Goal: Task Accomplishment & Management: Use online tool/utility

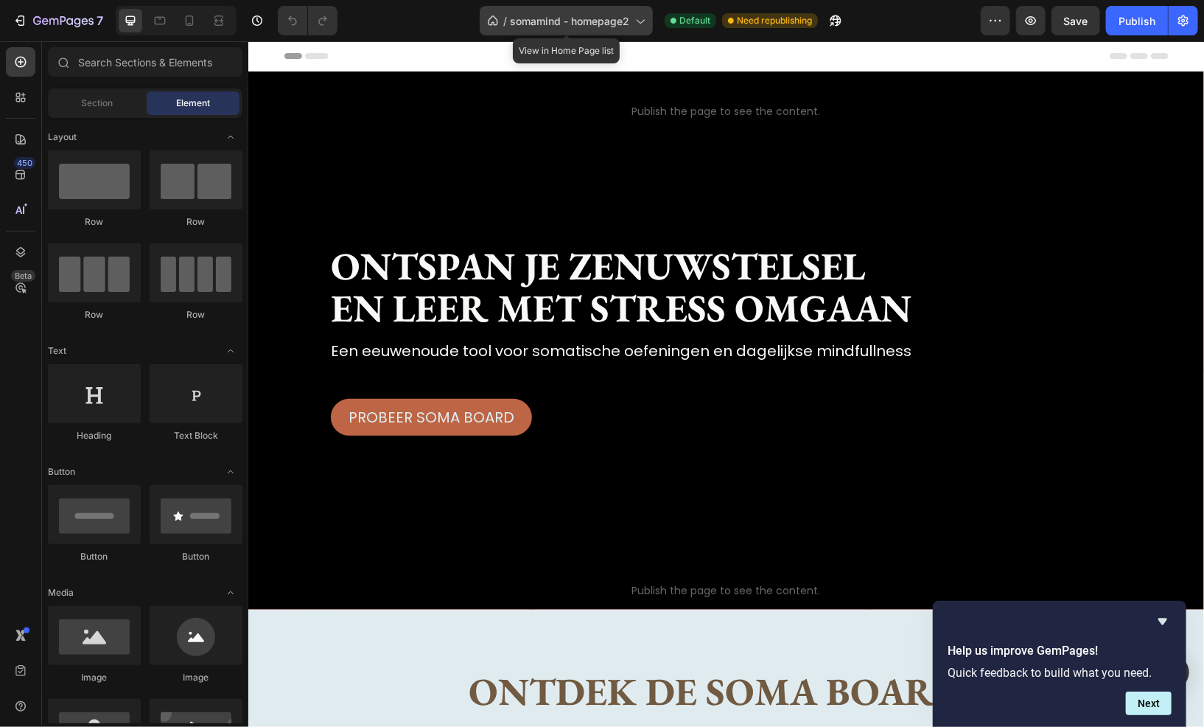
click at [544, 22] on span "somamind - homepage2" at bounding box center [569, 20] width 119 height 15
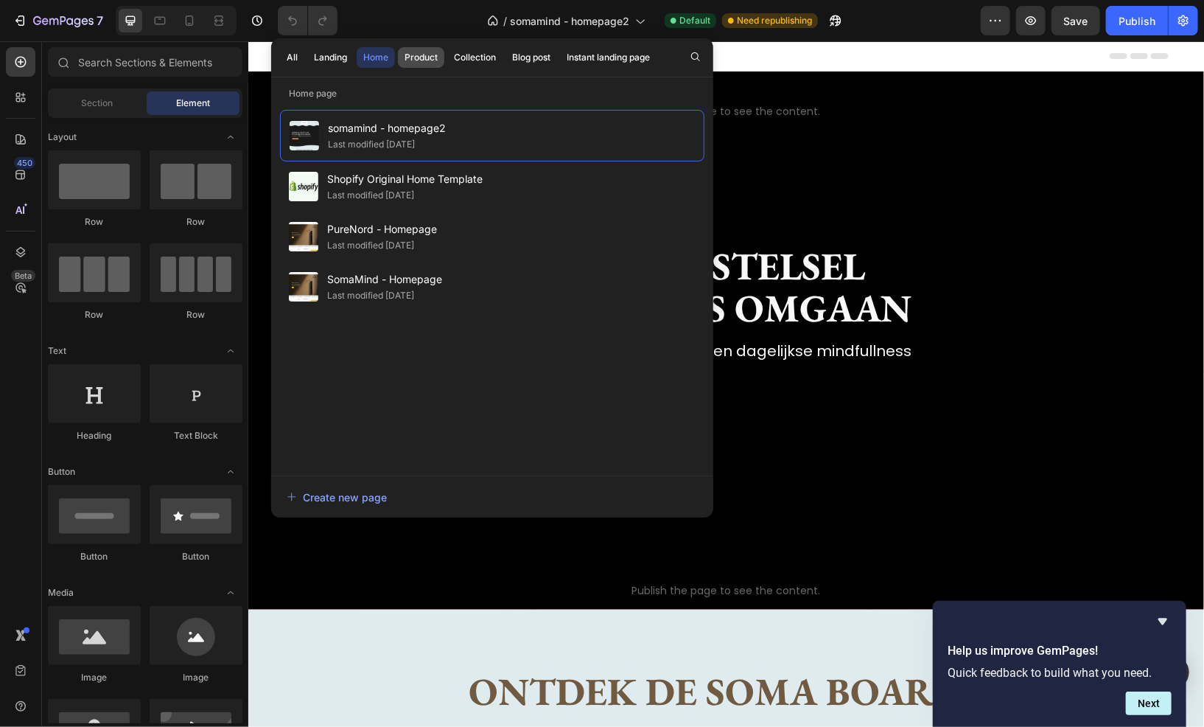
click at [416, 49] on button "Product" at bounding box center [421, 57] width 46 height 21
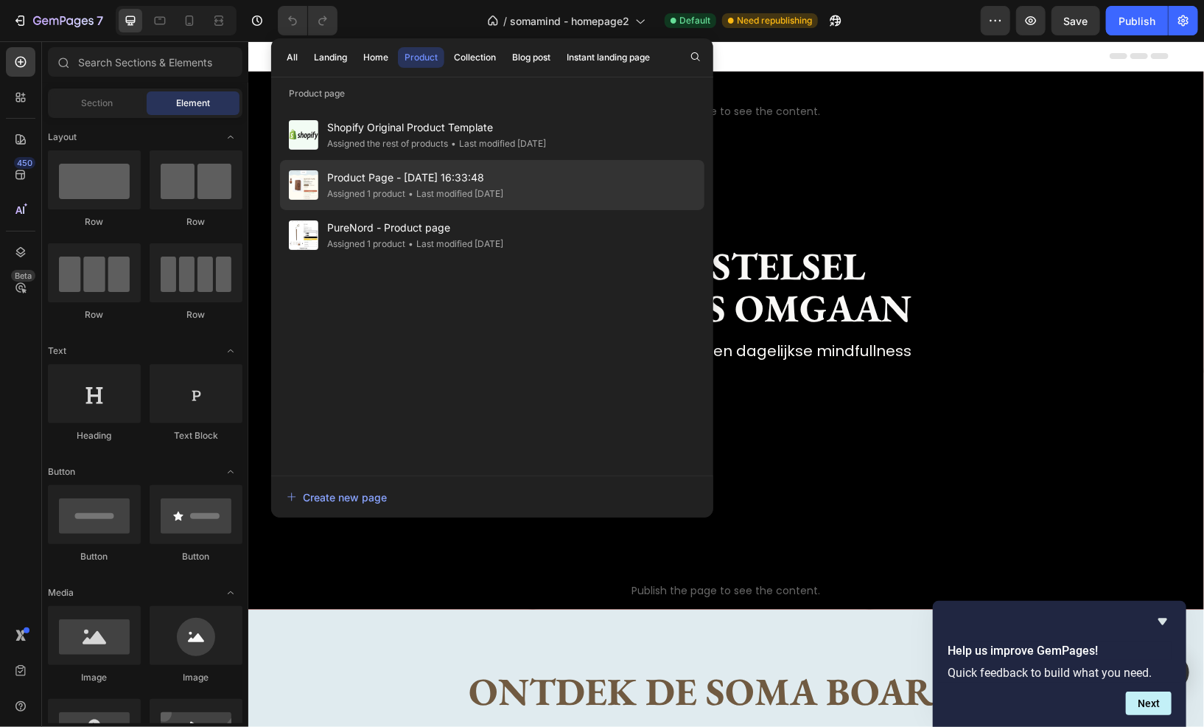
click at [475, 186] on div "• Last modified 8 days ago" at bounding box center [454, 193] width 98 height 15
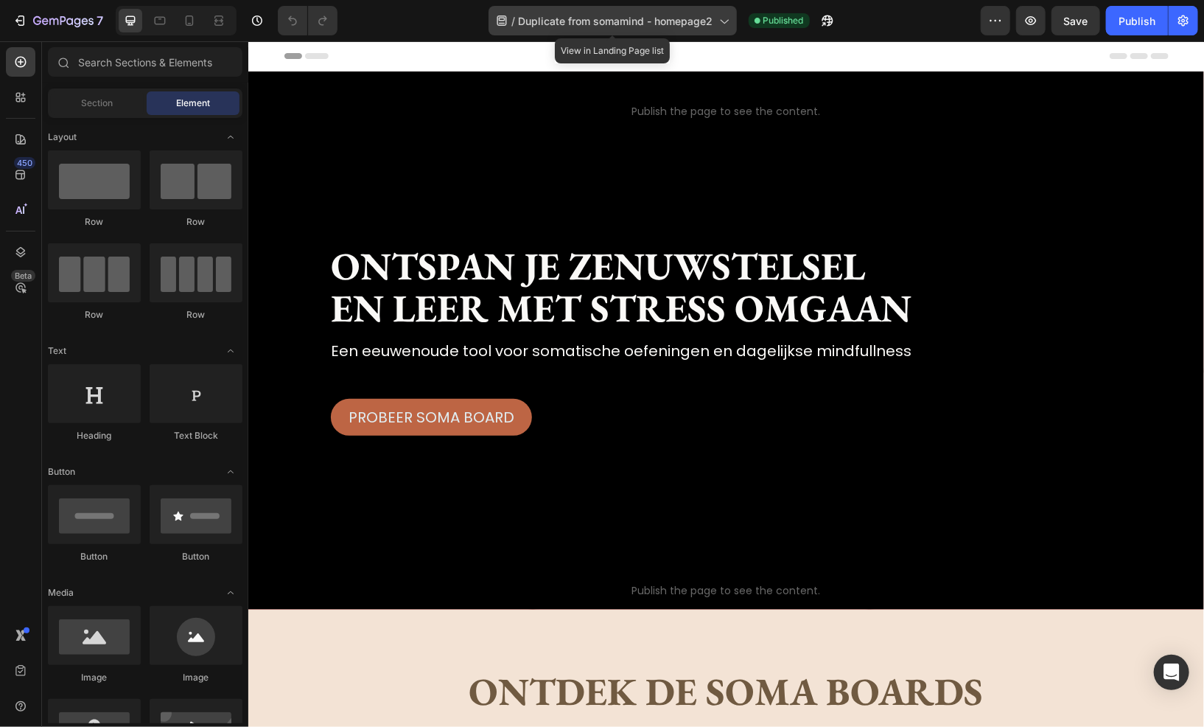
click at [691, 33] on div "/ Duplicate from somamind - homepage2" at bounding box center [613, 20] width 248 height 29
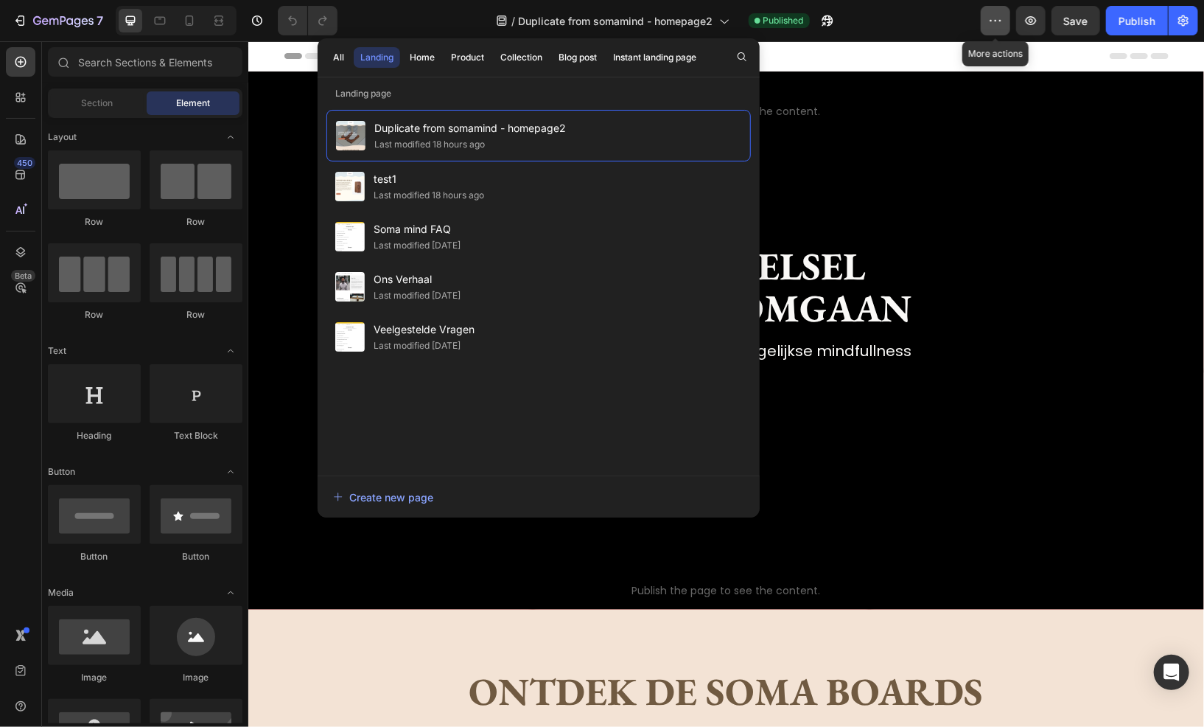
click at [995, 10] on button "button" at bounding box center [995, 20] width 29 height 29
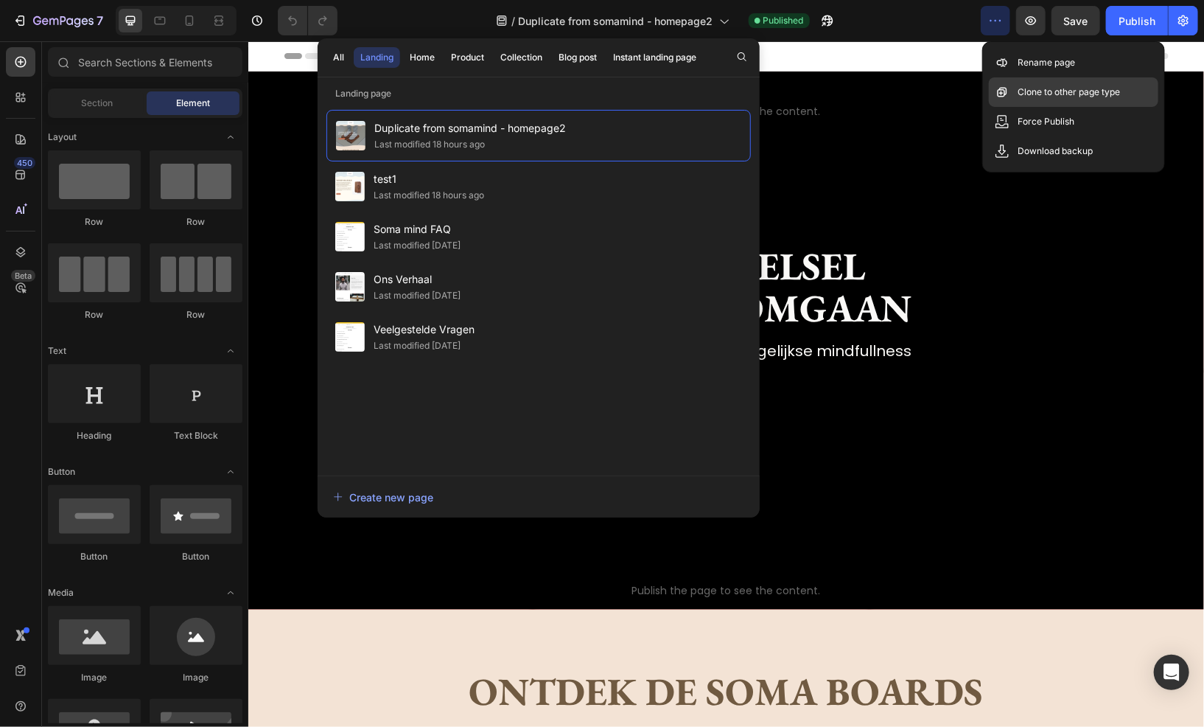
click at [1058, 97] on p "Clone to other page type" at bounding box center [1069, 92] width 102 height 15
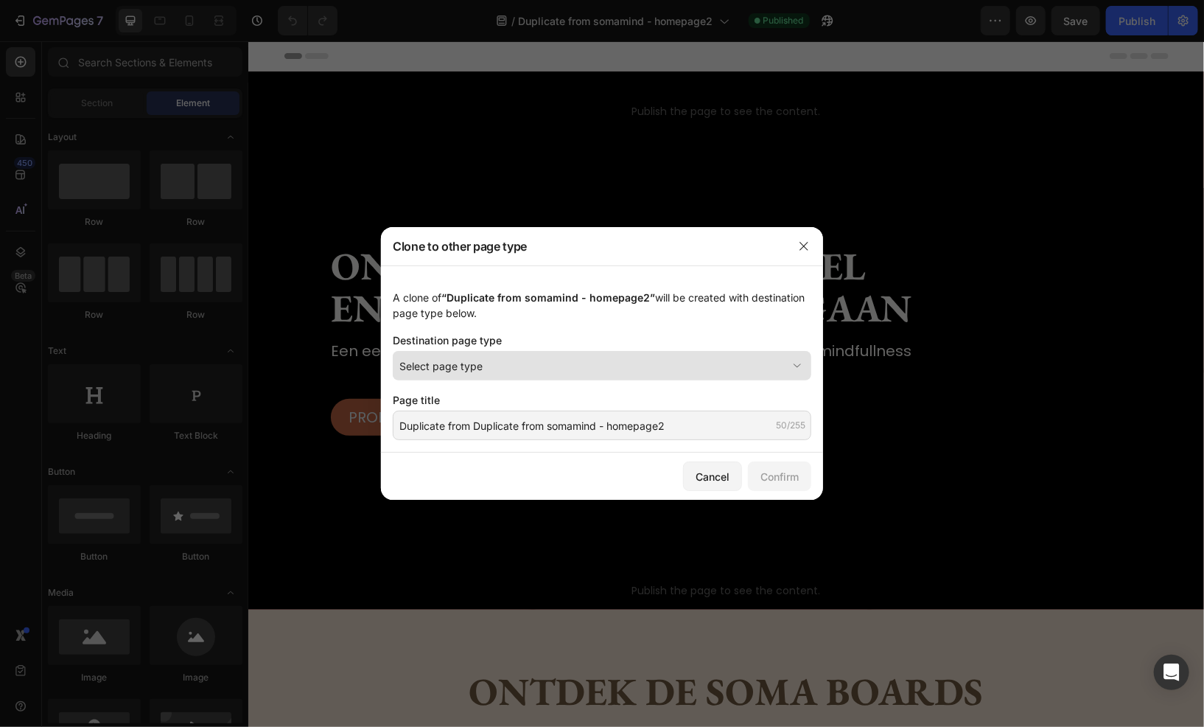
click at [679, 368] on div "Select page type" at bounding box center [593, 365] width 388 height 15
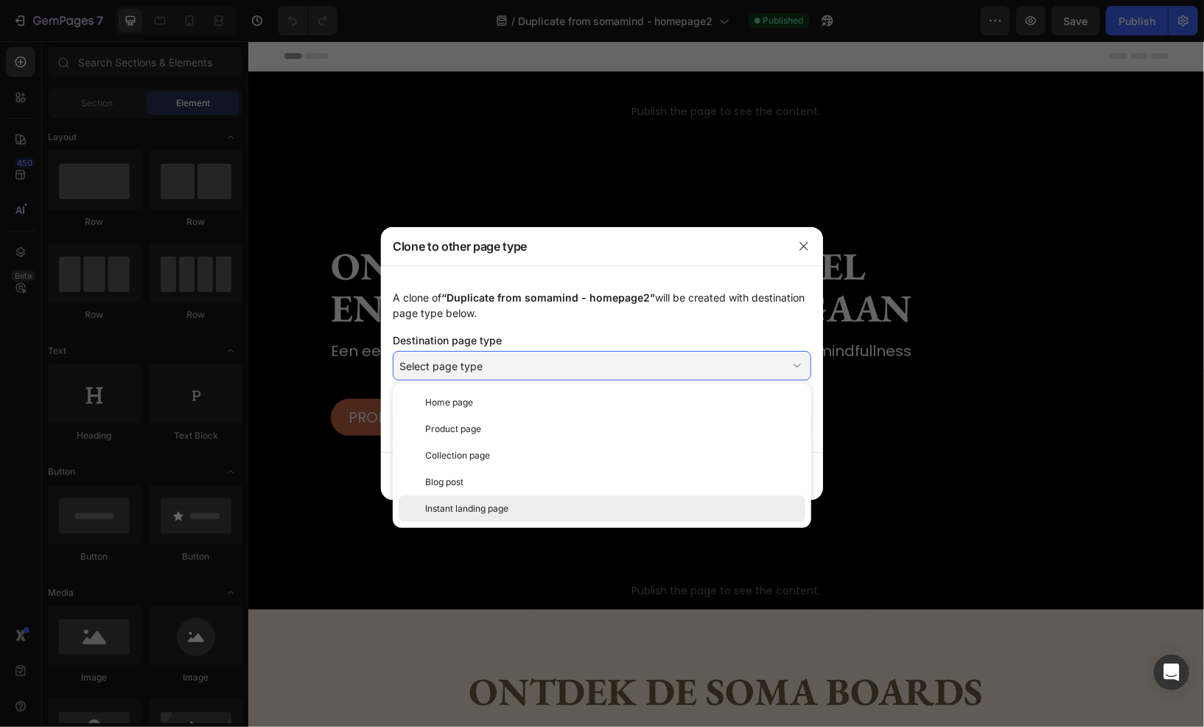
click at [592, 505] on div "Instant landing page" at bounding box center [612, 508] width 374 height 13
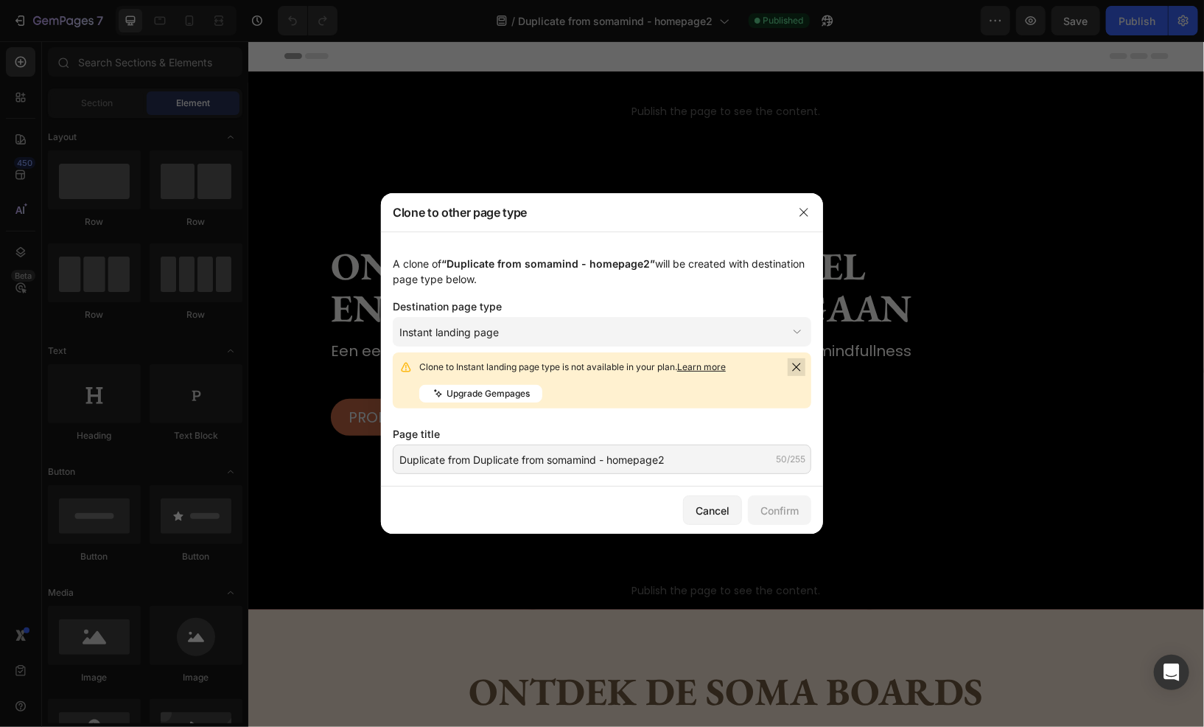
click at [796, 364] on icon at bounding box center [797, 367] width 12 height 12
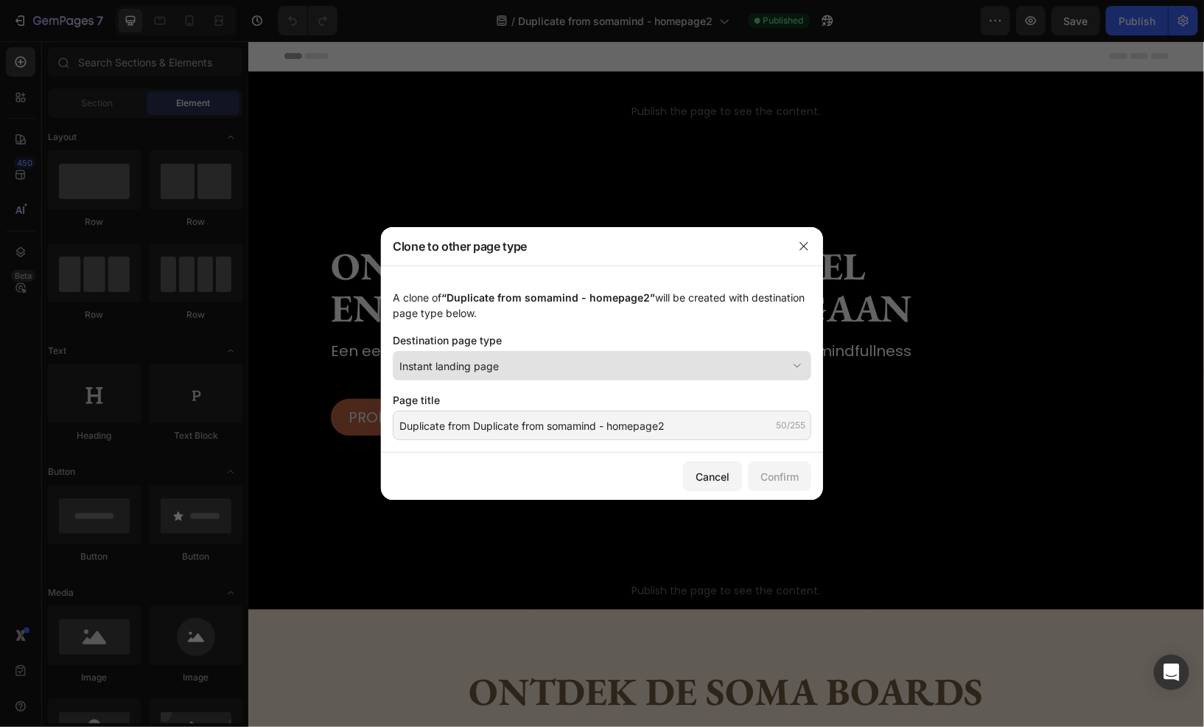
click at [793, 358] on div "Instant landing page" at bounding box center [601, 365] width 405 height 15
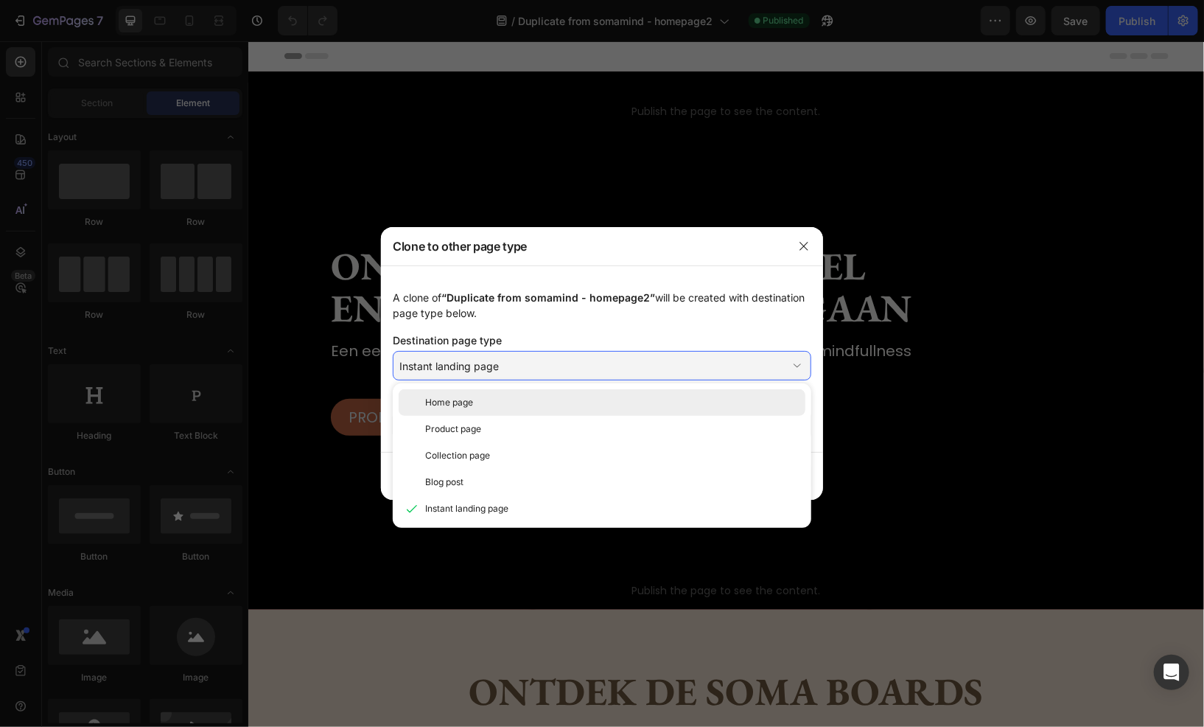
click at [632, 414] on div "Home page Product page Collection page Blog post Instant landing page" at bounding box center [602, 455] width 419 height 133
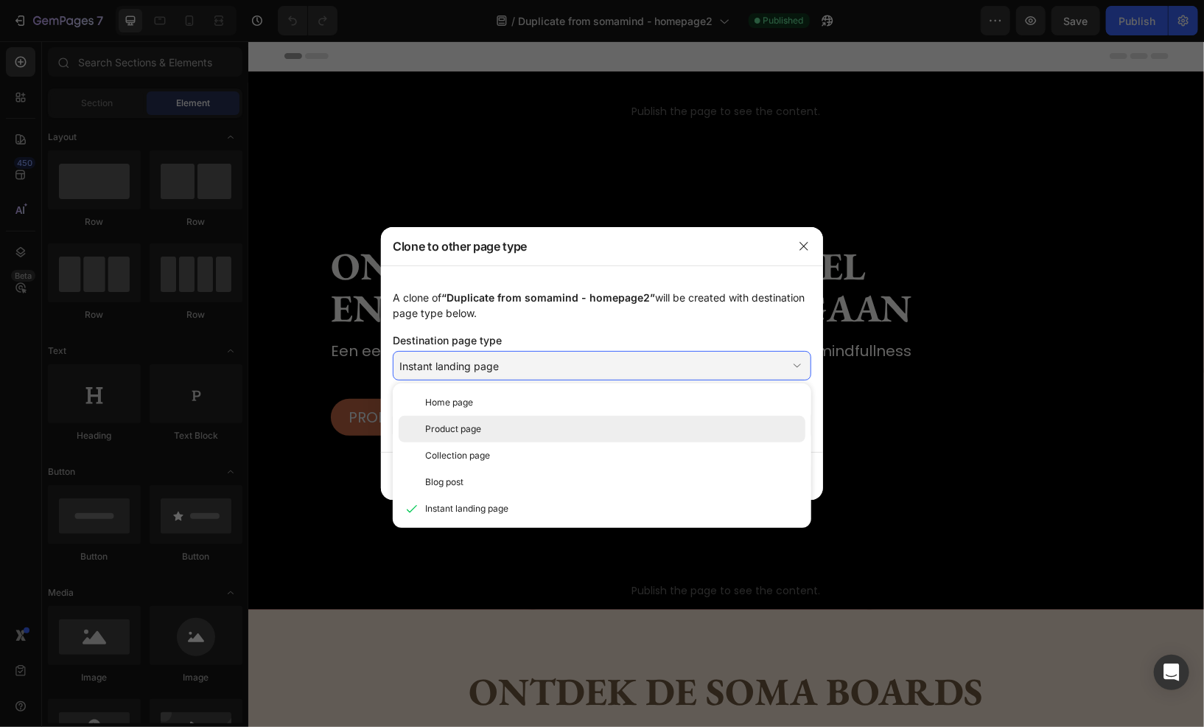
click at [641, 421] on div "Product page" at bounding box center [602, 429] width 407 height 27
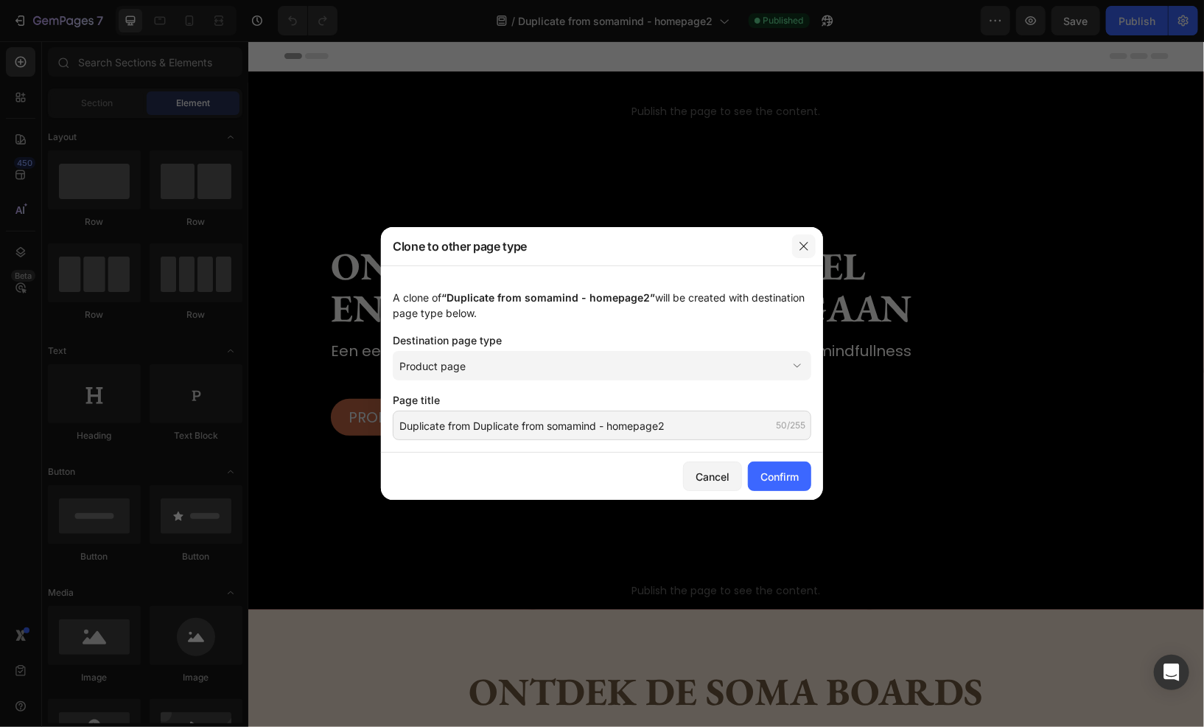
click at [808, 243] on icon "button" at bounding box center [803, 246] width 8 height 8
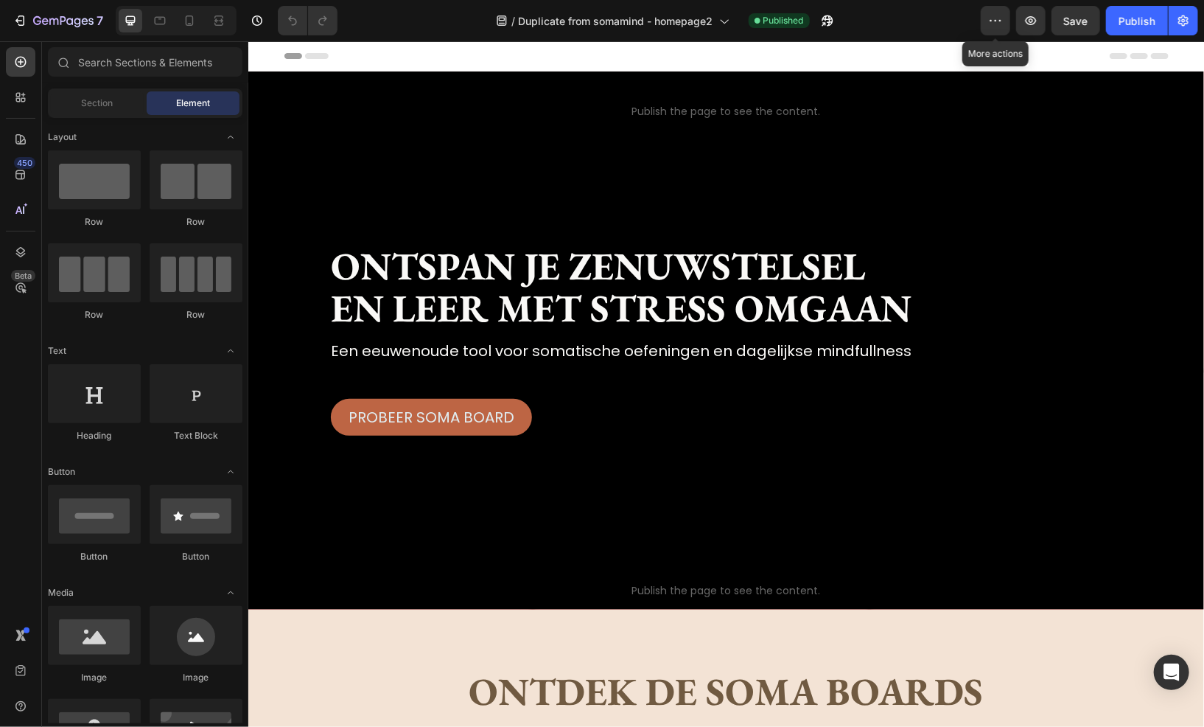
click at [981, 19] on div "7 Version history / Duplicate from somamind - homepage2 Published More actions …" at bounding box center [602, 21] width 1204 height 42
click at [997, 18] on icon "button" at bounding box center [995, 20] width 15 height 15
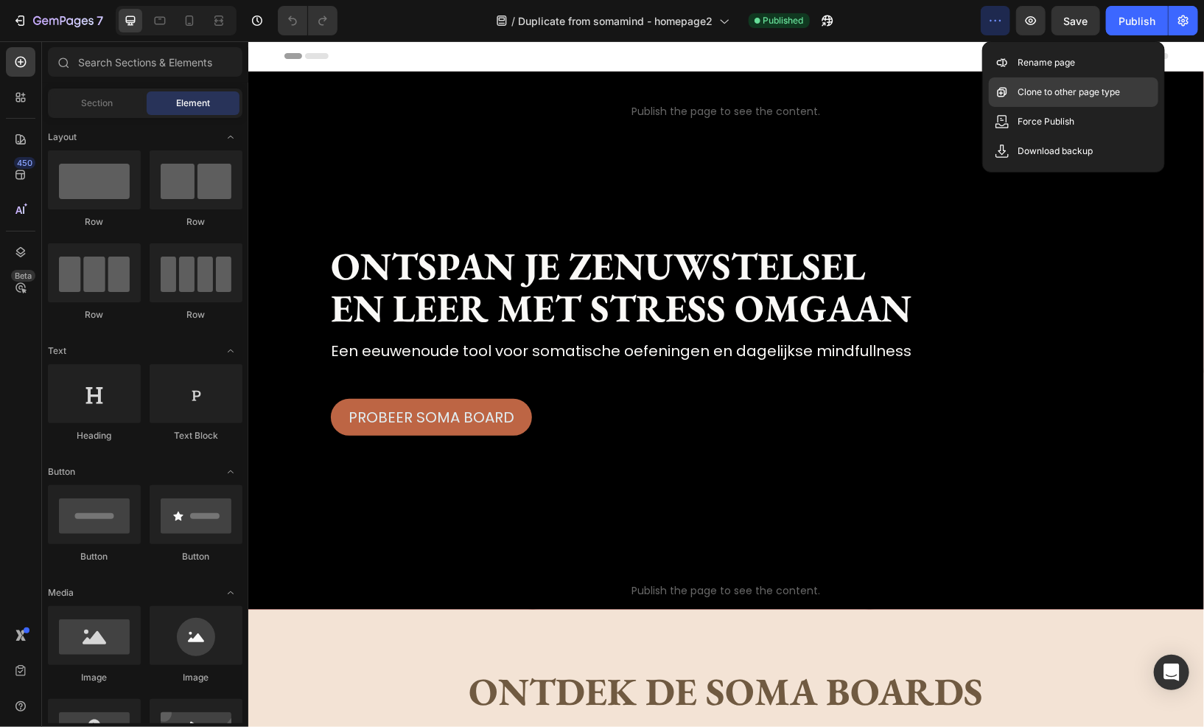
click at [1074, 101] on div "Clone to other page type" at bounding box center [1073, 91] width 169 height 29
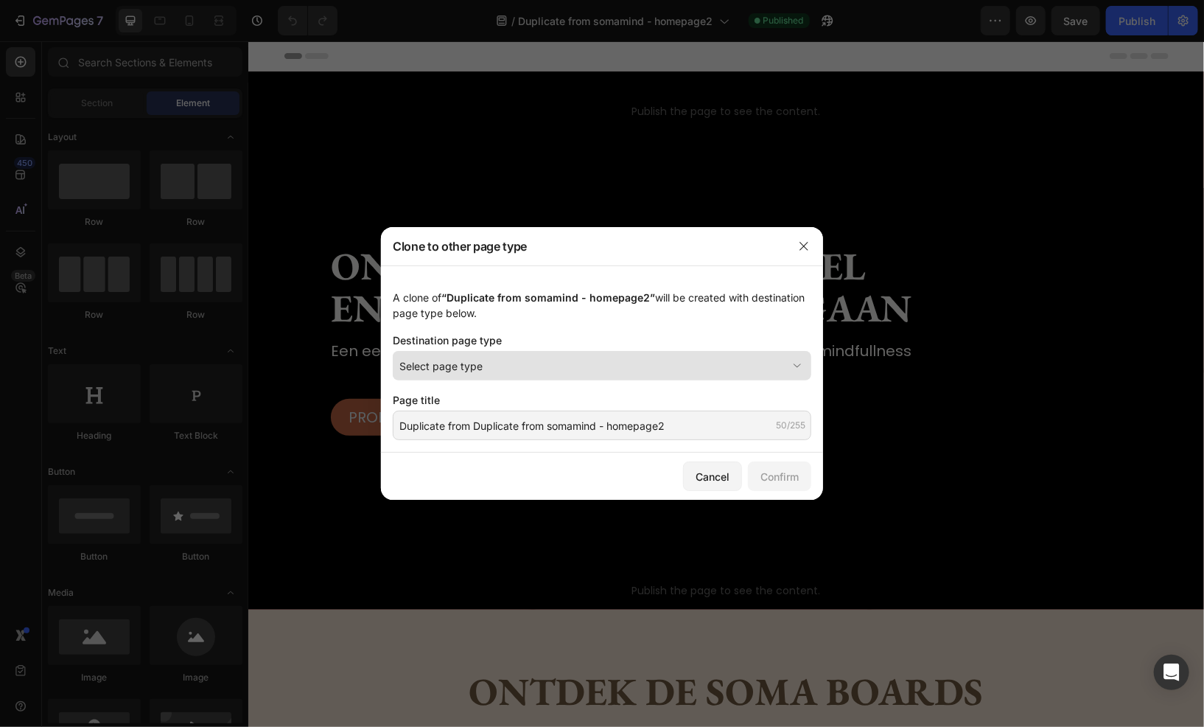
click at [652, 366] on div "Select page type" at bounding box center [593, 365] width 388 height 15
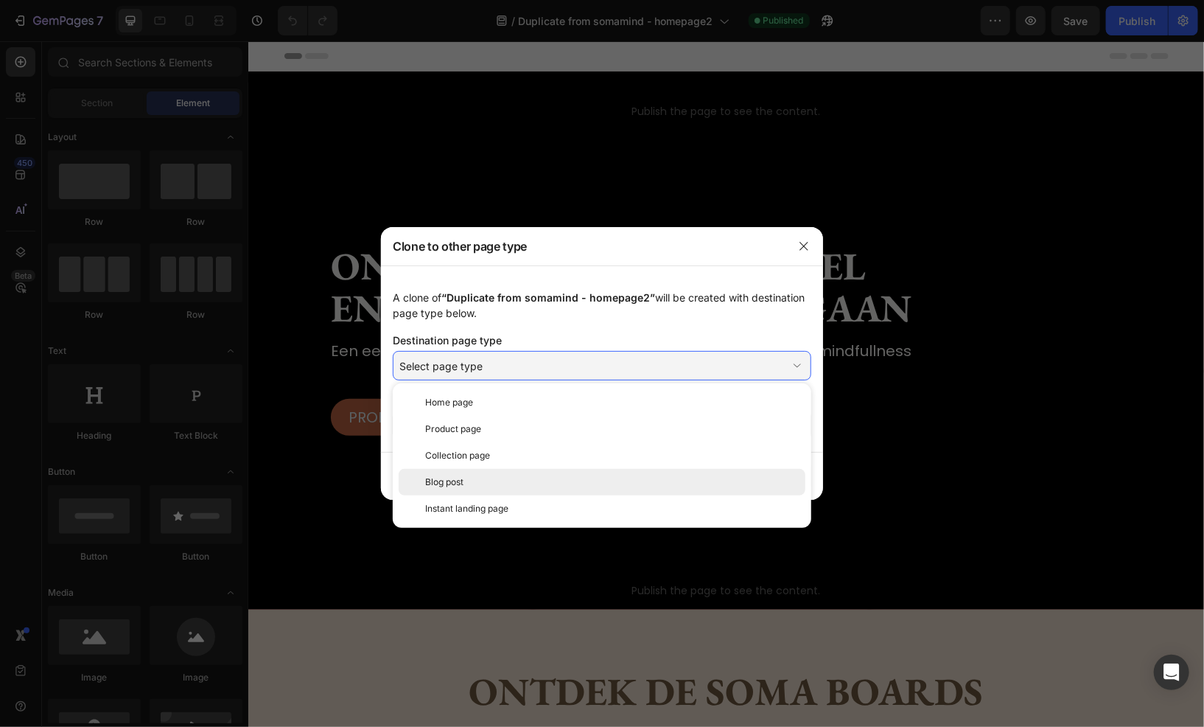
click at [584, 476] on div "Blog post" at bounding box center [612, 481] width 374 height 13
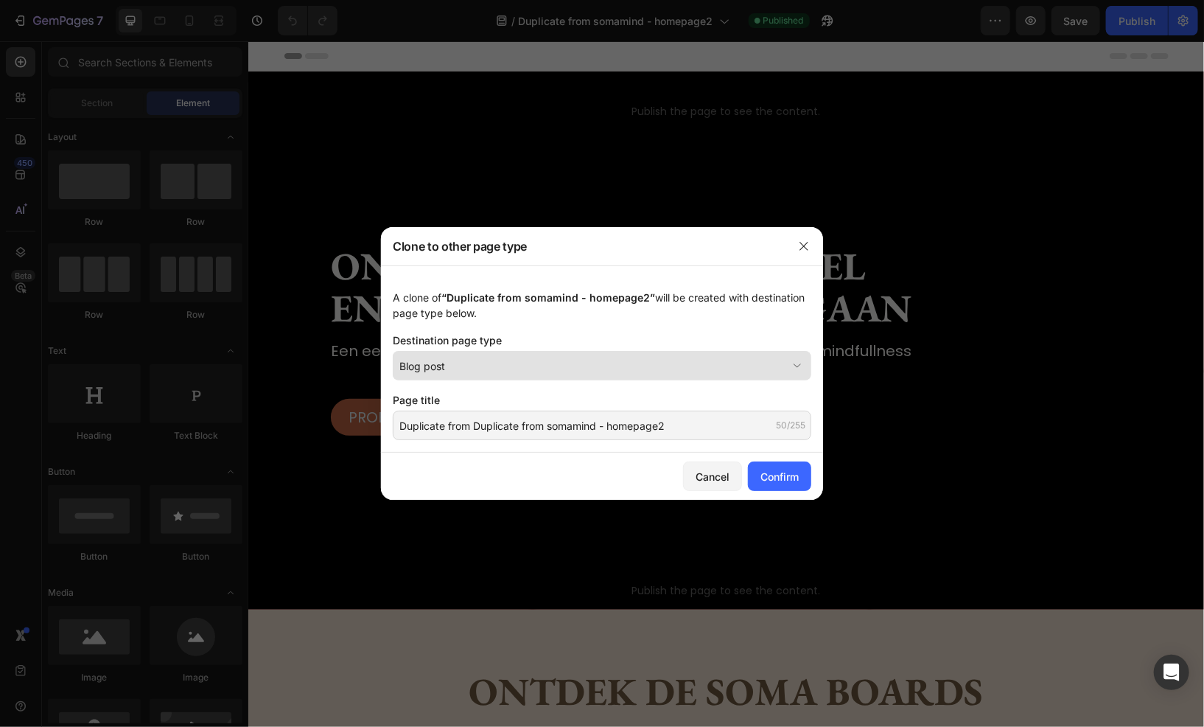
click at [615, 362] on div "Blog post" at bounding box center [593, 365] width 388 height 15
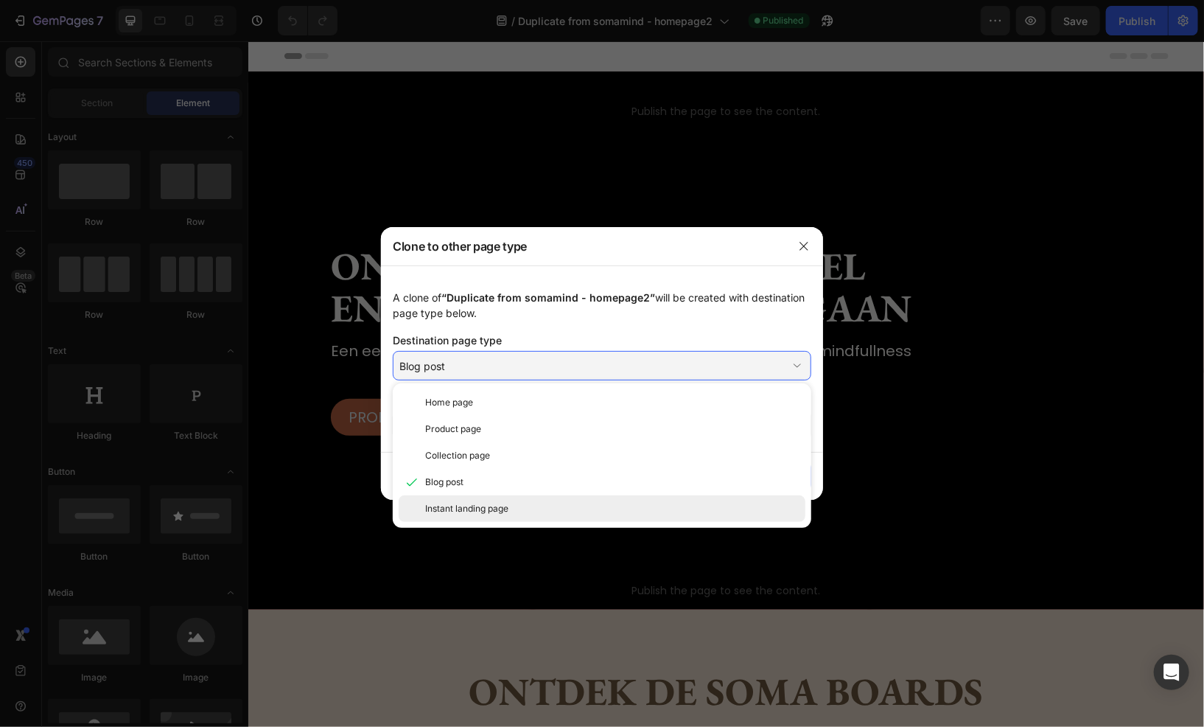
click at [595, 508] on div "Instant landing page" at bounding box center [612, 508] width 374 height 13
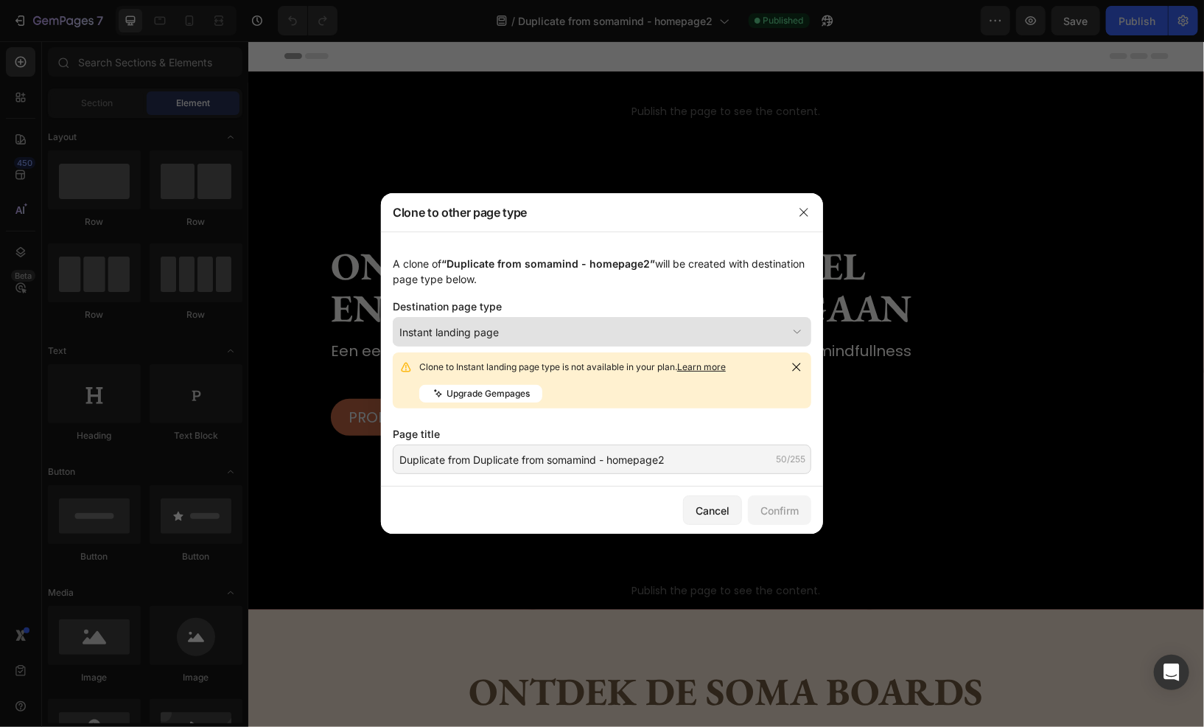
click at [592, 320] on button "Instant landing page" at bounding box center [602, 331] width 419 height 29
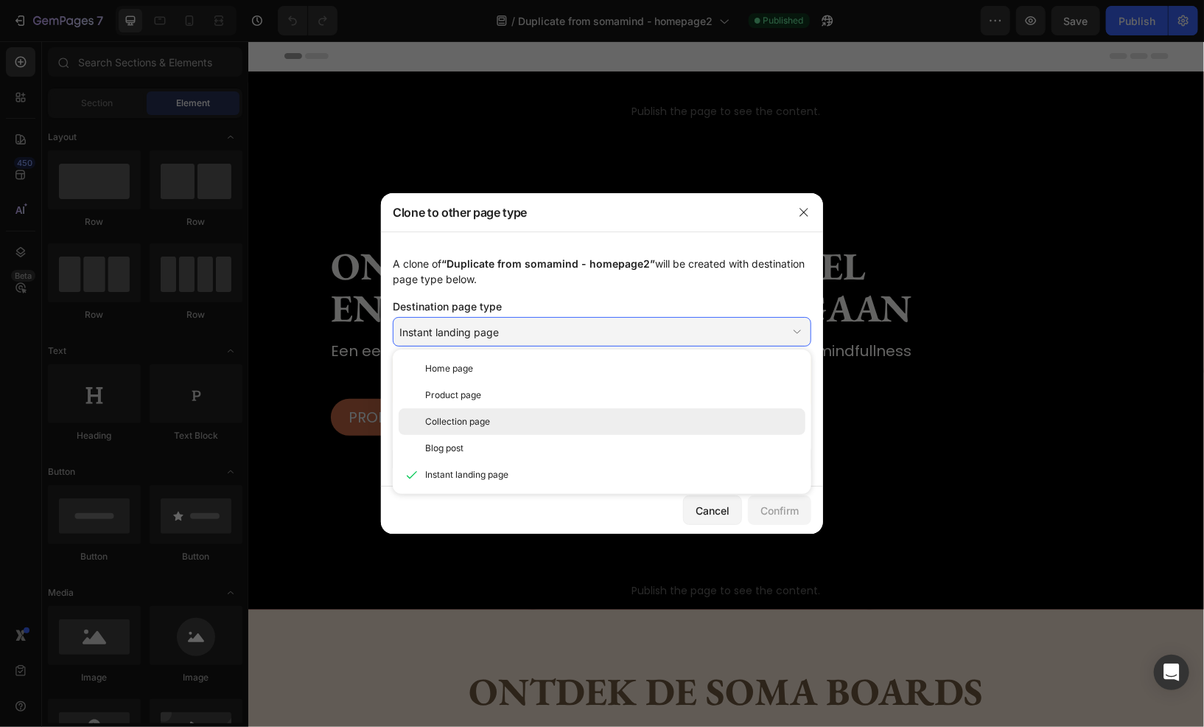
click at [601, 416] on div "Collection page" at bounding box center [612, 421] width 374 height 13
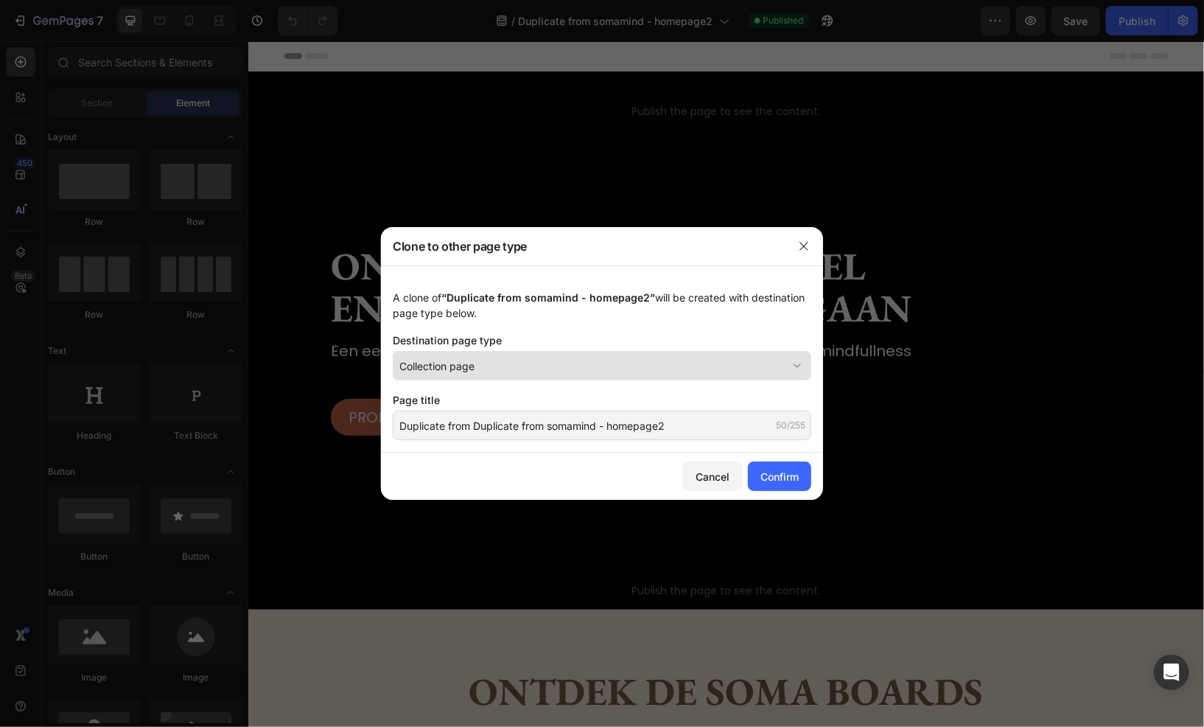
click at [595, 366] on div "Collection page" at bounding box center [593, 365] width 388 height 15
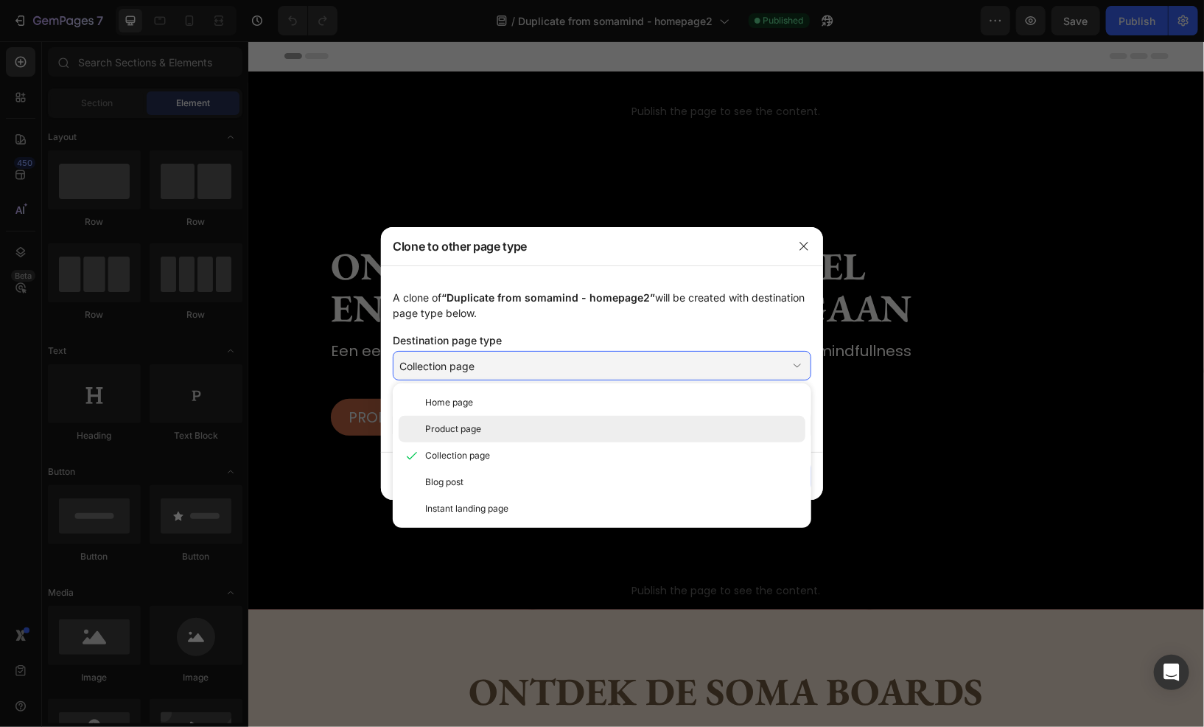
click at [601, 430] on div "Product page" at bounding box center [612, 428] width 374 height 13
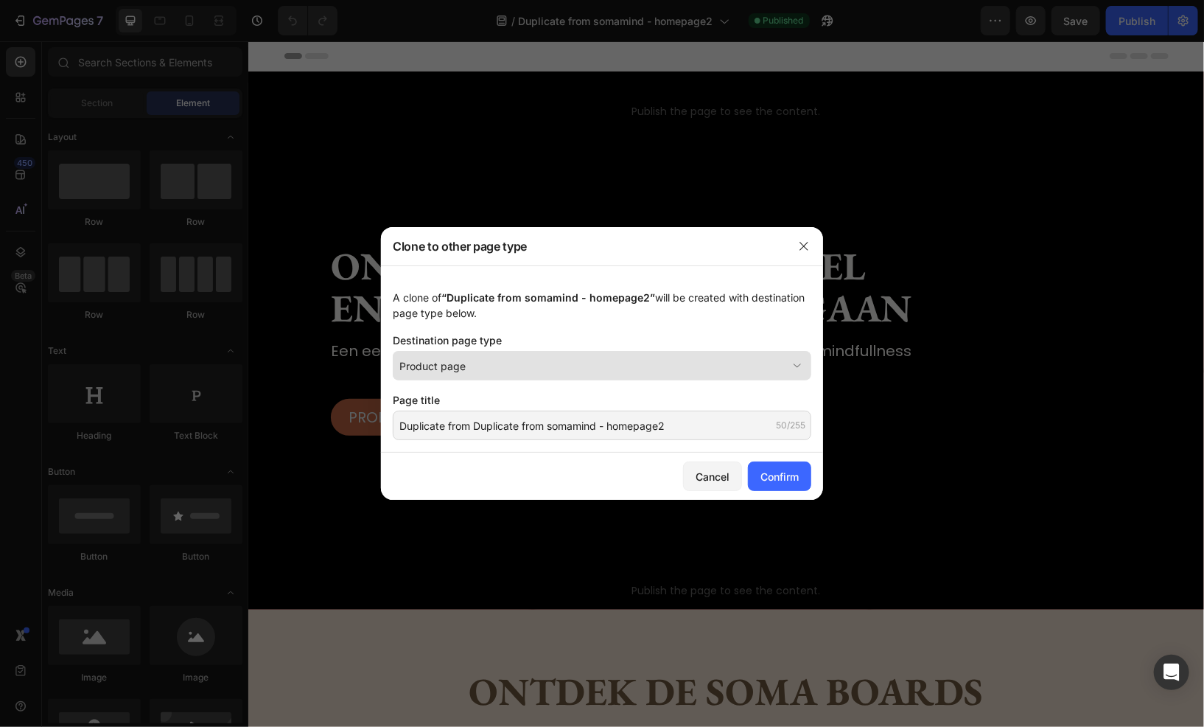
click at [584, 359] on div "Product page" at bounding box center [593, 365] width 388 height 15
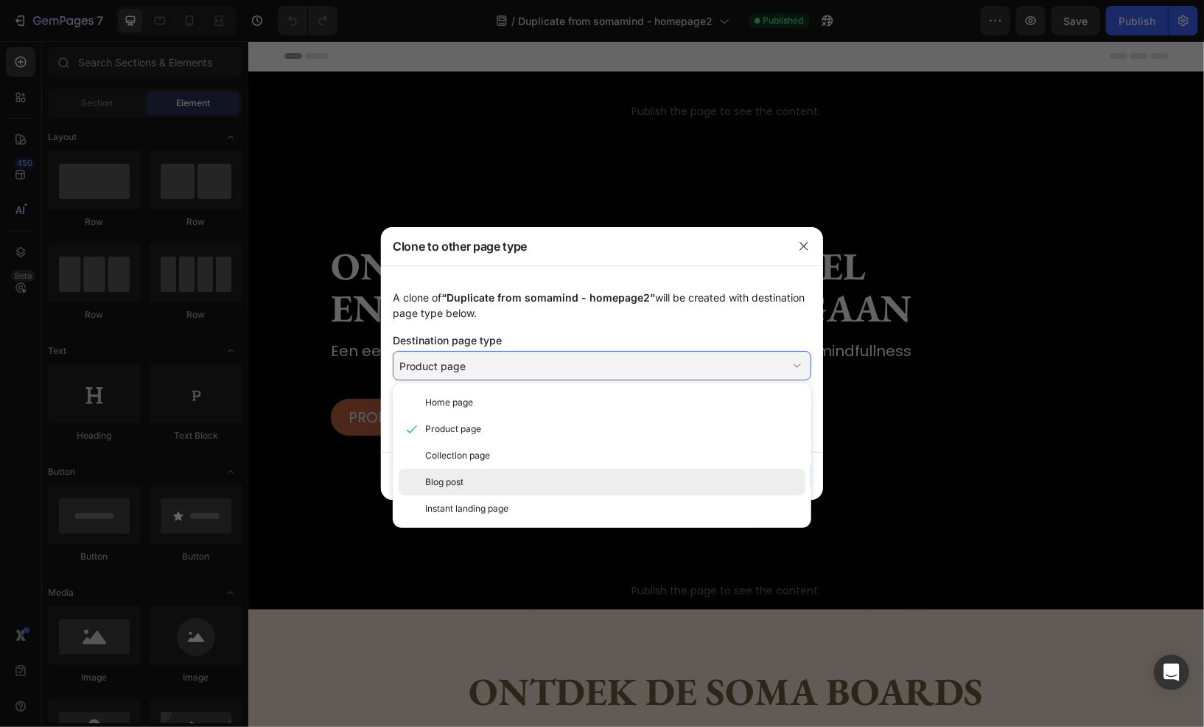
click at [605, 485] on div "Blog post" at bounding box center [612, 481] width 374 height 13
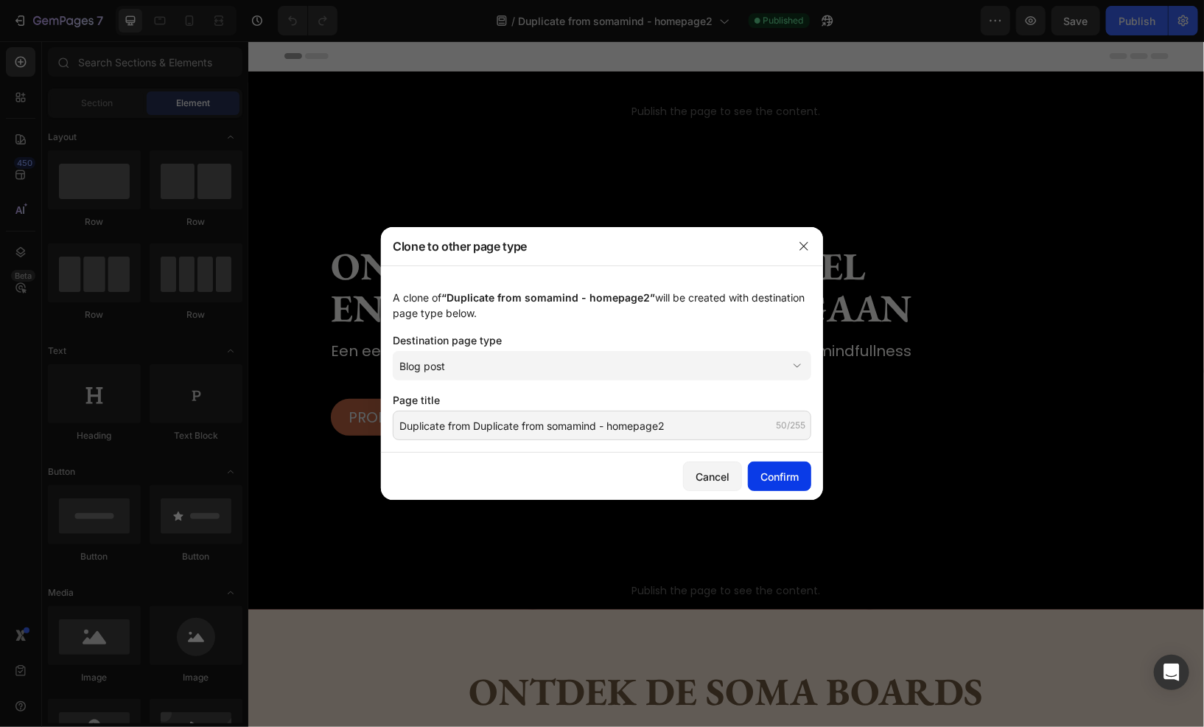
click at [777, 482] on div "Confirm" at bounding box center [779, 476] width 38 height 15
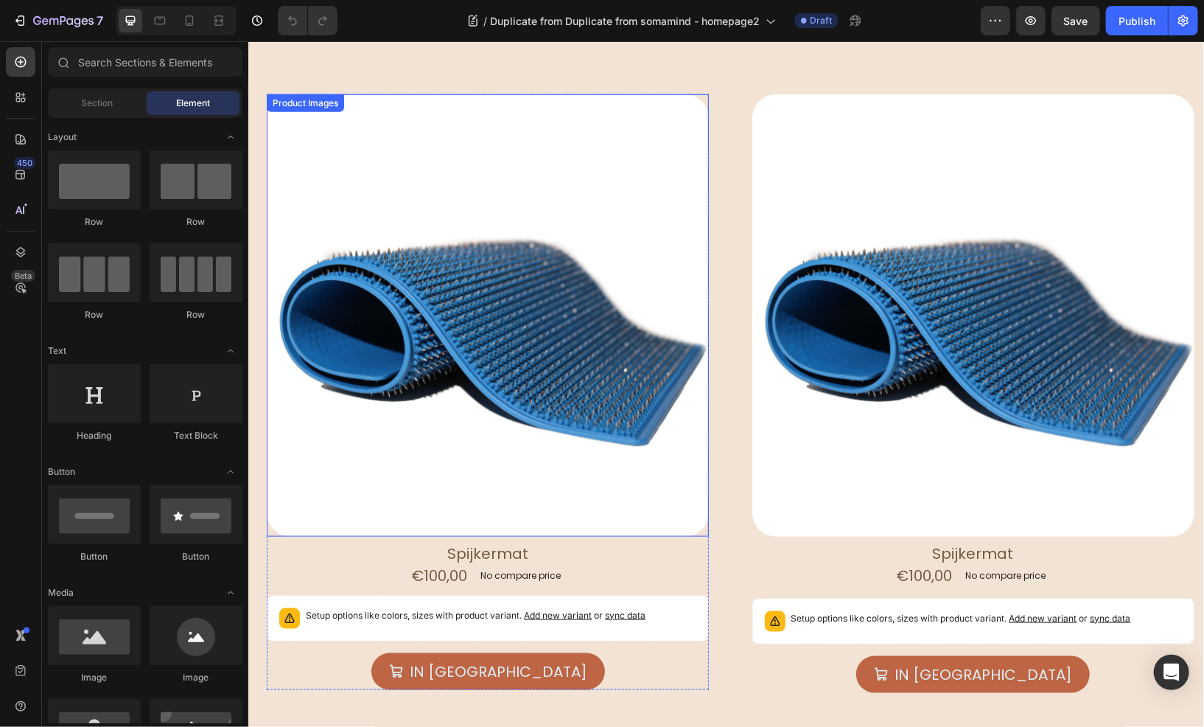
scroll to position [663, 0]
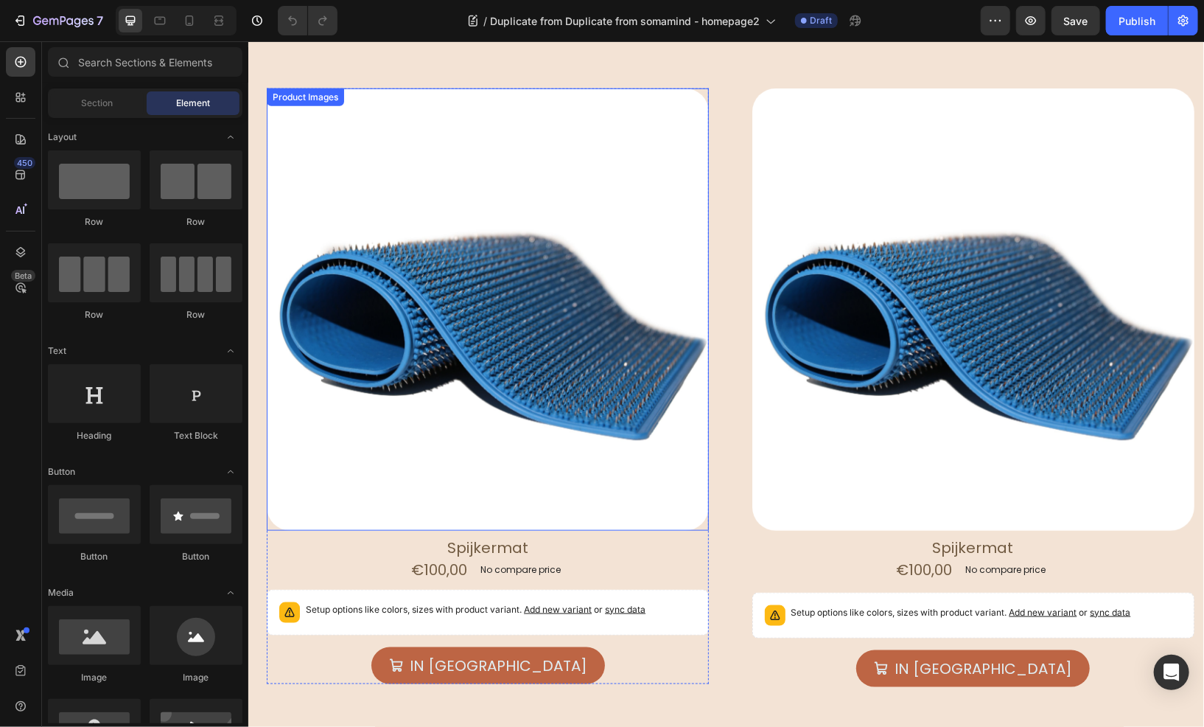
click at [514, 423] on img at bounding box center [487, 309] width 442 height 442
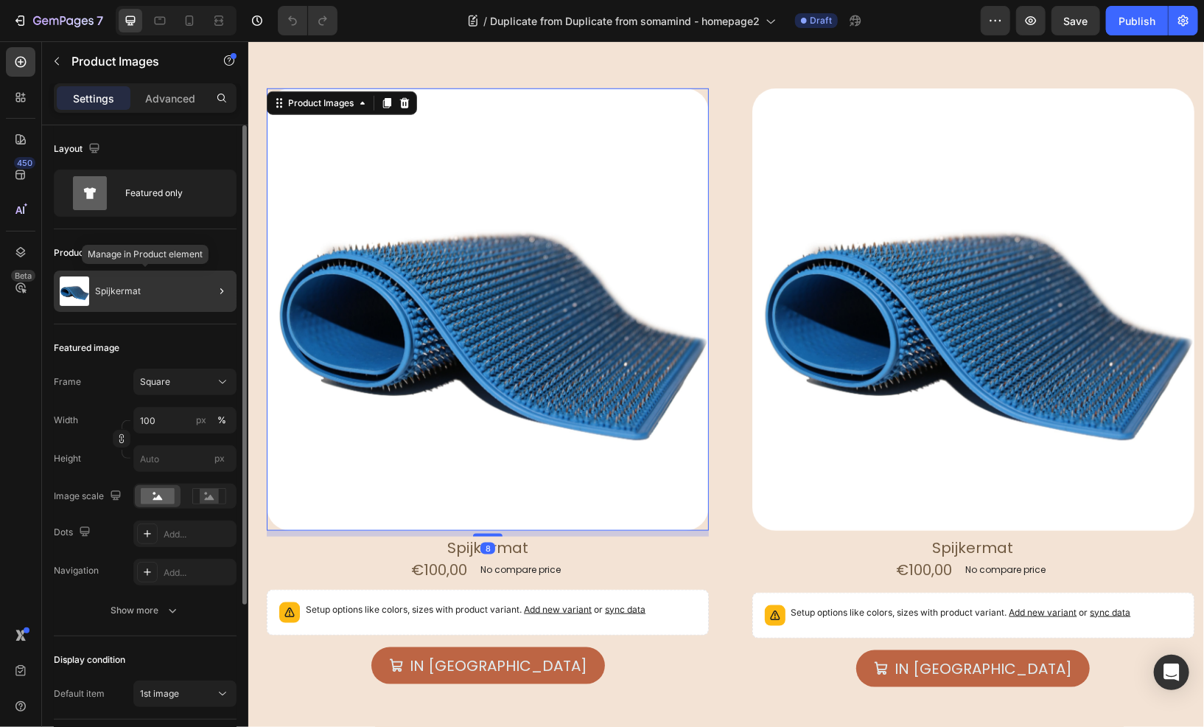
click at [153, 290] on div "Spijkermat" at bounding box center [145, 290] width 183 height 41
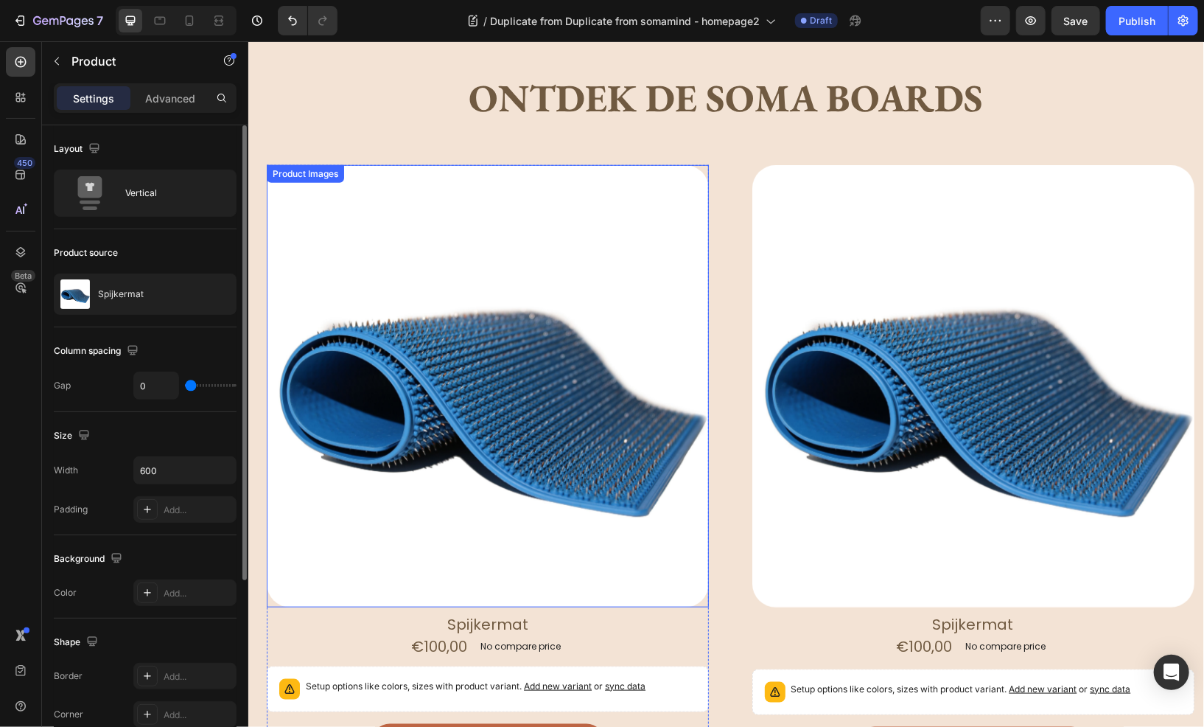
scroll to position [516, 0]
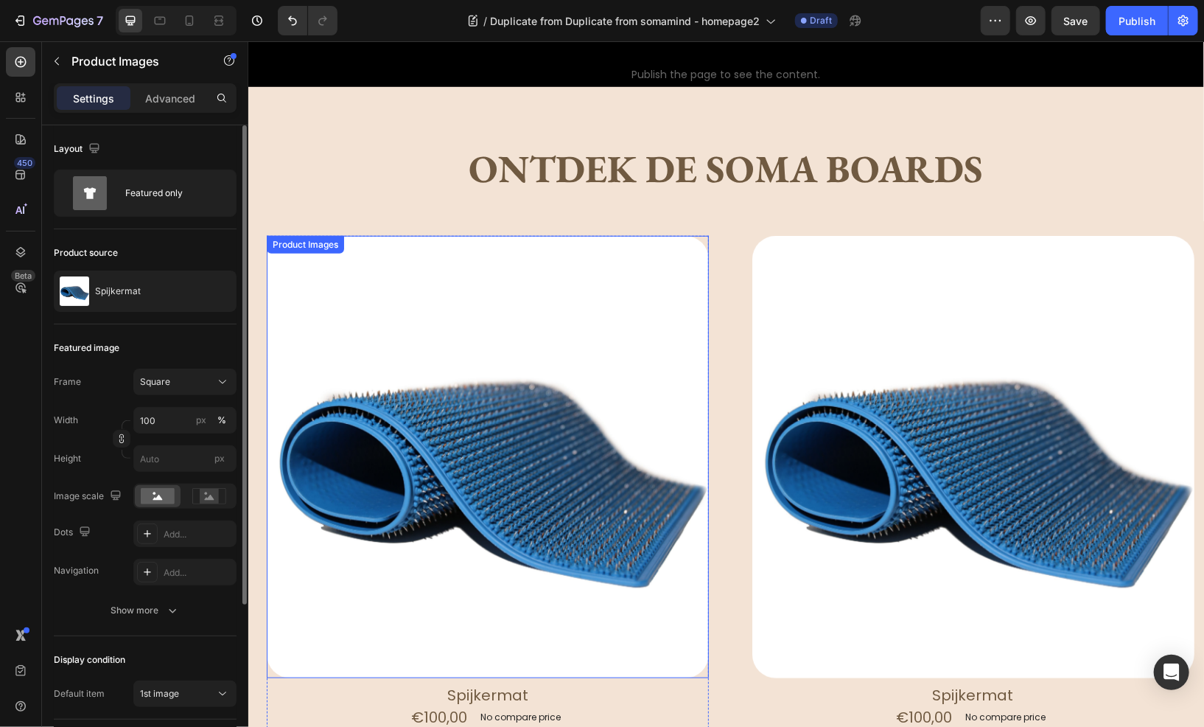
click at [309, 244] on div "Product Images" at bounding box center [304, 243] width 71 height 13
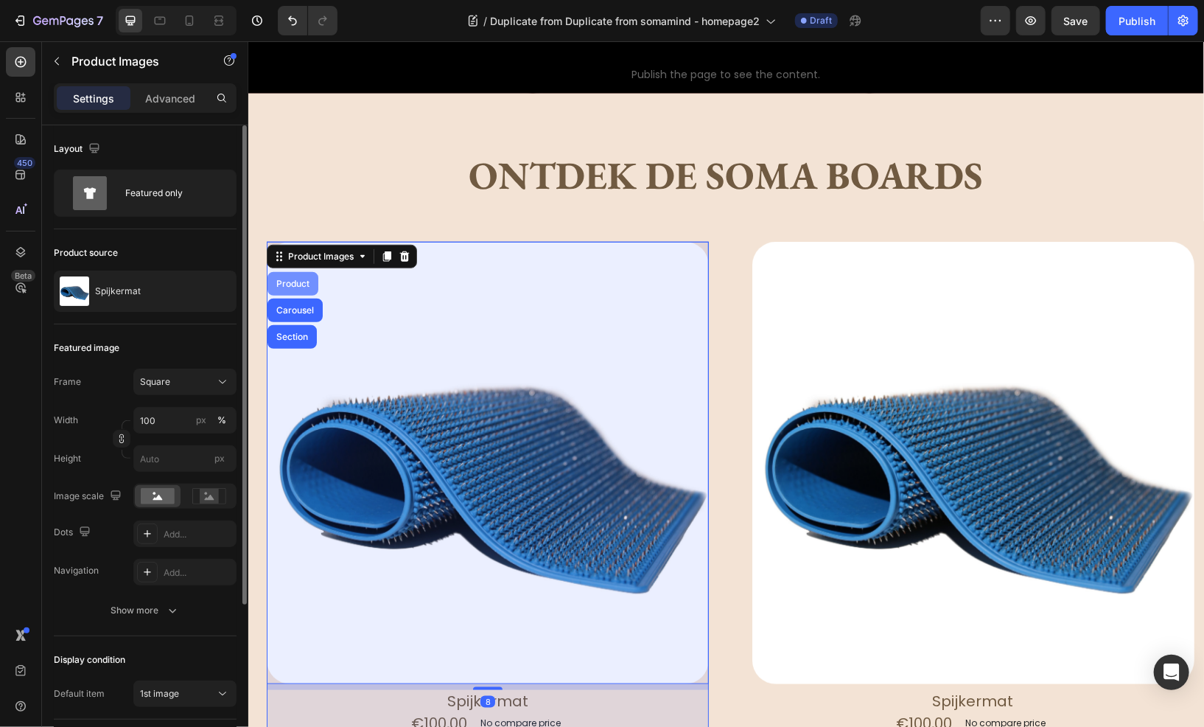
click at [296, 279] on div "Product" at bounding box center [292, 283] width 39 height 9
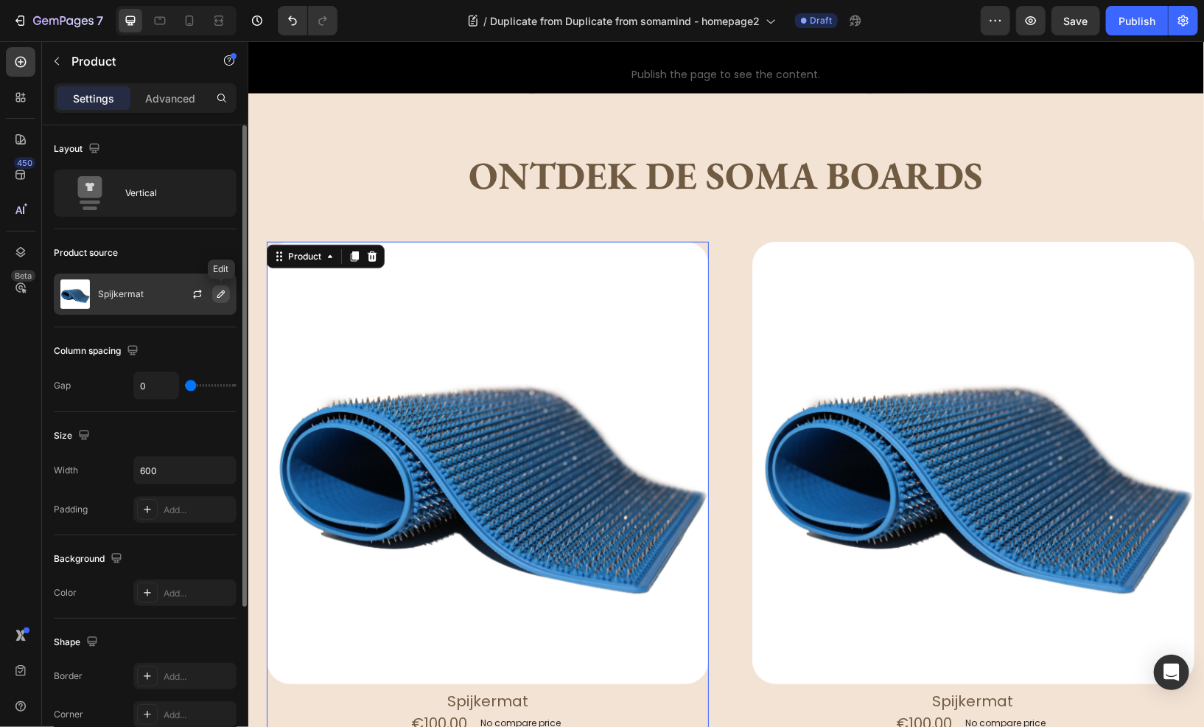
click at [217, 295] on icon "button" at bounding box center [221, 294] width 12 height 12
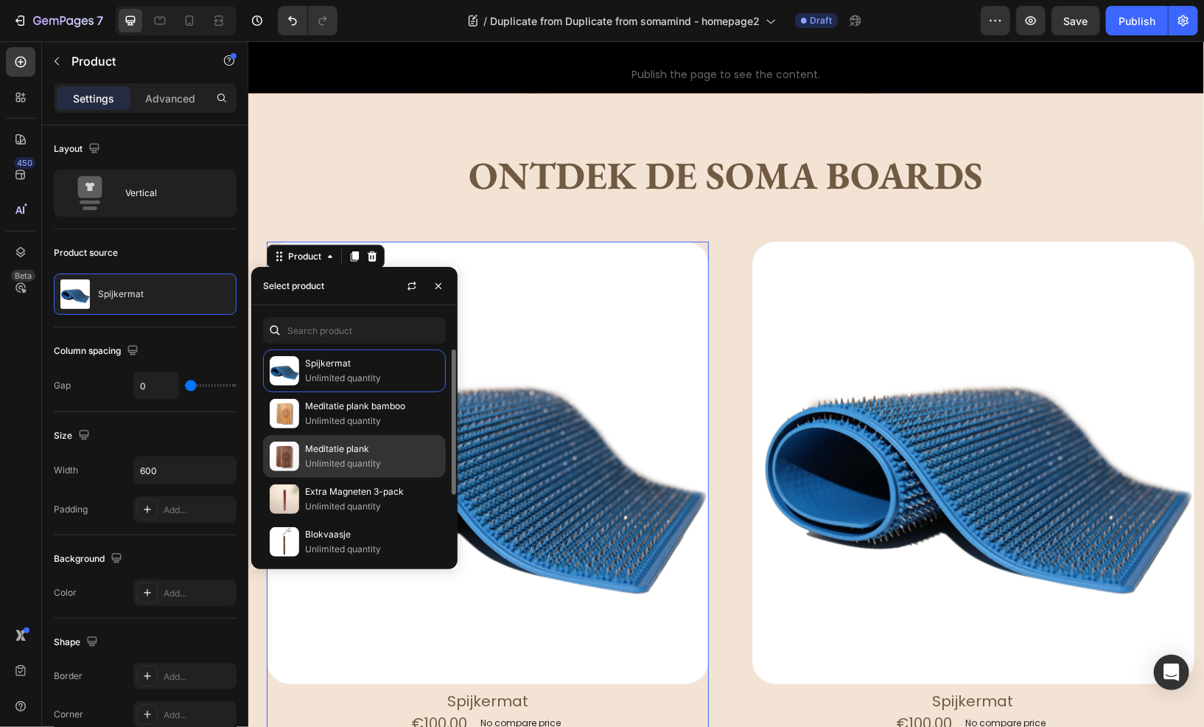
click at [336, 447] on p "Meditatie plank" at bounding box center [372, 448] width 134 height 15
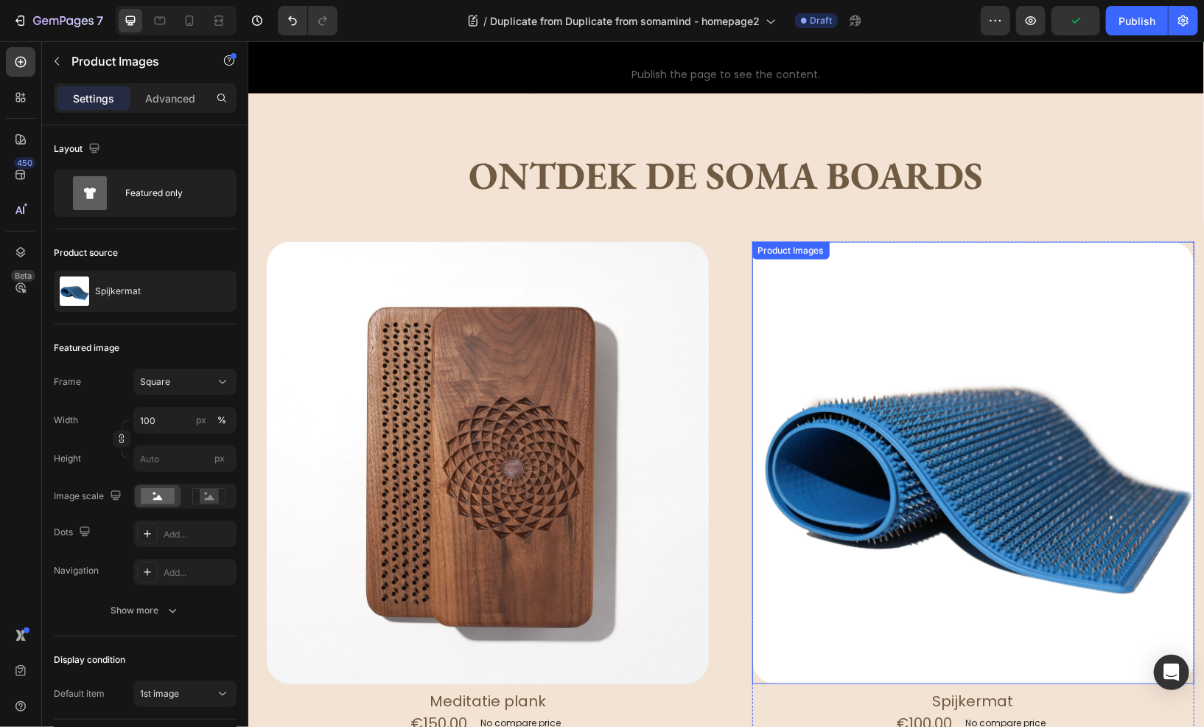
click at [802, 243] on div "Product Images" at bounding box center [790, 249] width 71 height 13
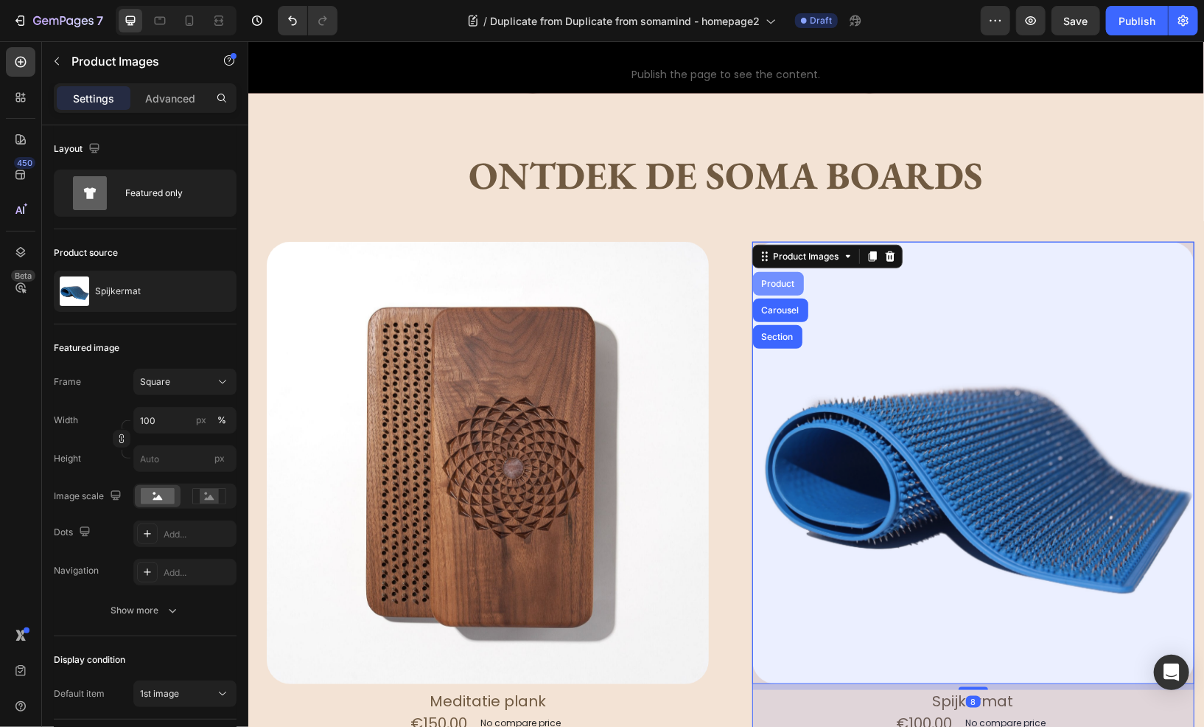
click at [775, 279] on div "Product" at bounding box center [777, 283] width 39 height 9
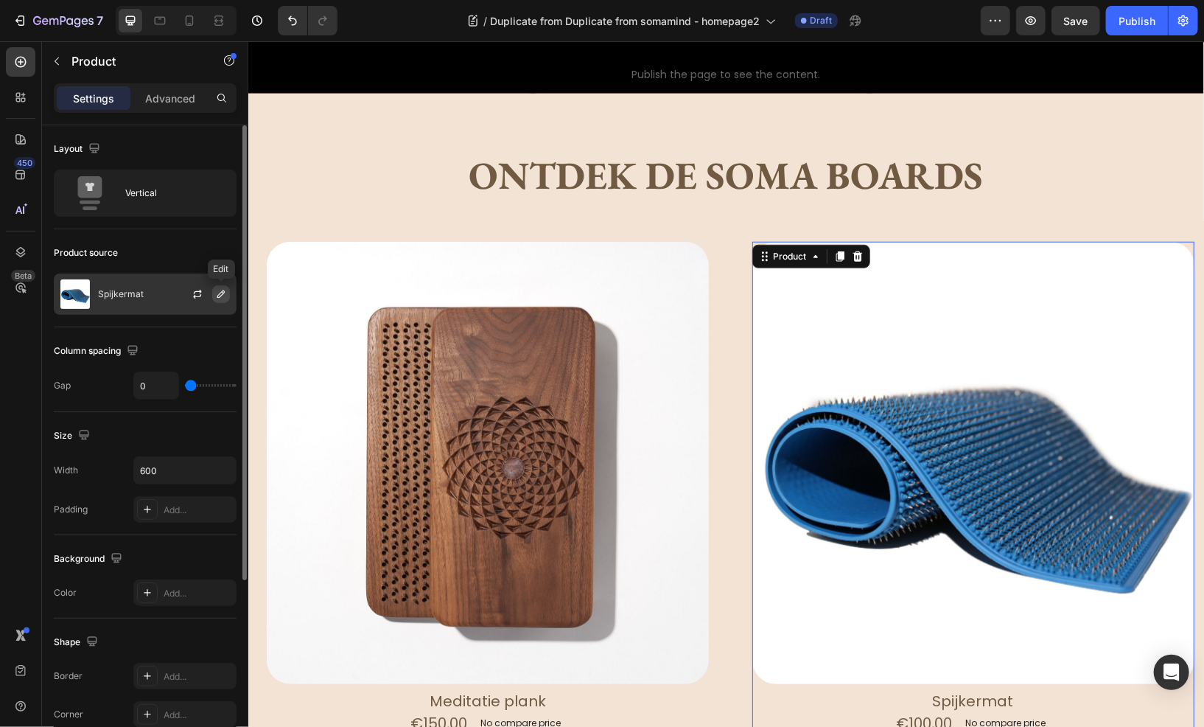
click at [215, 291] on icon "button" at bounding box center [221, 294] width 12 height 12
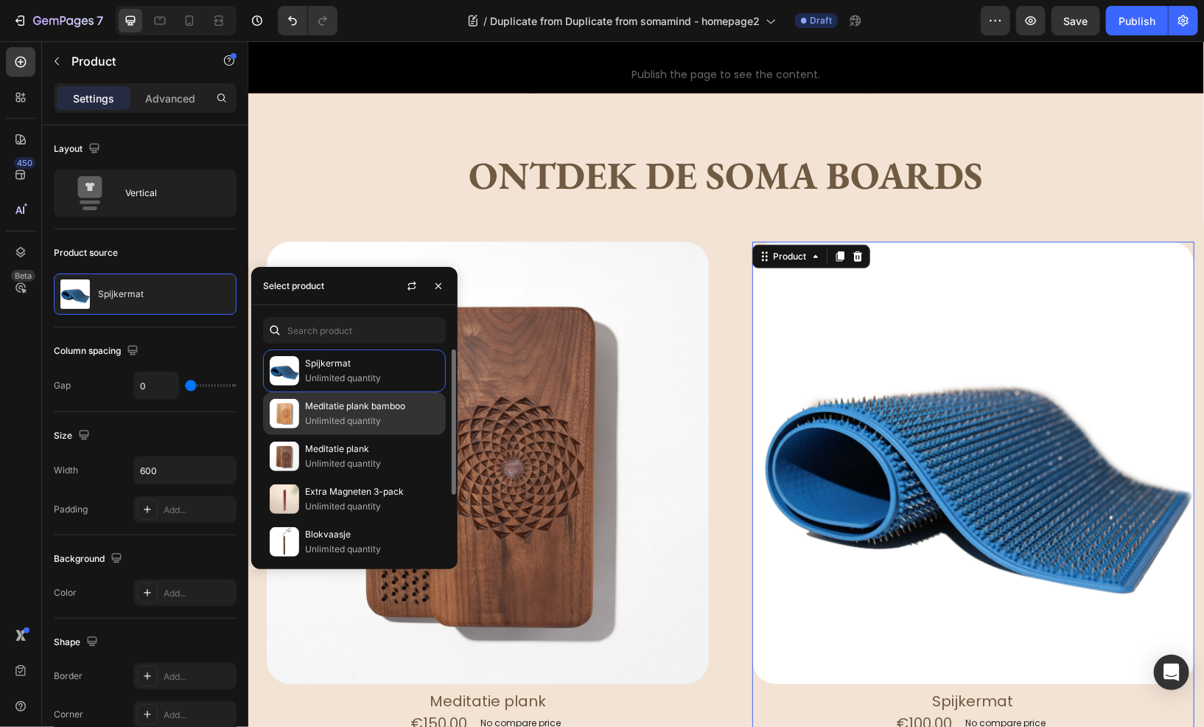
click at [346, 402] on p "Meditatie plank bamboo" at bounding box center [372, 406] width 134 height 15
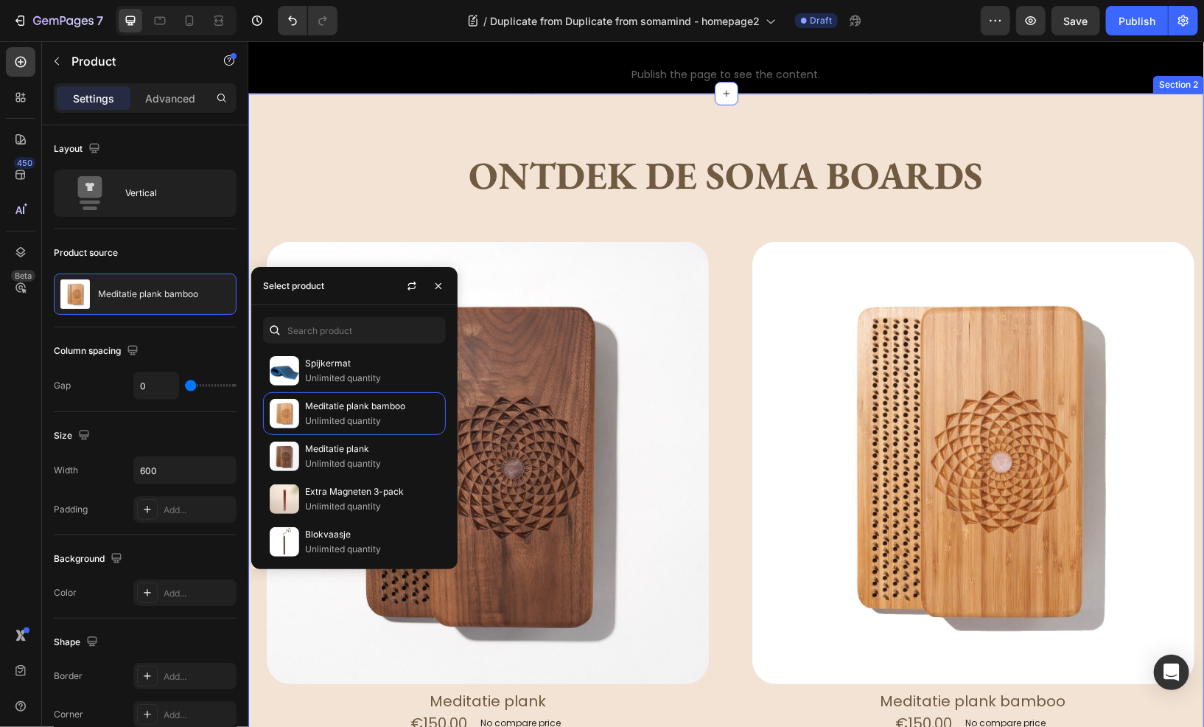
click at [418, 207] on div "Ontdek de Soma boards Heading Text Block Row Product Images Meditatie plank Pro…" at bounding box center [726, 614] width 956 height 925
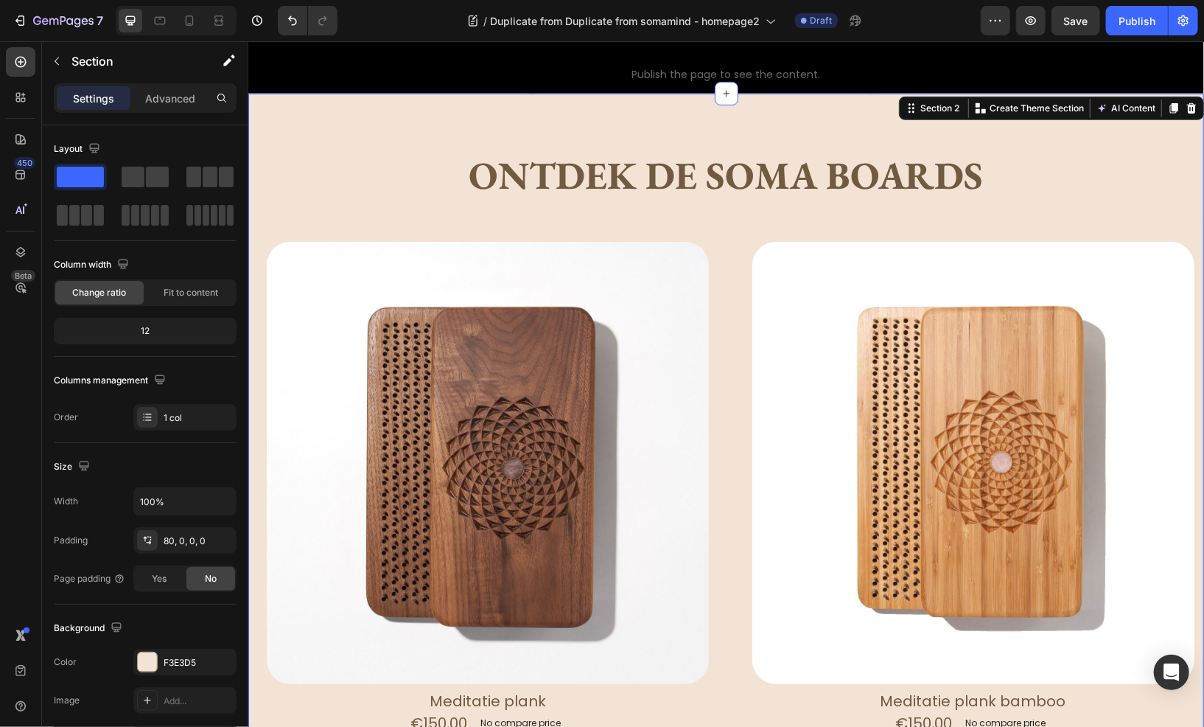
click at [317, 141] on div "Ontdek de Soma boards Heading Text Block Row Product Images Meditatie plank Pro…" at bounding box center [726, 585] width 956 height 984
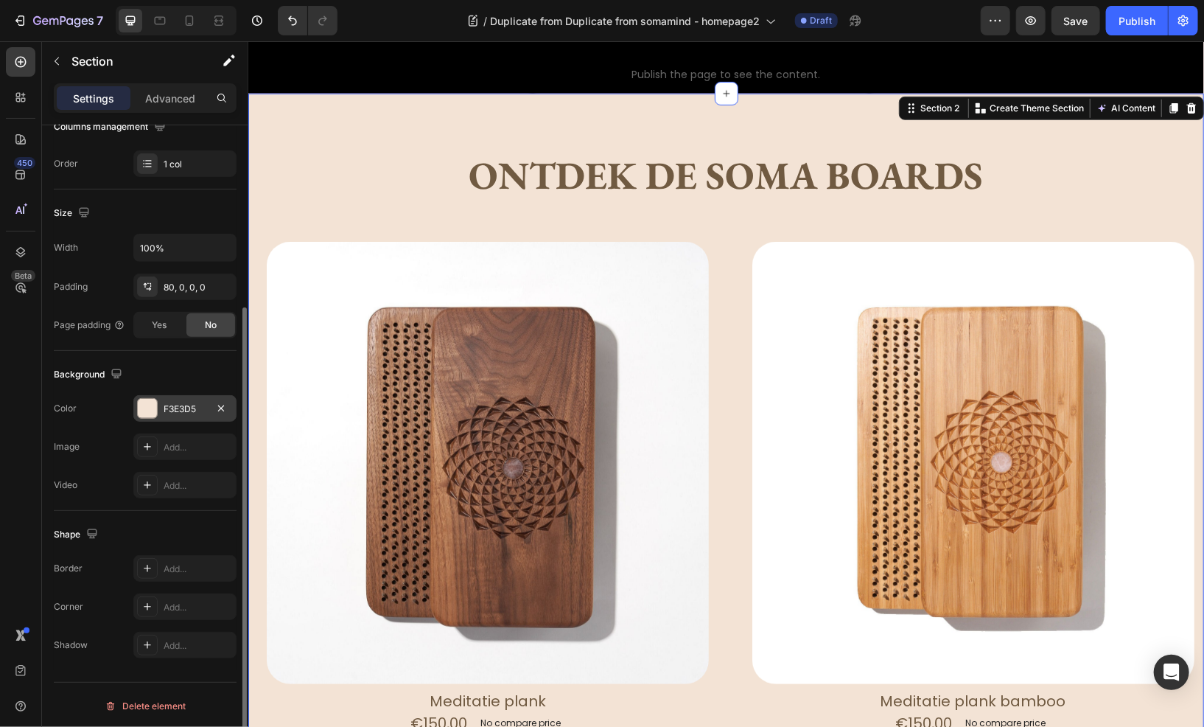
click at [195, 407] on div "F3E3D5" at bounding box center [185, 408] width 43 height 13
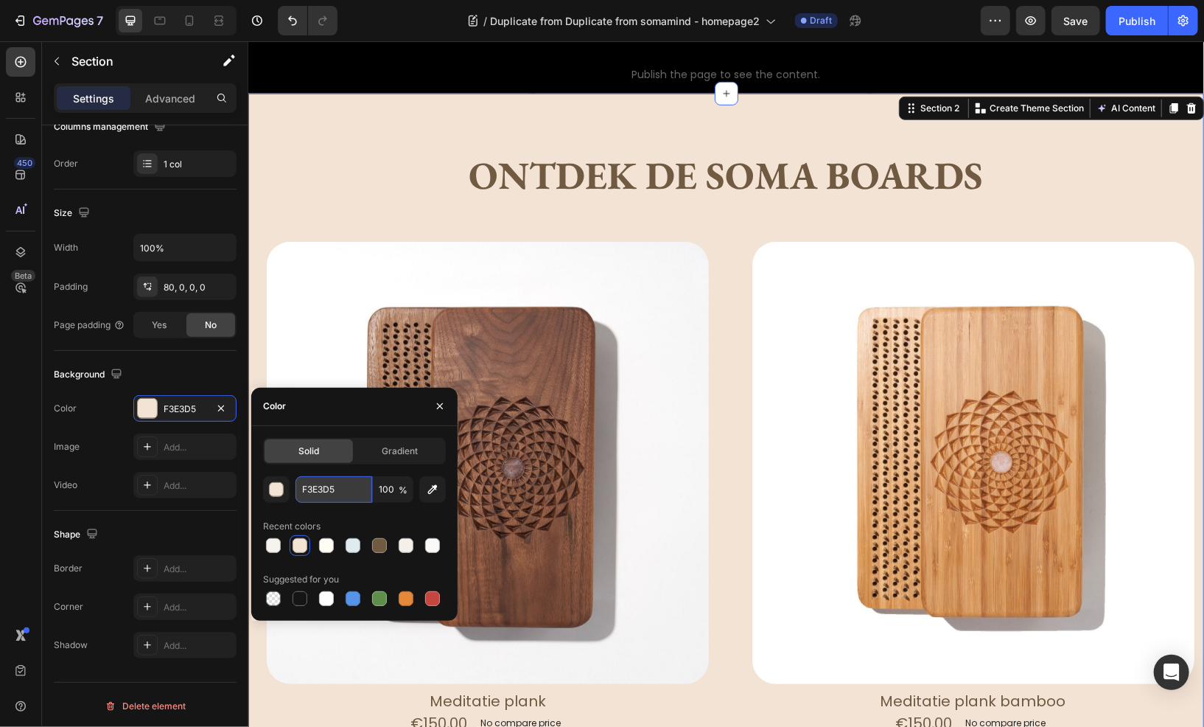
click at [323, 485] on input "F3E3D5" at bounding box center [333, 489] width 77 height 27
paste input "EAD8C0"
type input "EAD8C0"
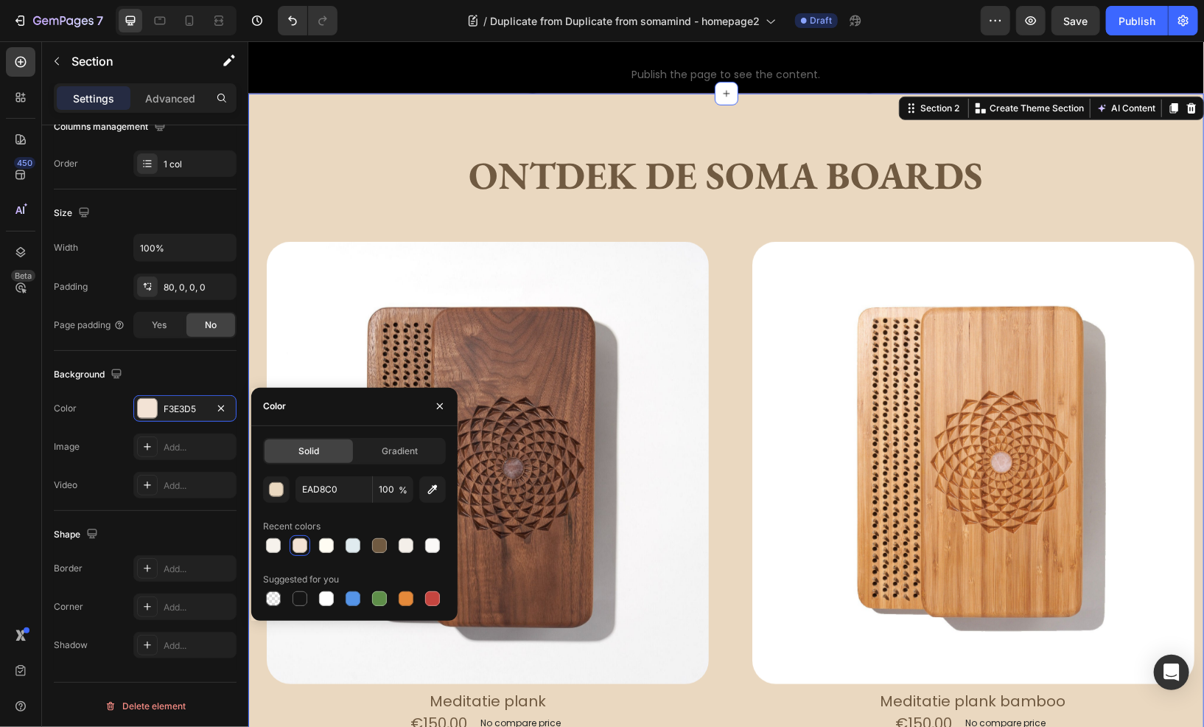
click at [335, 200] on div "Ontdek de Soma boards Heading Text Block Row Product Images Meditatie plank Pro…" at bounding box center [726, 614] width 956 height 925
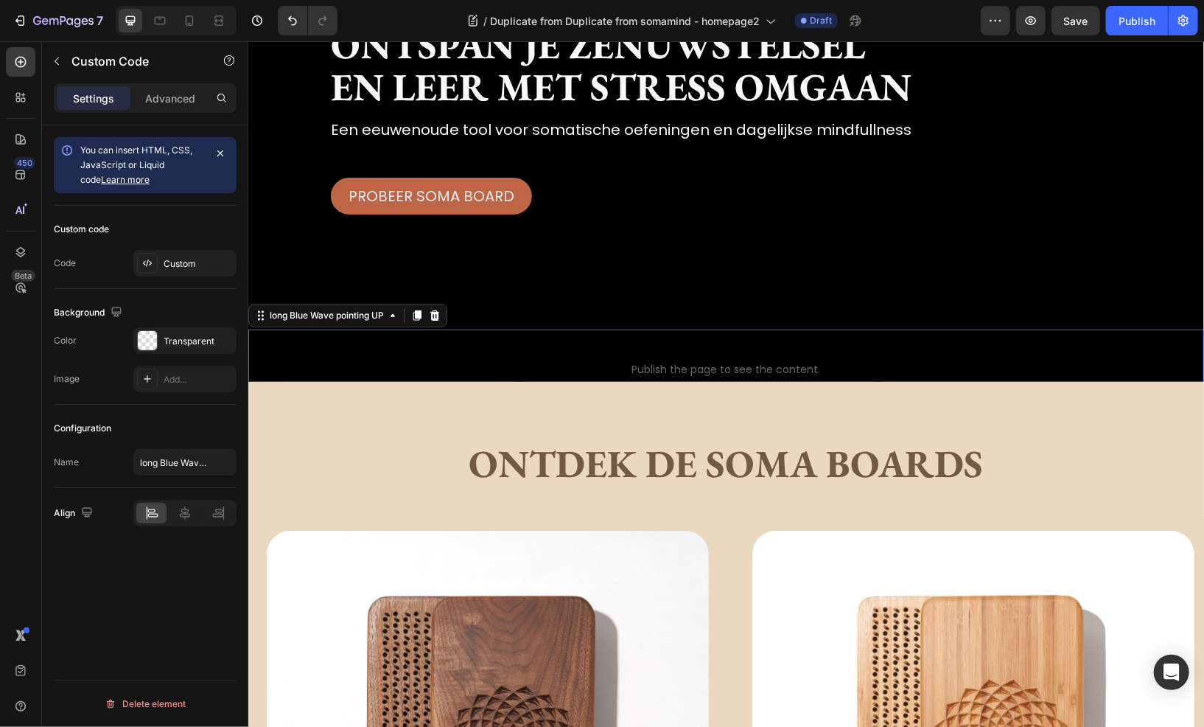
scroll to position [0, 0]
click at [554, 340] on span "long Blue Wave pointing UP" at bounding box center [726, 349] width 956 height 18
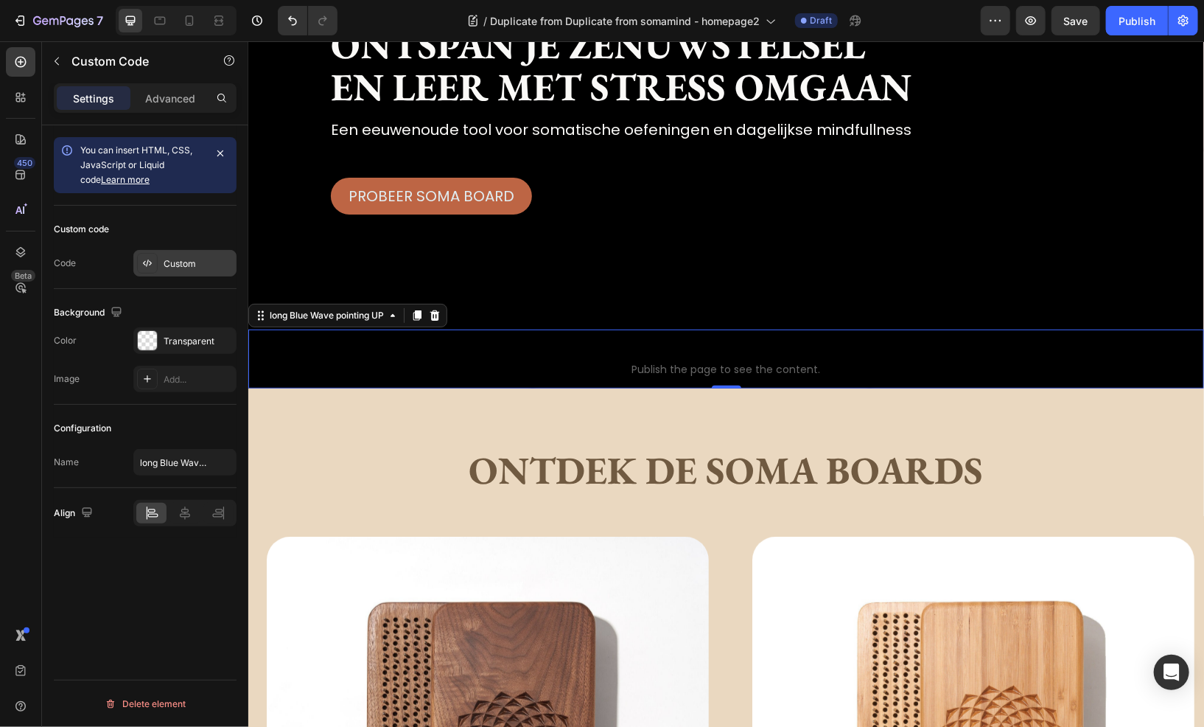
click at [168, 267] on div "Custom" at bounding box center [198, 263] width 69 height 13
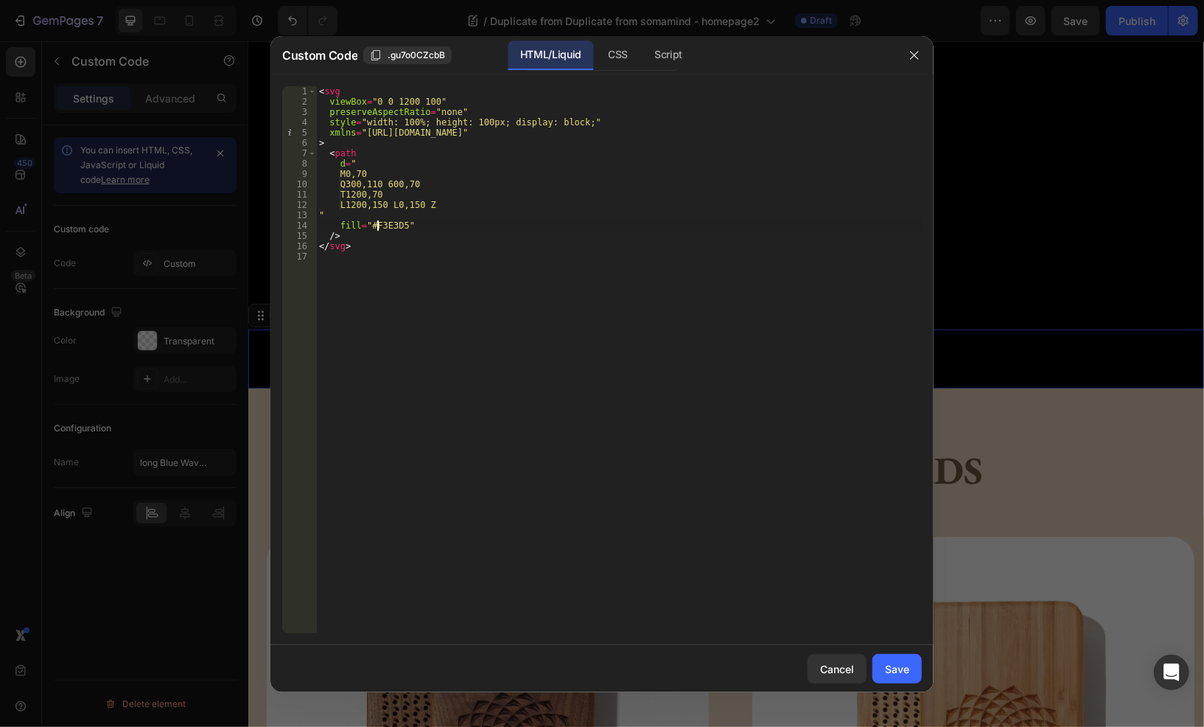
click at [378, 225] on div "< svg viewBox = "0 0 1200 100" preserveAspectRatio = "none" style = "width: 100…" at bounding box center [619, 369] width 606 height 567
paste textarea "EAD8C0"
type textarea "fill="#EAD8C0""
click at [901, 668] on div "Save" at bounding box center [897, 668] width 24 height 15
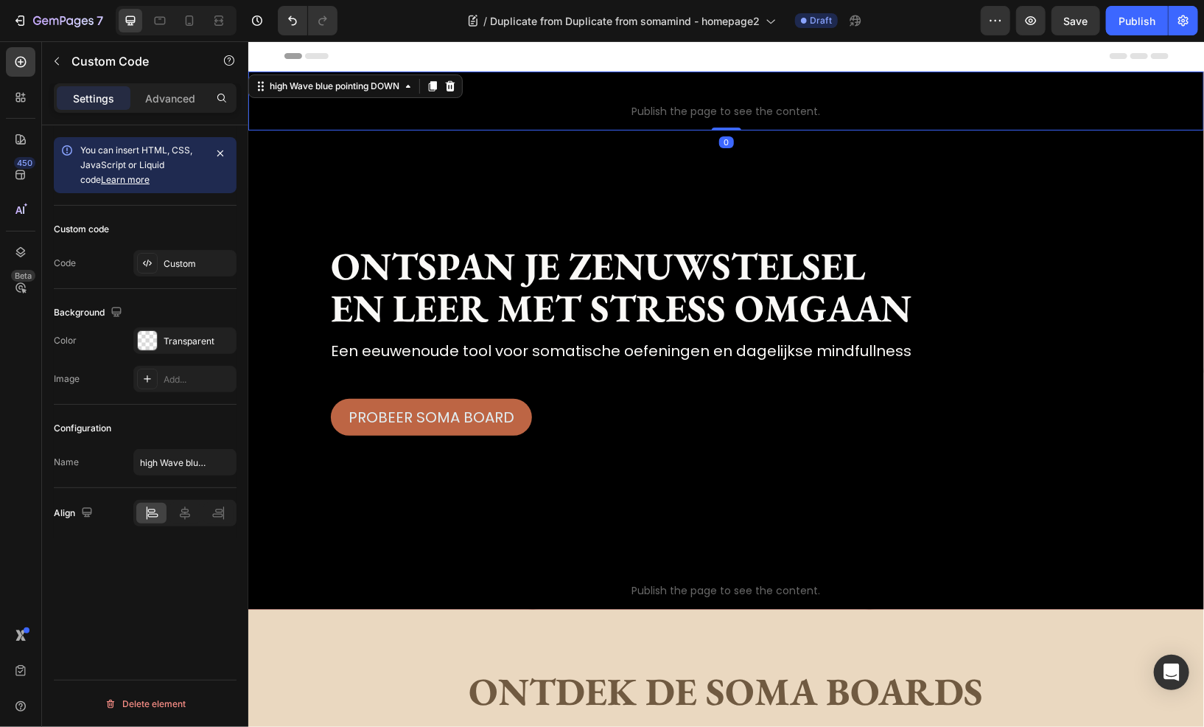
click at [655, 85] on span "high Wave blue pointing DOWN" at bounding box center [726, 92] width 956 height 18
click at [168, 264] on div "Custom" at bounding box center [198, 263] width 69 height 13
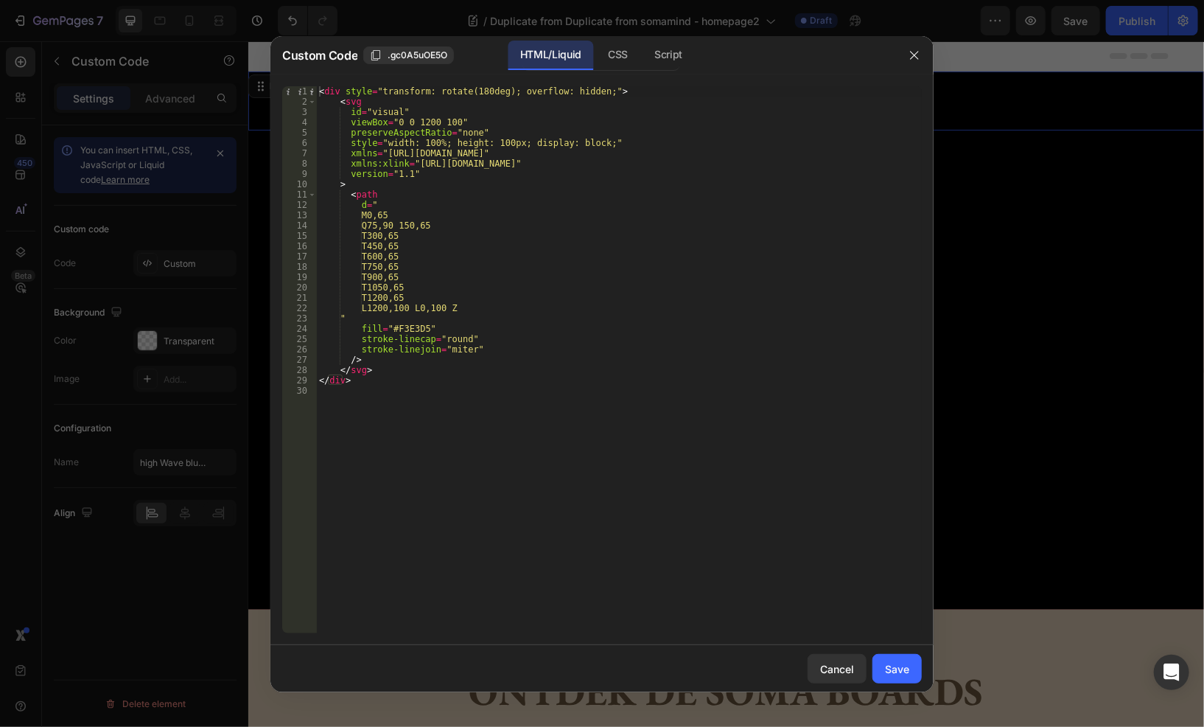
click at [411, 328] on div "< div style = "transform: rotate(180deg); overflow: hidden;" > < svg id = "visu…" at bounding box center [619, 369] width 606 height 567
type textarea "fill="#e0ebef""
click at [899, 665] on div "Save" at bounding box center [897, 668] width 24 height 15
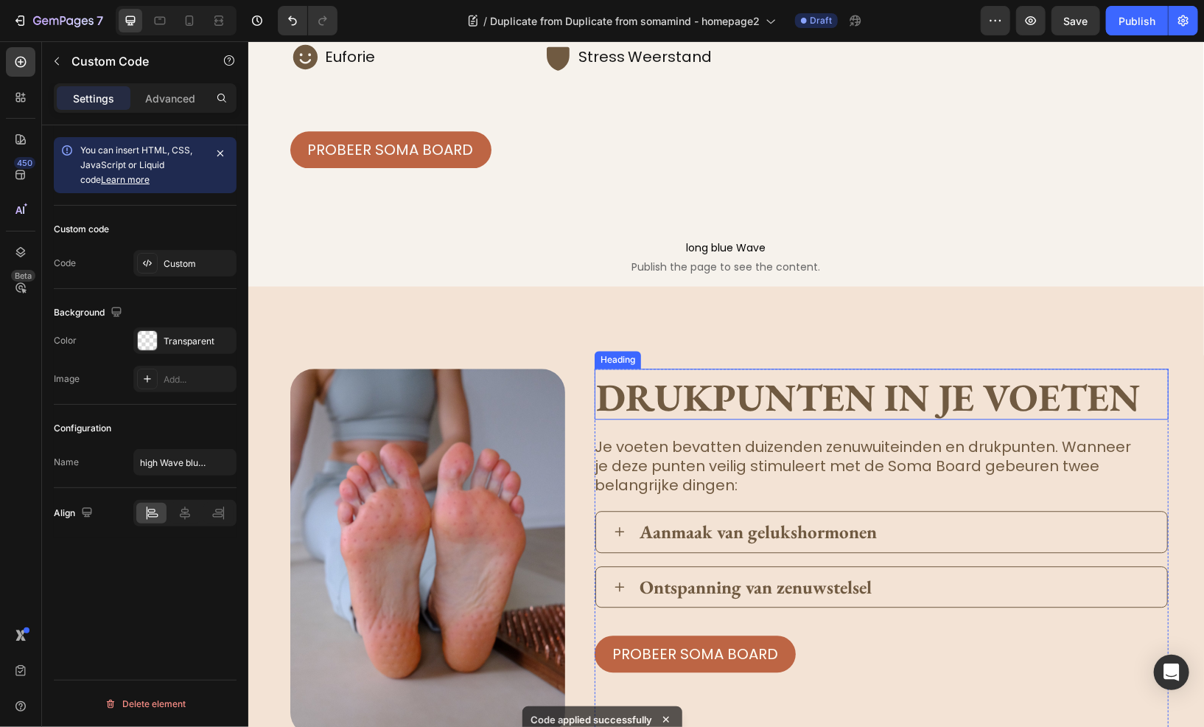
scroll to position [1842, 0]
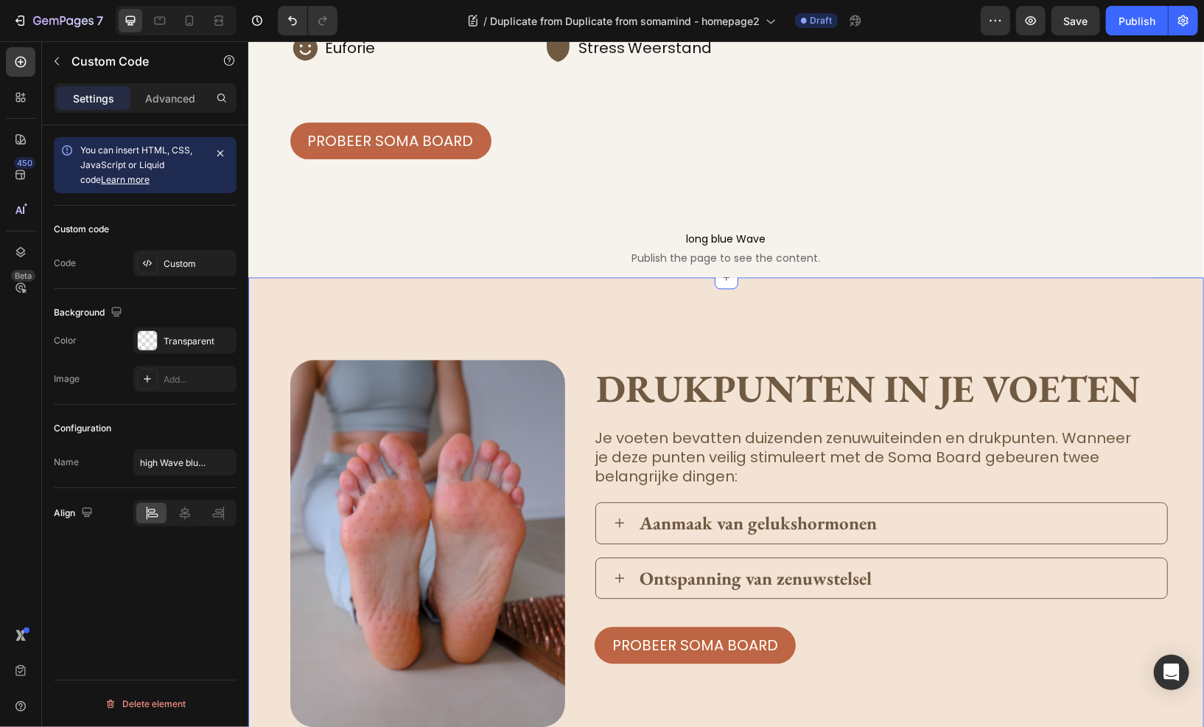
click at [472, 478] on div "Image drukpunten in je voeten Heading Je voeten bevatten duizenden zenuwuiteind…" at bounding box center [726, 527] width 956 height 503
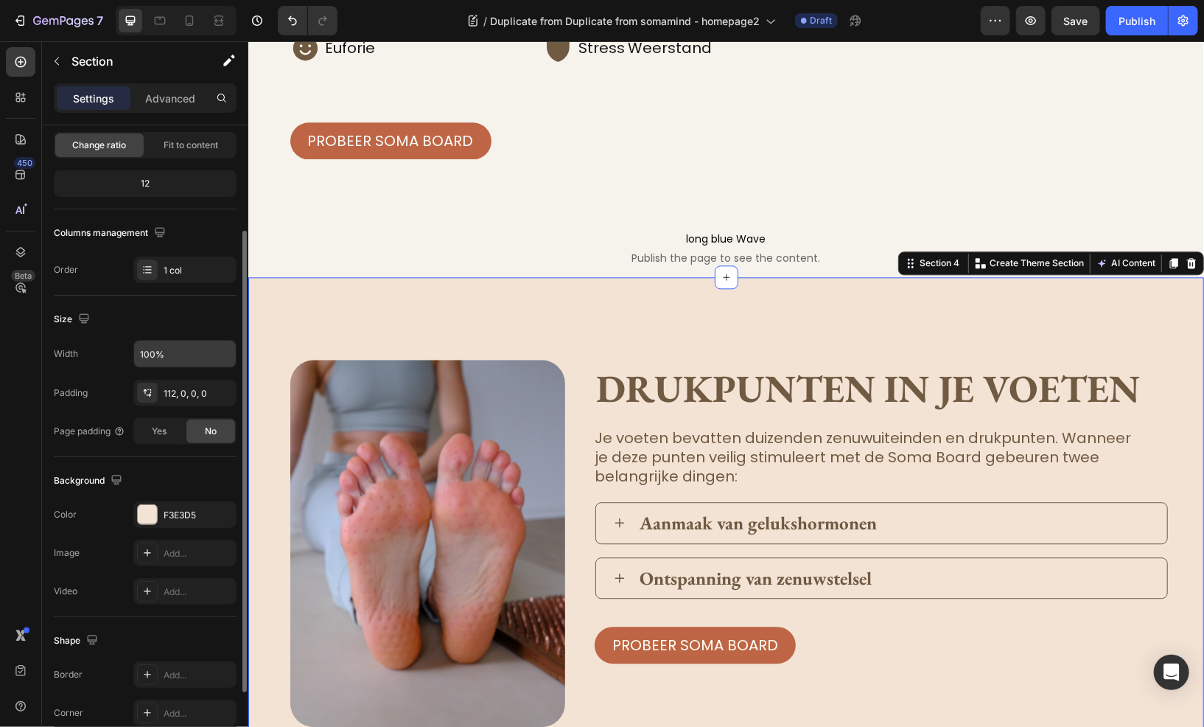
scroll to position [0, 0]
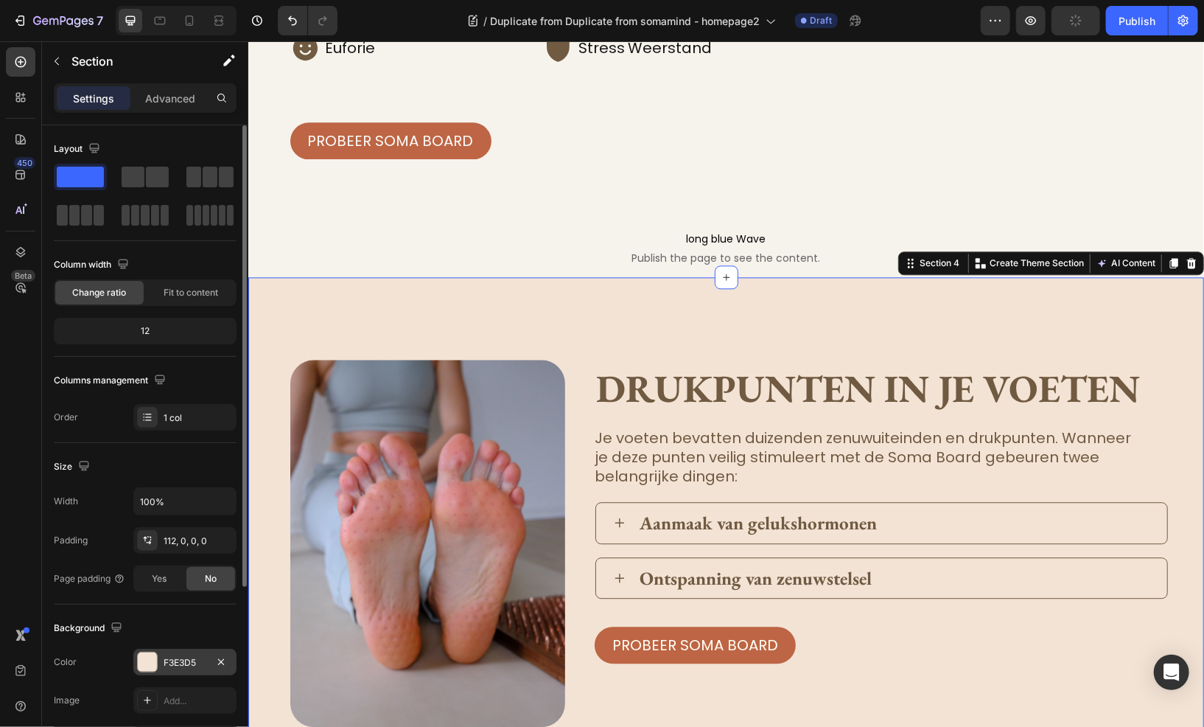
click at [183, 650] on div "F3E3D5" at bounding box center [184, 661] width 103 height 27
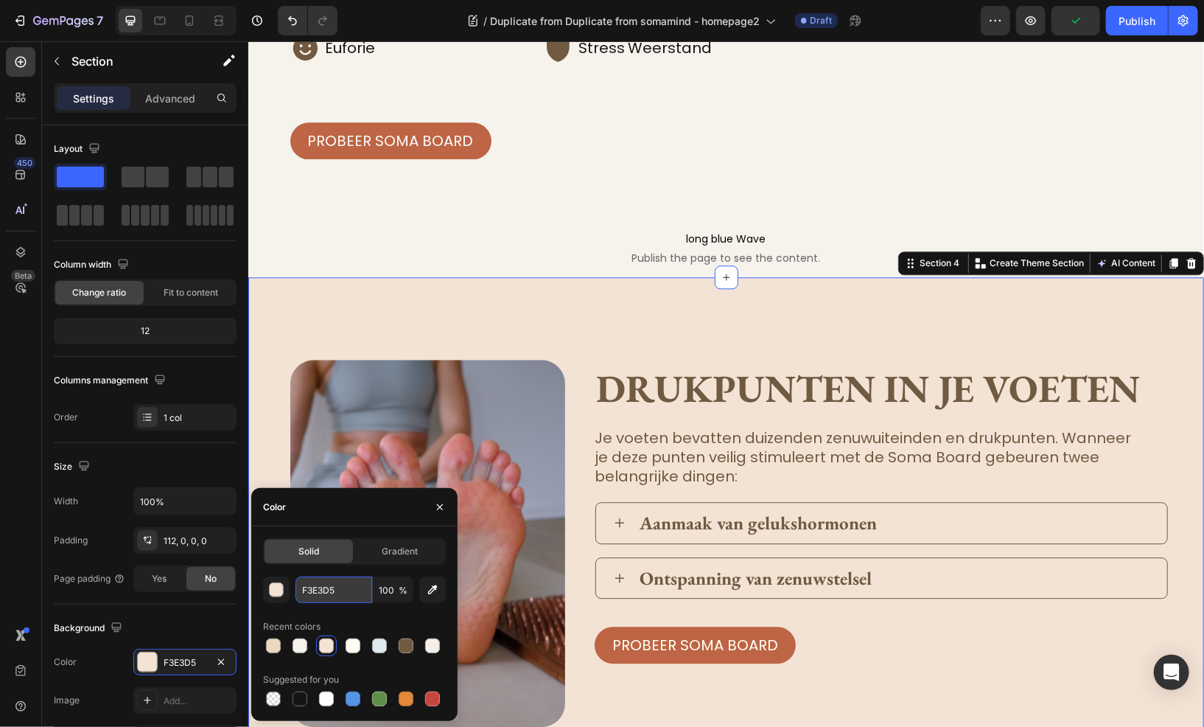
click at [317, 589] on input "F3E3D5" at bounding box center [333, 589] width 77 height 27
type input ">"
paste input "EAD8C0"
type input "EAD8C0"
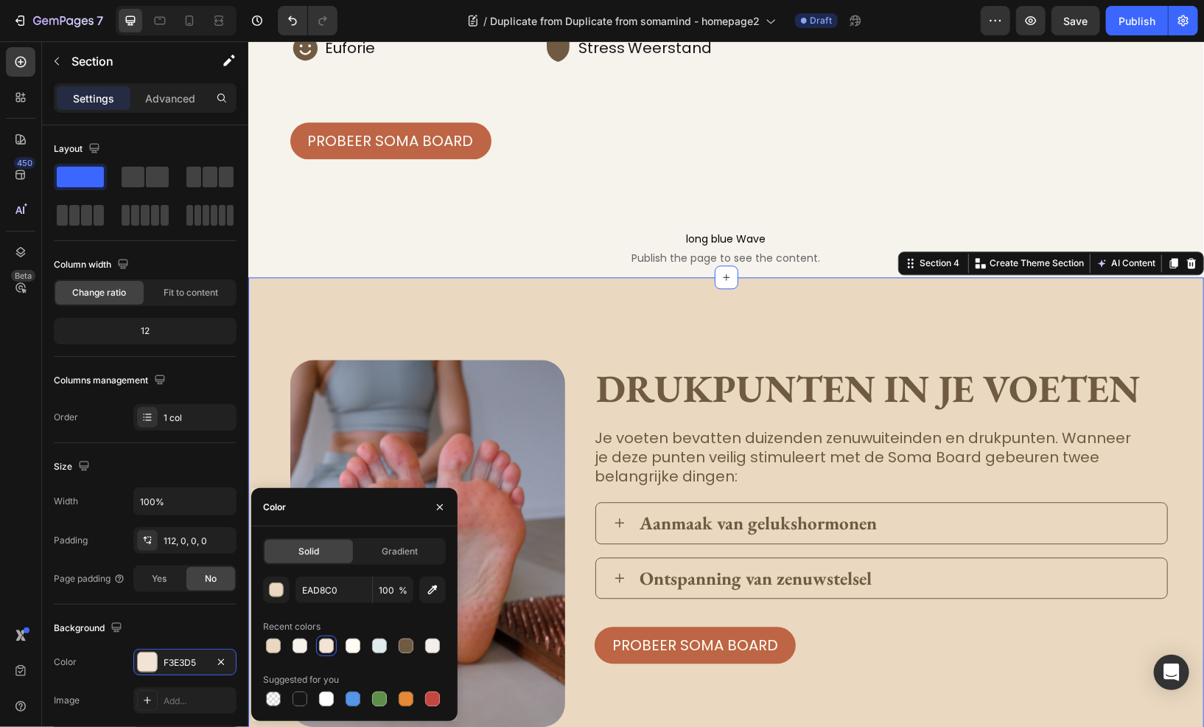
click at [525, 511] on div "Image drukpunten in je voeten Heading Je voeten bevatten duizenden zenuwuiteind…" at bounding box center [726, 562] width 956 height 573
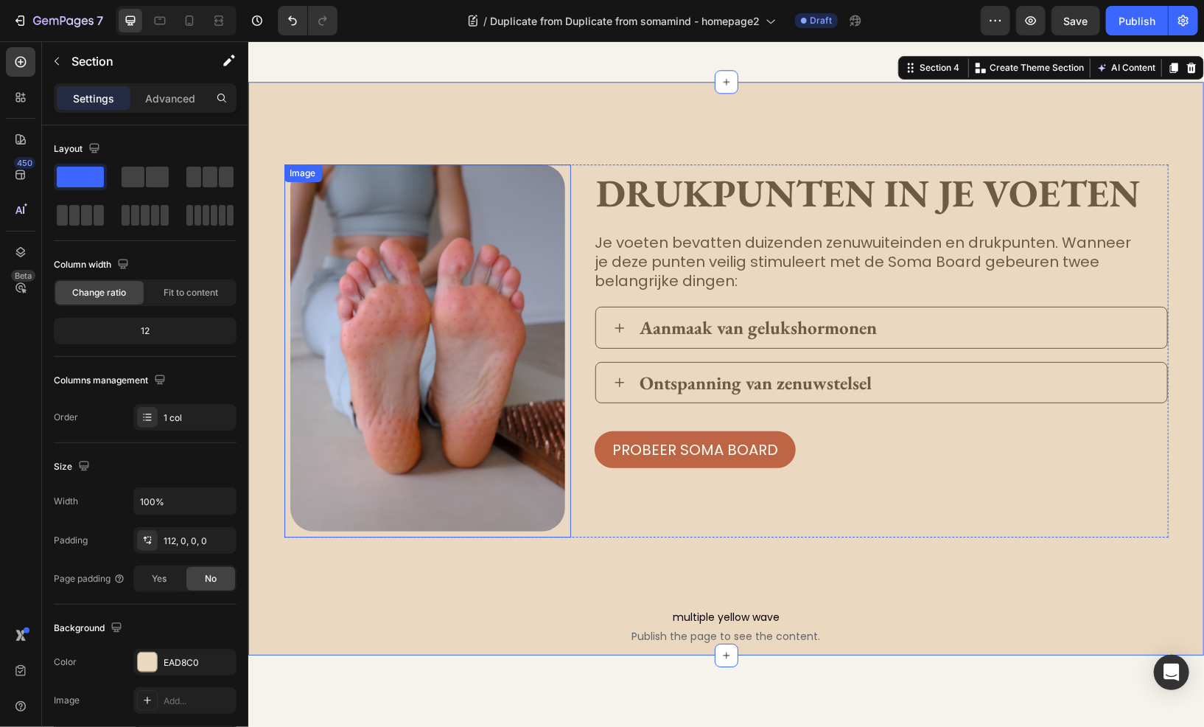
scroll to position [1989, 0]
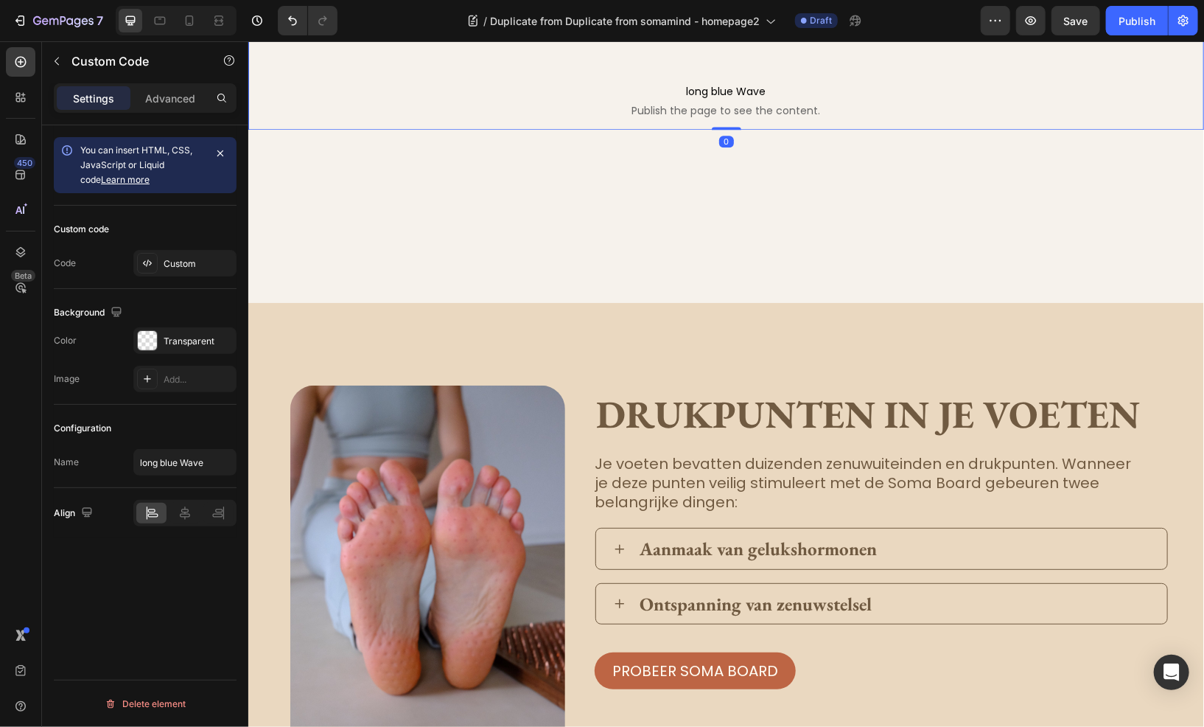
click at [464, 129] on p "long blue Wave Publish the page to see the content." at bounding box center [726, 99] width 956 height 59
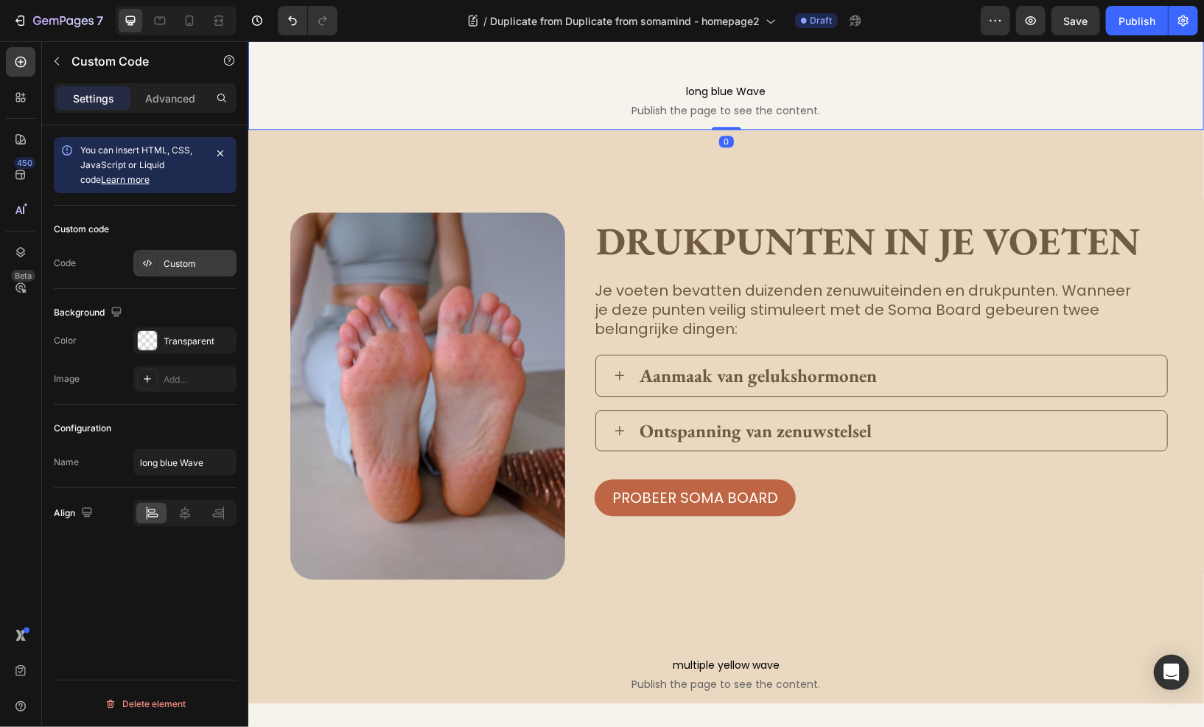
click at [161, 273] on div "Custom" at bounding box center [184, 263] width 103 height 27
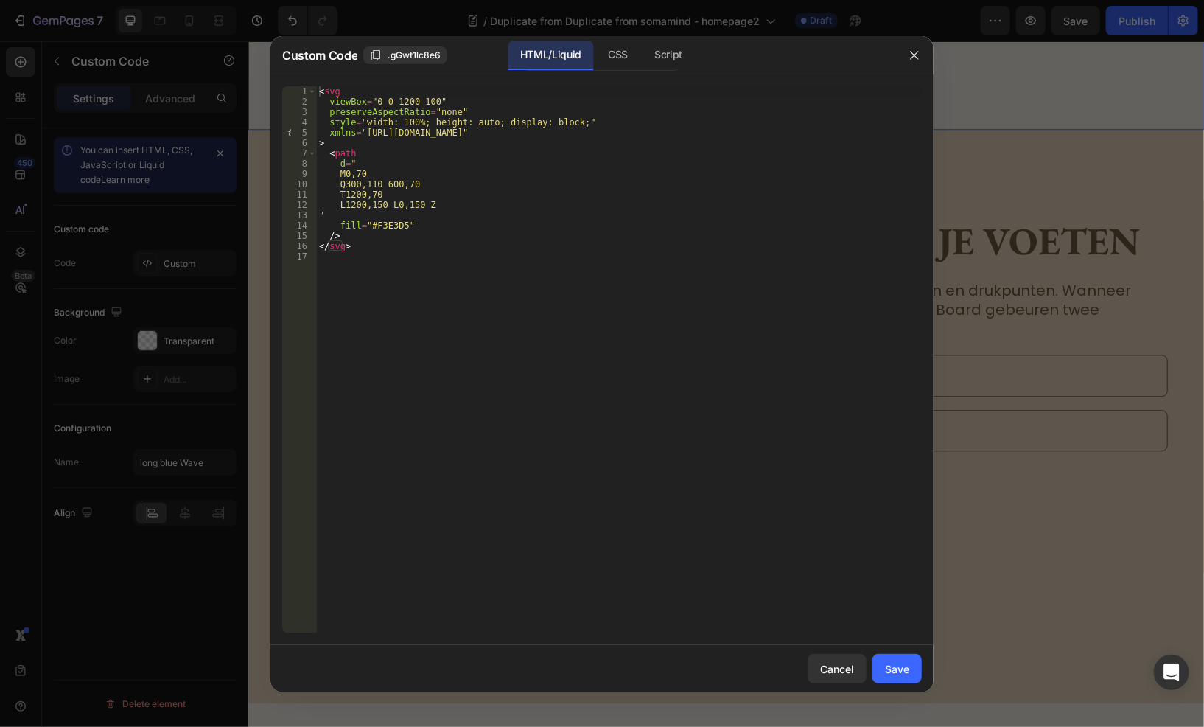
click at [384, 226] on div "< svg viewBox = "0 0 1200 100" preserveAspectRatio = "none" style = "width: 100…" at bounding box center [619, 369] width 606 height 567
paste textarea "EAD8C0"
type textarea "fill="#EAD8C0""
click at [900, 671] on div "Save" at bounding box center [897, 668] width 24 height 15
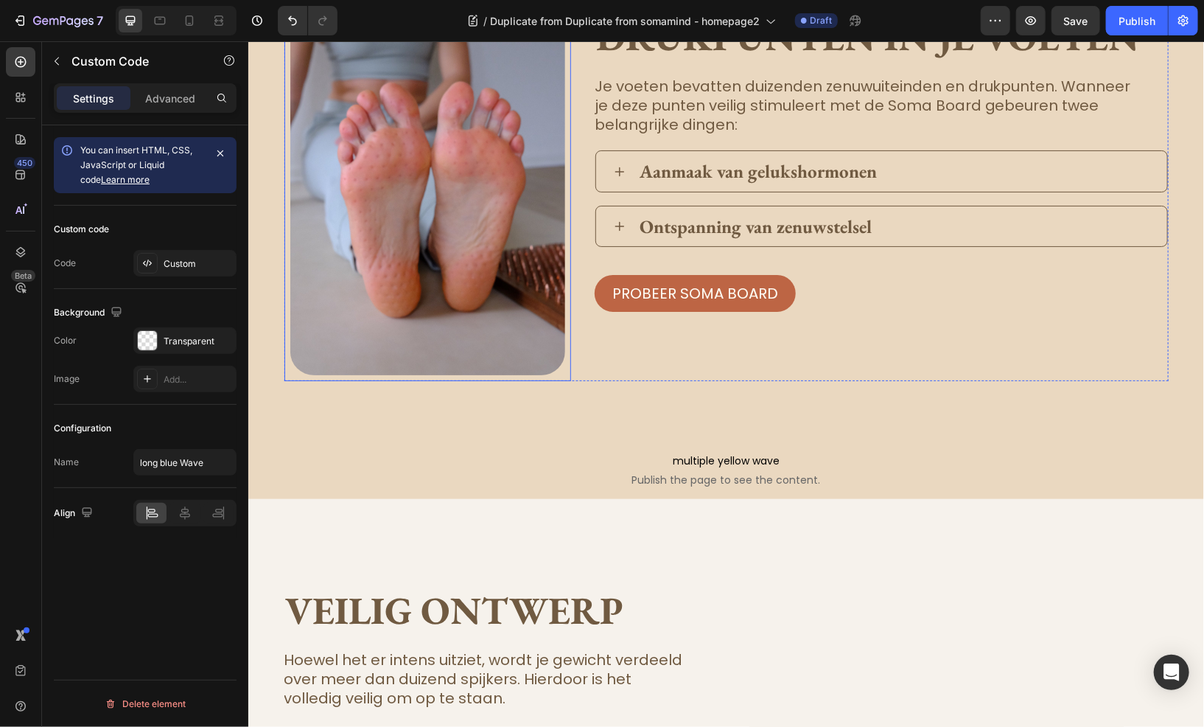
scroll to position [2735, 0]
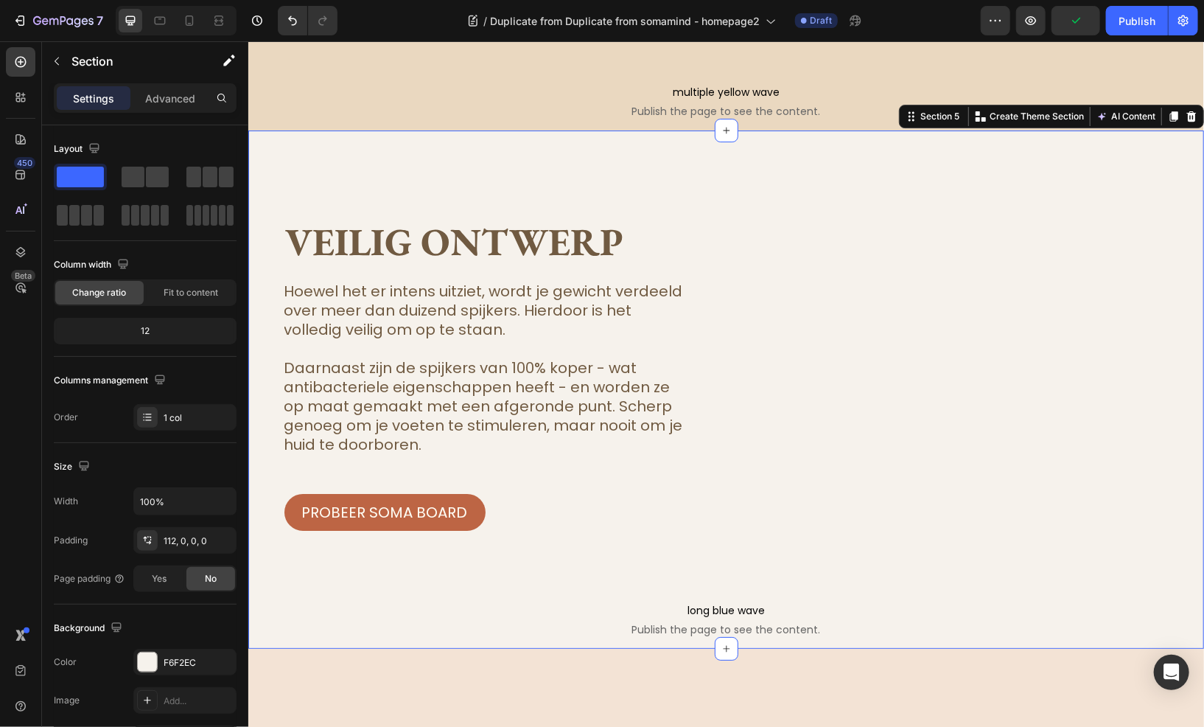
click at [383, 181] on div "veilig ontwerp Heading Hoewel het er intens uitziet, wordt je gewicht verdeeld …" at bounding box center [726, 451] width 956 height 643
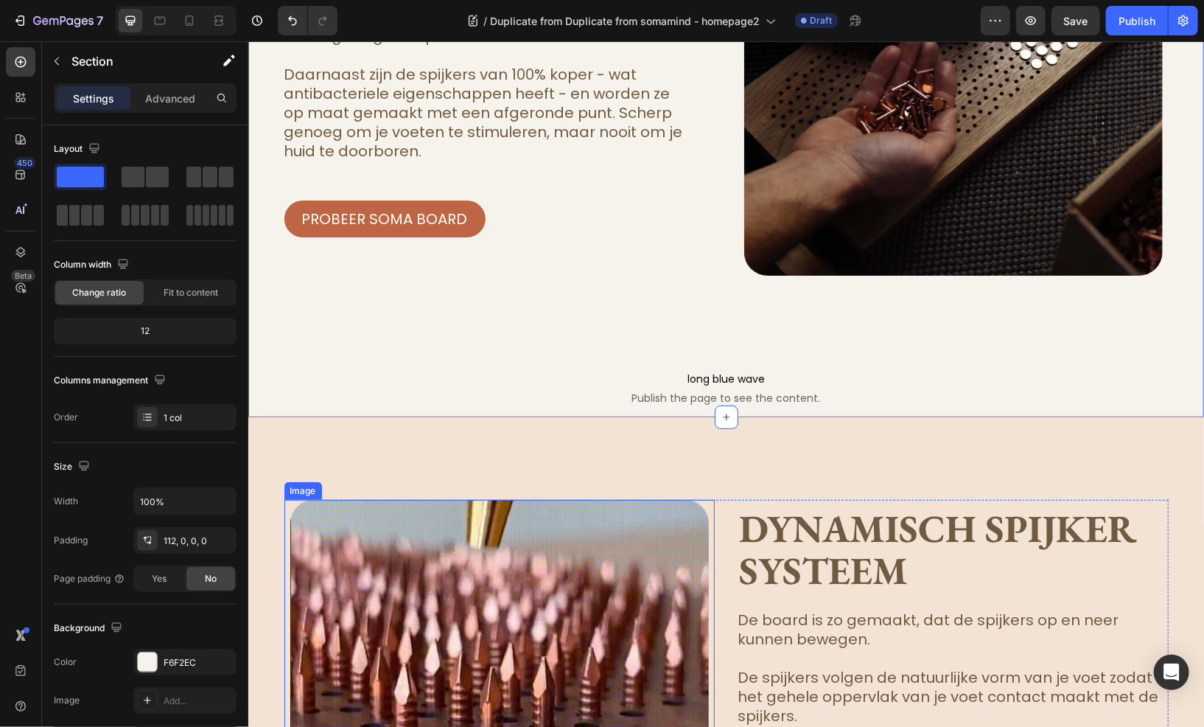
scroll to position [3103, 0]
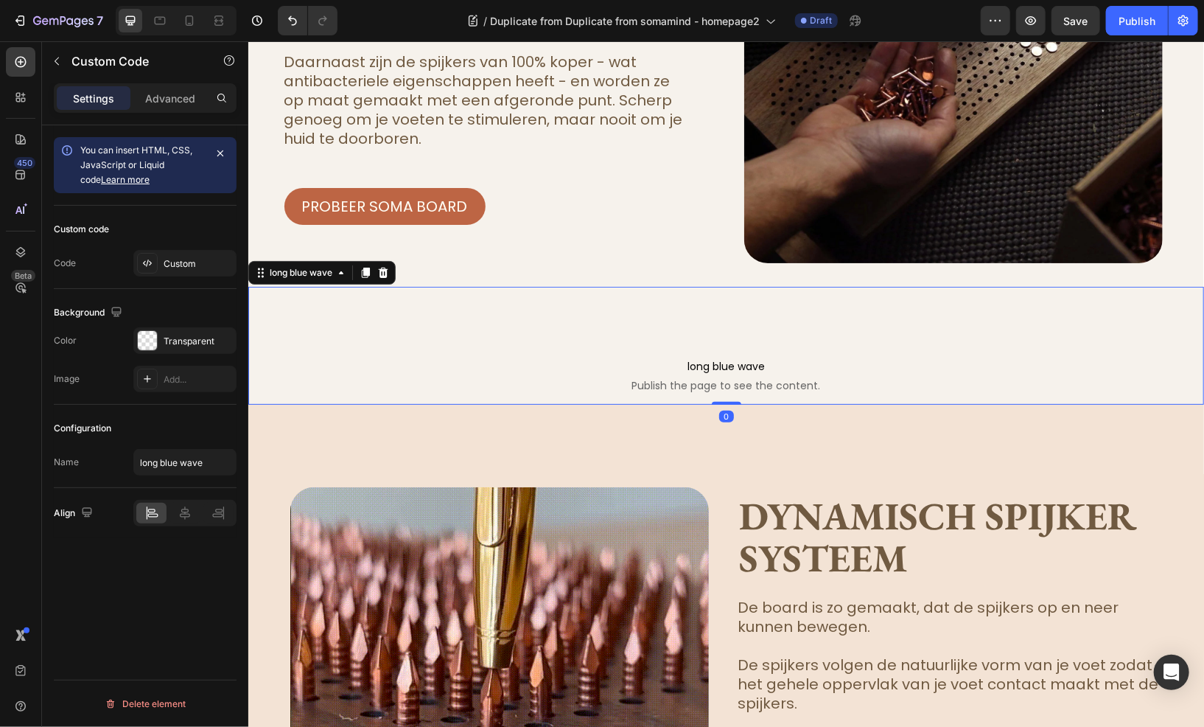
click at [312, 360] on span "long blue wave" at bounding box center [726, 366] width 956 height 18
click at [175, 265] on div "Custom" at bounding box center [198, 263] width 69 height 13
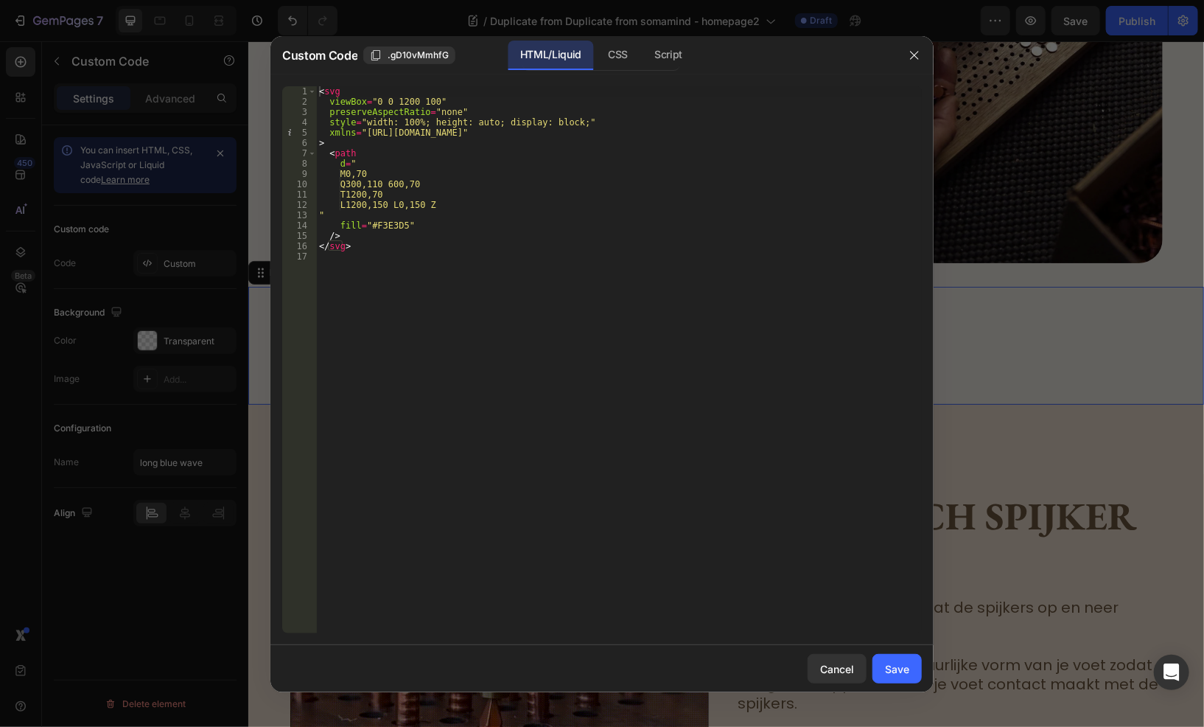
click at [396, 223] on div "< svg viewBox = "0 0 1200 100" preserveAspectRatio = "none" style = "width: 100…" at bounding box center [619, 369] width 606 height 567
paste textarea "EAD8C0"
type textarea "fill="#EAD8C0""
click at [900, 657] on button "Save" at bounding box center [896, 668] width 49 height 29
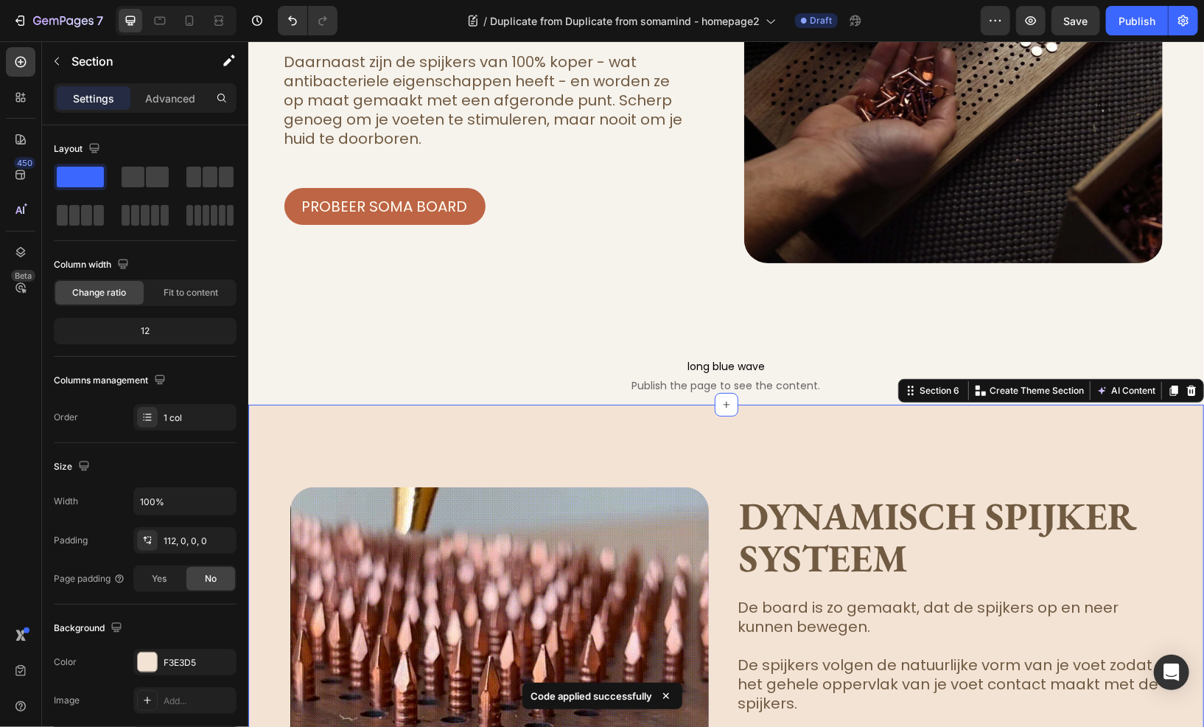
drag, startPoint x: 272, startPoint y: 432, endPoint x: 484, endPoint y: 461, distance: 214.1
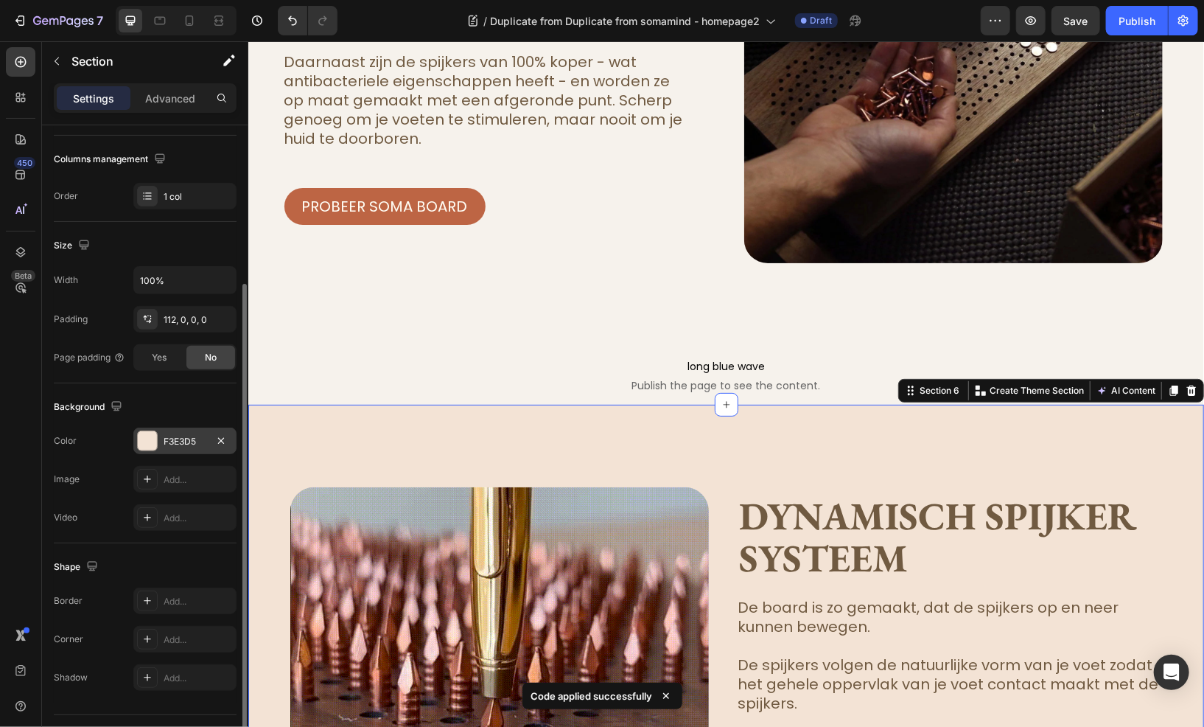
click at [139, 435] on div at bounding box center [147, 440] width 19 height 19
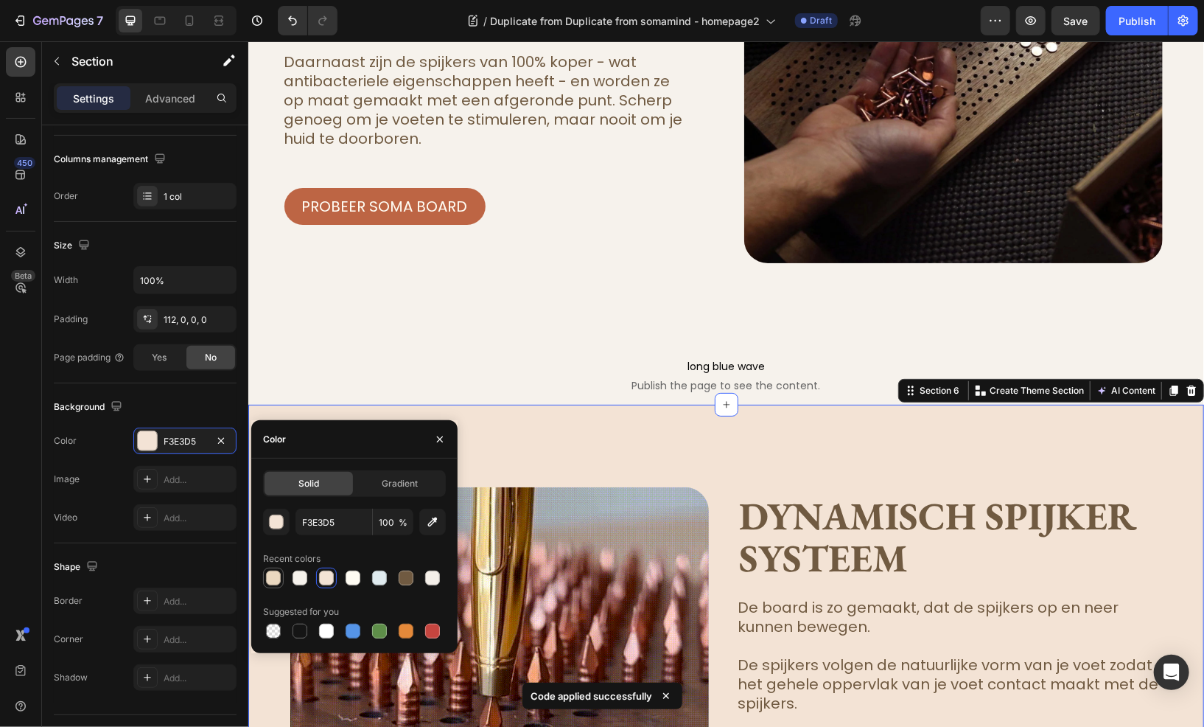
click at [268, 581] on div at bounding box center [273, 577] width 15 height 15
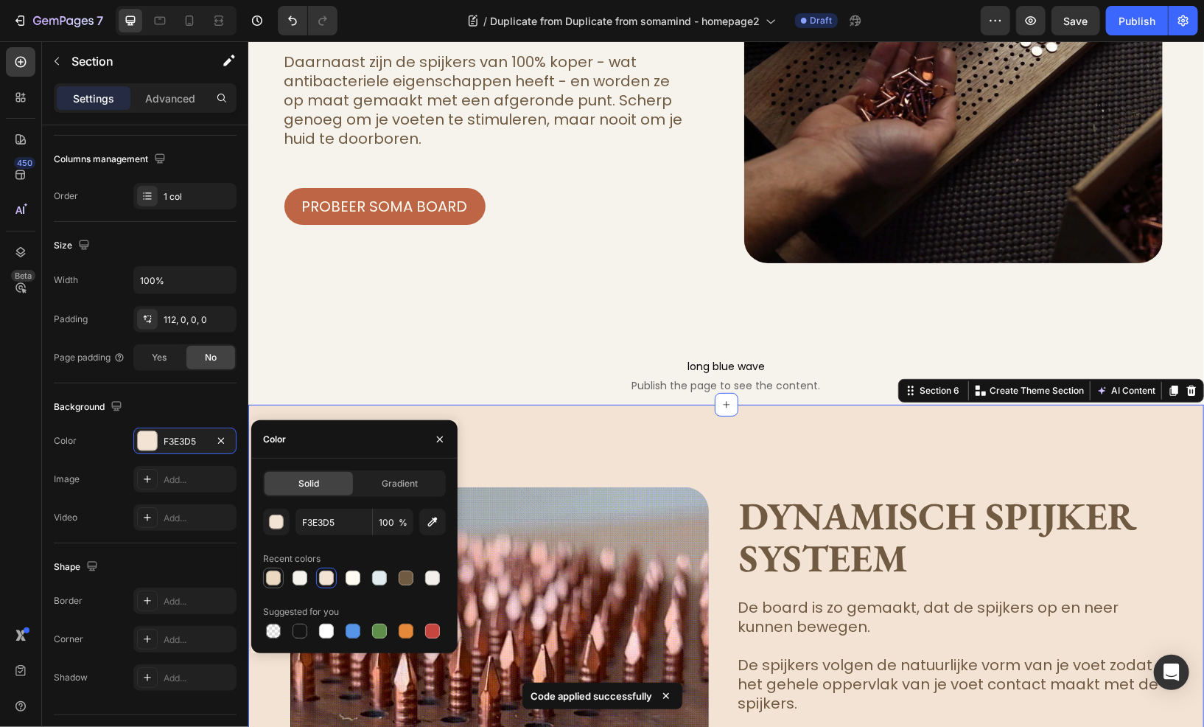
type input "EAD8C0"
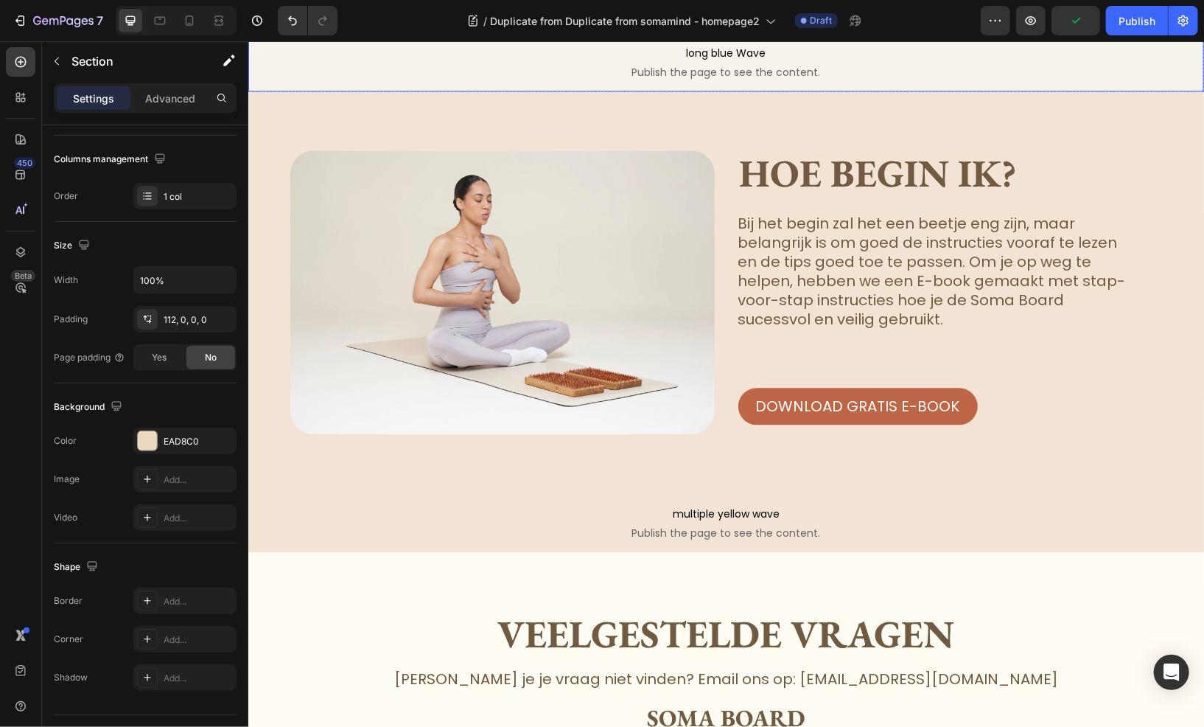
scroll to position [0, 0]
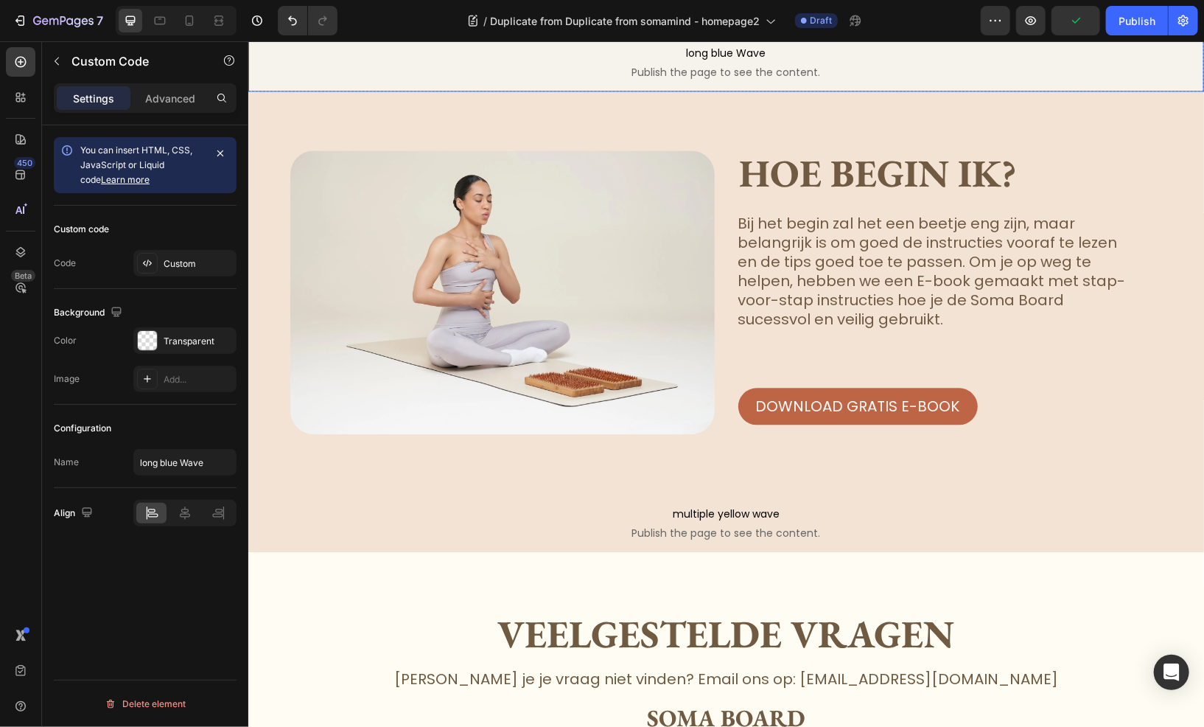
click at [430, 82] on p "long blue Wave Publish the page to see the content." at bounding box center [726, 61] width 956 height 59
click at [168, 262] on div "Custom" at bounding box center [198, 263] width 69 height 13
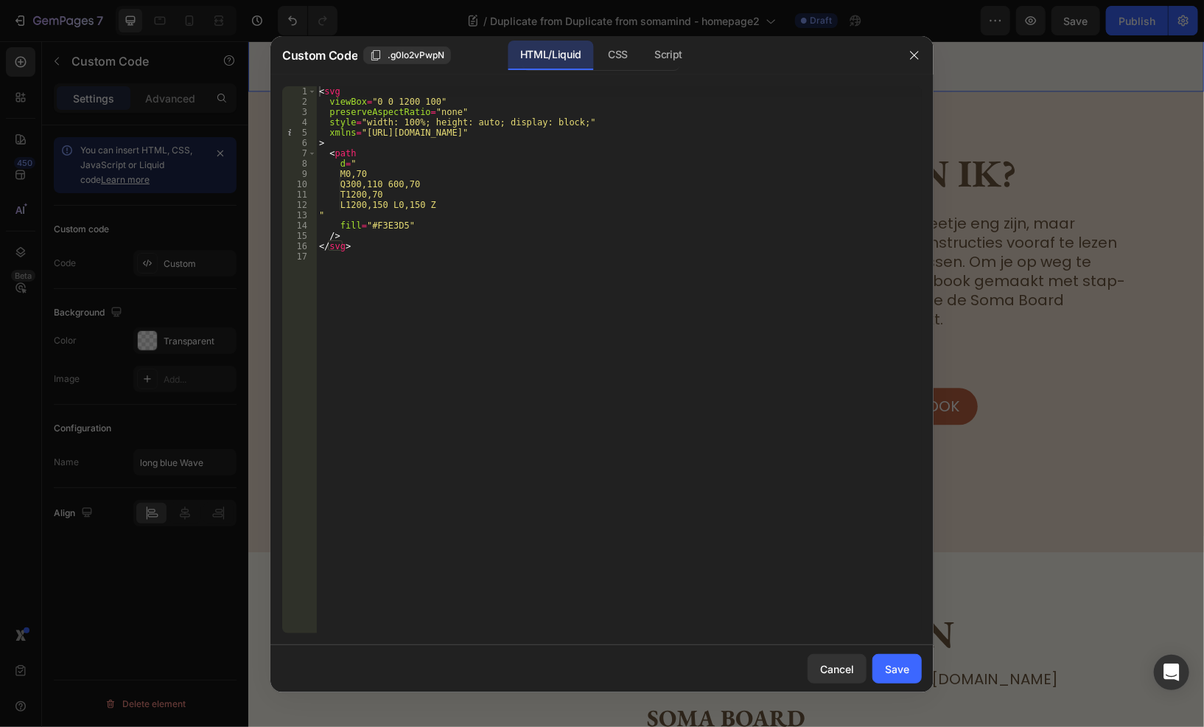
click at [396, 223] on div "< svg viewBox = "0 0 1200 100" preserveAspectRatio = "none" style = "width: 100…" at bounding box center [619, 369] width 606 height 567
paste textarea "EAD8C0"
type textarea "fill="#EAD8C0""
click at [888, 670] on div "Save" at bounding box center [897, 668] width 24 height 15
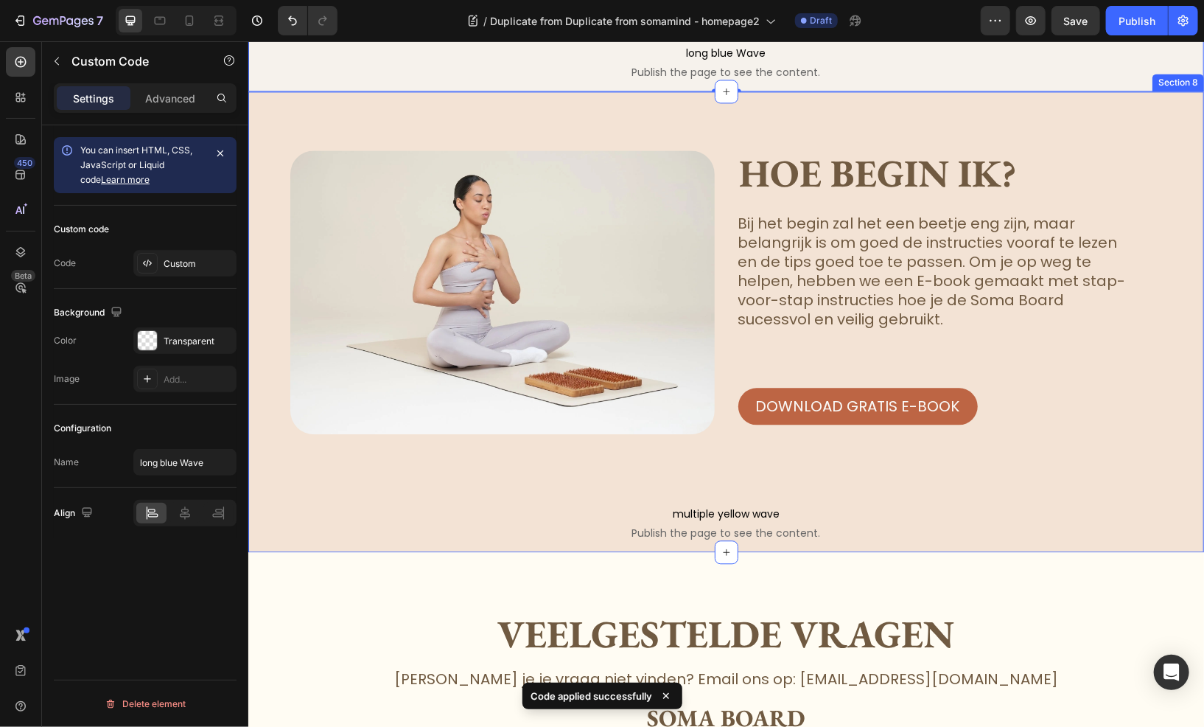
click at [273, 440] on div "Image Hoe begin ik? Heading Bij het begin zal het een beetje eng zijn, maar bel…" at bounding box center [726, 350] width 956 height 401
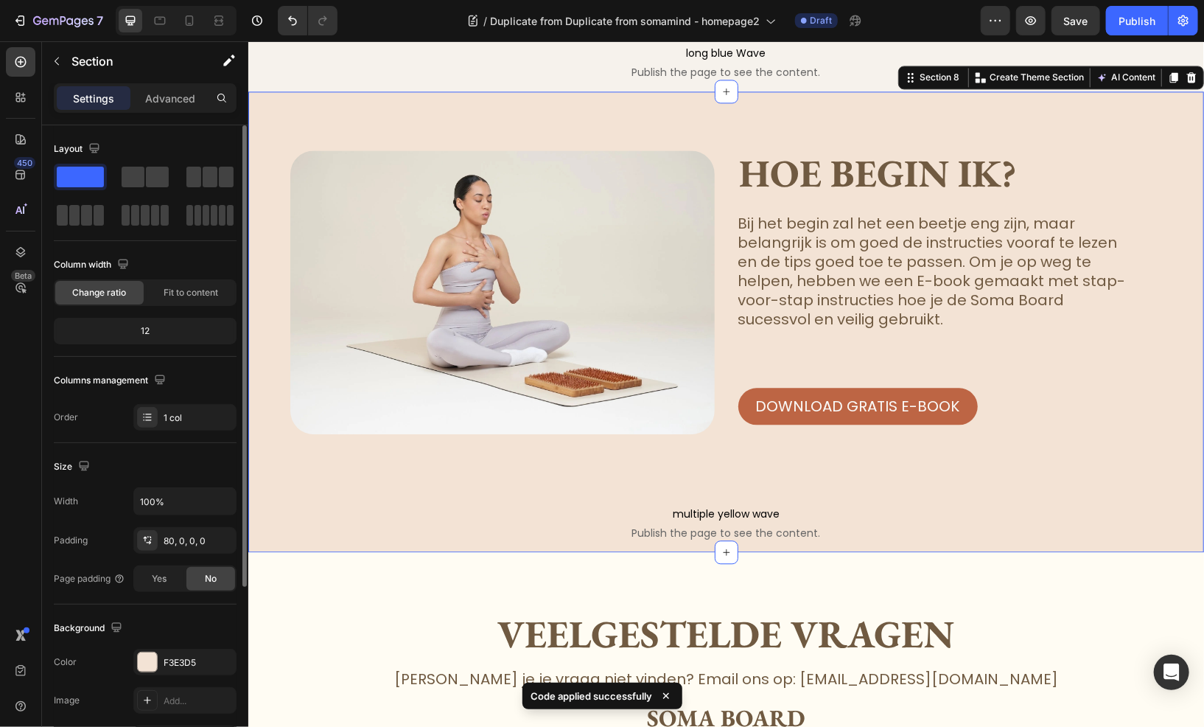
scroll to position [147, 0]
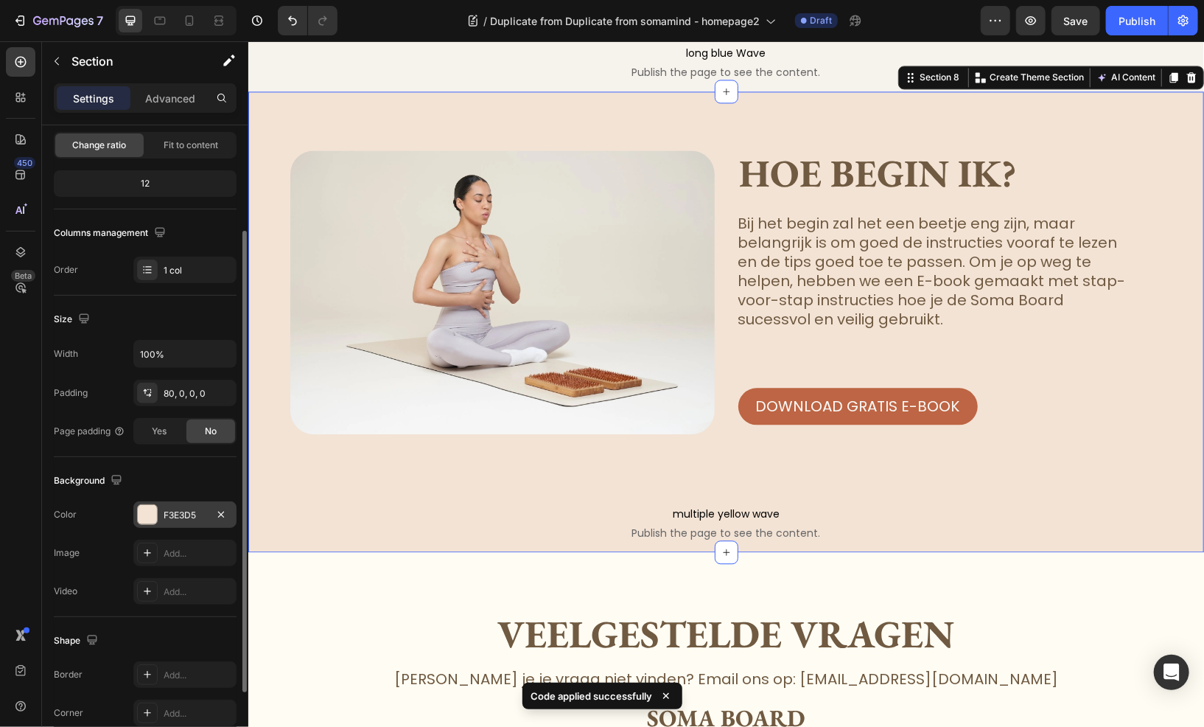
click at [169, 511] on div "F3E3D5" at bounding box center [185, 514] width 43 height 13
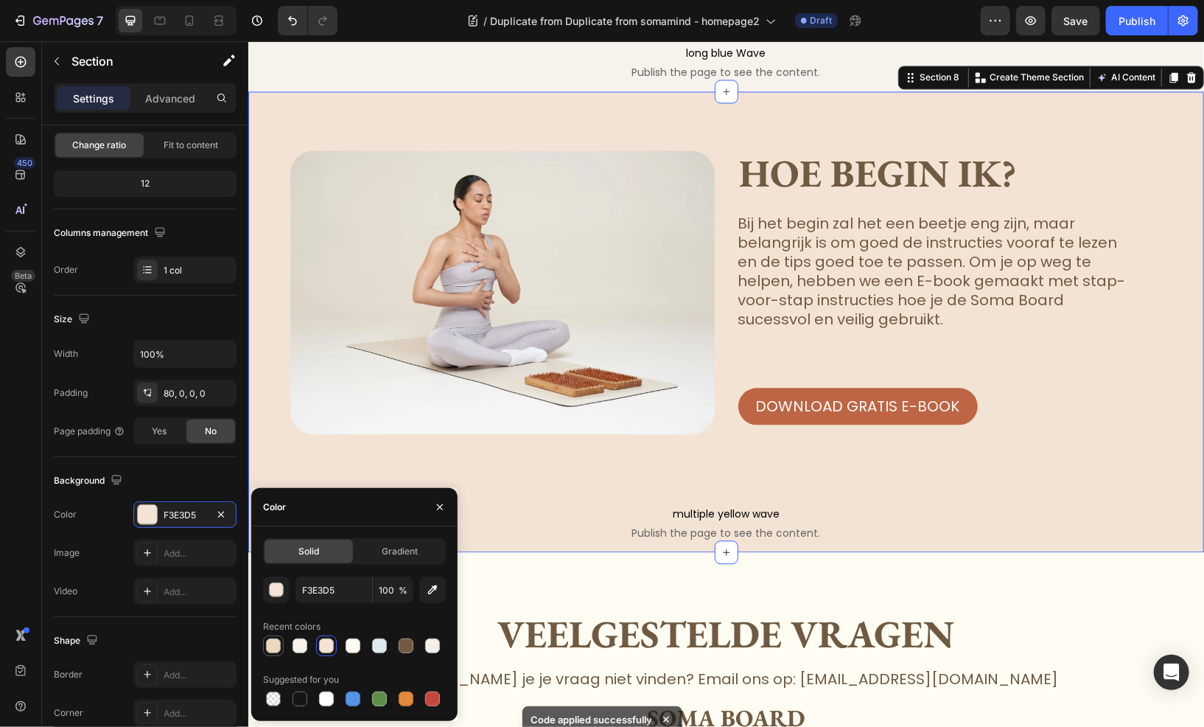
click at [279, 639] on div at bounding box center [273, 645] width 15 height 15
type input "EAD8C0"
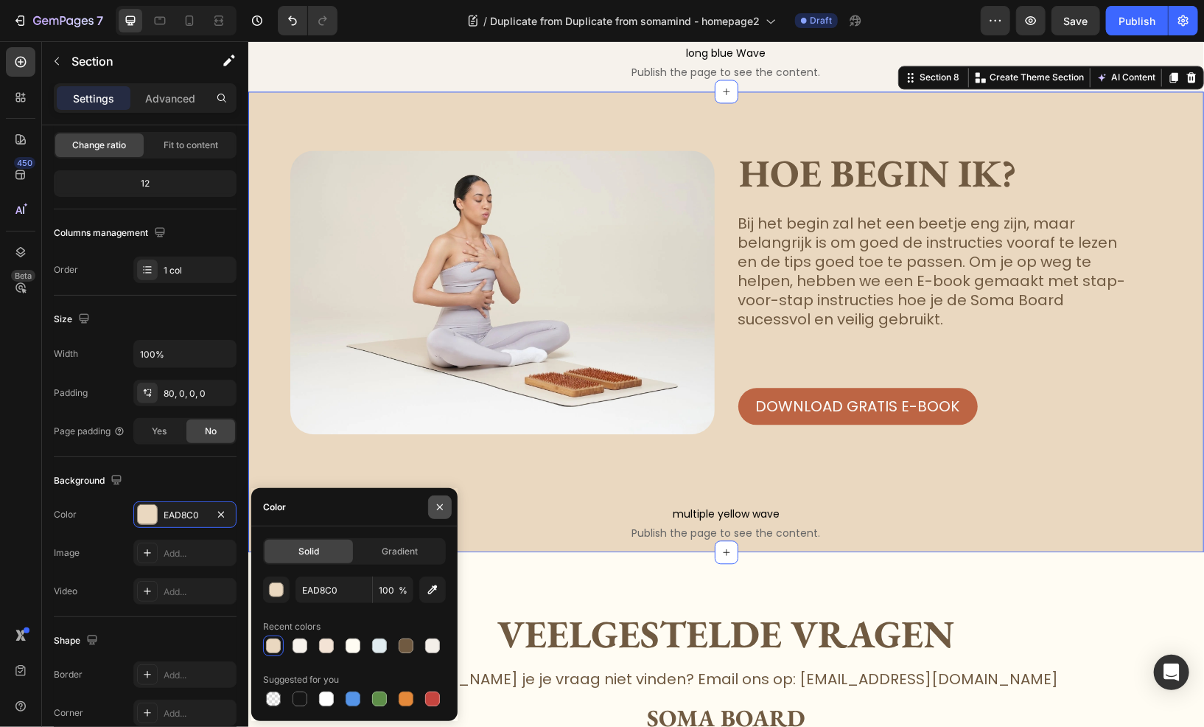
click at [430, 510] on button "button" at bounding box center [440, 507] width 24 height 24
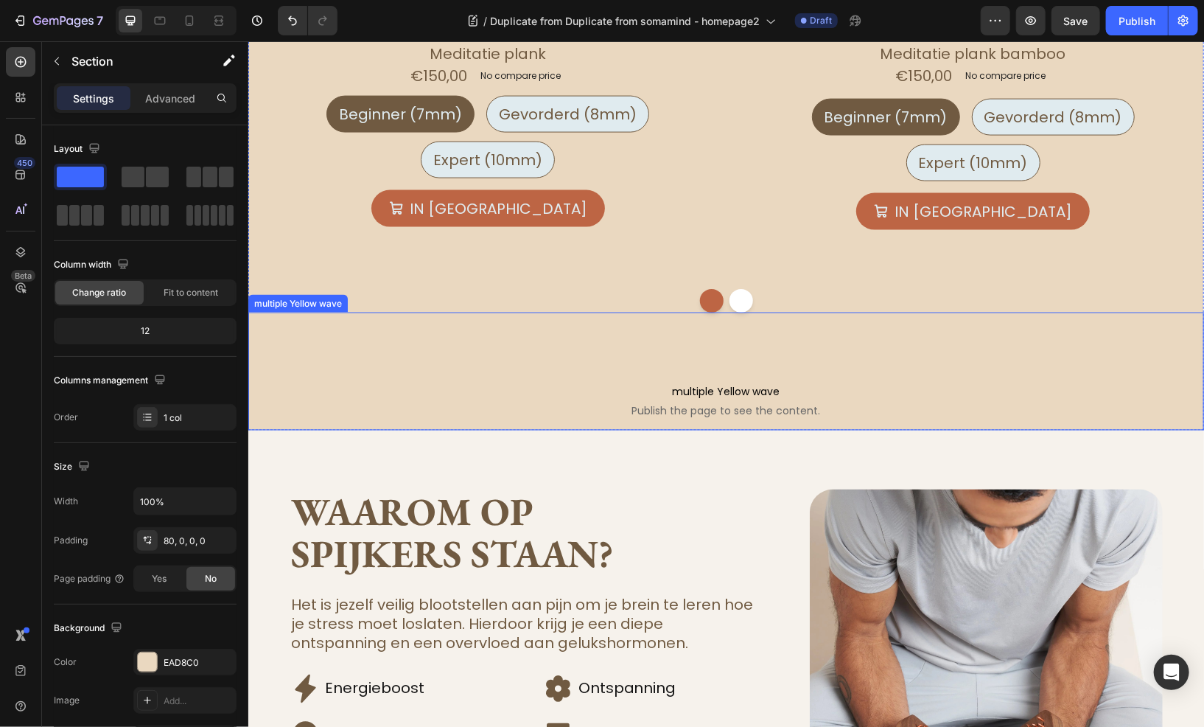
scroll to position [1326, 0]
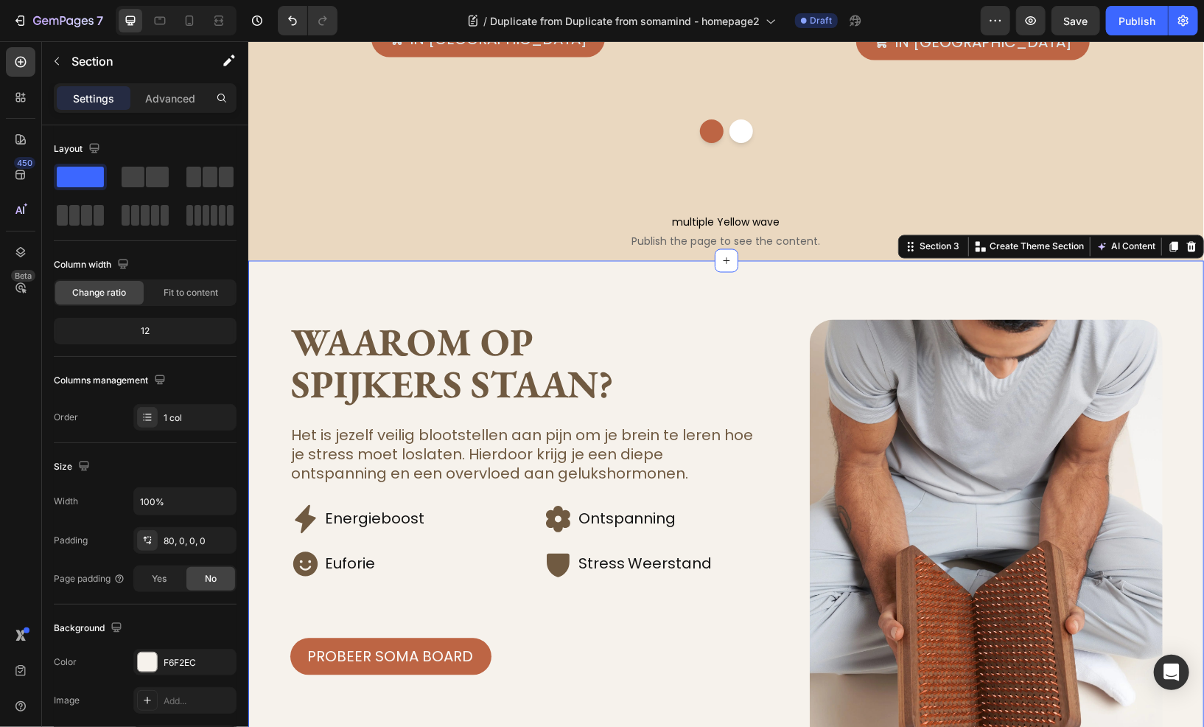
click at [432, 303] on div "Waarom op spijkers staan? Heading Het is jezelf veilig blootstellen aan pijn om…" at bounding box center [726, 613] width 956 height 706
click at [177, 651] on div "F6F2EC" at bounding box center [184, 661] width 103 height 27
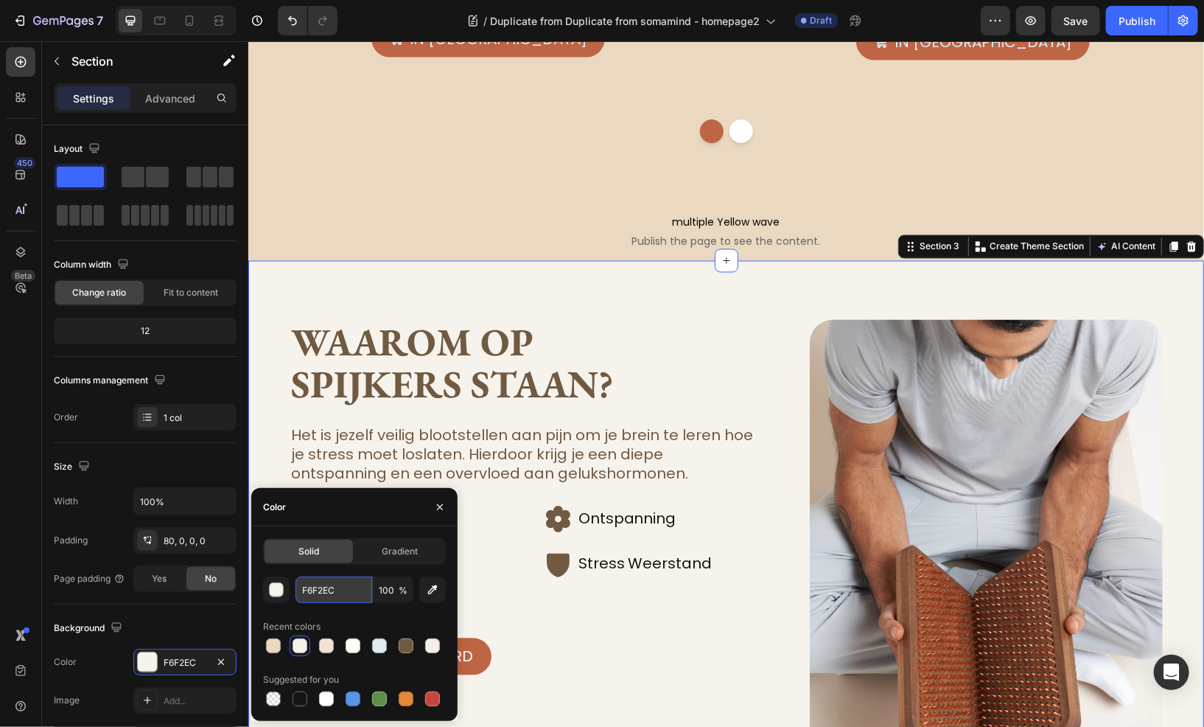
click at [306, 586] on input "F6F2EC" at bounding box center [333, 589] width 77 height 27
paste input "FF8F0"
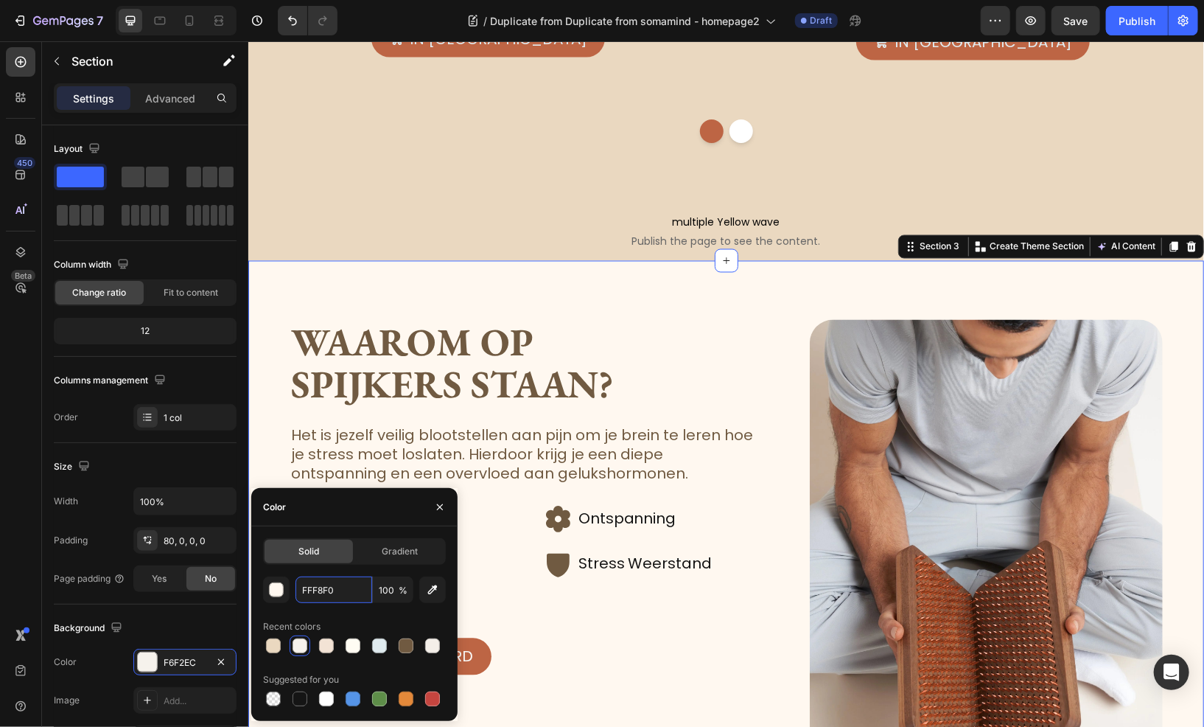
type input "FFF8F0"
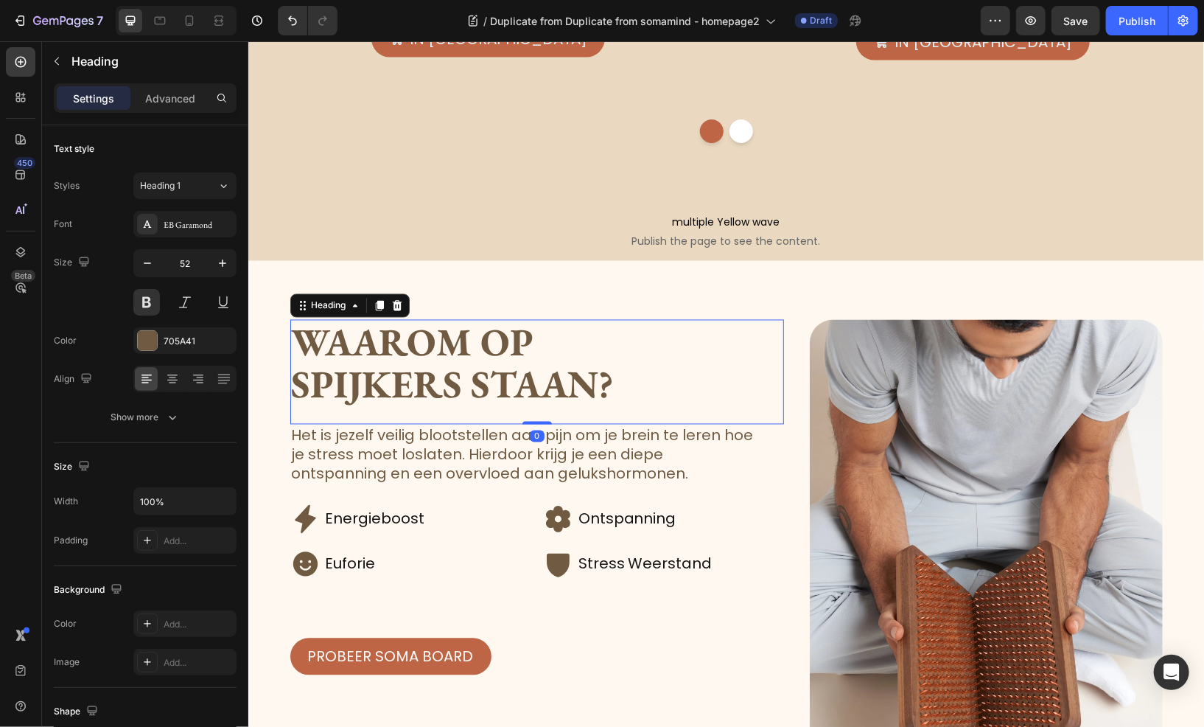
click at [724, 366] on h2 "Waarom op spijkers staan?" at bounding box center [537, 362] width 494 height 87
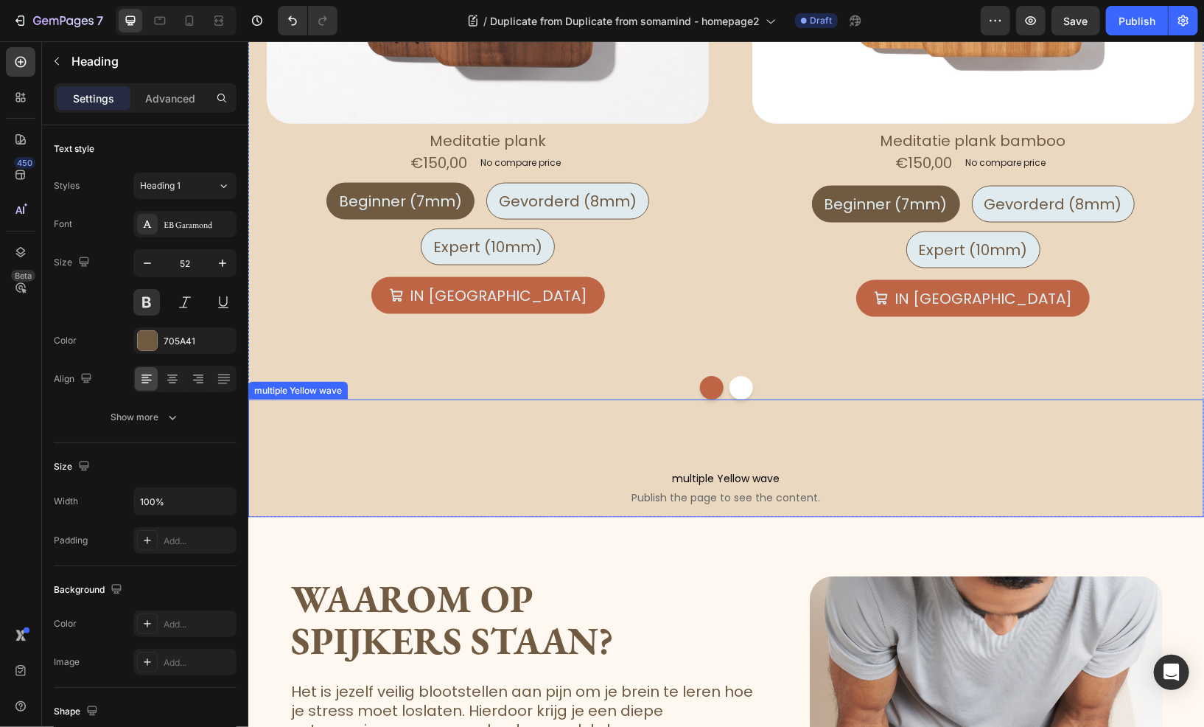
scroll to position [1049, 0]
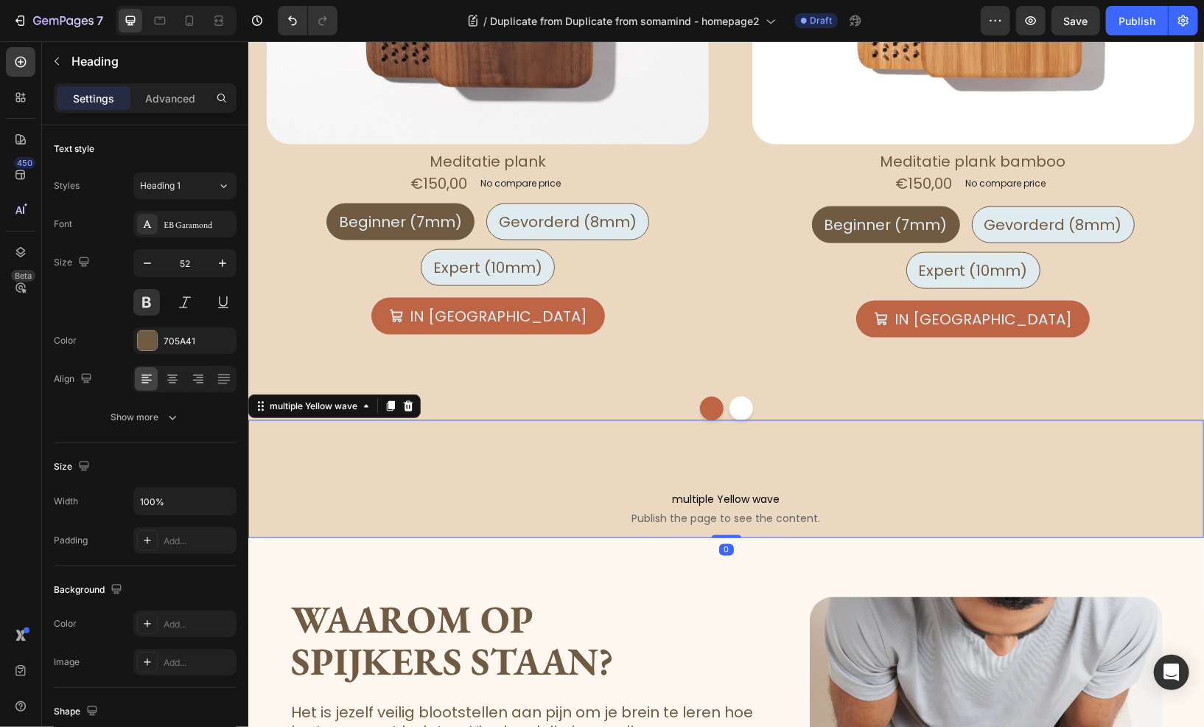
click at [567, 514] on span "Publish the page to see the content." at bounding box center [726, 518] width 956 height 15
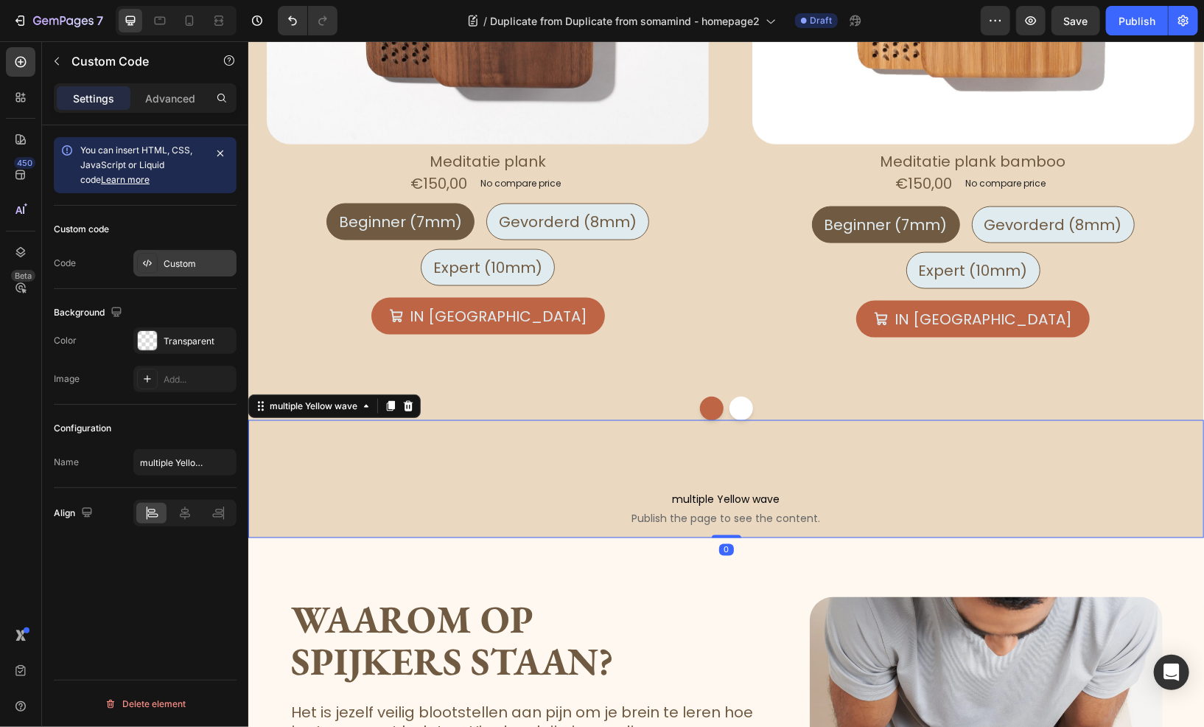
click at [179, 254] on div "Custom" at bounding box center [184, 263] width 103 height 27
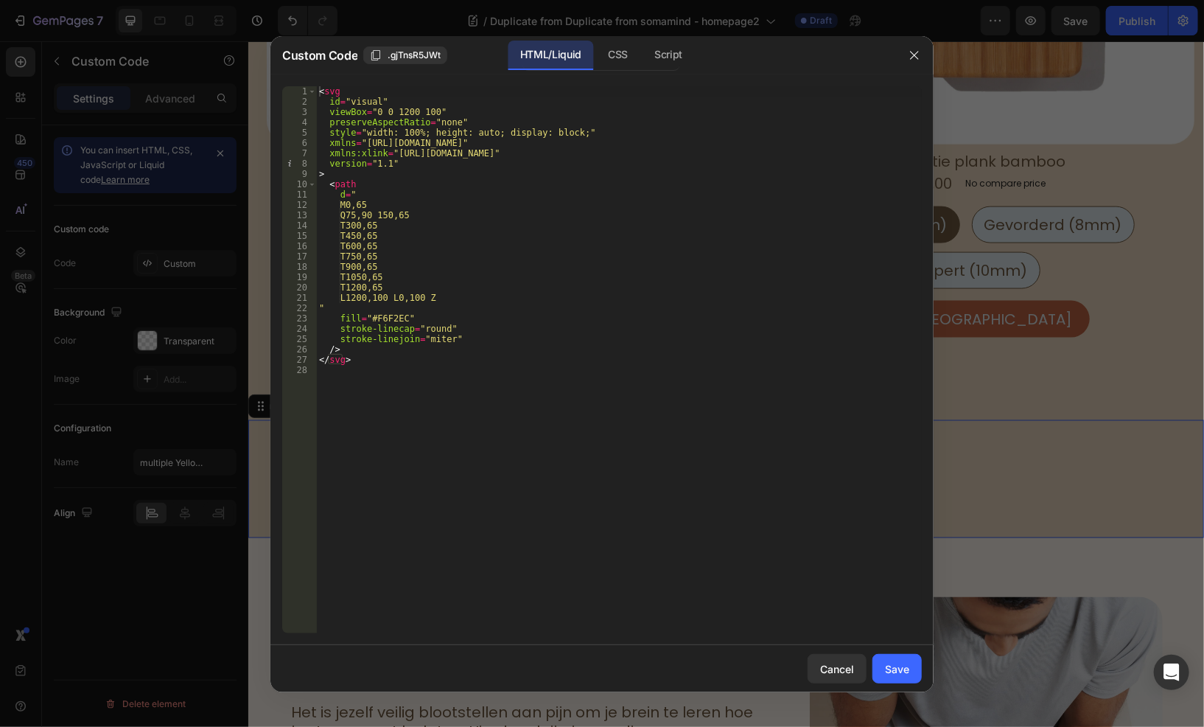
click at [379, 321] on div "< svg id = "visual" viewBox = "0 0 1200 100" preserveAspectRatio = "none" style…" at bounding box center [619, 369] width 606 height 567
paste textarea "FF8F0"
type textarea "fill="#FFF8F0""
click at [911, 659] on button "Save" at bounding box center [896, 668] width 49 height 29
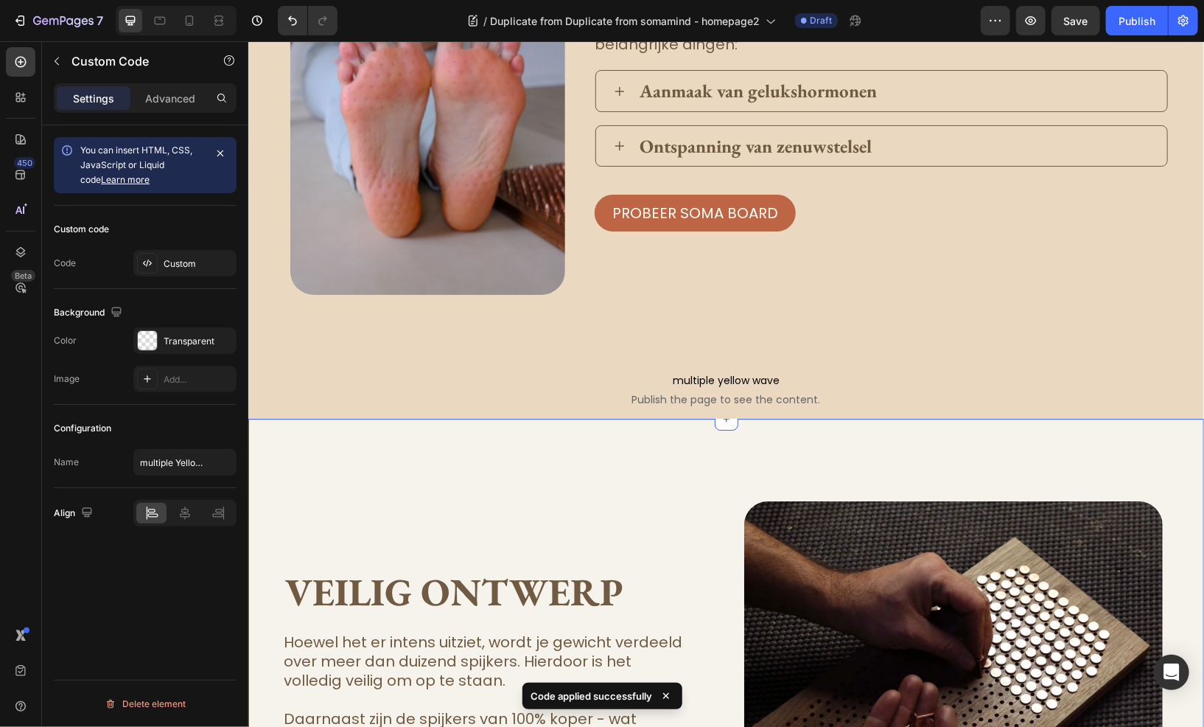
scroll to position [2449, 0]
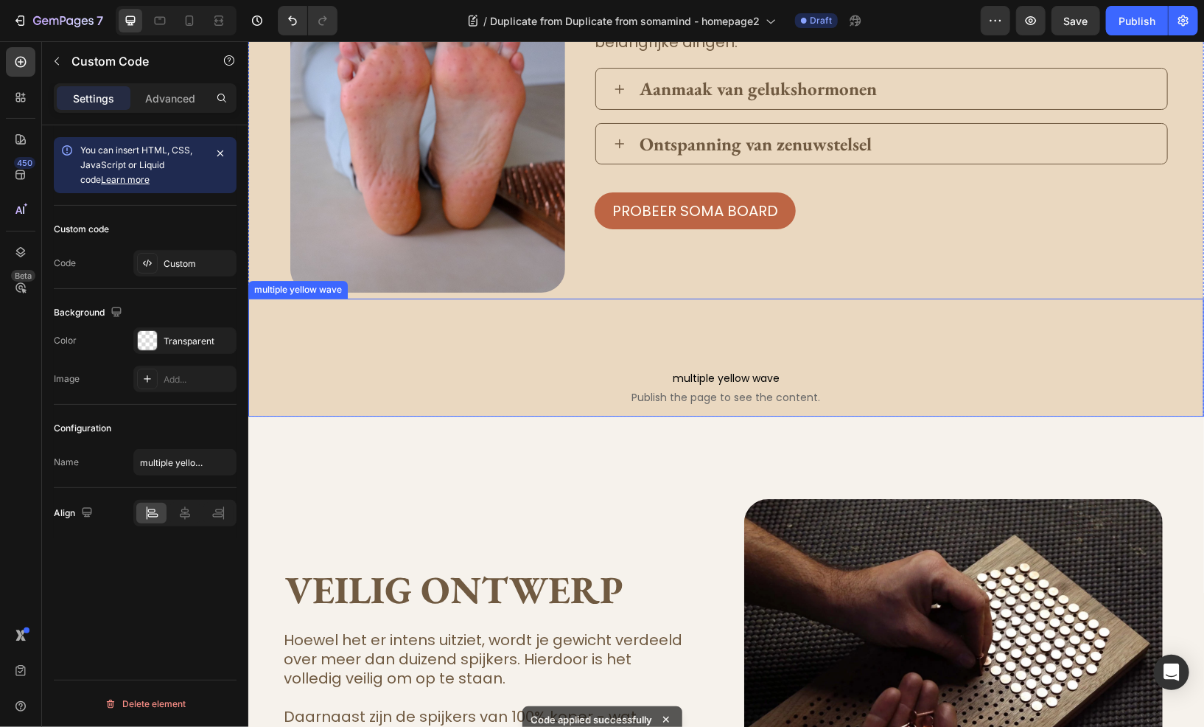
click at [554, 391] on span "Publish the page to see the content." at bounding box center [726, 396] width 956 height 15
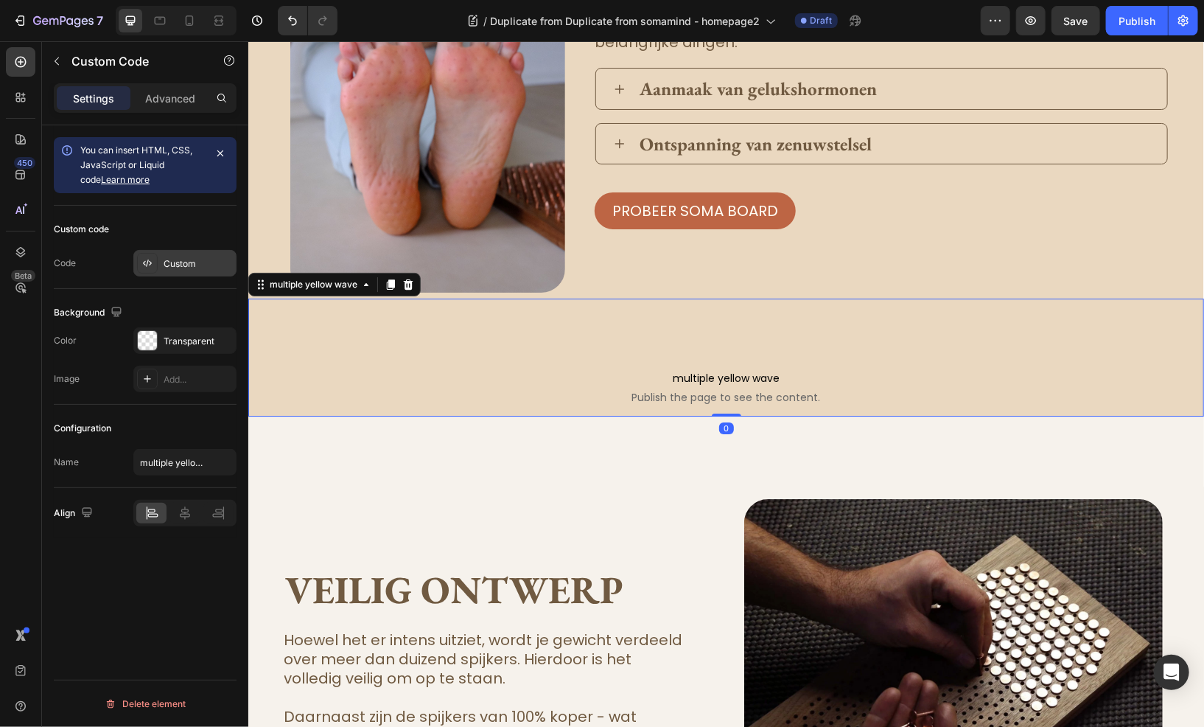
click at [177, 265] on div "Custom" at bounding box center [198, 263] width 69 height 13
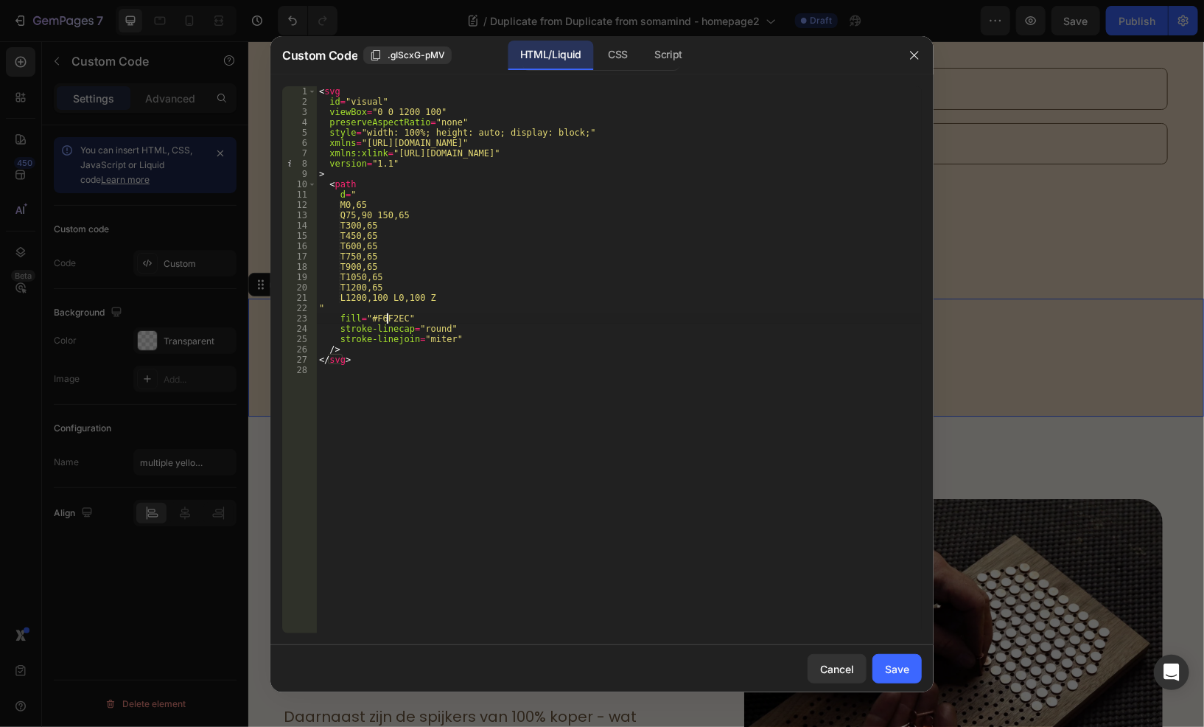
click at [387, 318] on div "< svg id = "visual" viewBox = "0 0 1200 100" preserveAspectRatio = "none" style…" at bounding box center [619, 369] width 606 height 567
paste textarea "FF8F0"
type textarea "fill="#FFF8F0""
click at [896, 662] on div "Save" at bounding box center [897, 668] width 24 height 15
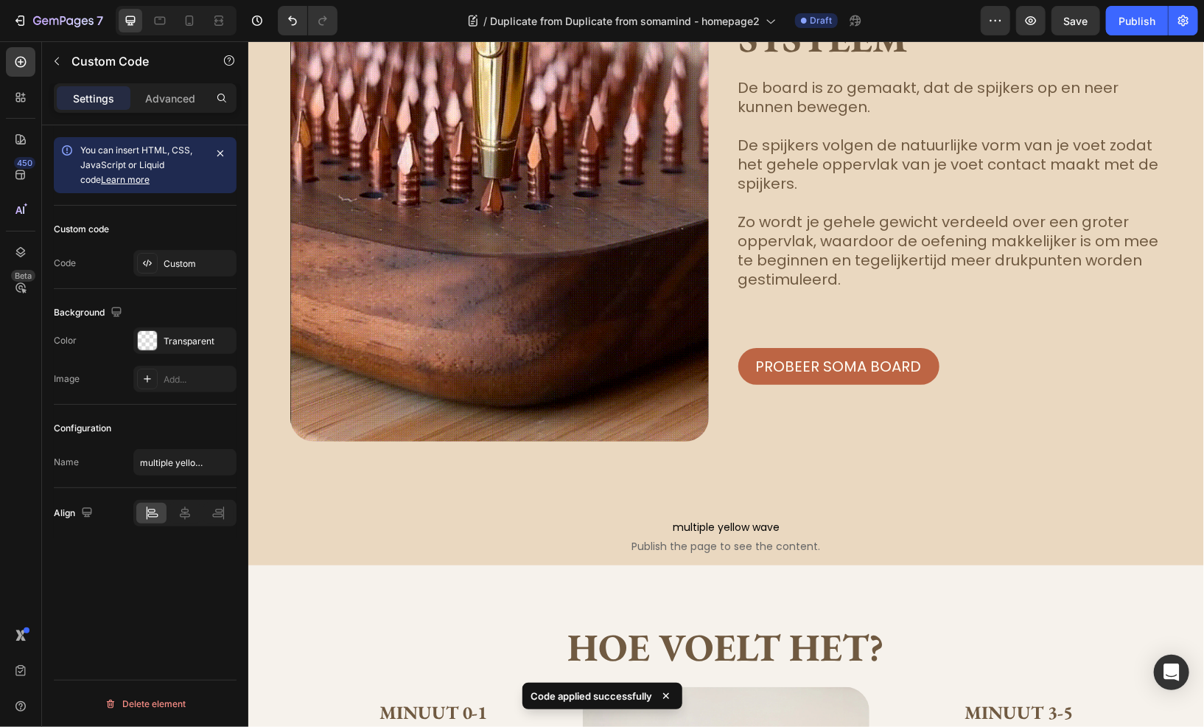
scroll to position [3775, 0]
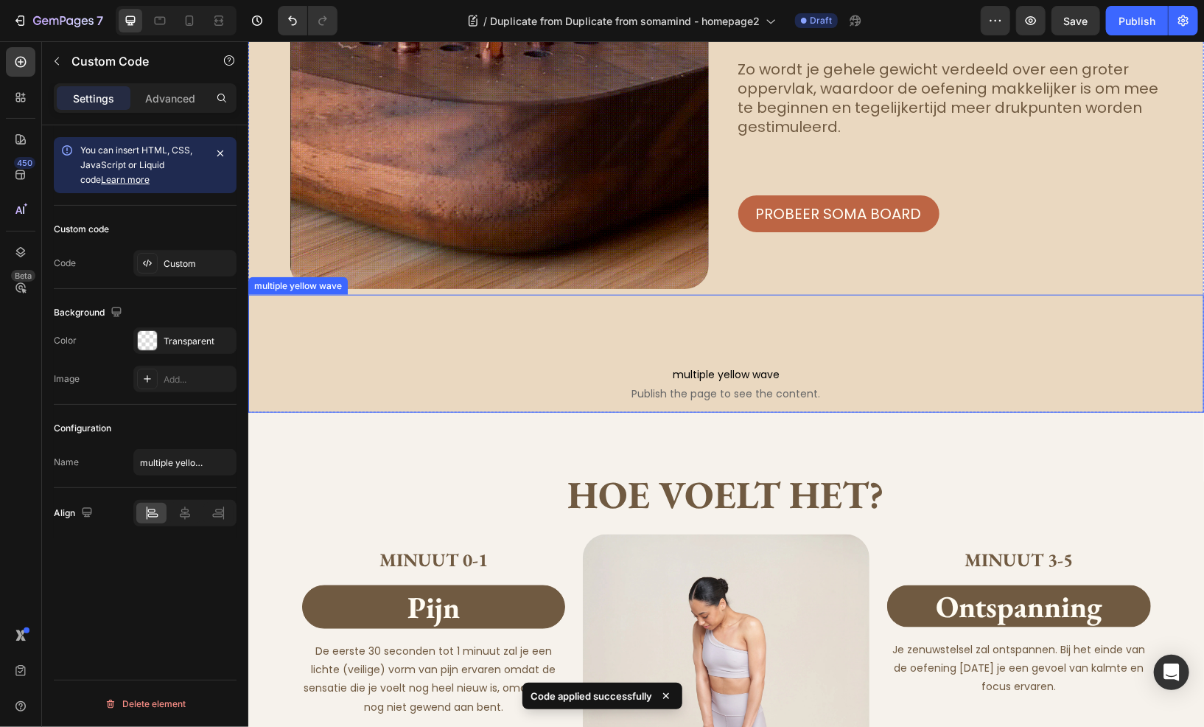
click at [534, 381] on span "multiple yellow wave" at bounding box center [726, 374] width 956 height 18
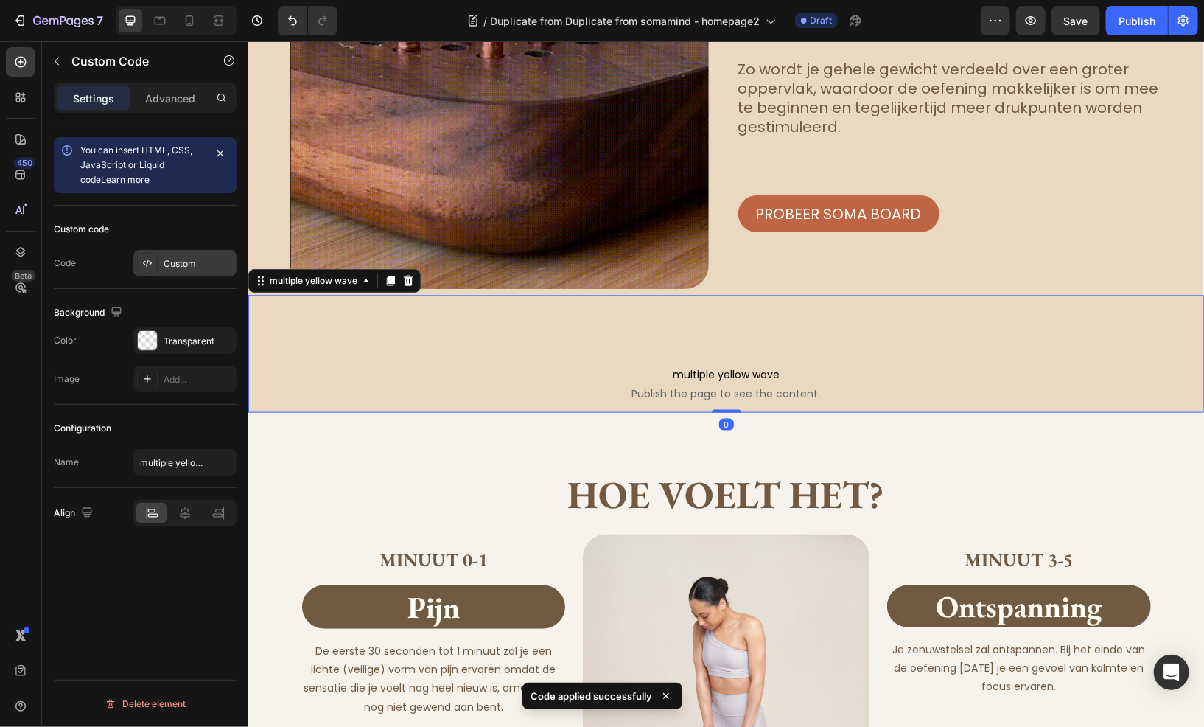
click at [161, 252] on div "Custom" at bounding box center [184, 263] width 103 height 27
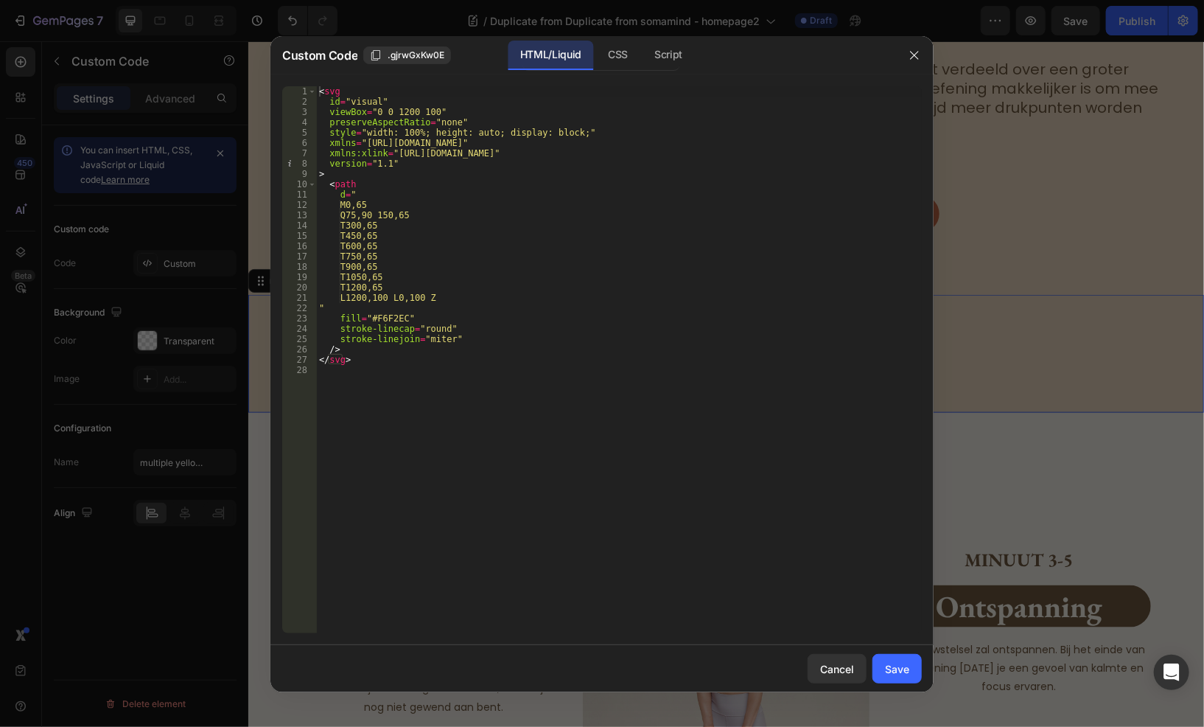
click at [377, 321] on div "< svg id = "visual" viewBox = "0 0 1200 100" preserveAspectRatio = "none" style…" at bounding box center [619, 369] width 606 height 567
paste textarea "FF8F0"
type textarea "fill="#FFF8F0""
click at [908, 659] on button "Save" at bounding box center [896, 668] width 49 height 29
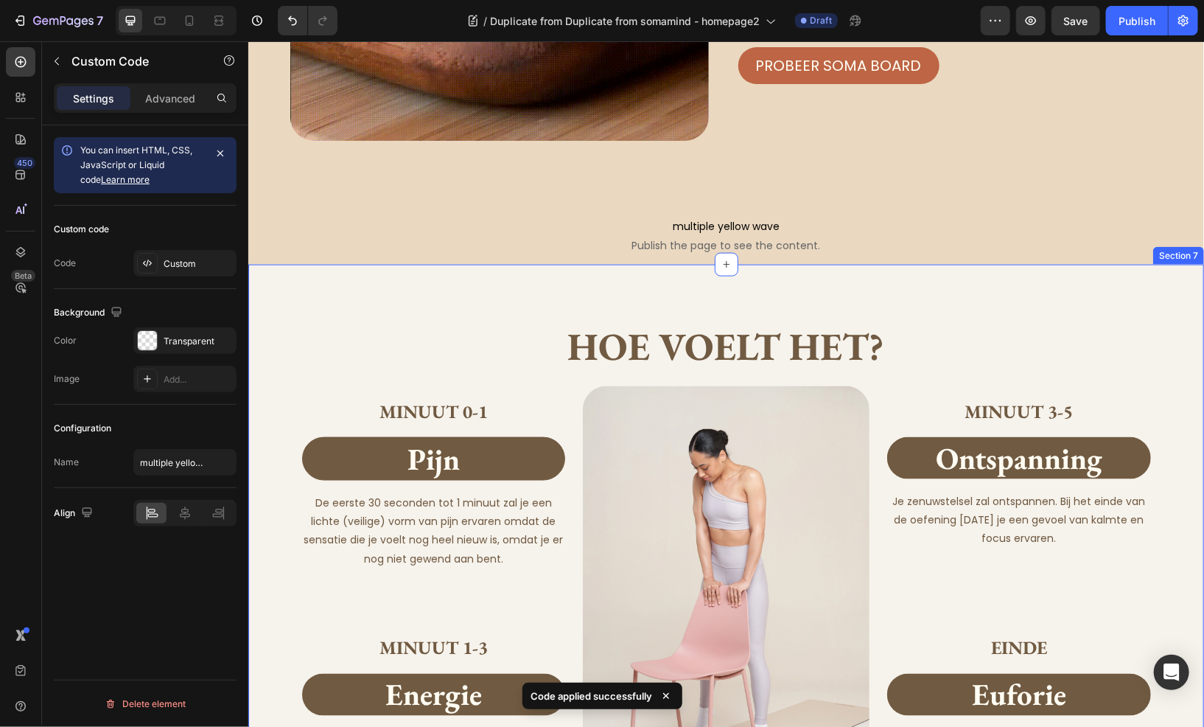
scroll to position [3923, 0]
click at [383, 299] on div "Hoe voelt het? Heading Minuut 0-1 Heading pijn Heading De eerste 30 seconden to…" at bounding box center [726, 600] width 956 height 670
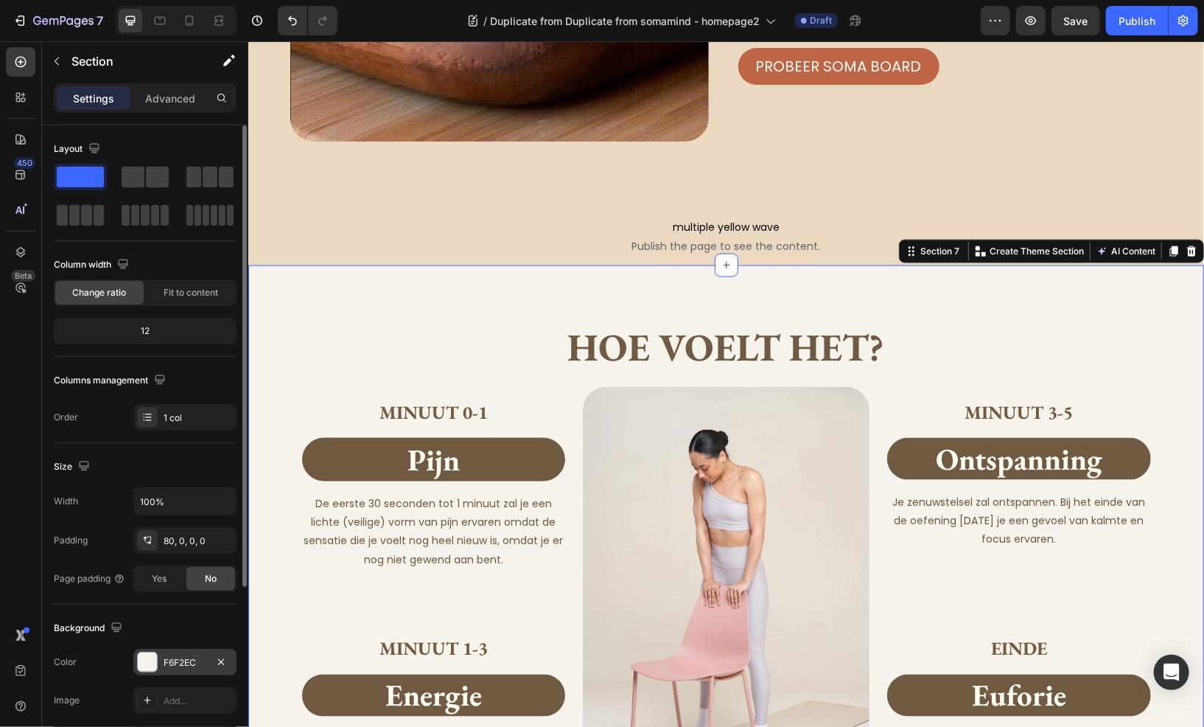
click at [179, 659] on div "F6F2EC" at bounding box center [185, 662] width 43 height 13
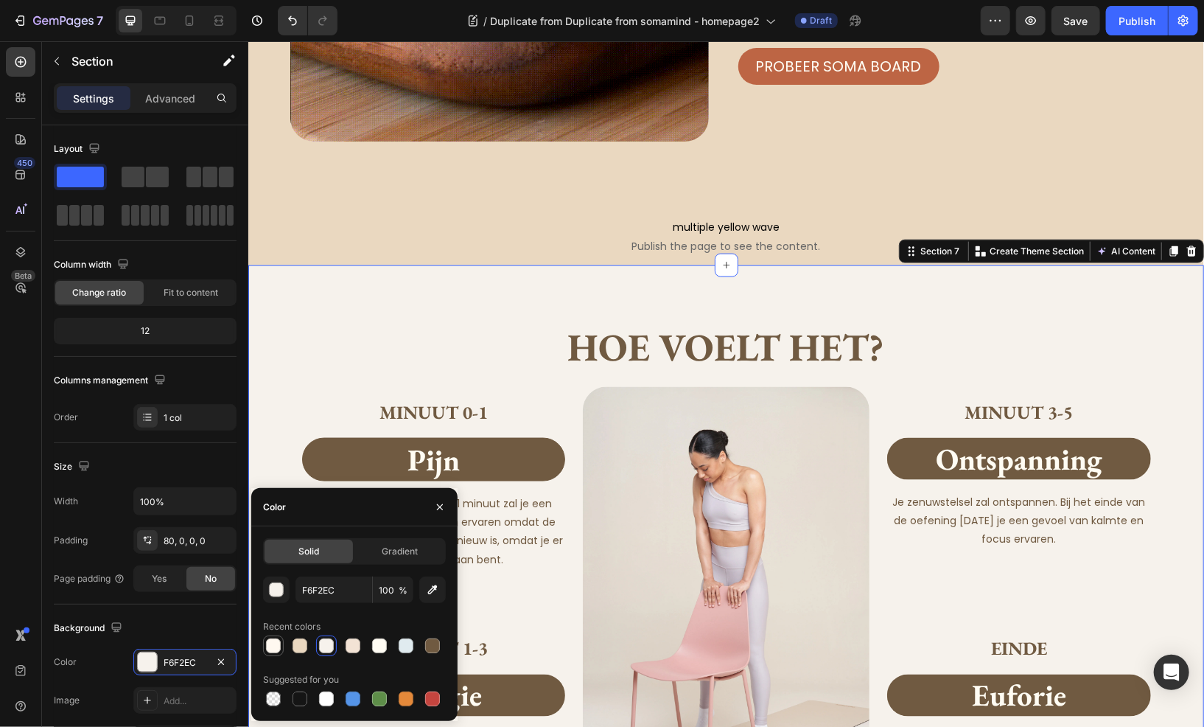
click at [265, 644] on div at bounding box center [274, 646] width 18 height 18
type input "FFF8F0"
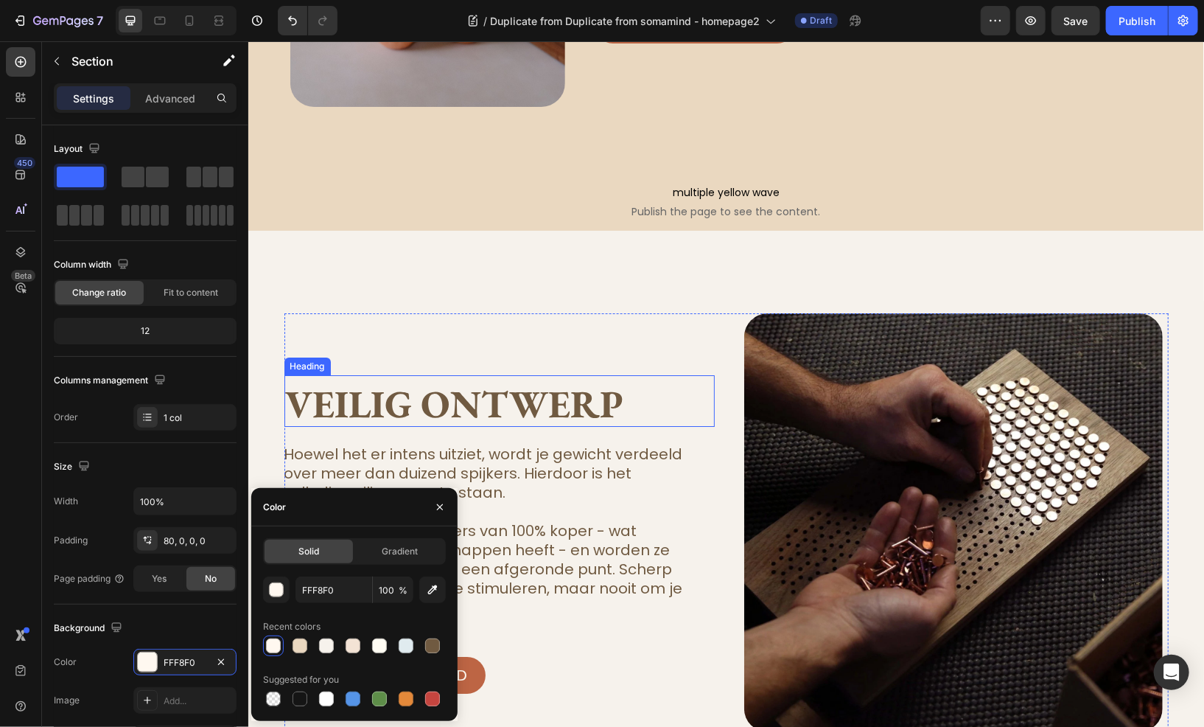
scroll to position [2593, 0]
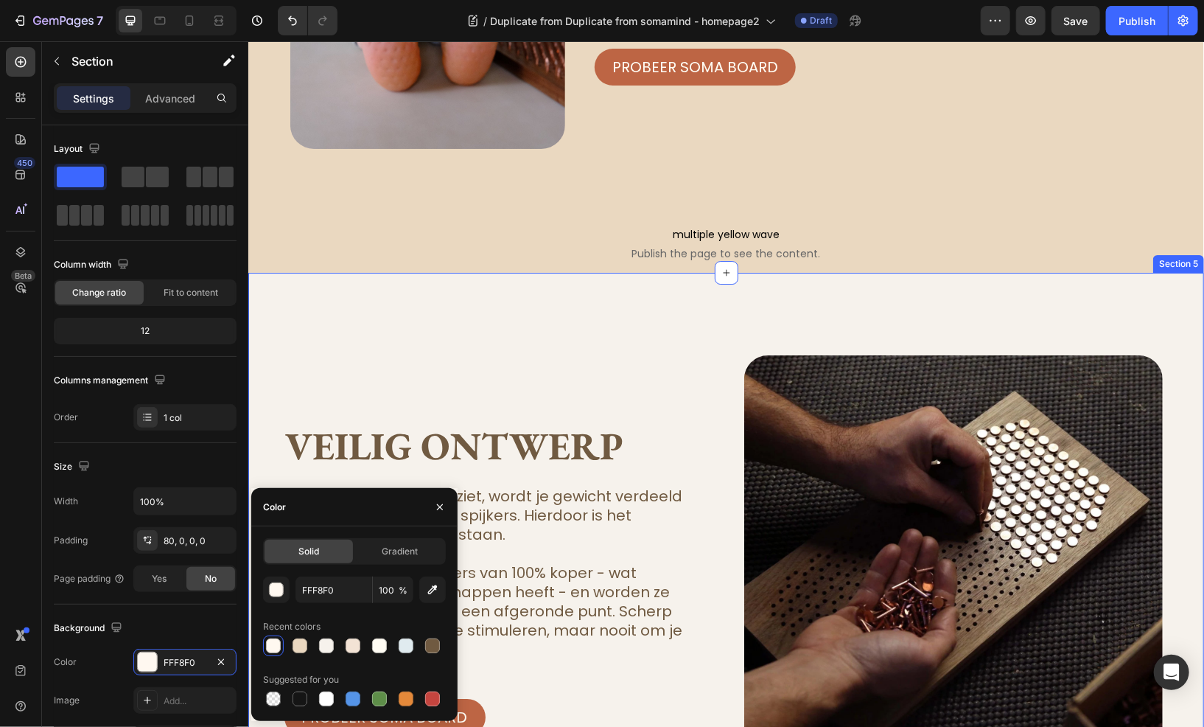
click at [296, 305] on div "veilig ontwerp Heading Hoewel het er intens uitziet, wordt je gewicht verdeeld …" at bounding box center [726, 593] width 956 height 643
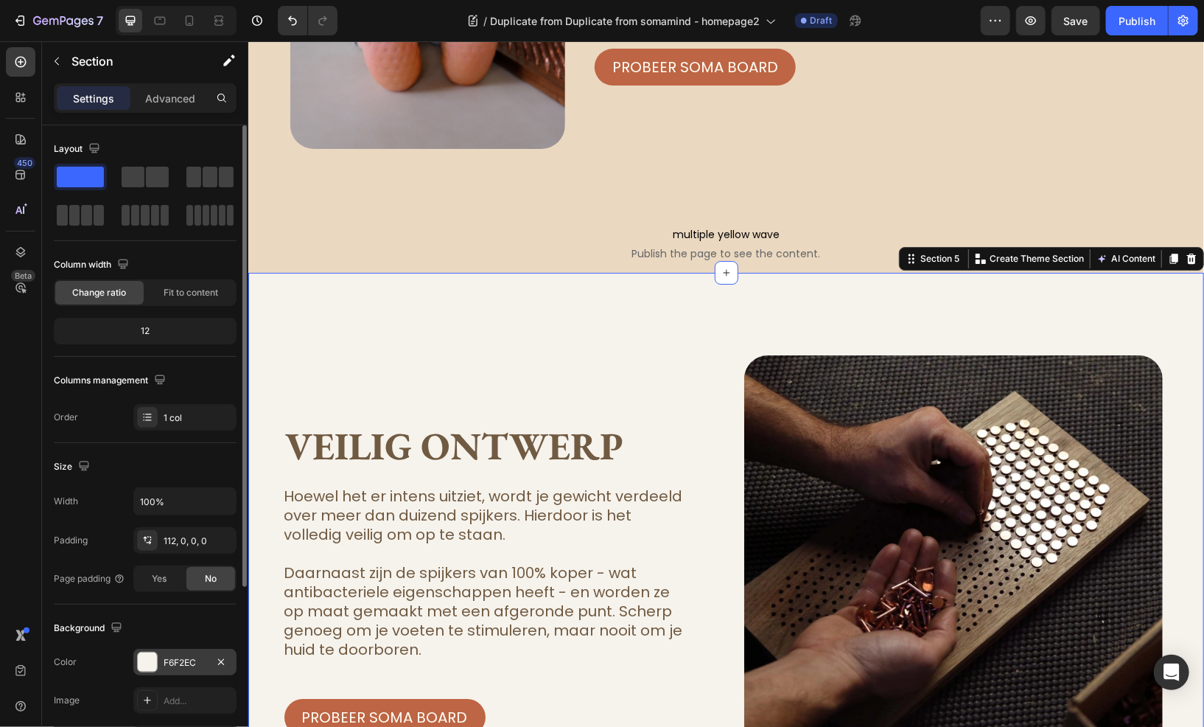
click at [183, 653] on div "F6F2EC" at bounding box center [184, 661] width 103 height 27
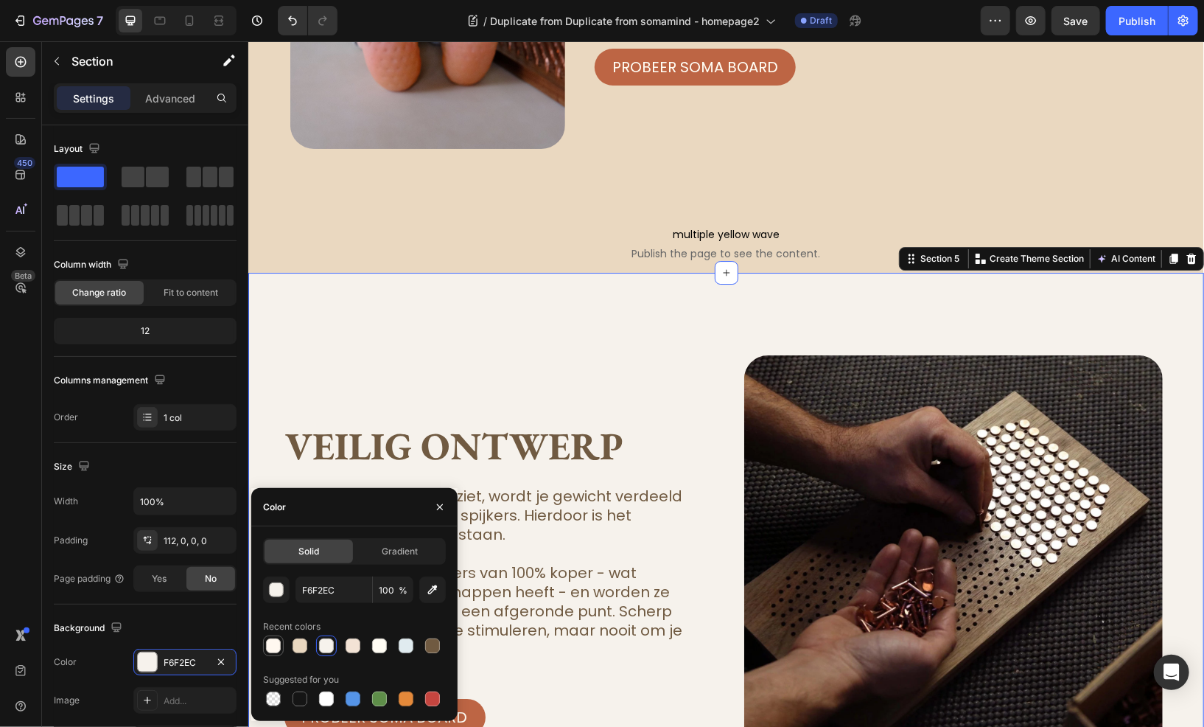
click at [271, 645] on div at bounding box center [273, 645] width 15 height 15
type input "FFF8F0"
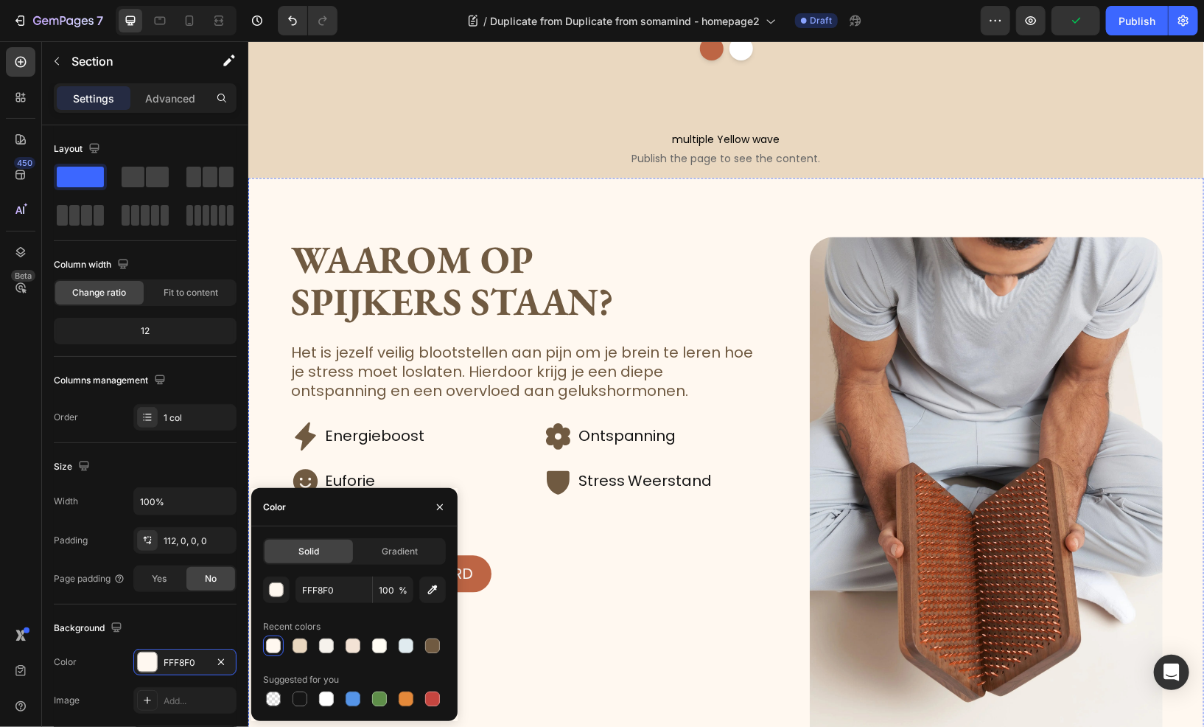
scroll to position [1202, 0]
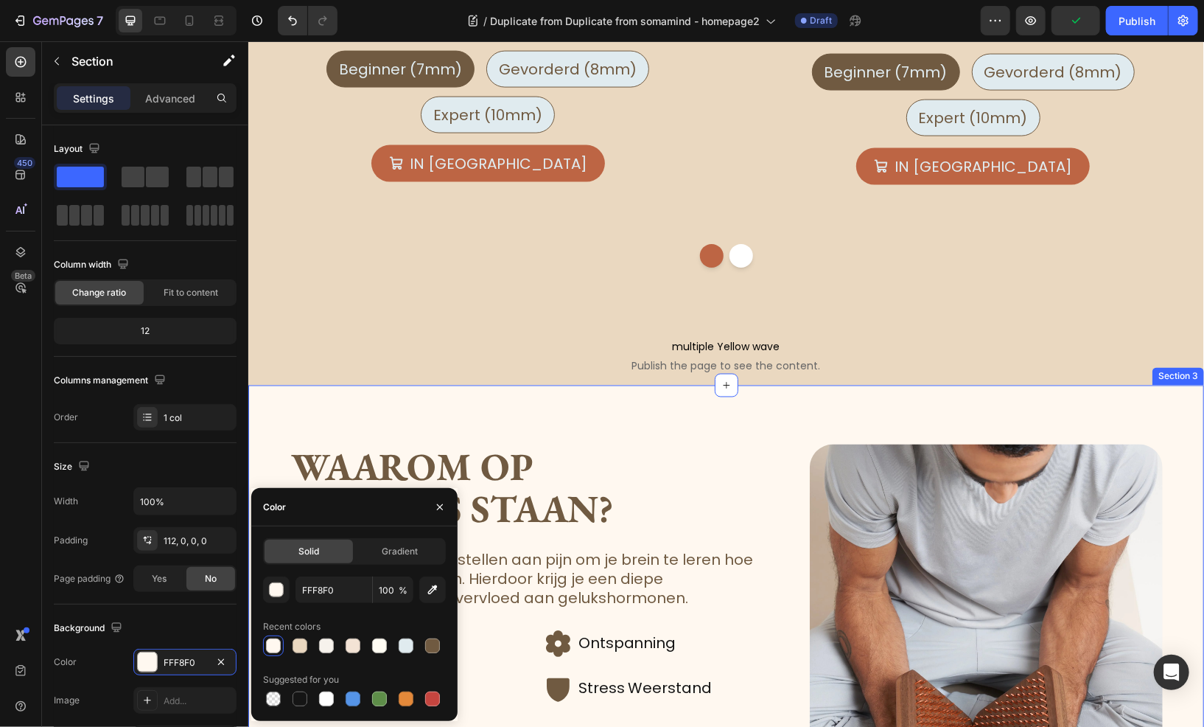
click at [329, 402] on div "Waarom op spijkers staan? Heading Het is jezelf veilig blootstellen aan pijn om…" at bounding box center [726, 738] width 956 height 706
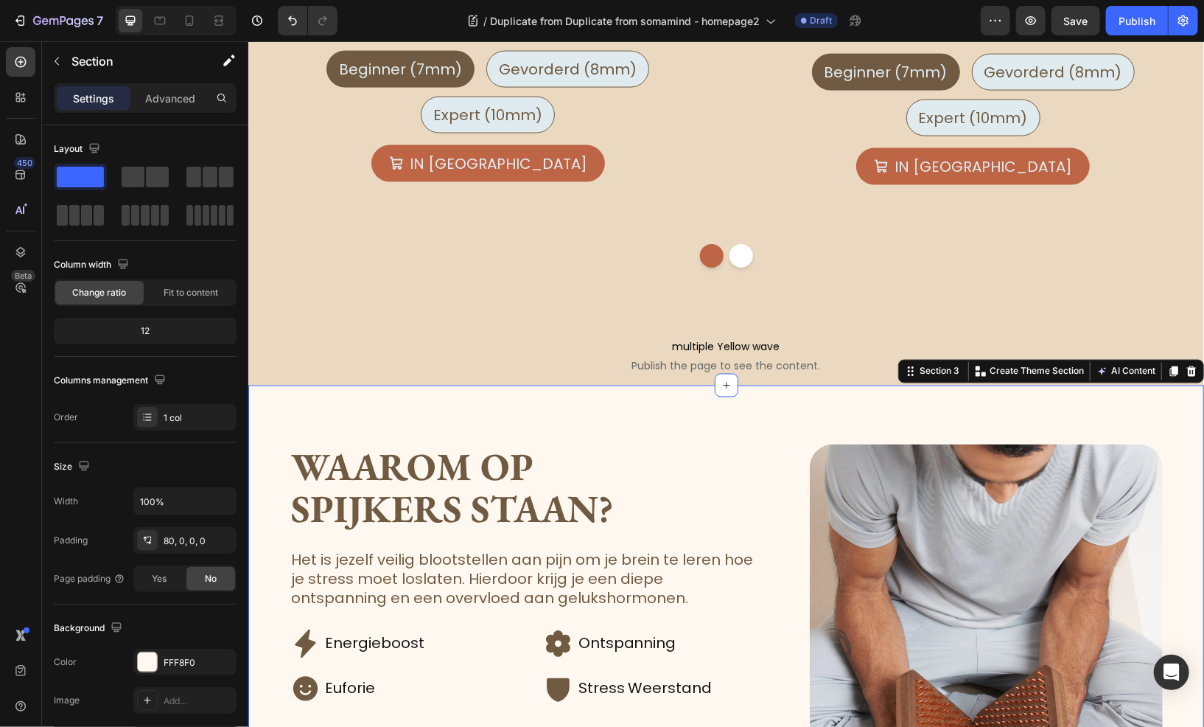
click at [331, 427] on div "Waarom op spijkers staan? Heading Het is jezelf veilig blootstellen aan pijn om…" at bounding box center [726, 738] width 956 height 706
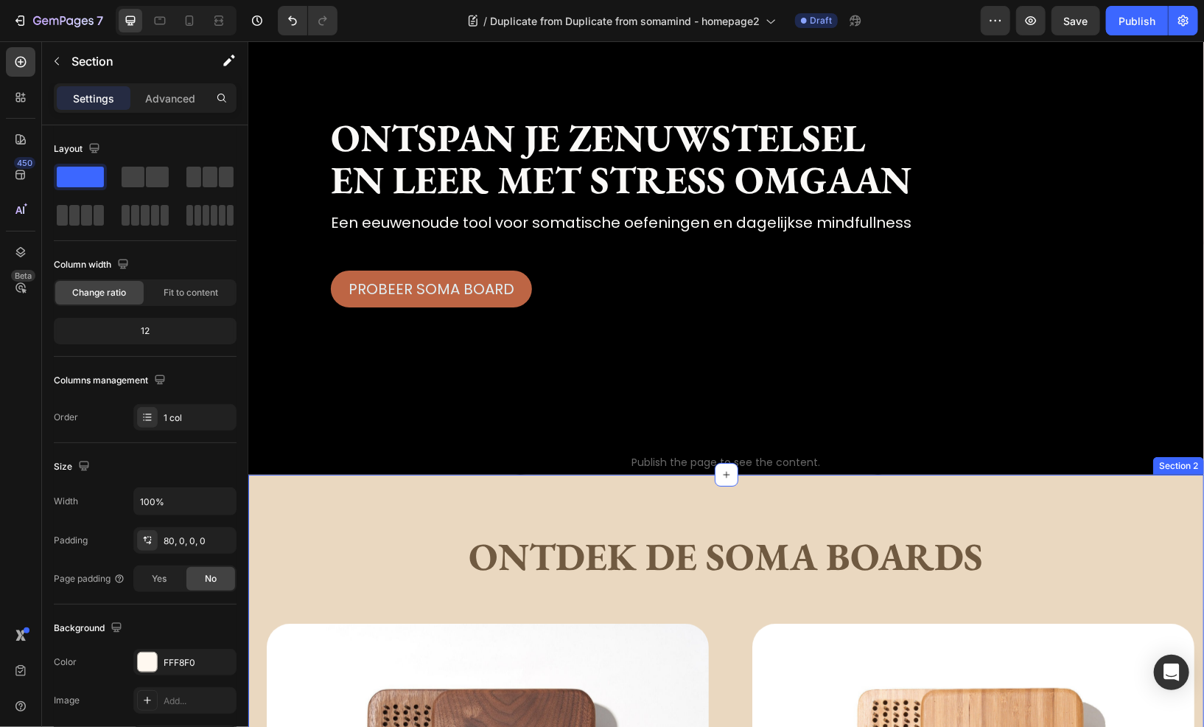
scroll to position [97, 0]
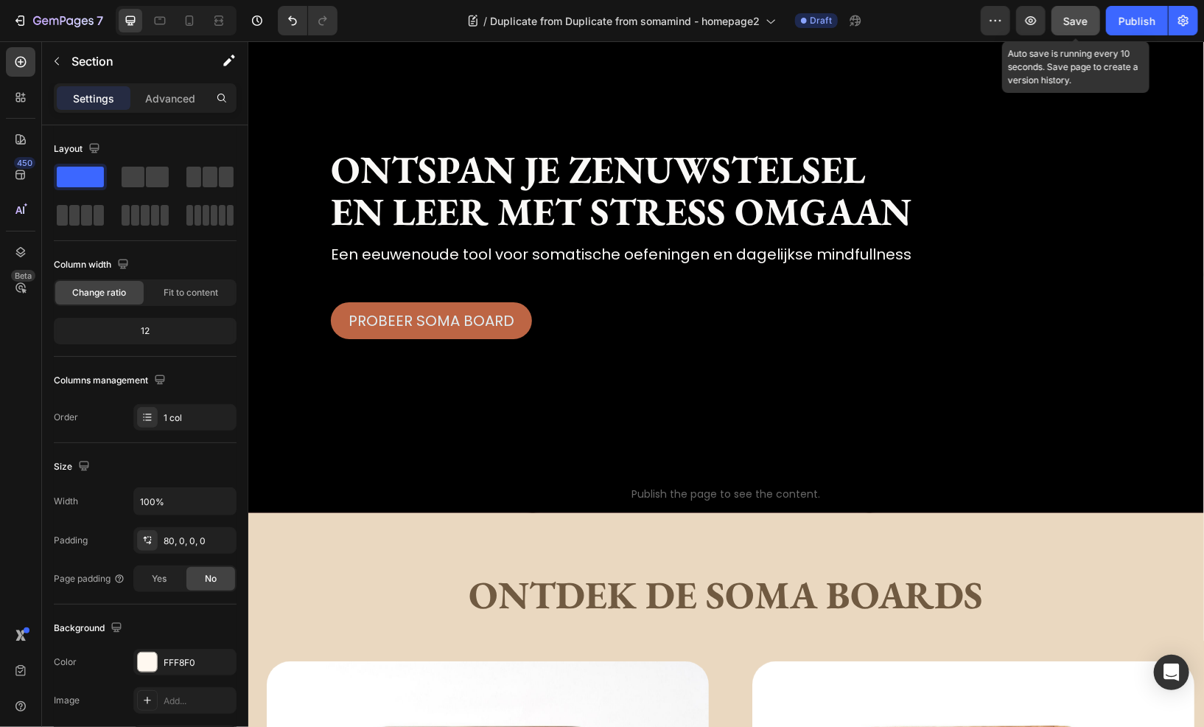
click at [1073, 24] on span "Save" at bounding box center [1076, 21] width 24 height 13
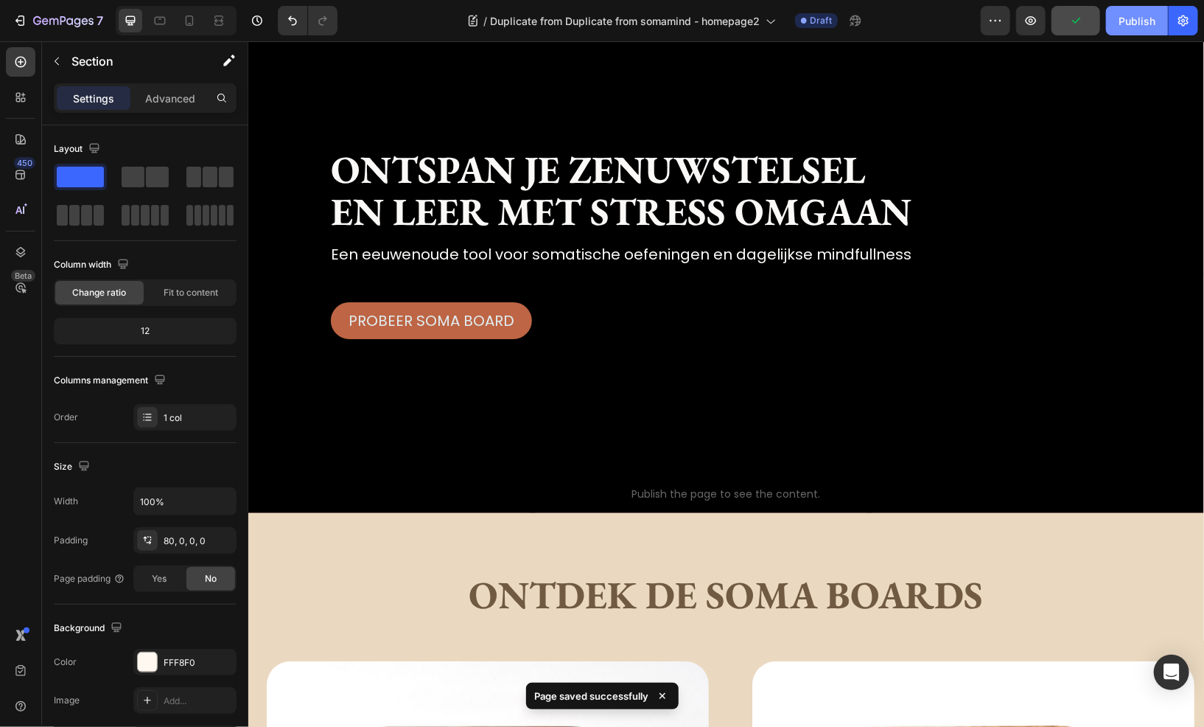
click at [1122, 33] on button "Publish" at bounding box center [1137, 20] width 62 height 29
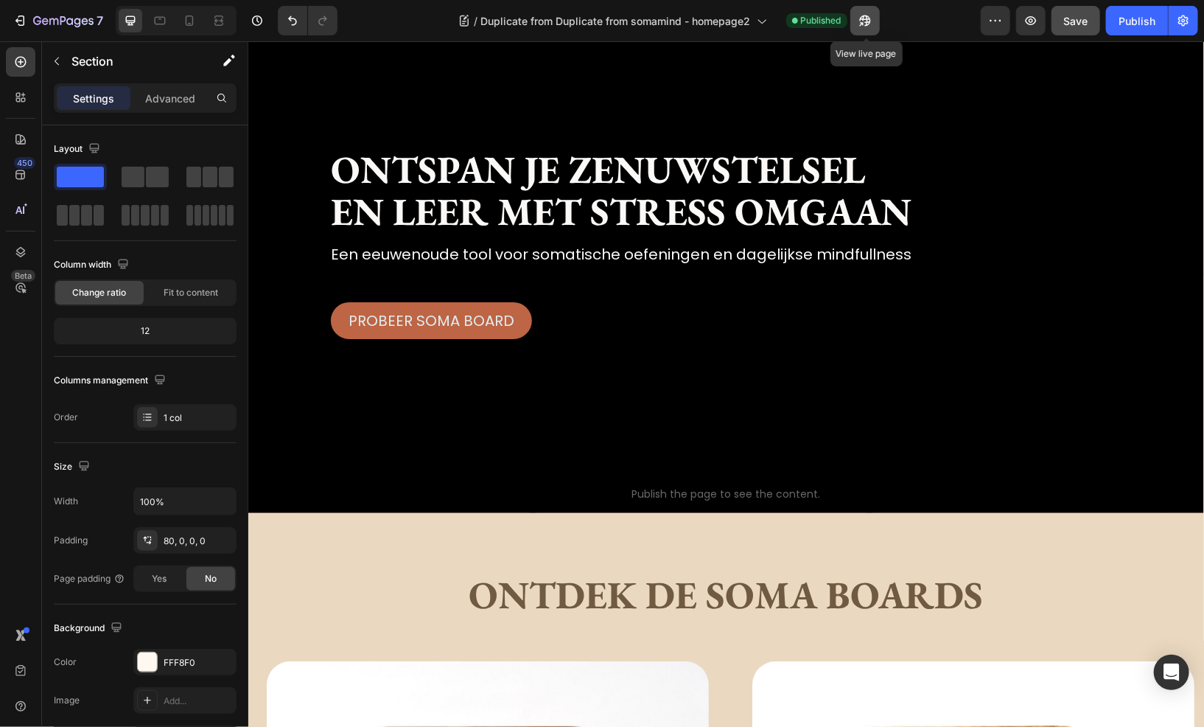
click at [864, 20] on icon "button" at bounding box center [864, 20] width 11 height 11
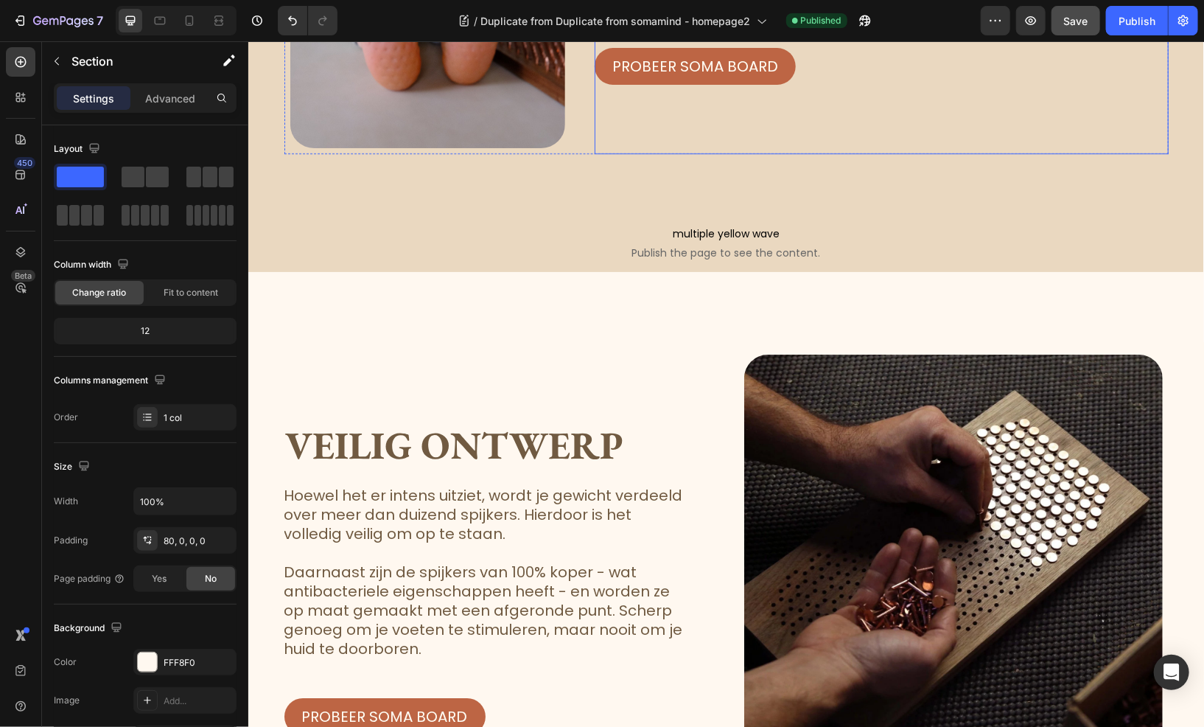
scroll to position [2602, 0]
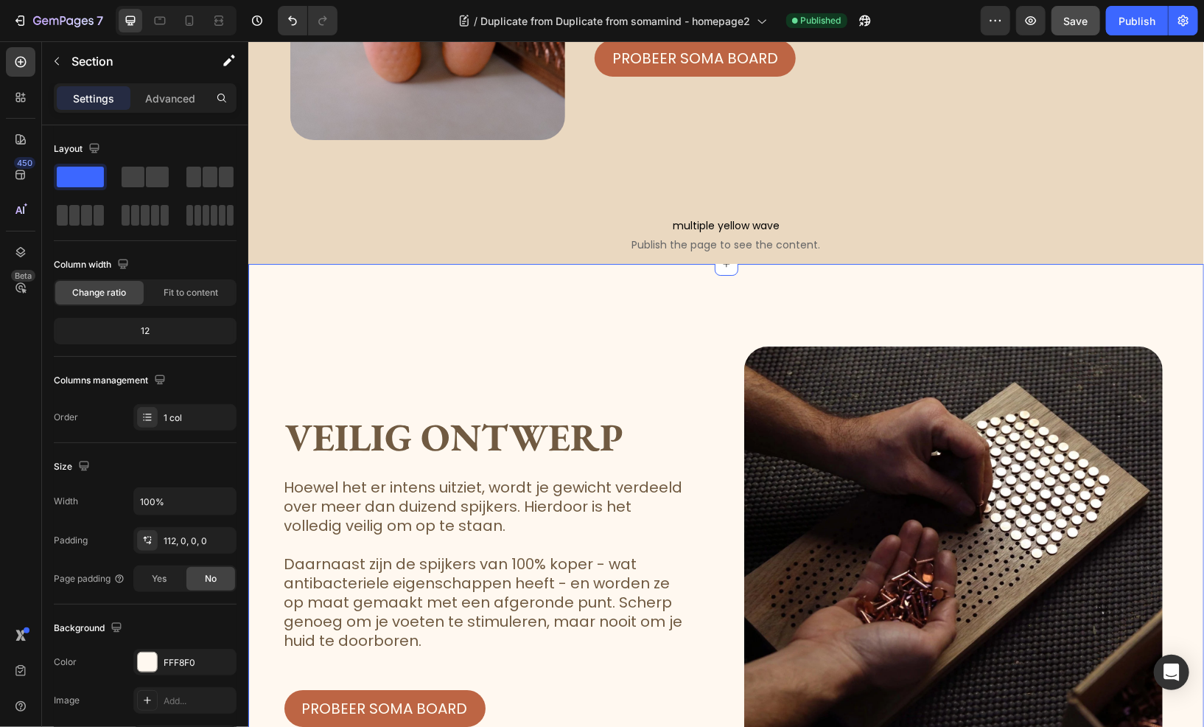
click at [521, 284] on div "veilig ontwerp Heading Hoewel het er intens uitziet, wordt je gewicht verdeeld …" at bounding box center [726, 584] width 956 height 643
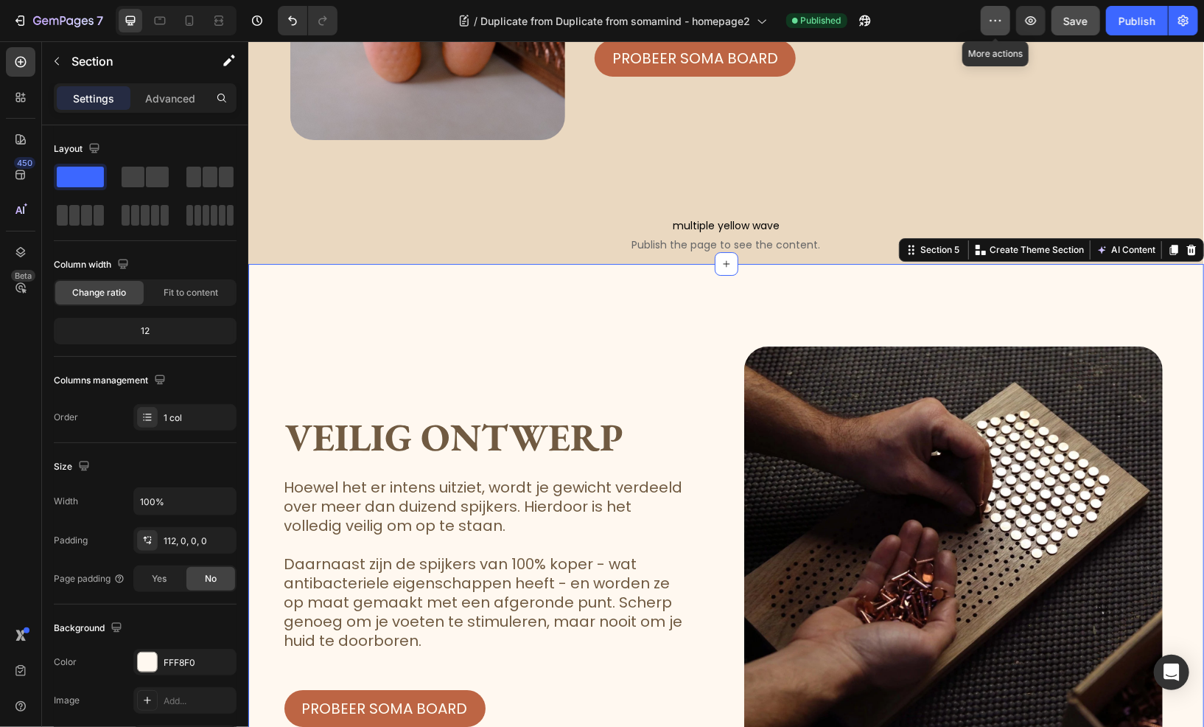
click at [999, 33] on button "button" at bounding box center [995, 20] width 29 height 29
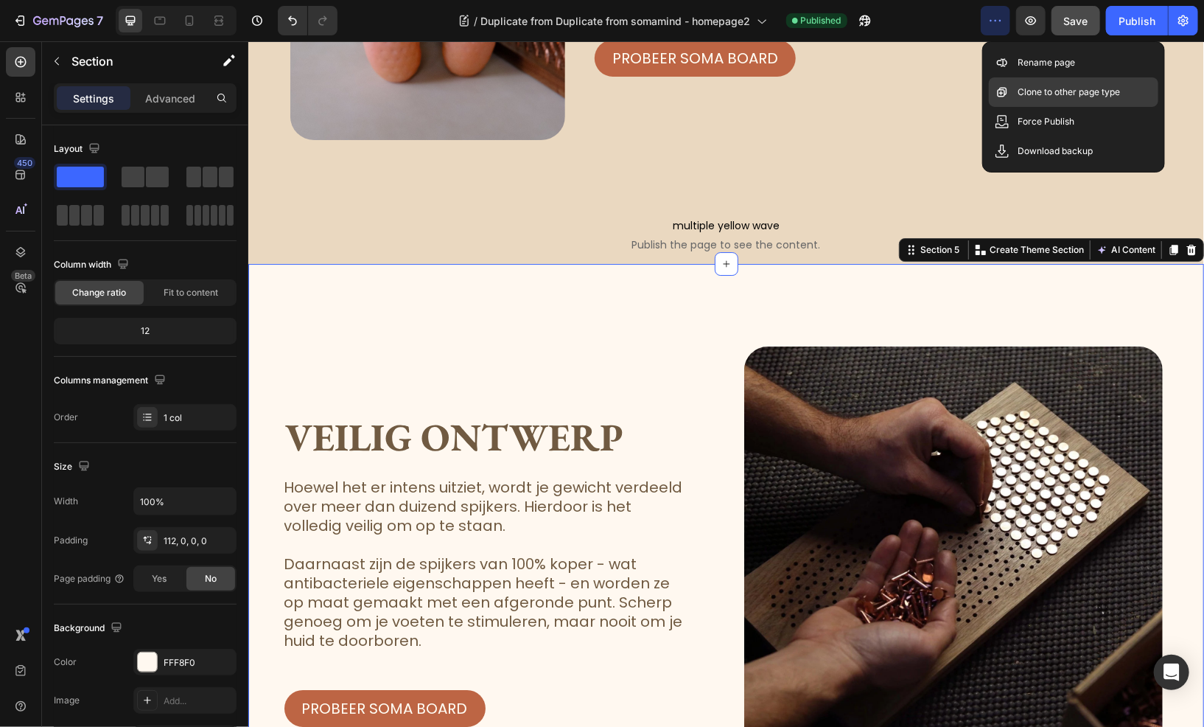
click at [1045, 86] on p "Clone to other page type" at bounding box center [1069, 92] width 102 height 15
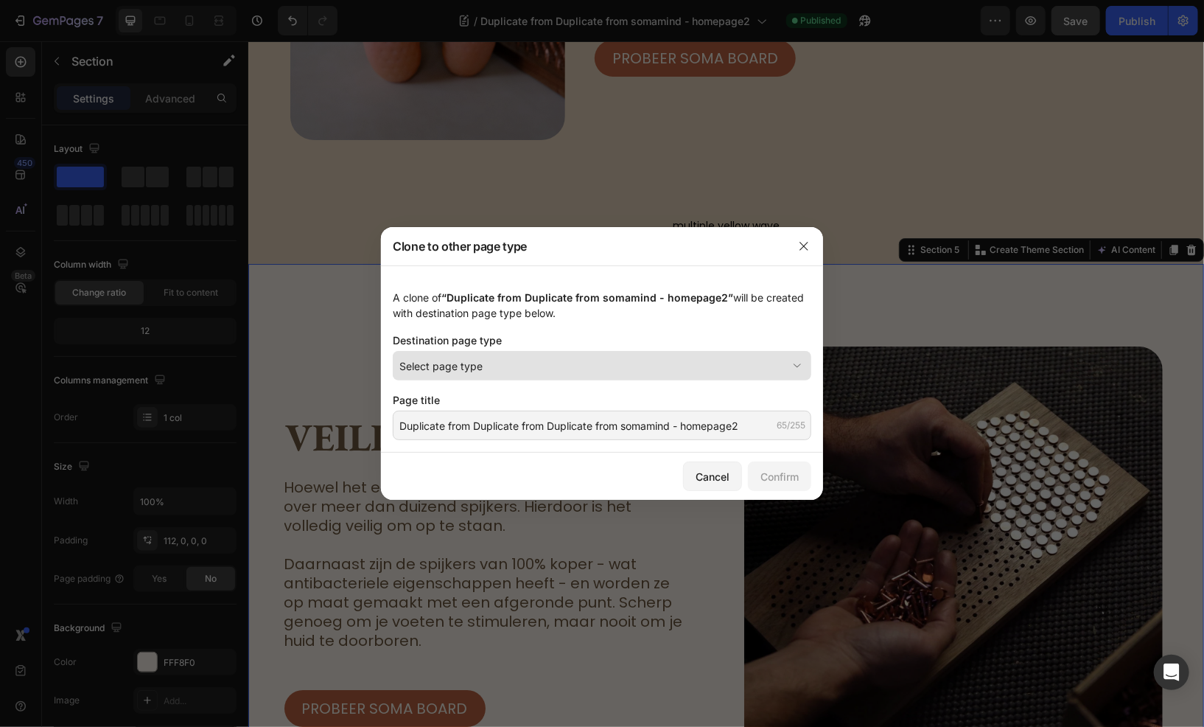
click at [640, 363] on div "Select page type" at bounding box center [593, 365] width 388 height 15
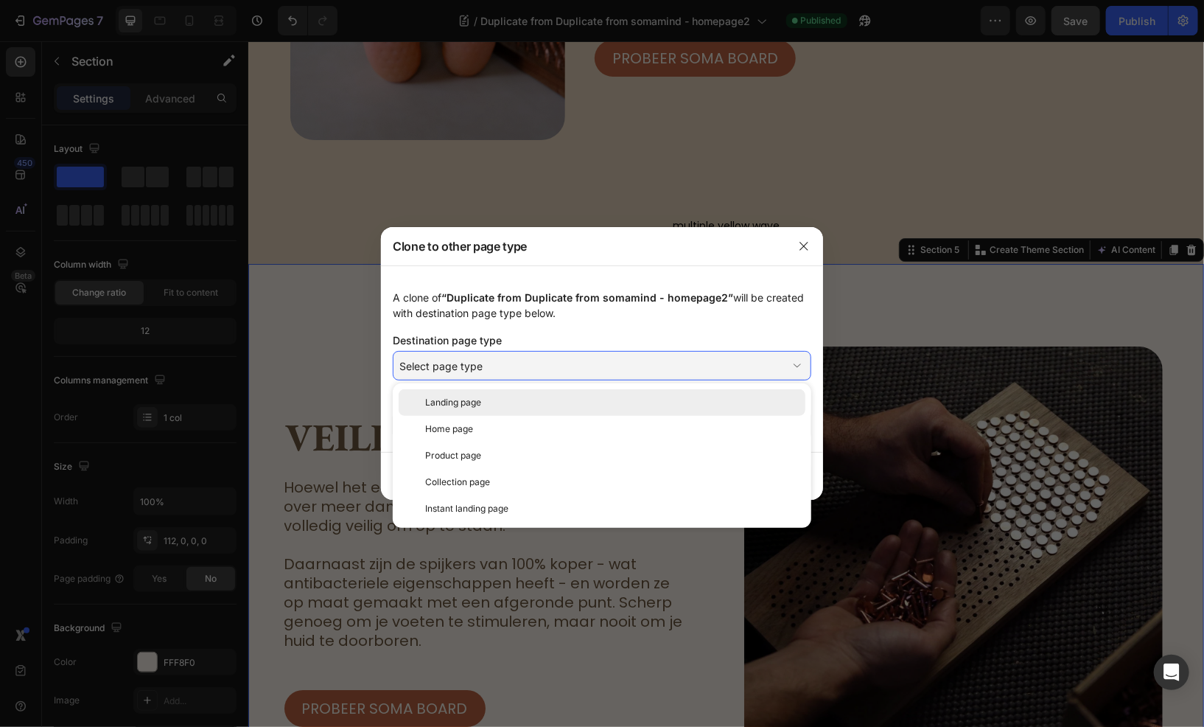
click at [598, 405] on div "Landing page" at bounding box center [612, 402] width 374 height 13
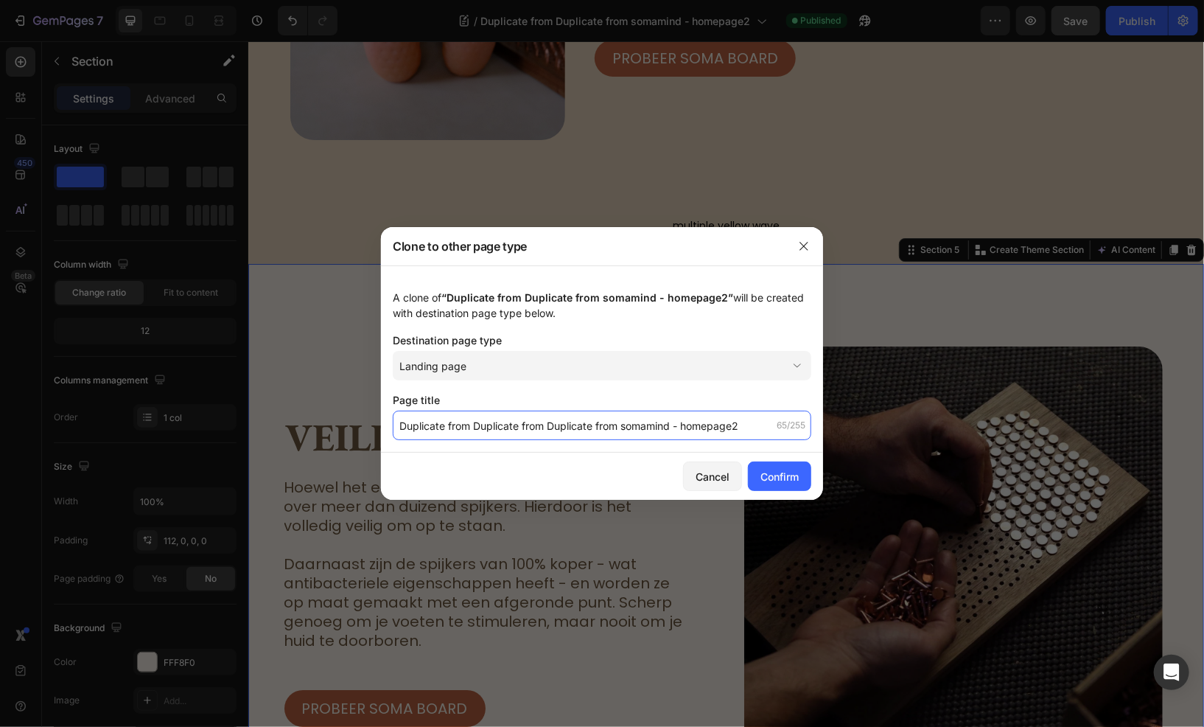
click at [527, 427] on input "Duplicate from Duplicate from Duplicate from somamind - homepage2" at bounding box center [602, 424] width 419 height 29
type input "sage green"
click at [781, 463] on button "Confirm" at bounding box center [779, 475] width 63 height 29
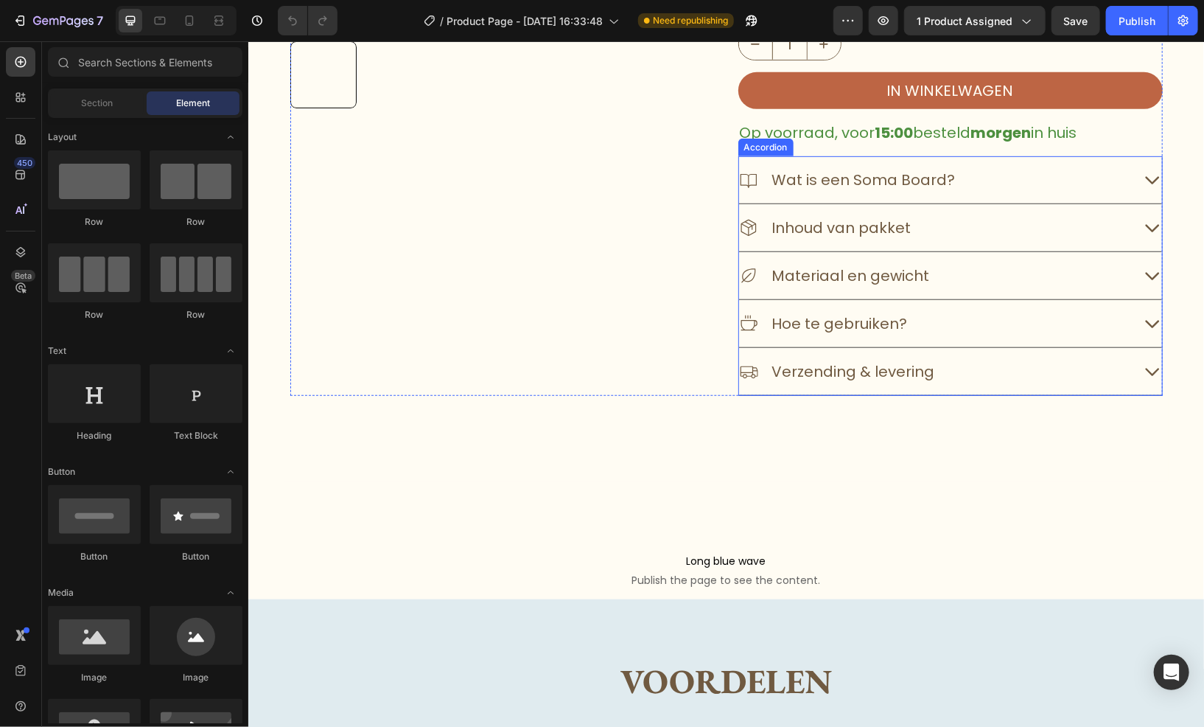
scroll to position [442, 0]
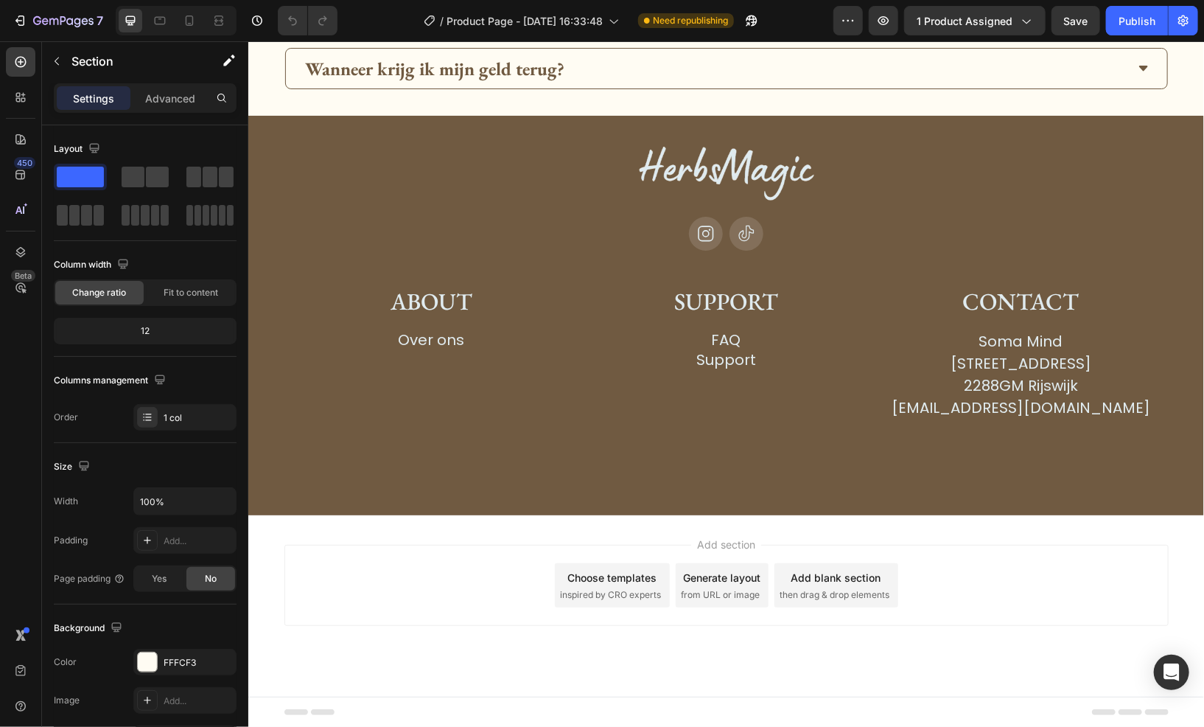
drag, startPoint x: 1168, startPoint y: 181, endPoint x: 904, endPoint y: 715, distance: 596.4
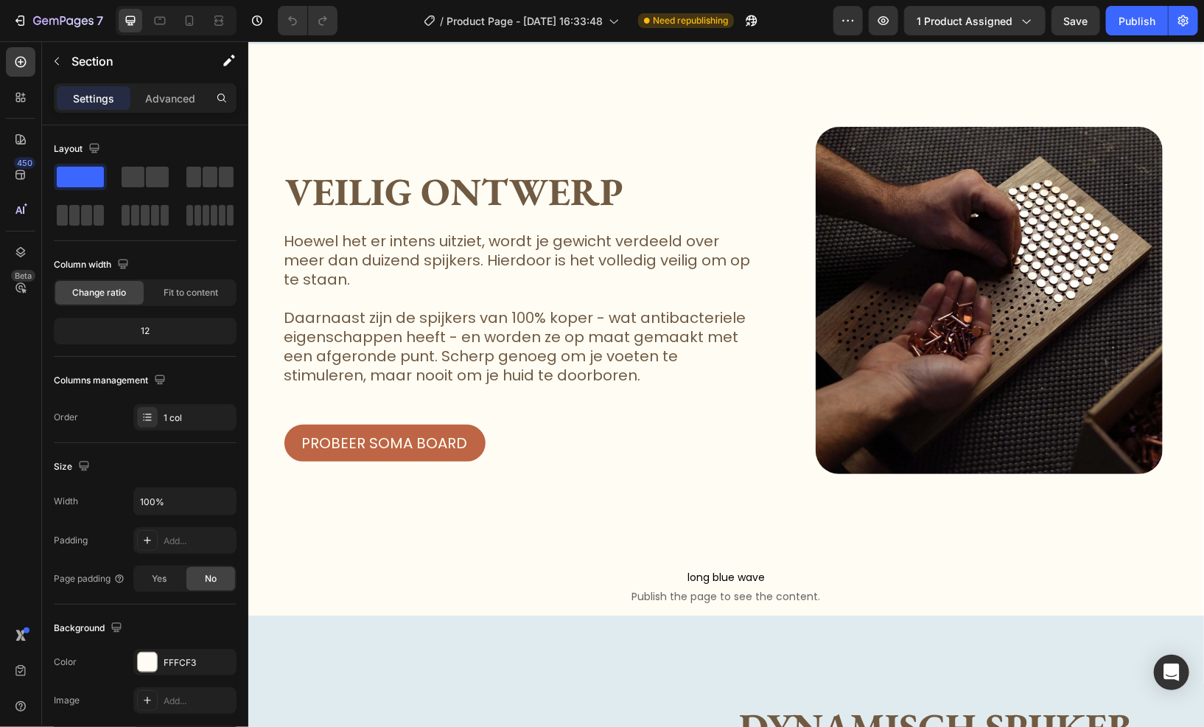
scroll to position [2874, 0]
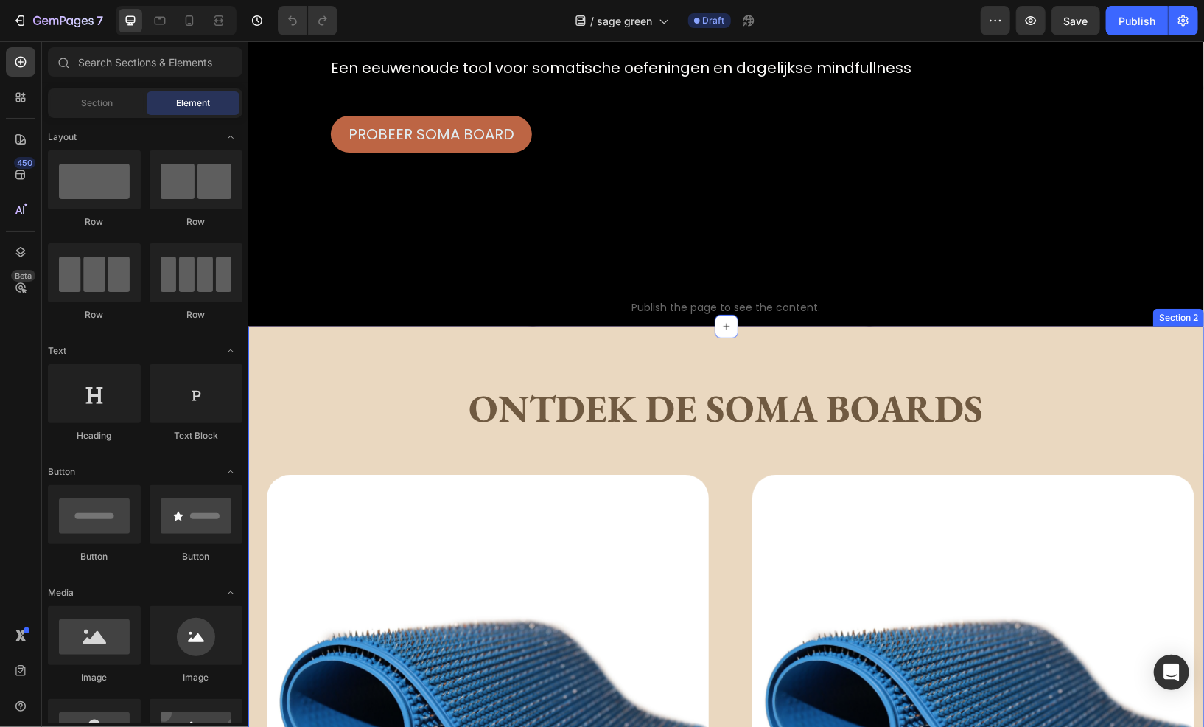
scroll to position [295, 0]
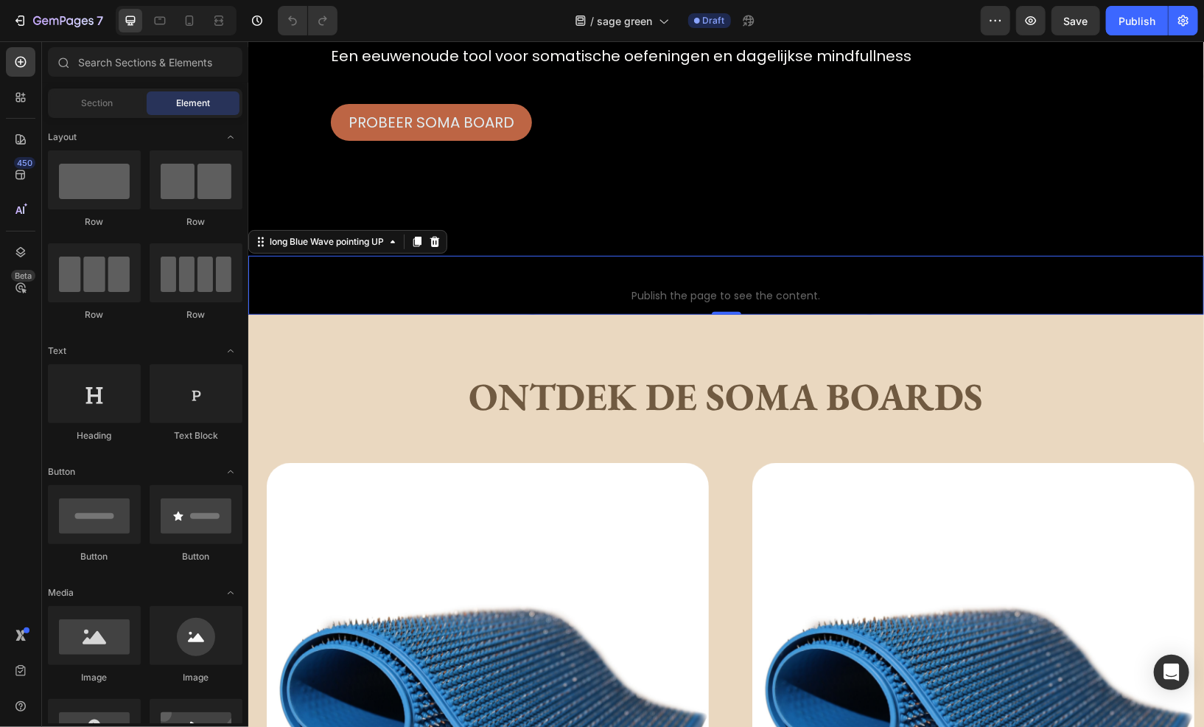
click at [585, 279] on p "long Blue Wave pointing UP Publish the page to see the content." at bounding box center [726, 284] width 956 height 59
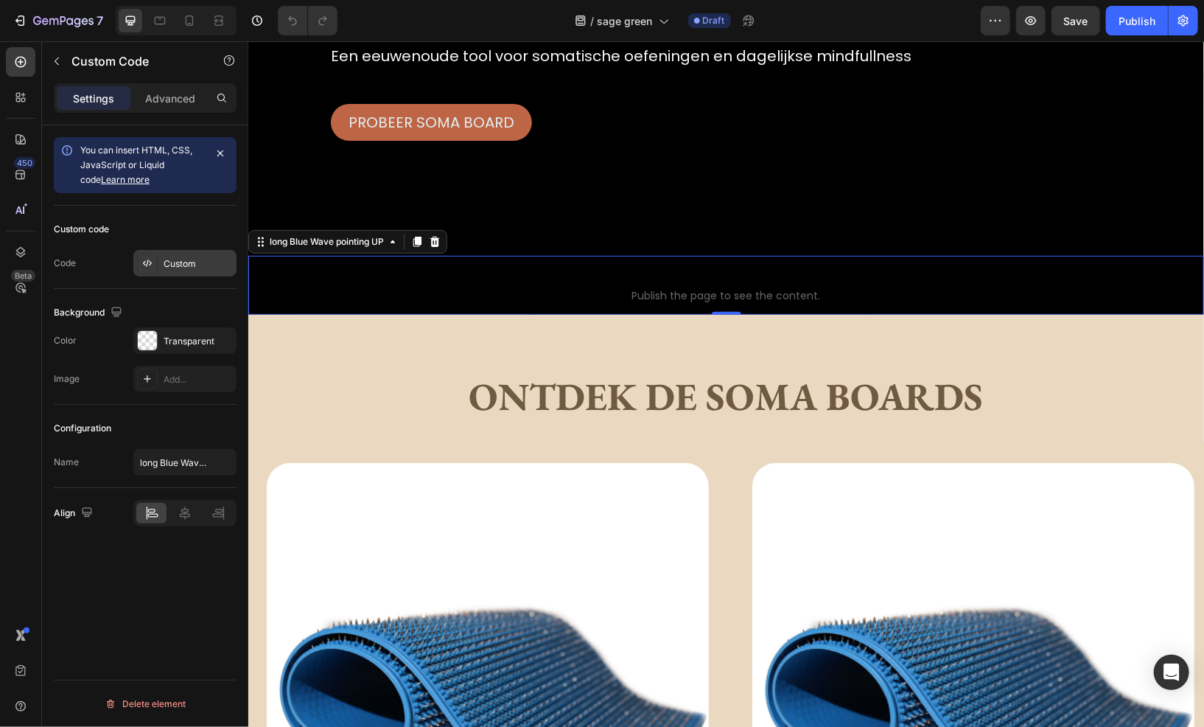
click at [161, 269] on div "Custom" at bounding box center [184, 263] width 103 height 27
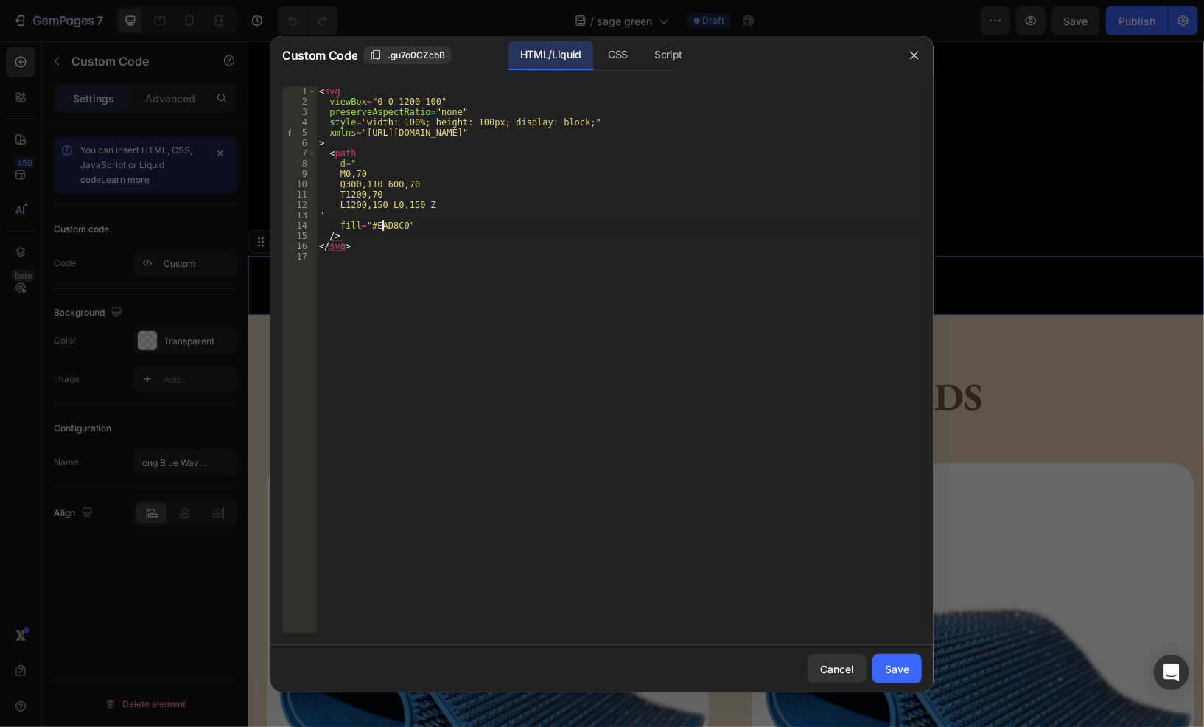
click at [384, 225] on div "< svg viewBox = "0 0 1200 100" preserveAspectRatio = "none" style = "width: 100…" at bounding box center [619, 369] width 606 height 567
paste textarea "eef0e7"
type textarea "fill="#eef0e7""
click at [883, 665] on button "Save" at bounding box center [896, 668] width 49 height 29
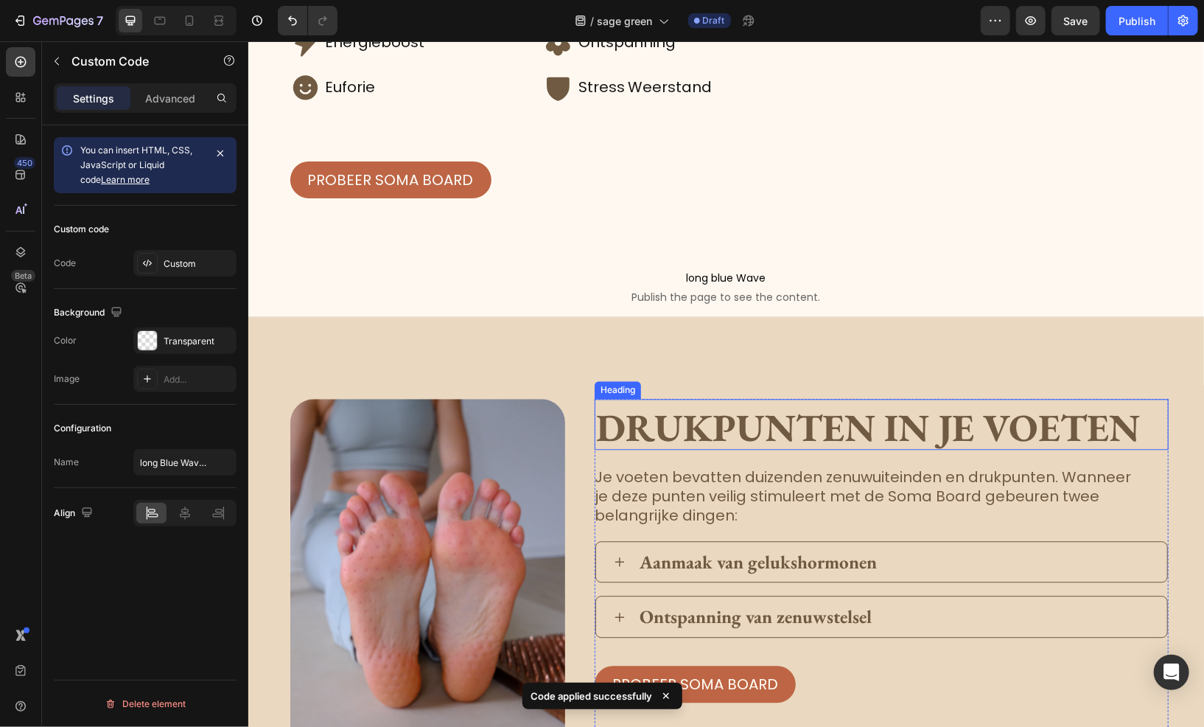
scroll to position [1768, 0]
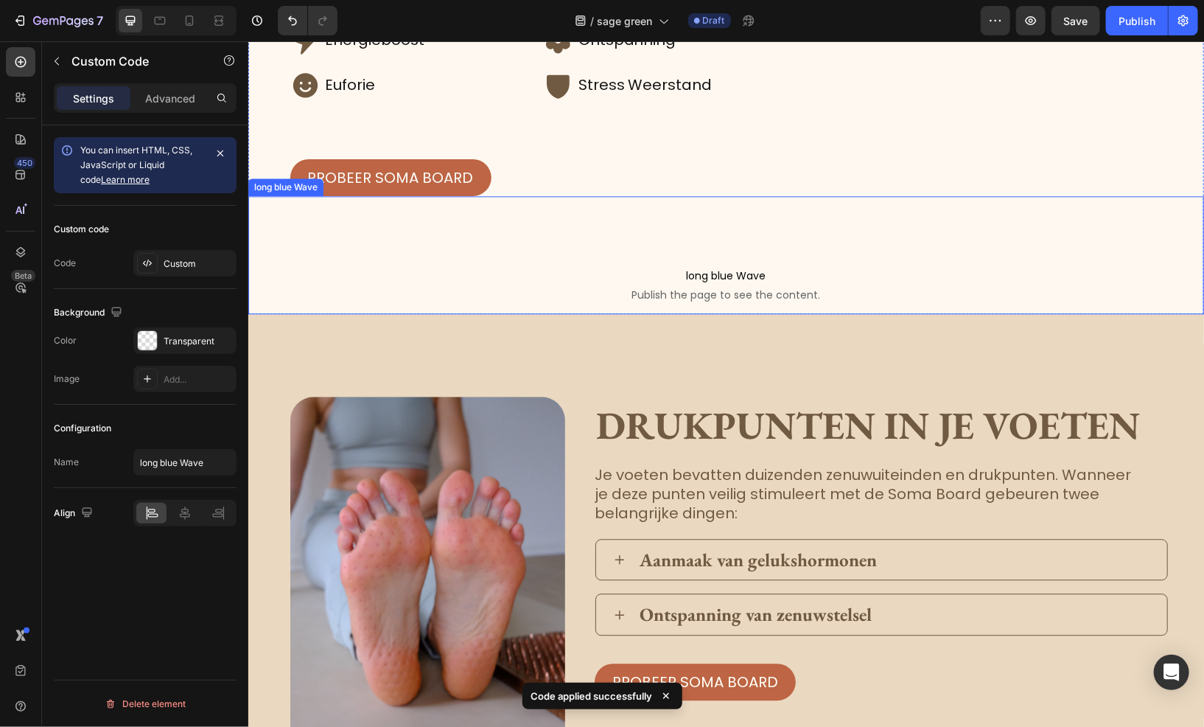
click at [598, 284] on span "long blue Wave" at bounding box center [726, 275] width 956 height 18
click at [209, 263] on div "Custom" at bounding box center [198, 263] width 69 height 13
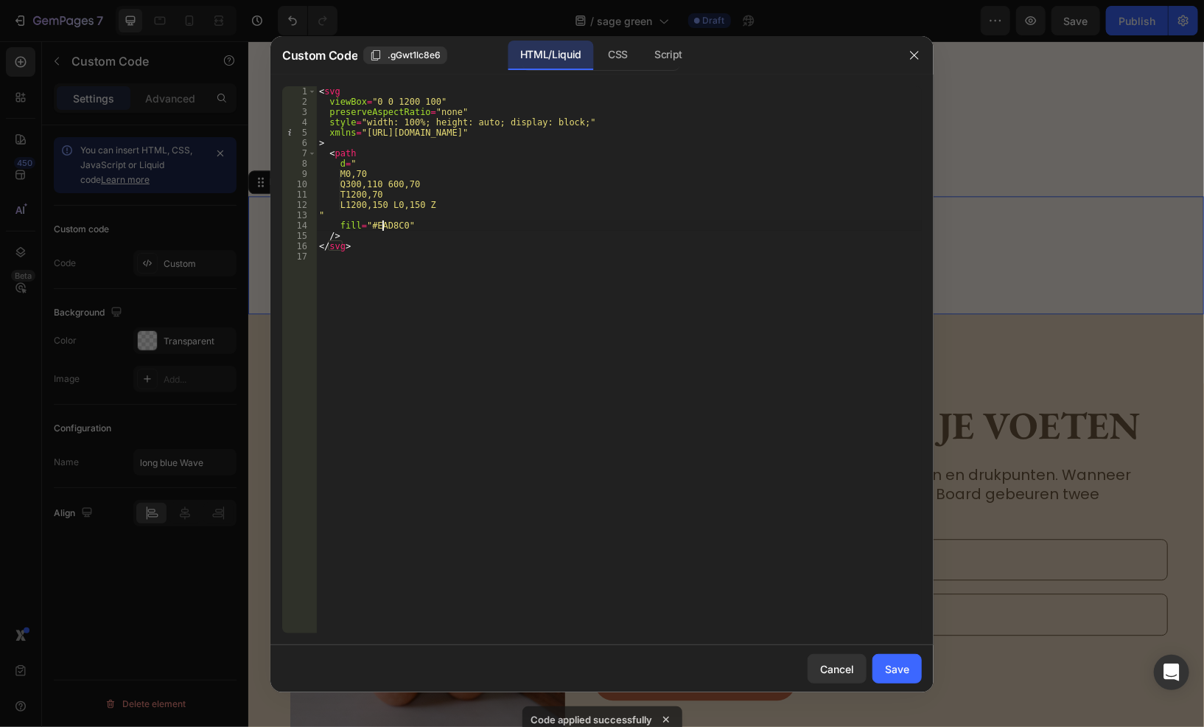
click at [384, 230] on div "< svg viewBox = "0 0 1200 100" preserveAspectRatio = "none" style = "width: 100…" at bounding box center [619, 369] width 606 height 567
paste textarea "eef0e7"
type textarea "fill="#eef0e7""
click at [895, 661] on div "Save" at bounding box center [897, 668] width 24 height 15
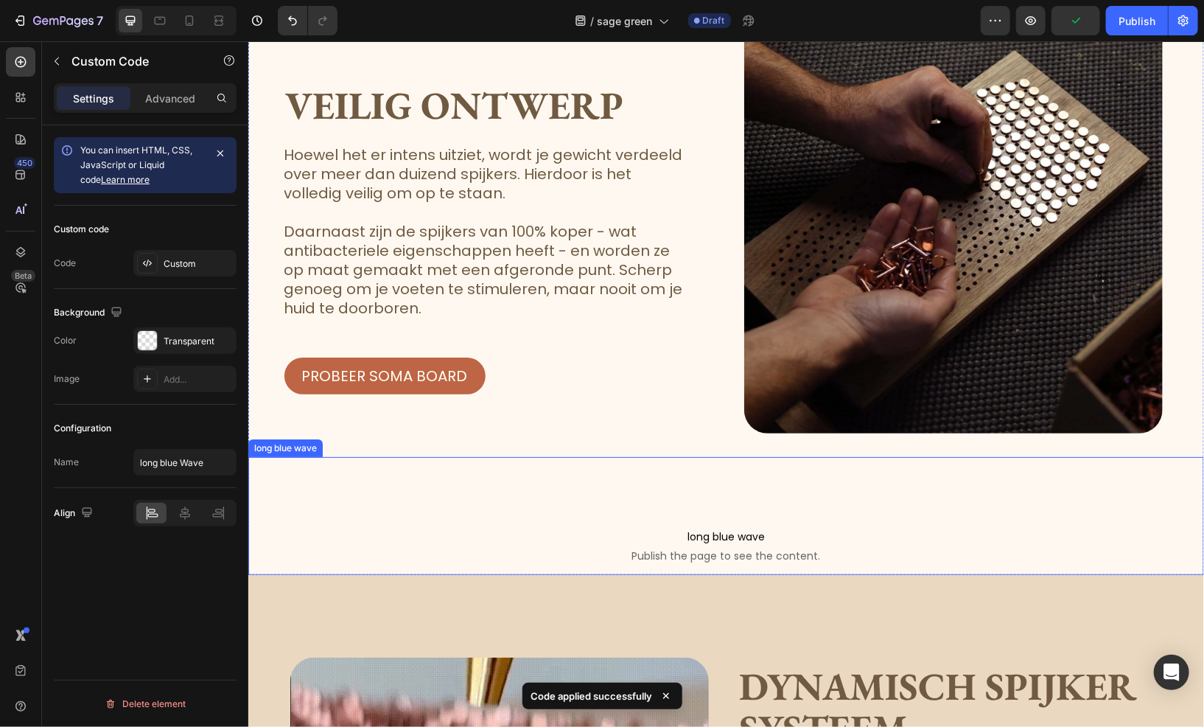
scroll to position [2947, 0]
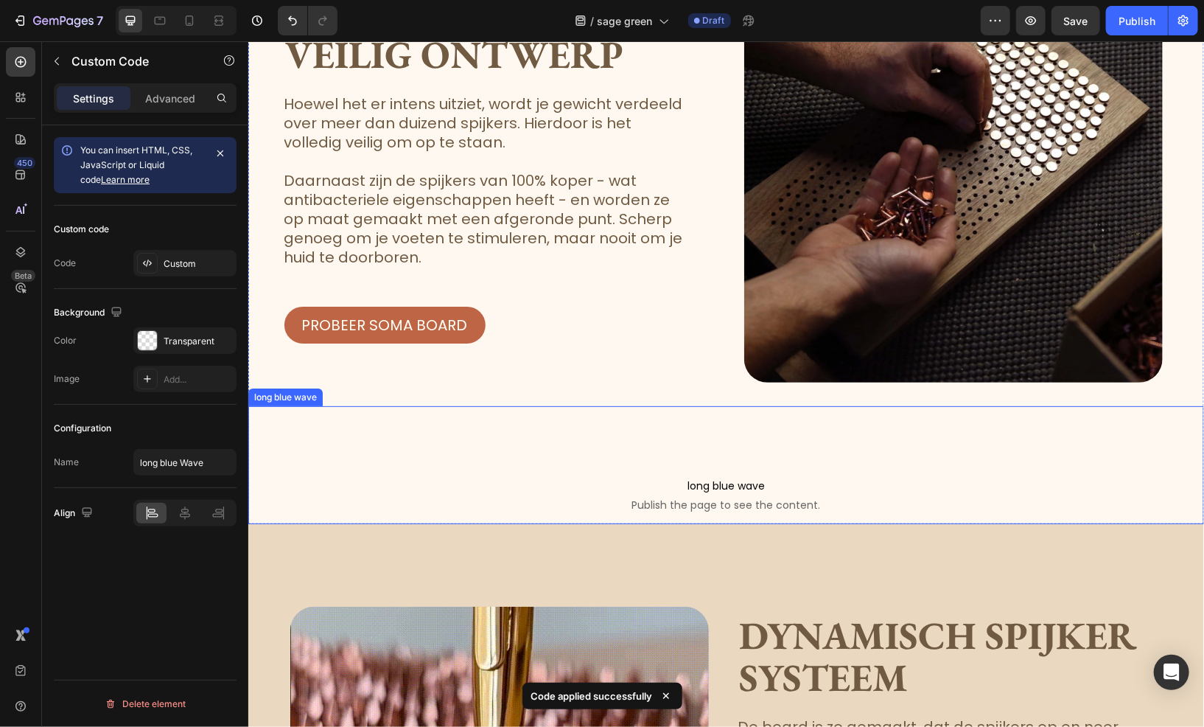
click at [624, 483] on span "long blue wave" at bounding box center [726, 485] width 956 height 18
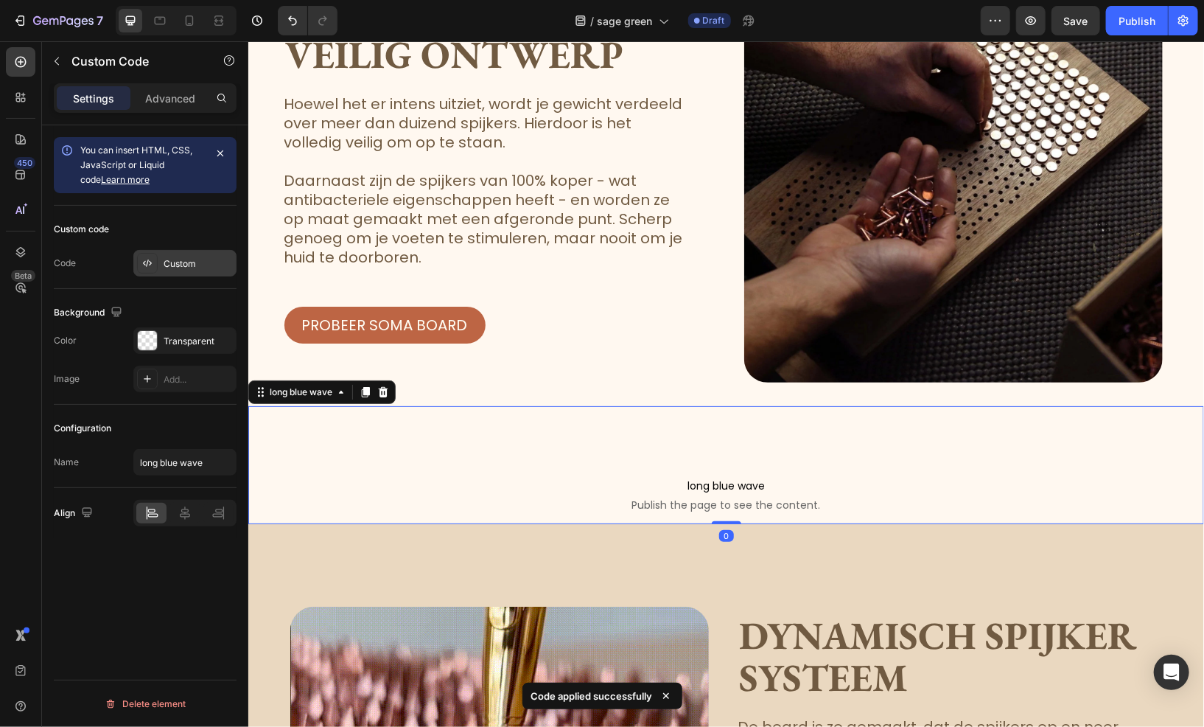
click at [197, 255] on div "Custom" at bounding box center [184, 263] width 103 height 27
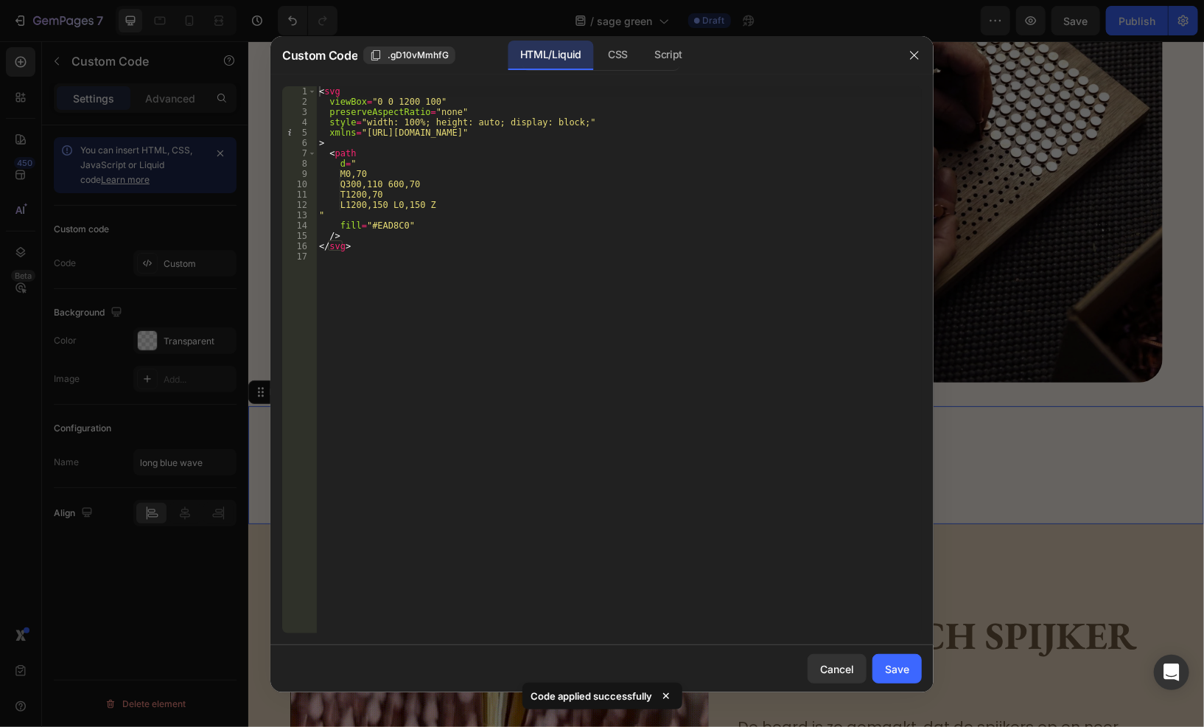
click at [380, 225] on div "< svg viewBox = "0 0 1200 100" preserveAspectRatio = "none" style = "width: 100…" at bounding box center [619, 369] width 606 height 567
paste textarea "eef0e7"
type textarea "fill="#eef0e7""
click at [890, 668] on div "Save" at bounding box center [897, 668] width 24 height 15
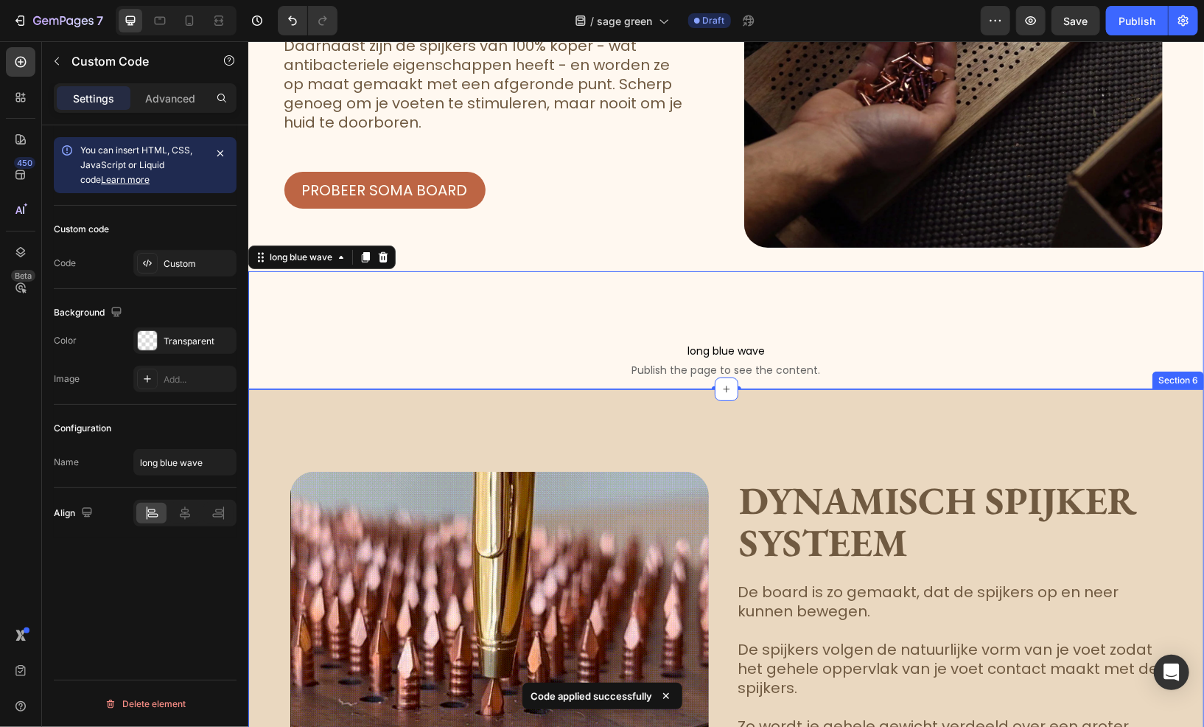
scroll to position [3095, 0]
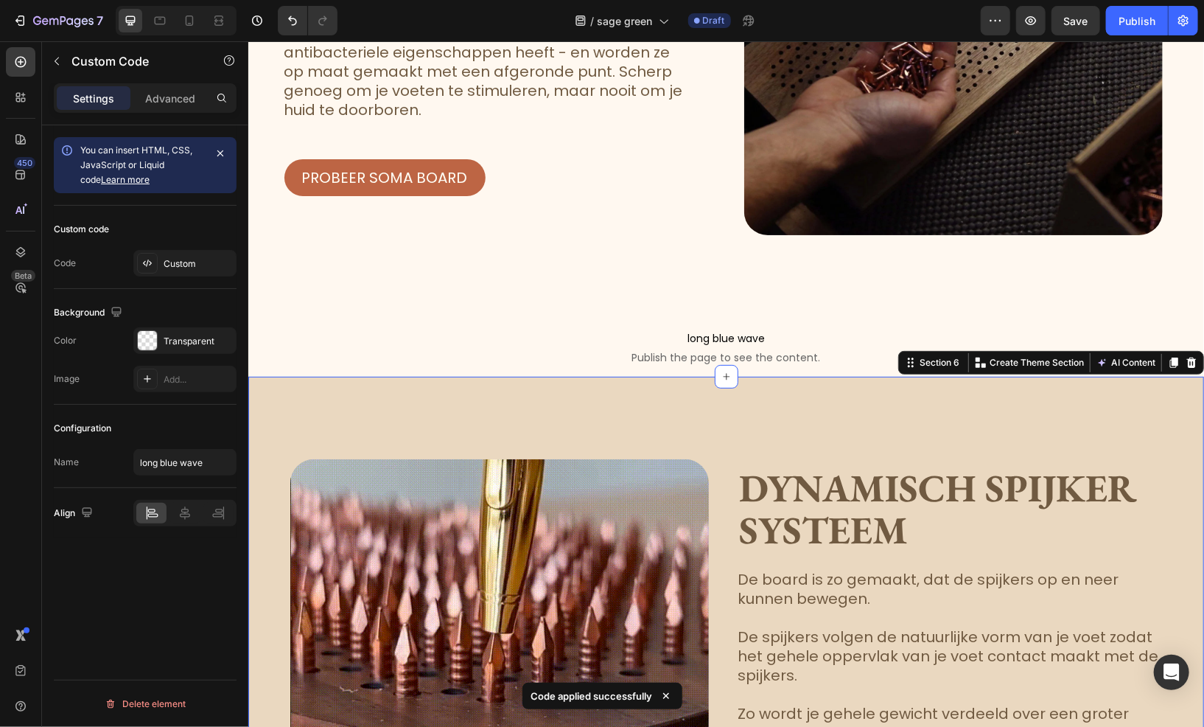
click at [357, 396] on div "Image Dynamisch spijker systeem Heading De board is zo gemaakt, dat de spijkers…" at bounding box center [726, 716] width 956 height 680
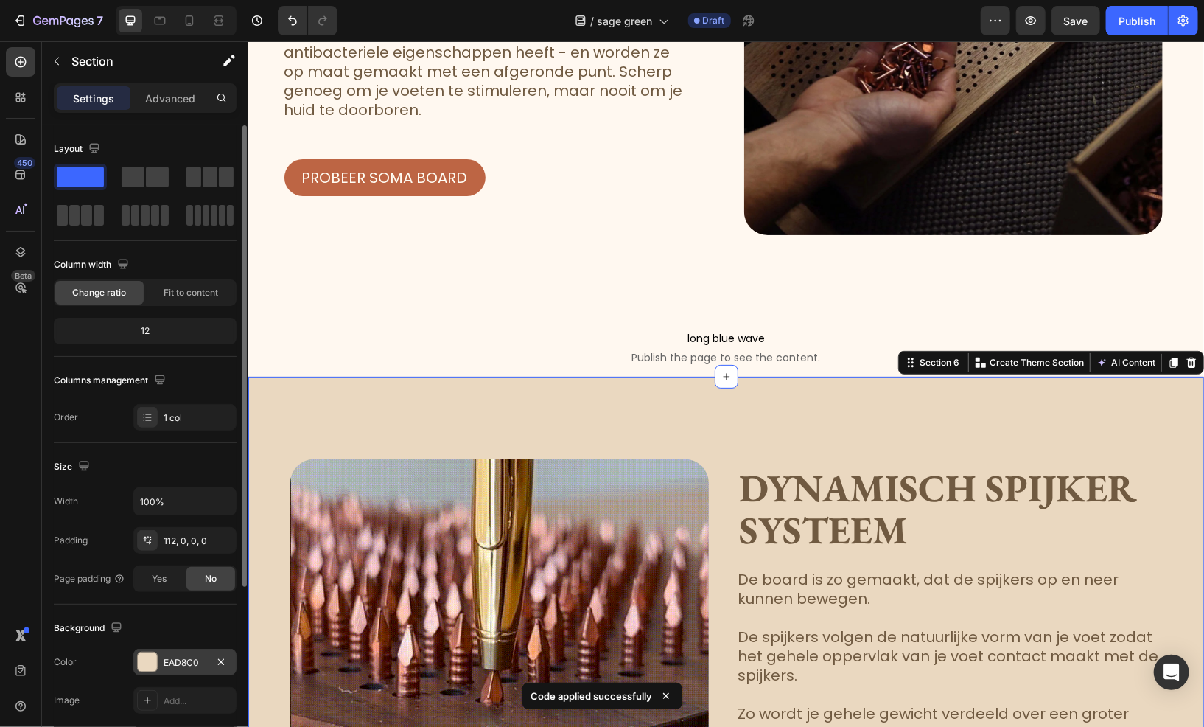
click at [185, 665] on div "EAD8C0" at bounding box center [185, 662] width 43 height 13
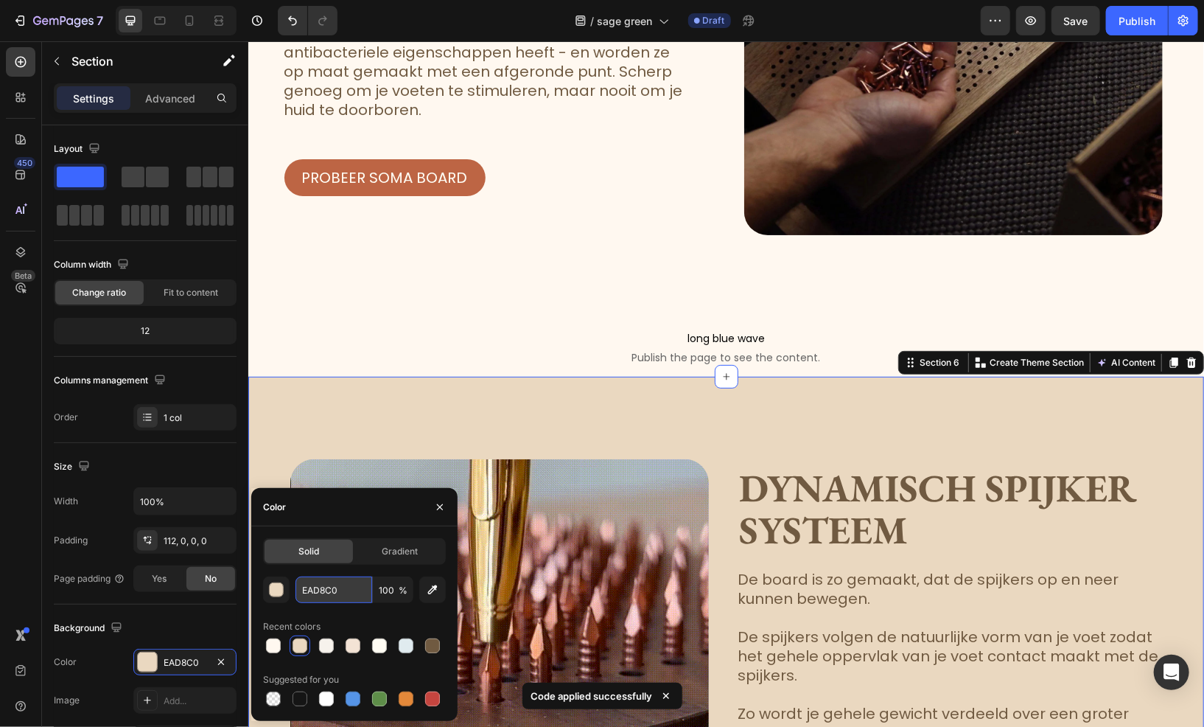
click at [340, 594] on input "EAD8C0" at bounding box center [333, 589] width 77 height 27
paste input "eef0e7"
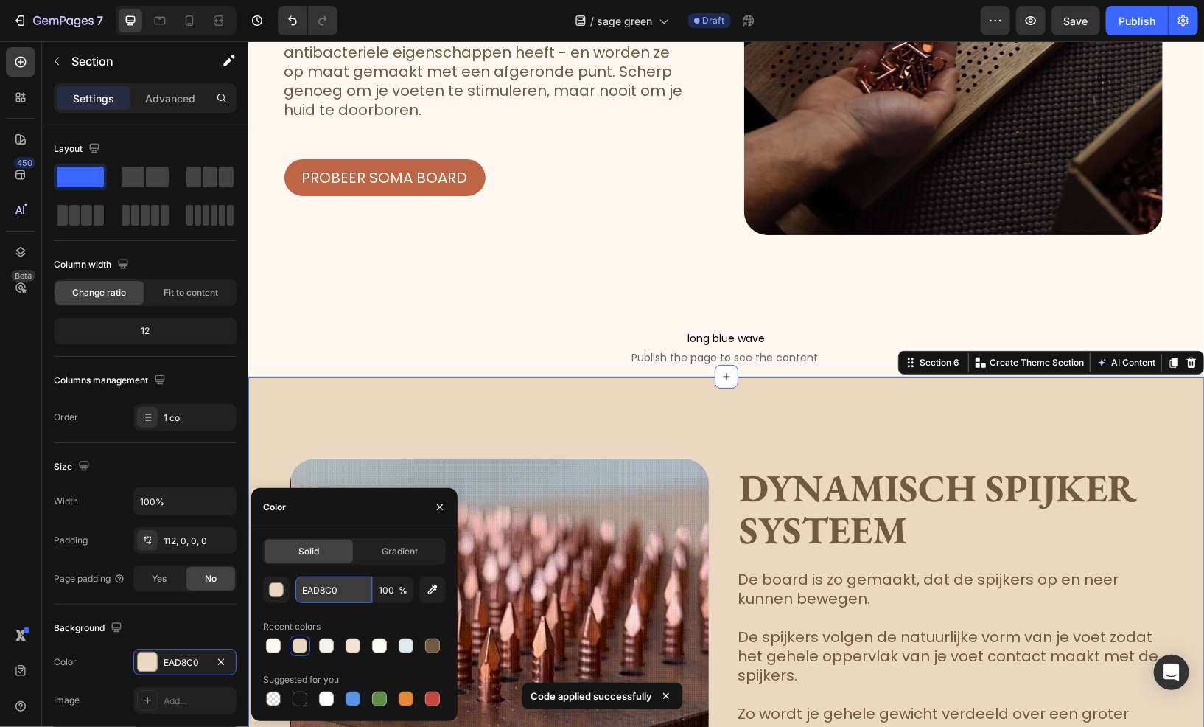
type input "eef0e7"
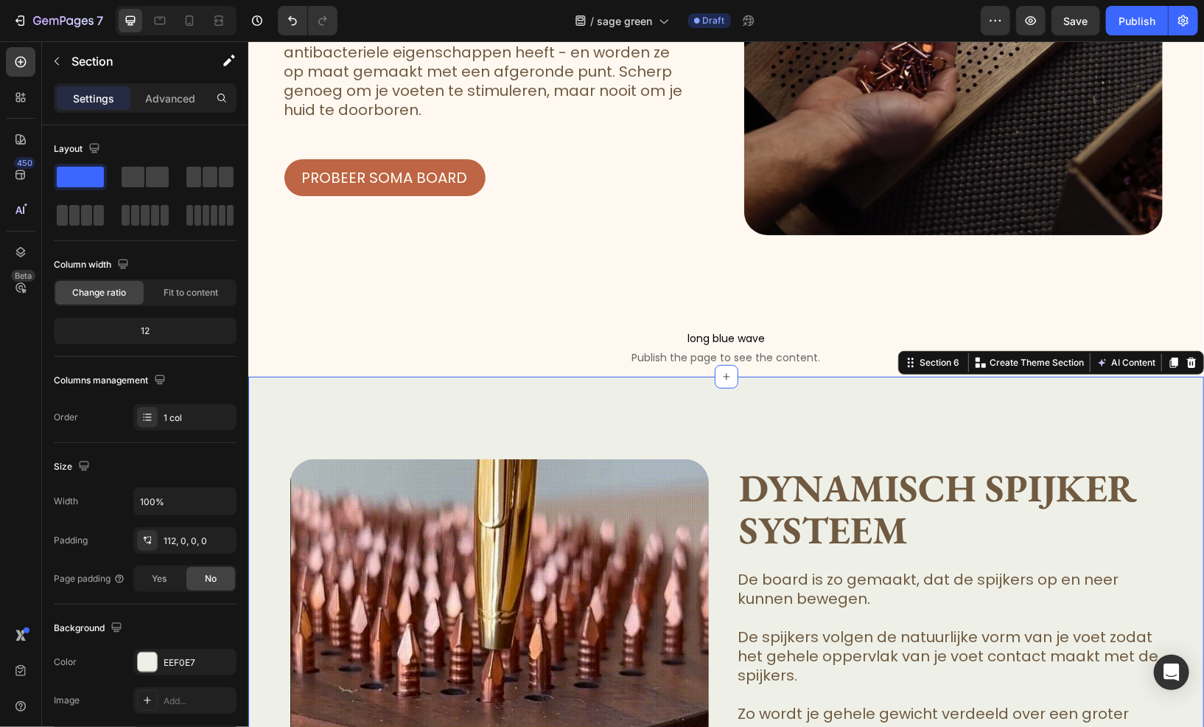
click at [505, 422] on div "Image Dynamisch spijker systeem Heading De board is zo gemaakt, dat de spijkers…" at bounding box center [726, 716] width 956 height 680
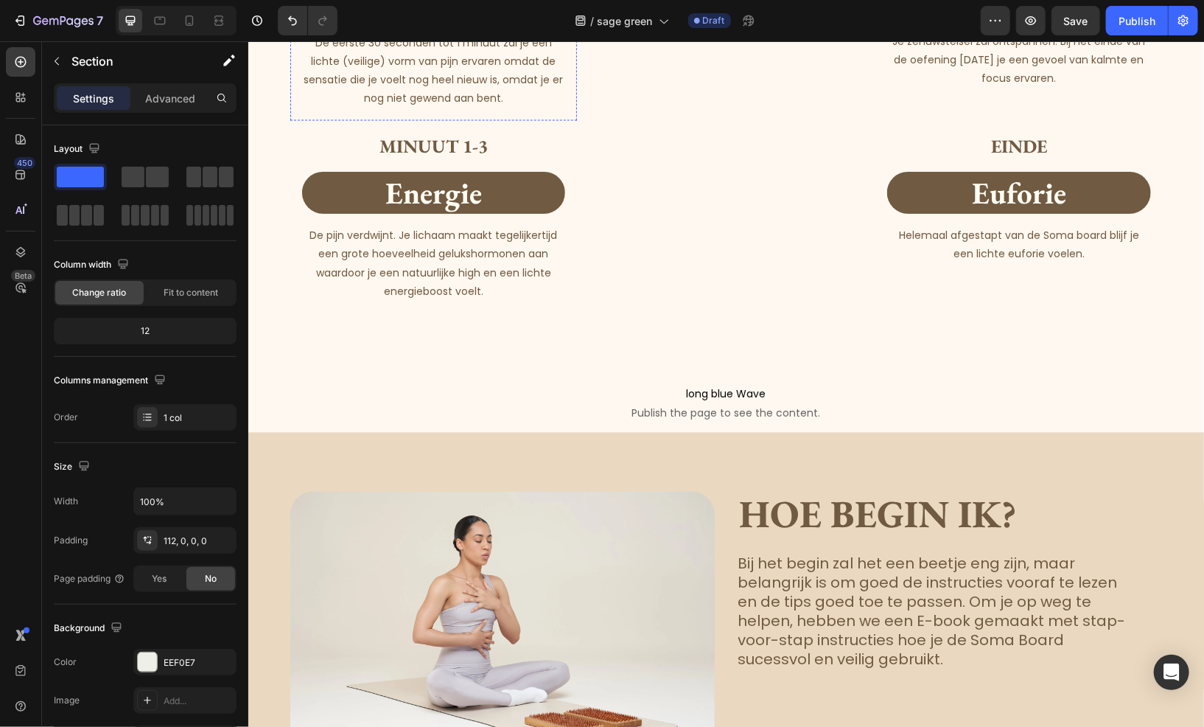
scroll to position [4347, 0]
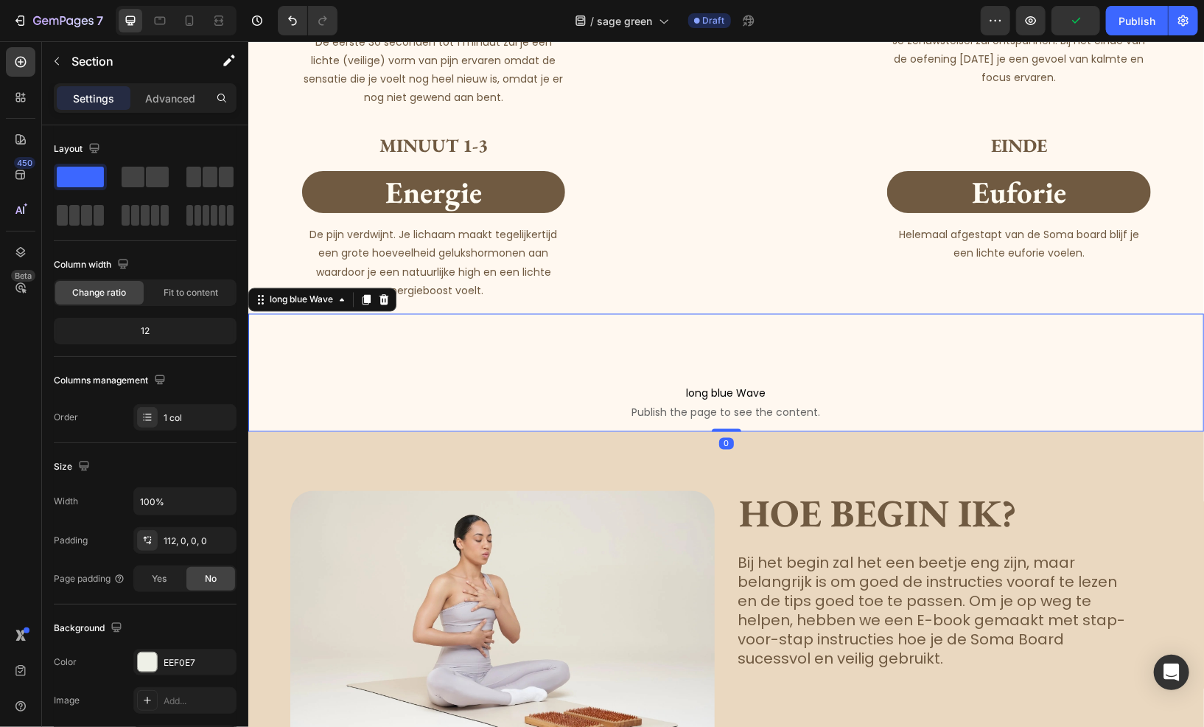
click at [563, 419] on span "Publish the page to see the content." at bounding box center [726, 412] width 956 height 15
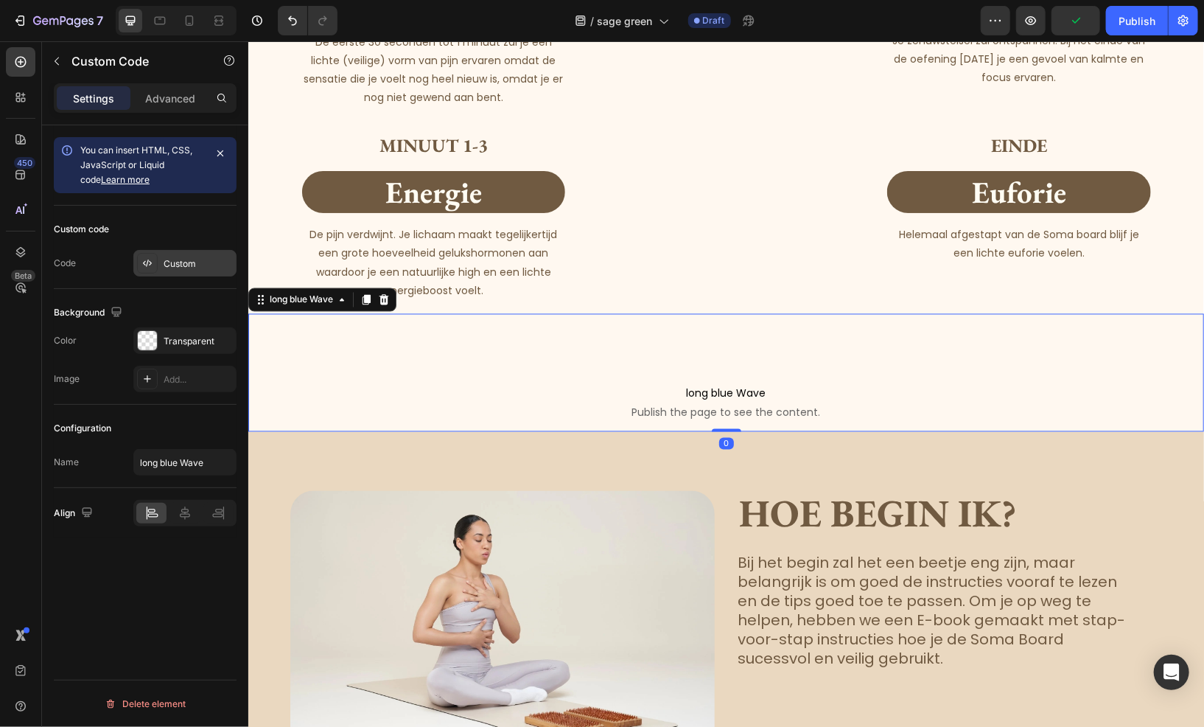
click at [169, 265] on div "Custom" at bounding box center [198, 263] width 69 height 13
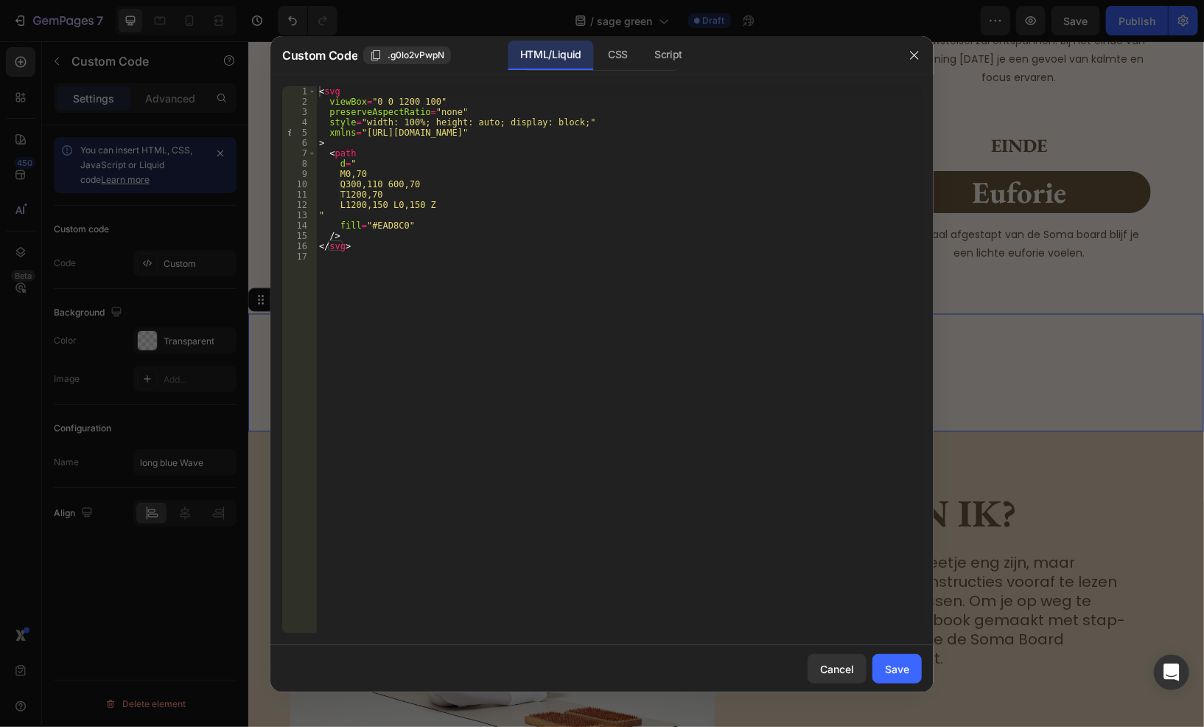
click at [385, 225] on div "< svg viewBox = "0 0 1200 100" preserveAspectRatio = "none" style = "width: 100…" at bounding box center [619, 369] width 606 height 567
paste textarea "eef0e7"
type textarea "fill="#eef0e7""
click at [893, 668] on div "Save" at bounding box center [897, 668] width 24 height 15
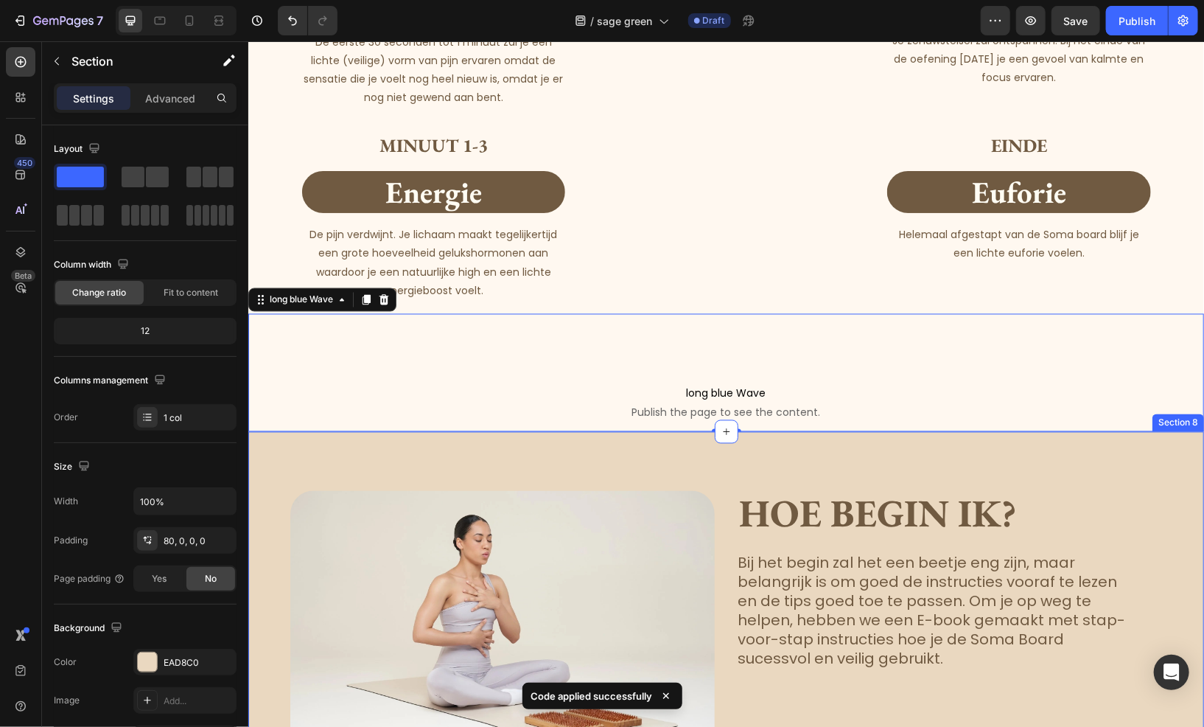
click at [370, 511] on div "Image Hoe begin ik? Heading Bij het begin zal het een beetje eng zijn, maar bel…" at bounding box center [726, 661] width 956 height 460
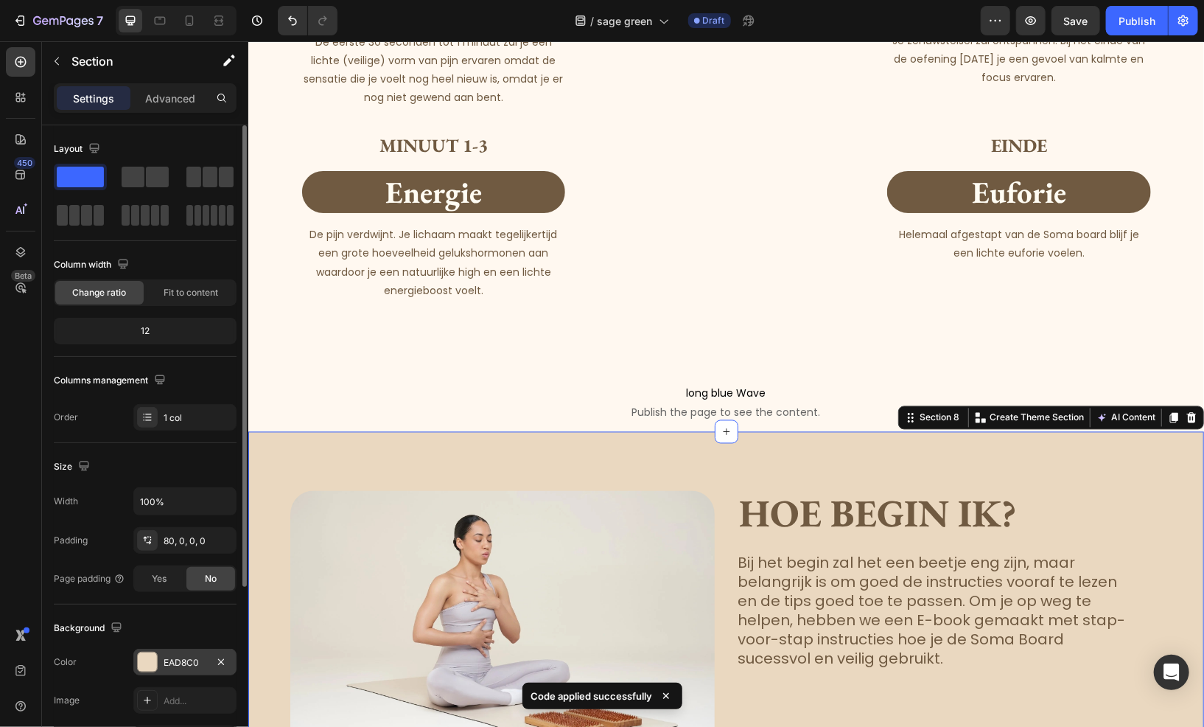
click at [175, 656] on div "EAD8C0" at bounding box center [185, 662] width 43 height 13
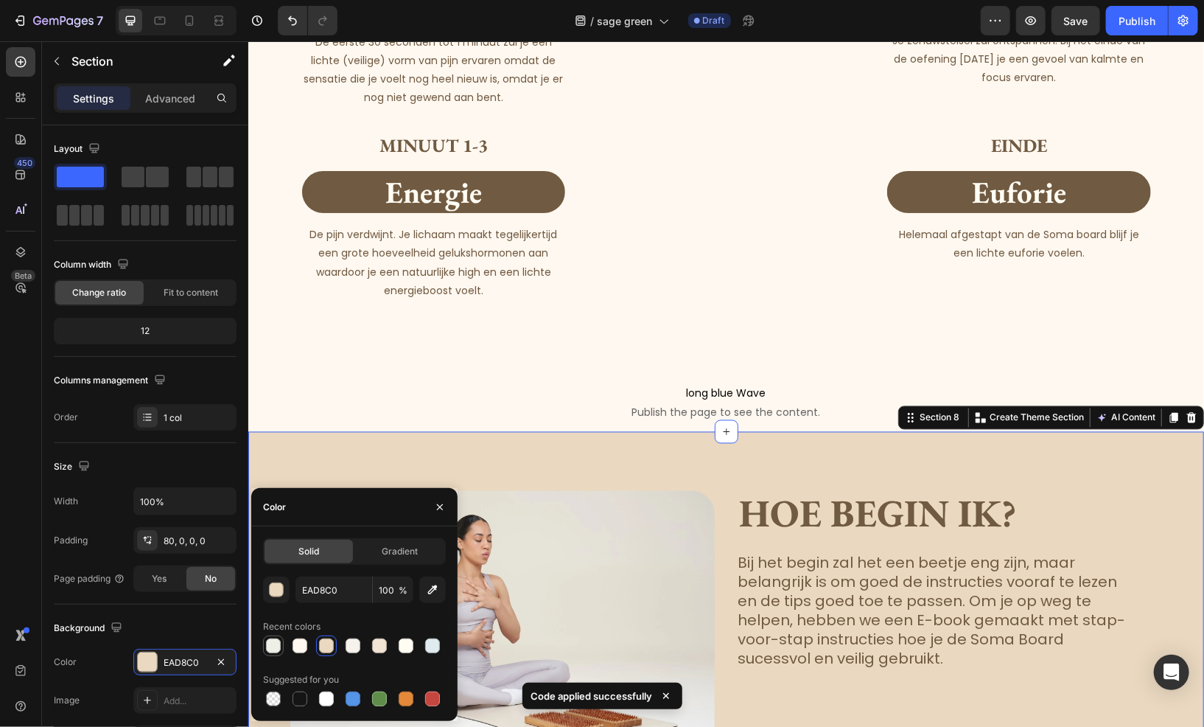
click at [273, 644] on div at bounding box center [273, 645] width 15 height 15
type input "EEF0E7"
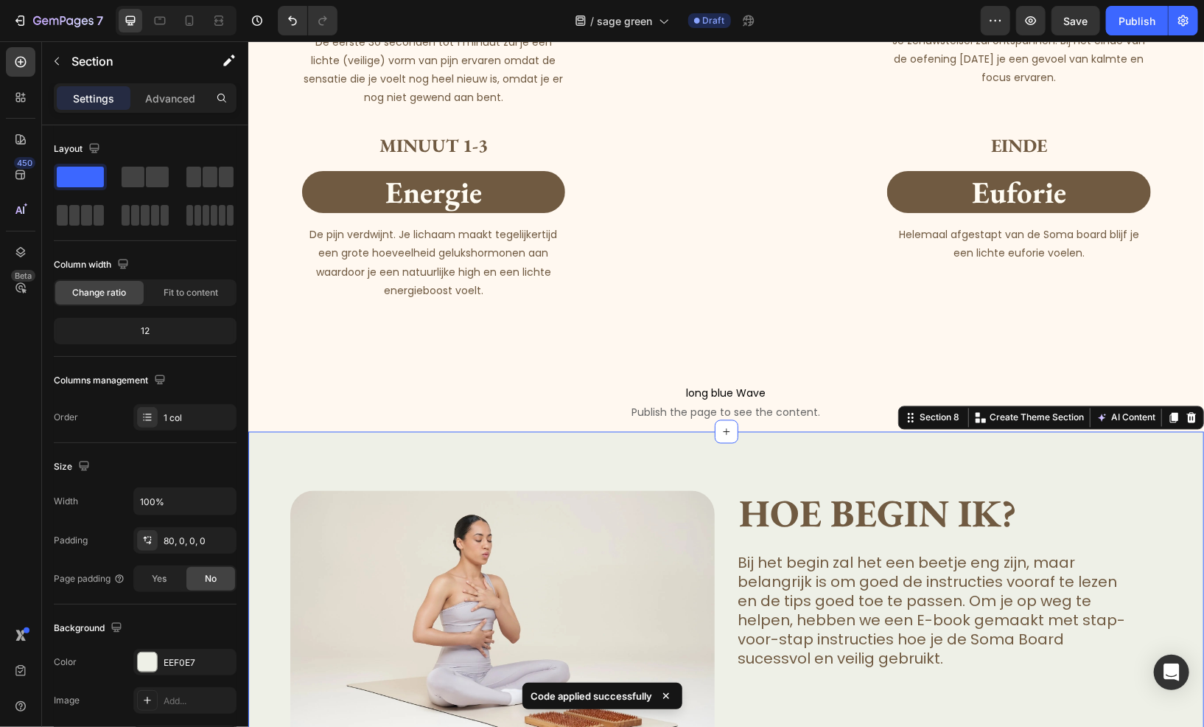
click at [558, 508] on div "Image Hoe begin ik? Heading Bij het begin zal het een beetje eng zijn, maar bel…" at bounding box center [726, 661] width 956 height 460
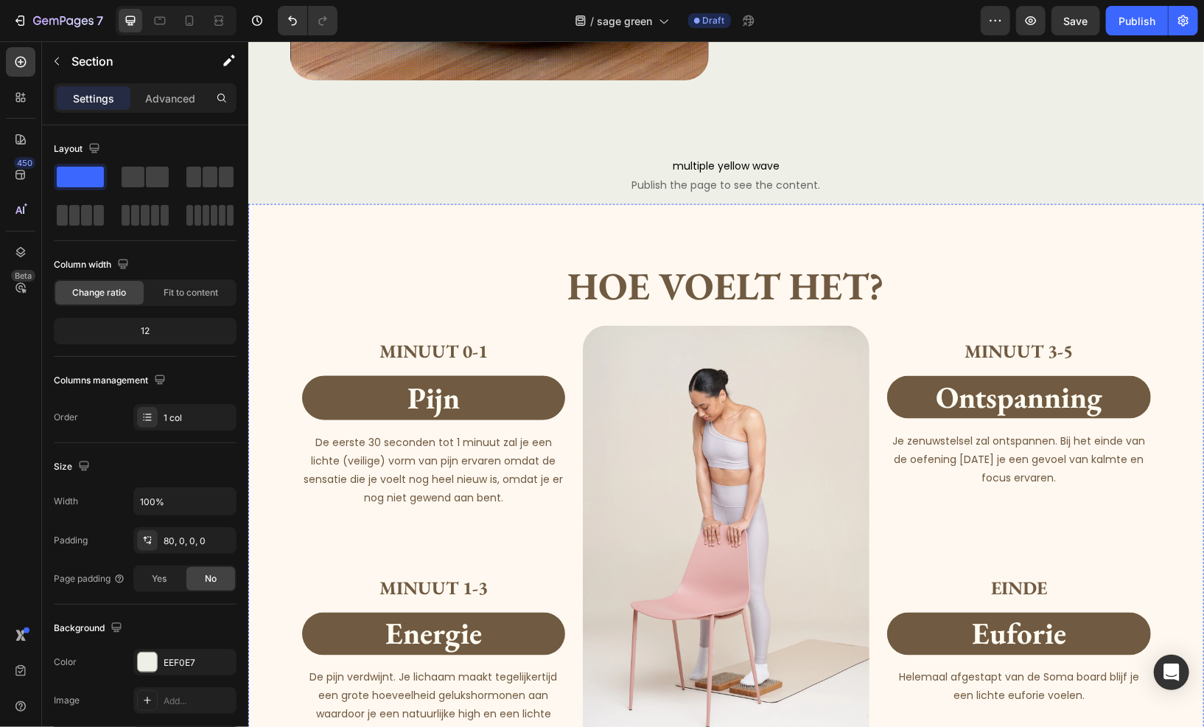
scroll to position [3905, 0]
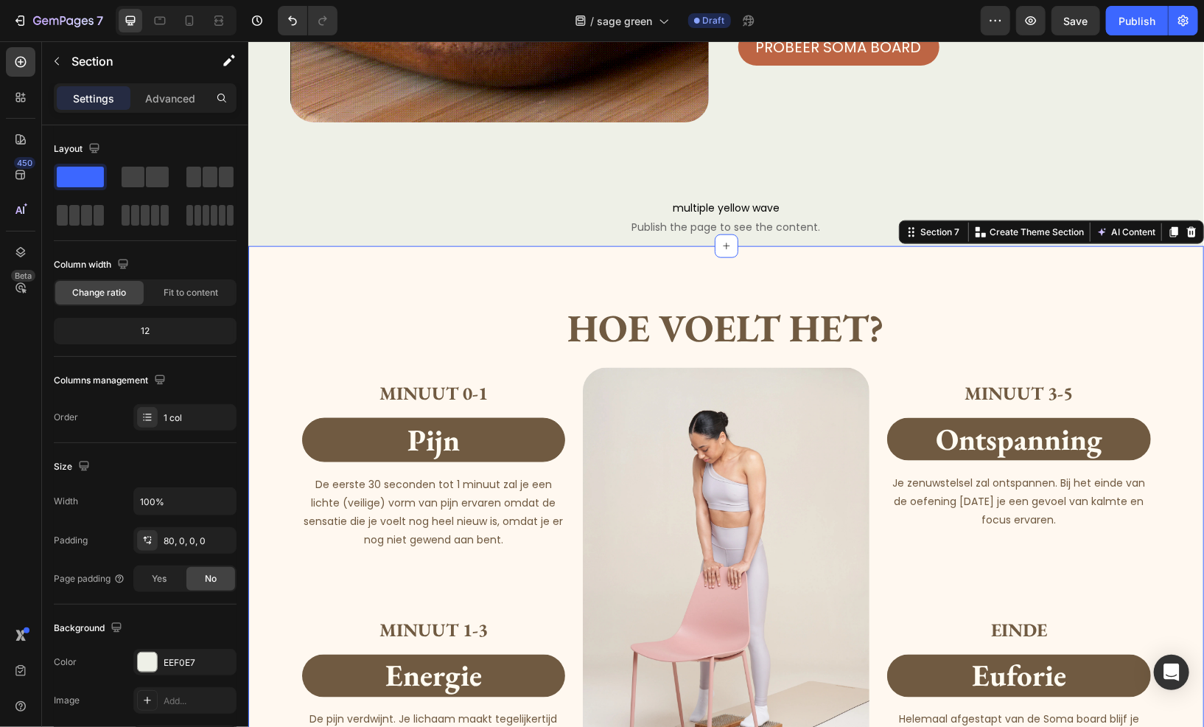
click at [357, 284] on div "Hoe voelt het? Heading Minuut 0-1 Heading pijn Heading De eerste 30 seconden to…" at bounding box center [726, 580] width 956 height 670
click at [168, 646] on div "Background The changes might be hidden by the video. Color FFF8F0 Image Add... …" at bounding box center [145, 684] width 183 height 160
click at [168, 653] on div "FFF8F0" at bounding box center [184, 661] width 103 height 27
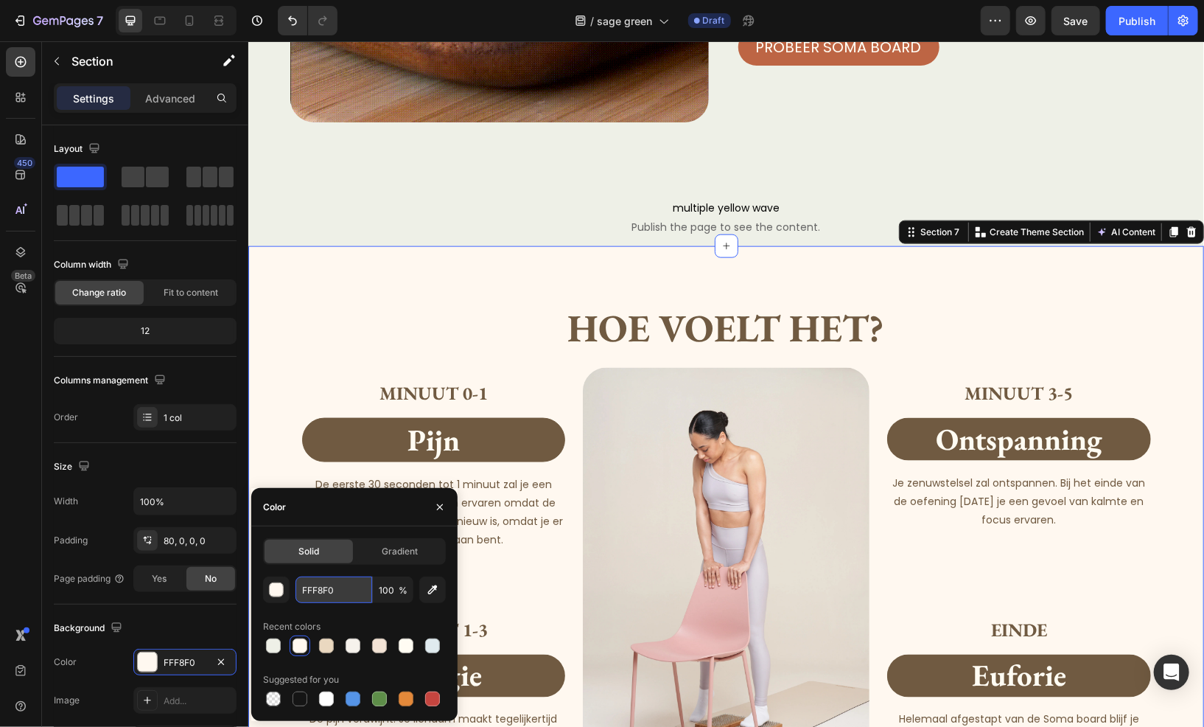
click at [323, 595] on input "FFF8F0" at bounding box center [333, 589] width 77 height 27
paste input "faf9f7"
type input "faf9f7"
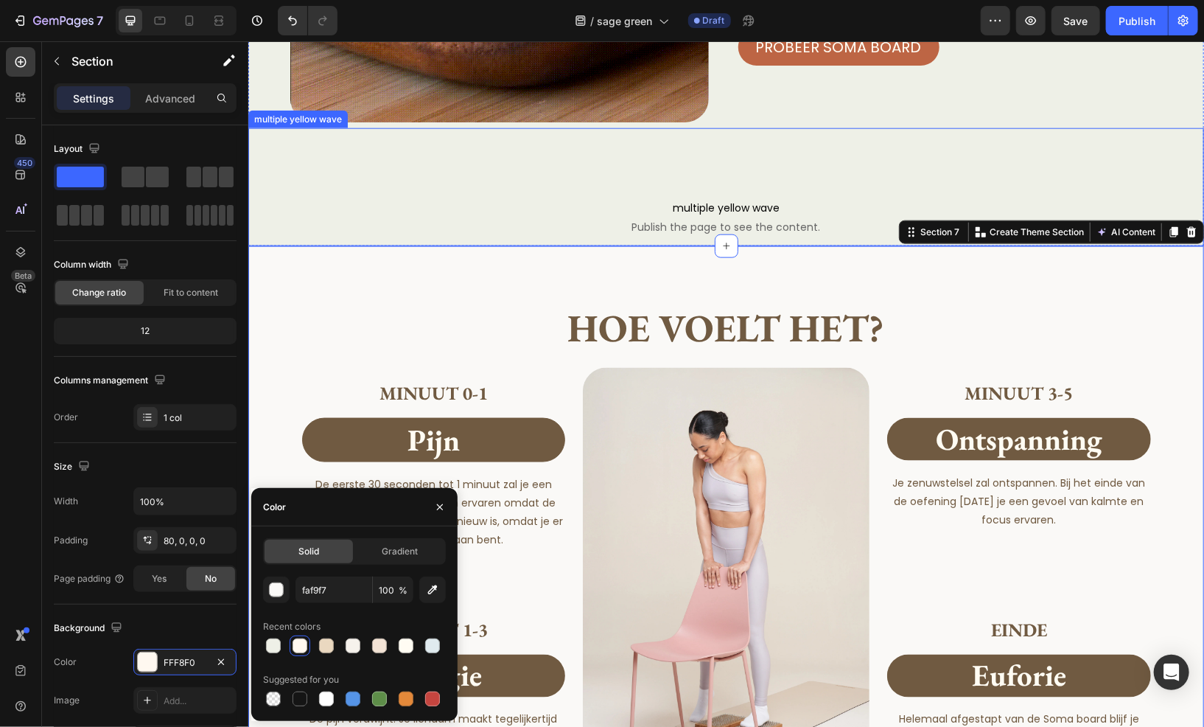
click at [509, 213] on span "multiple yellow wave" at bounding box center [726, 207] width 956 height 18
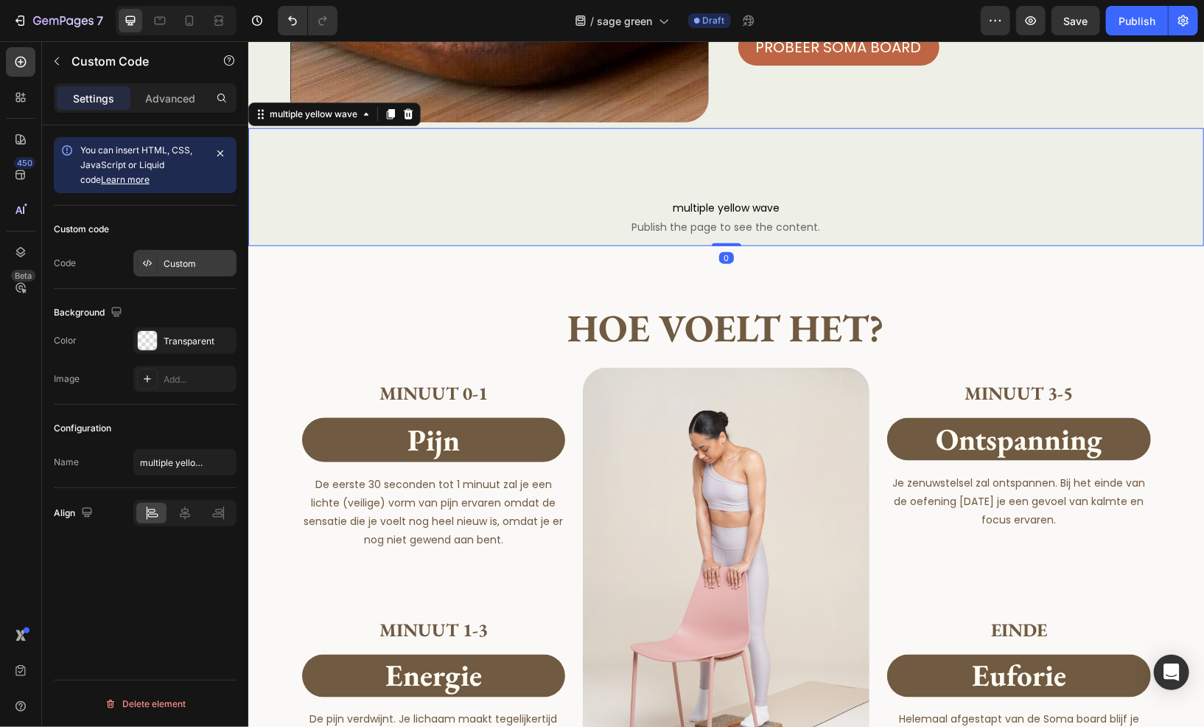
click at [172, 273] on div "Custom" at bounding box center [184, 263] width 103 height 27
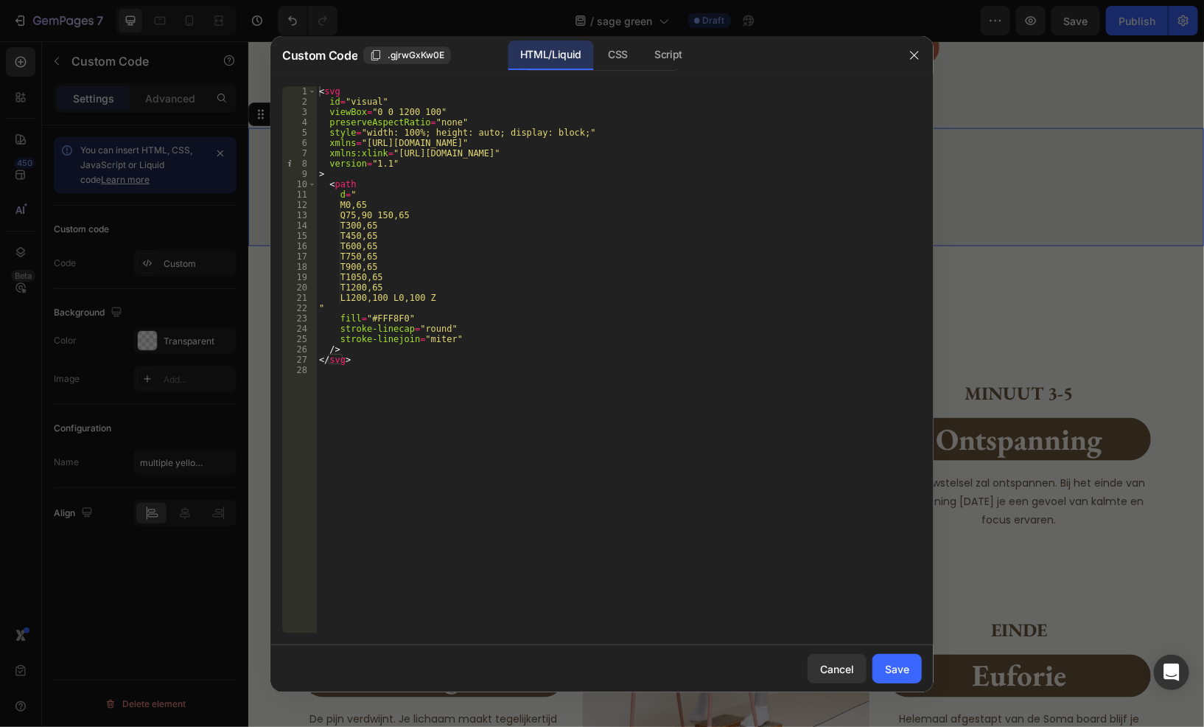
click at [395, 318] on div "< svg id = "visual" viewBox = "0 0 1200 100" preserveAspectRatio = "none" style…" at bounding box center [619, 369] width 606 height 567
paste textarea "faf9f7"
type textarea "fill="#faf9f7""
click at [903, 659] on button "Save" at bounding box center [896, 668] width 49 height 29
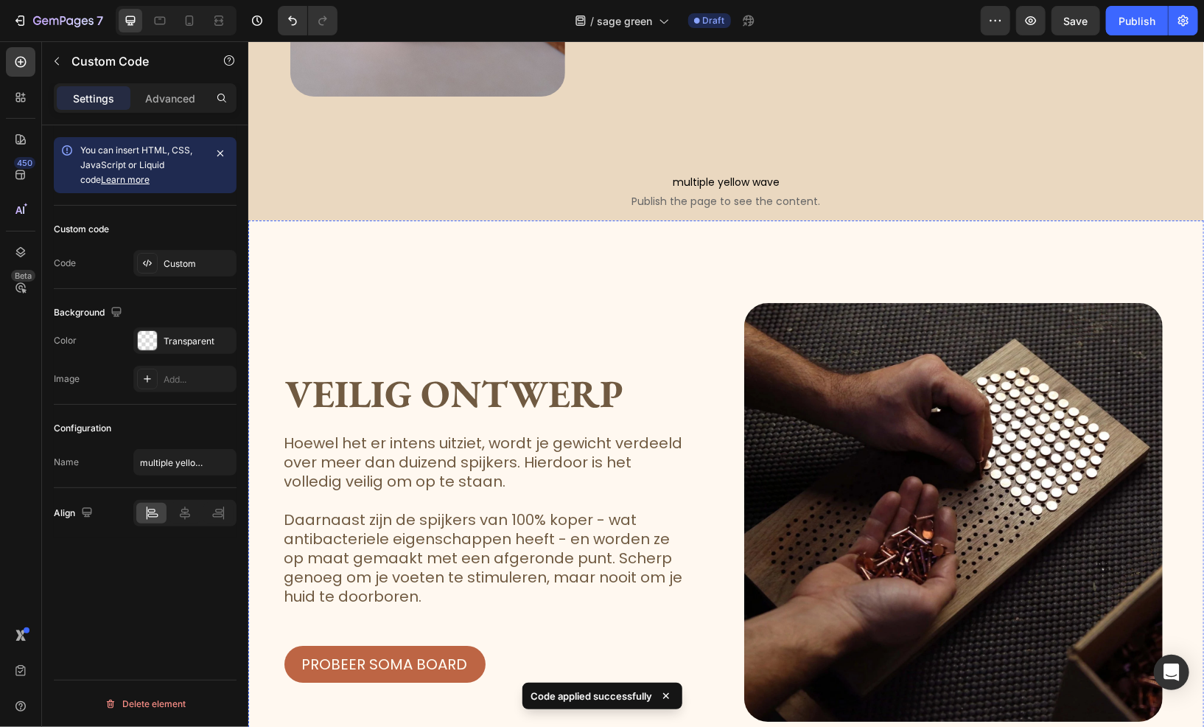
scroll to position [2579, 0]
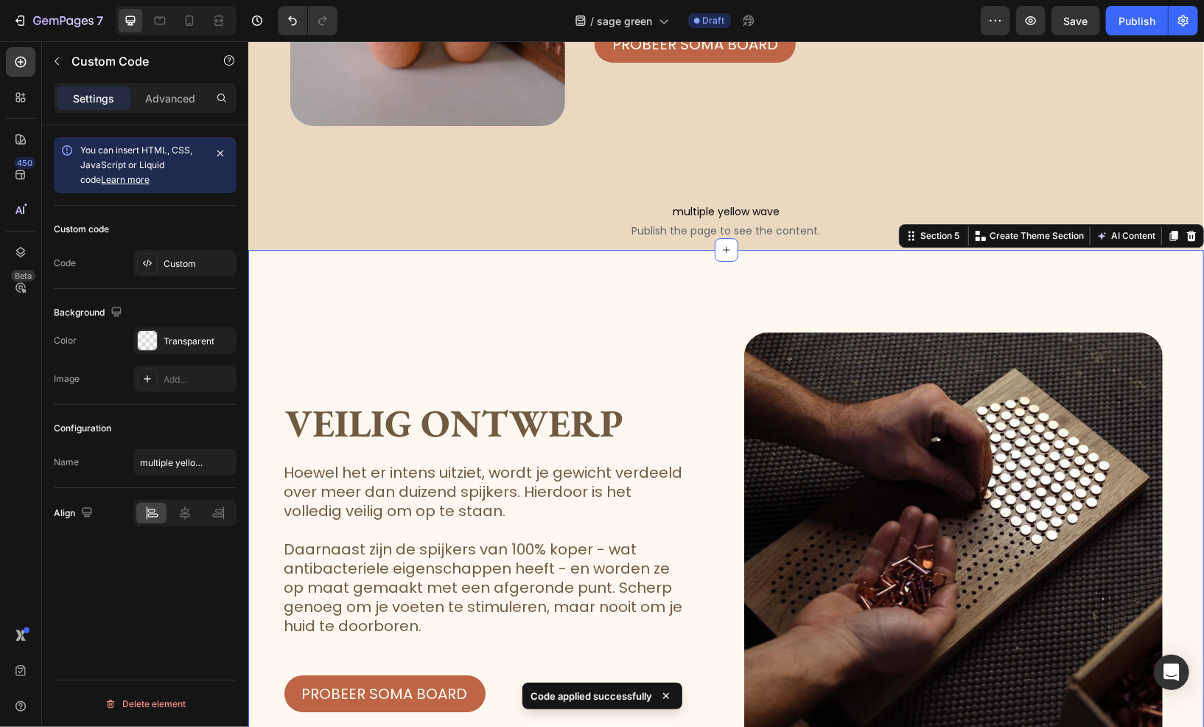
click at [320, 309] on div "veilig ontwerp Heading Hoewel het er intens uitziet, wordt je gewicht verdeeld …" at bounding box center [726, 570] width 956 height 643
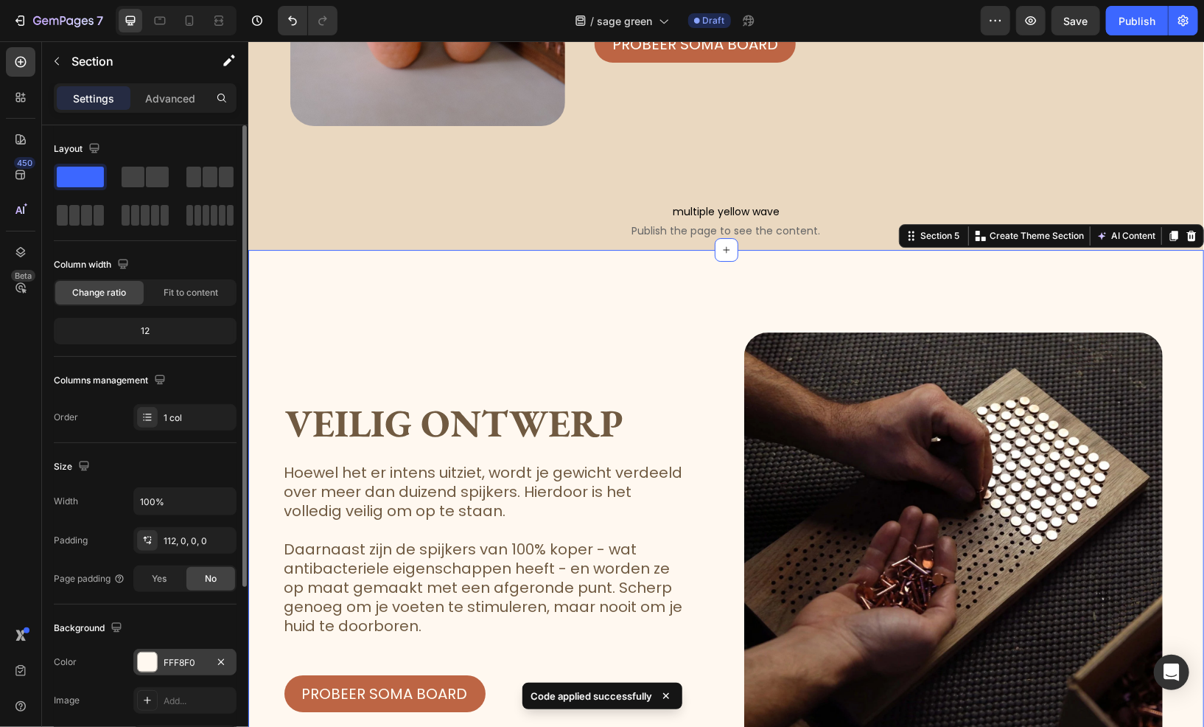
click at [153, 668] on div at bounding box center [147, 661] width 19 height 19
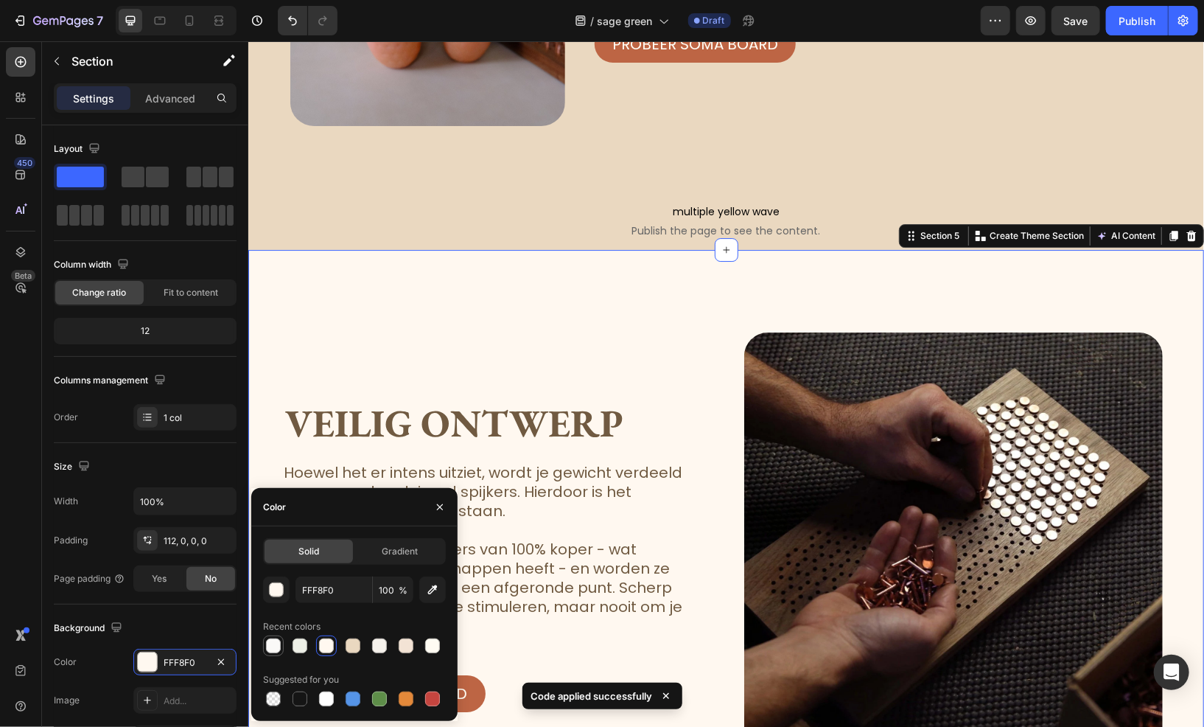
click at [267, 640] on div at bounding box center [273, 645] width 15 height 15
type input "FAF9F7"
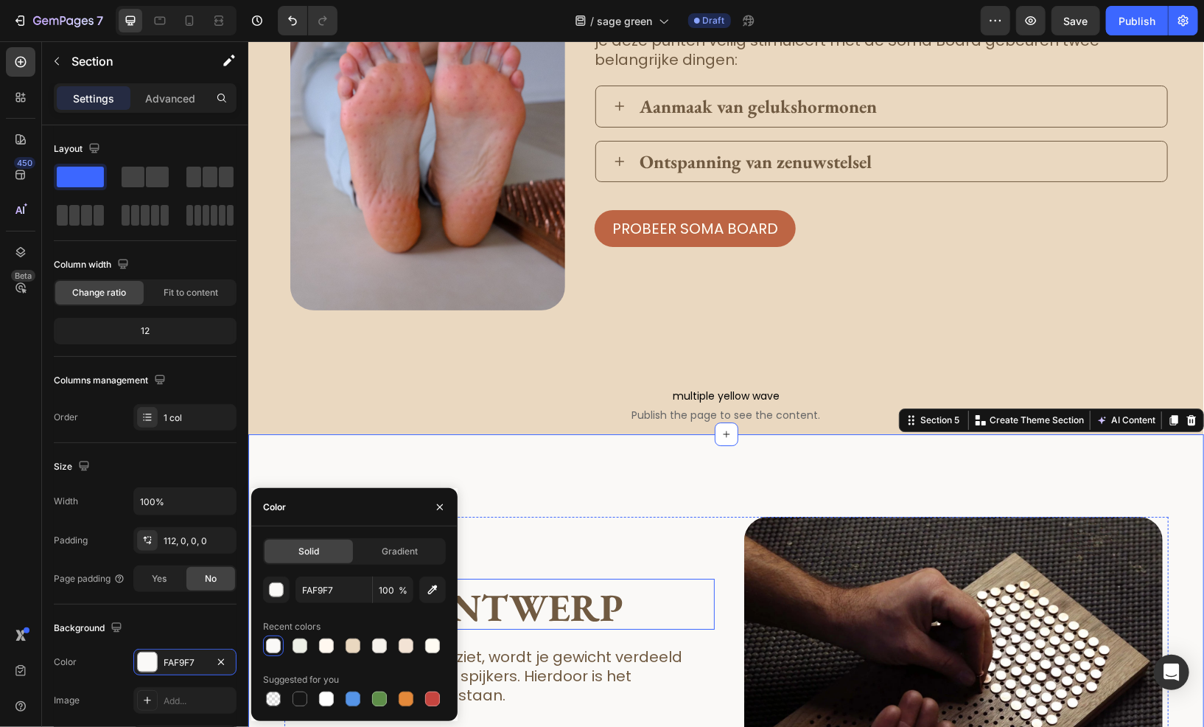
scroll to position [2358, 0]
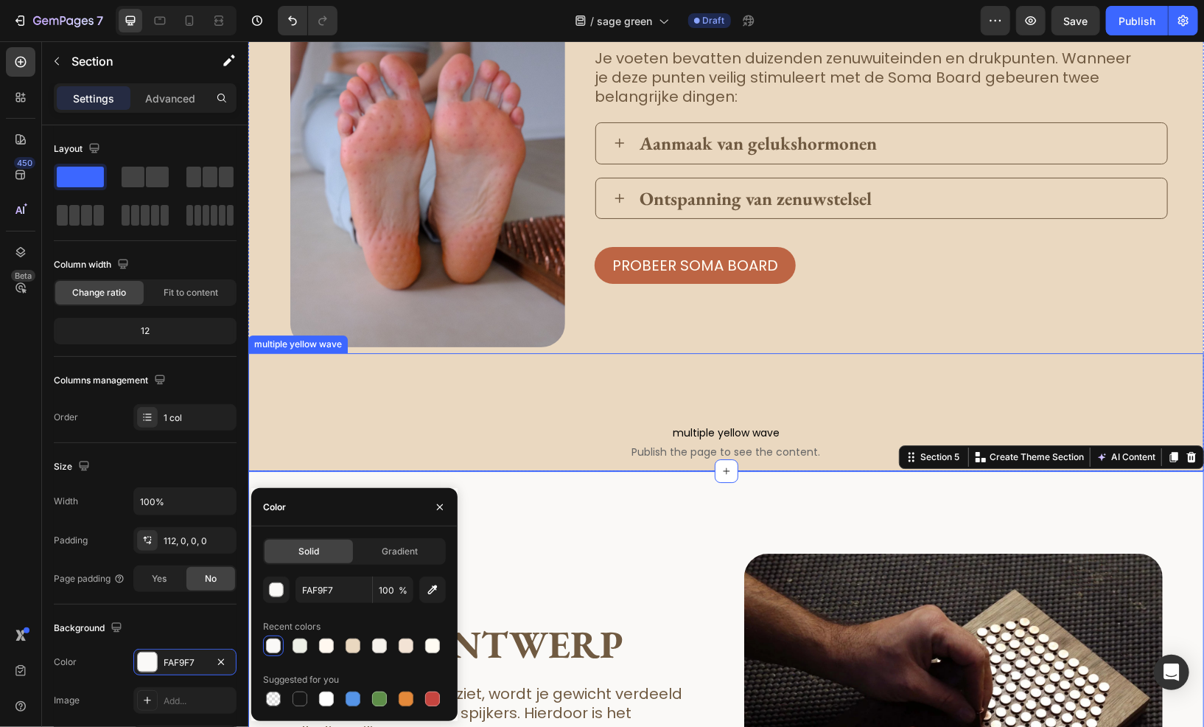
click at [442, 427] on span "multiple yellow wave" at bounding box center [726, 432] width 956 height 18
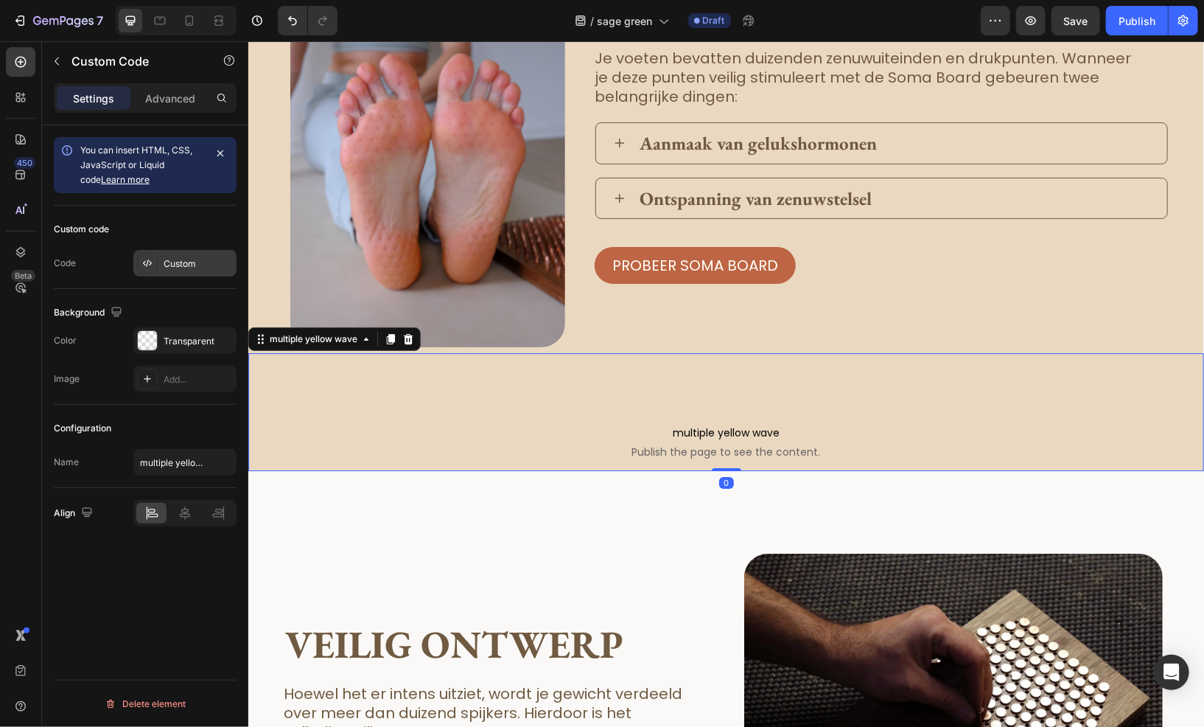
click at [173, 259] on div "Custom" at bounding box center [198, 263] width 69 height 13
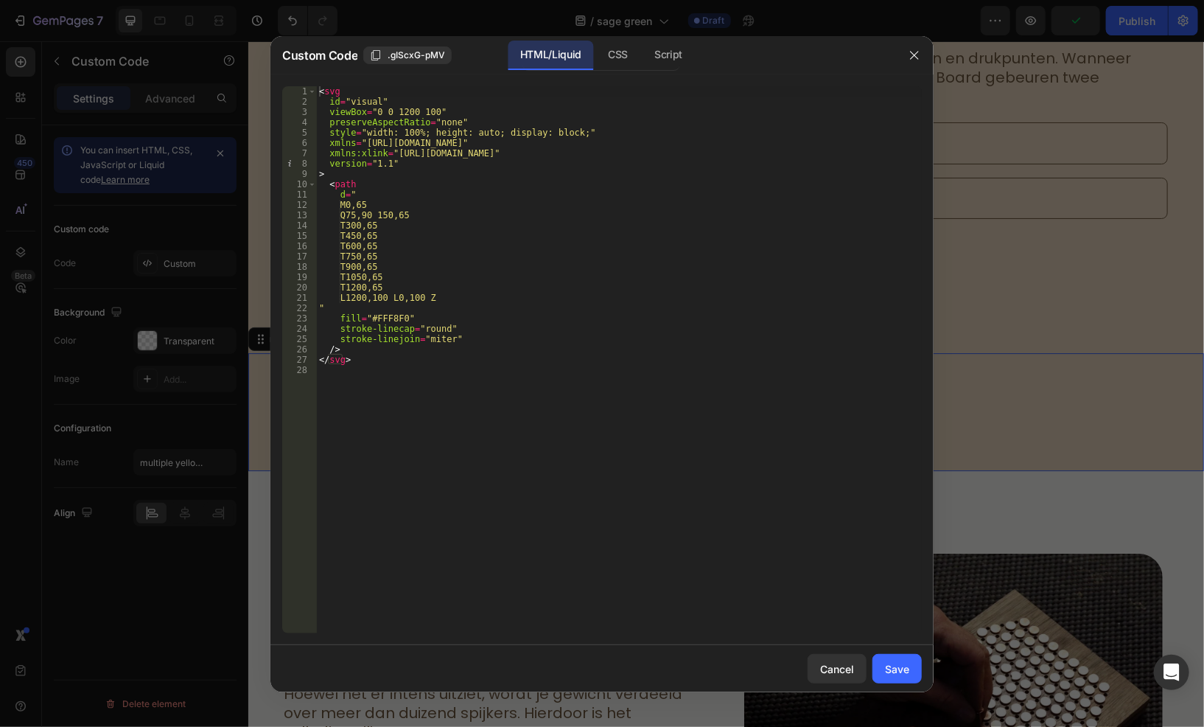
click at [392, 313] on div "< svg id = "visual" viewBox = "0 0 1200 100" preserveAspectRatio = "none" style…" at bounding box center [619, 369] width 606 height 567
click at [388, 311] on div "< svg id = "visual" viewBox = "0 0 1200 100" preserveAspectRatio = "none" style…" at bounding box center [619, 369] width 606 height 567
click at [388, 323] on div "< svg id = "visual" viewBox = "0 0 1200 100" preserveAspectRatio = "none" style…" at bounding box center [619, 369] width 606 height 567
paste textarea "faf9f7"
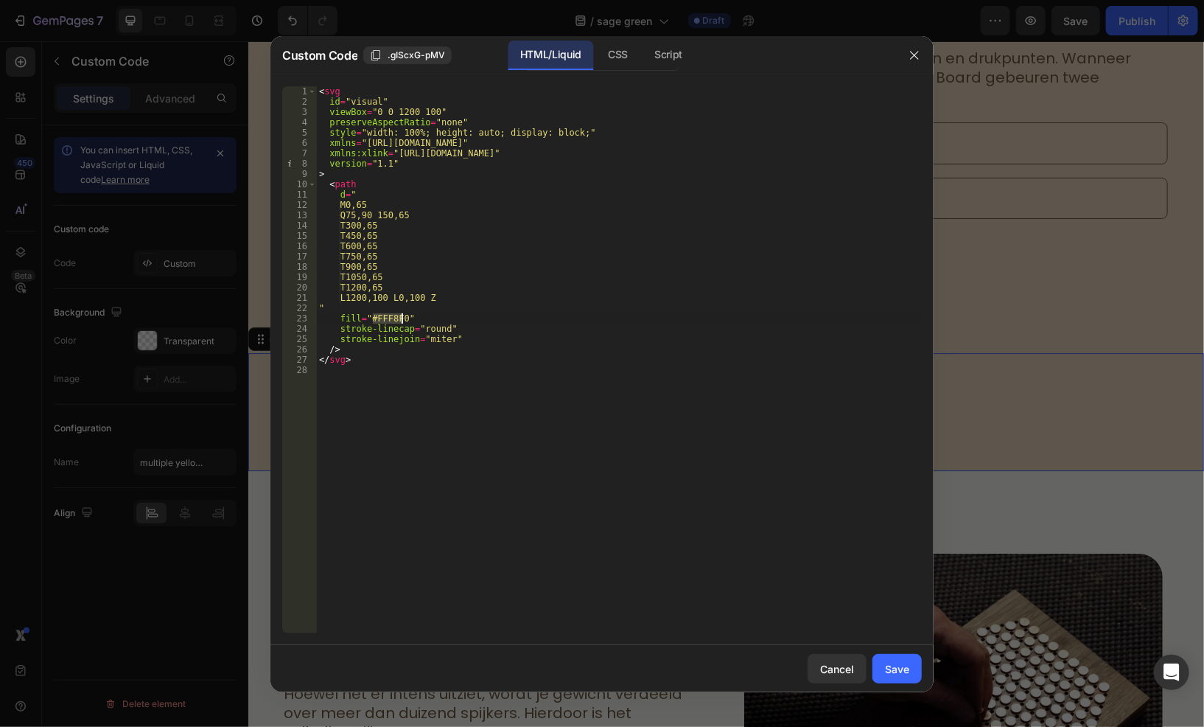
type textarea "fill="#faf9f7""
click at [884, 665] on button "Save" at bounding box center [896, 668] width 49 height 29
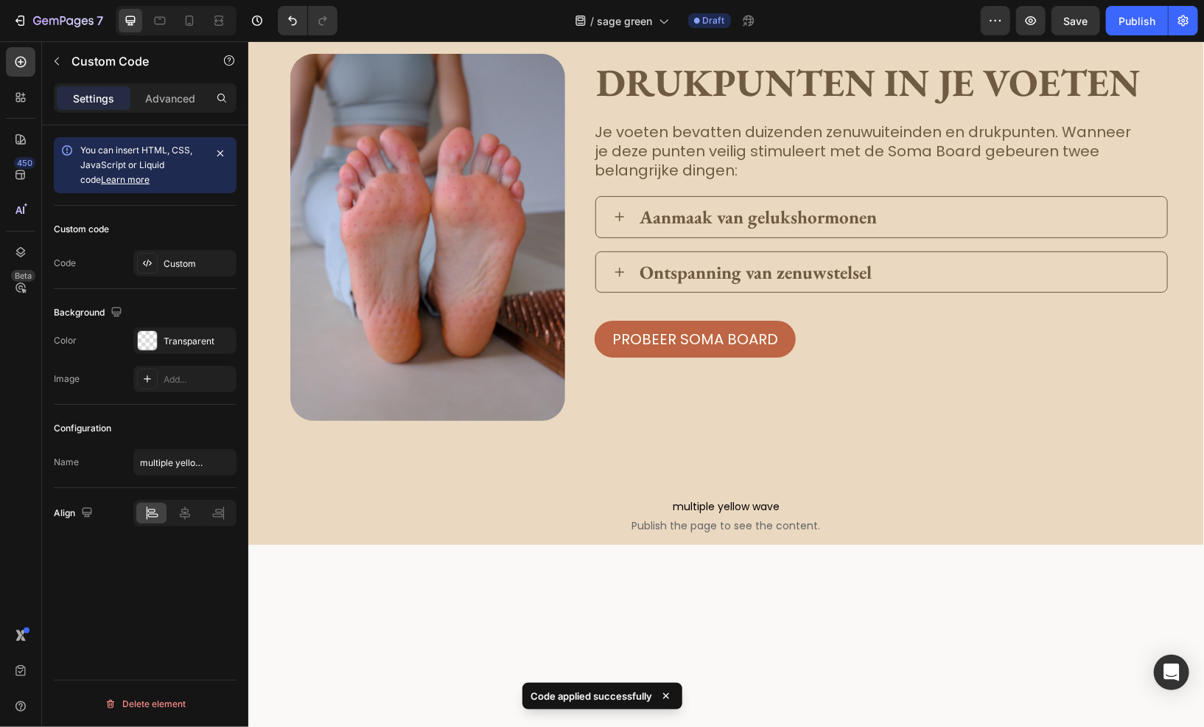
scroll to position [2089, 0]
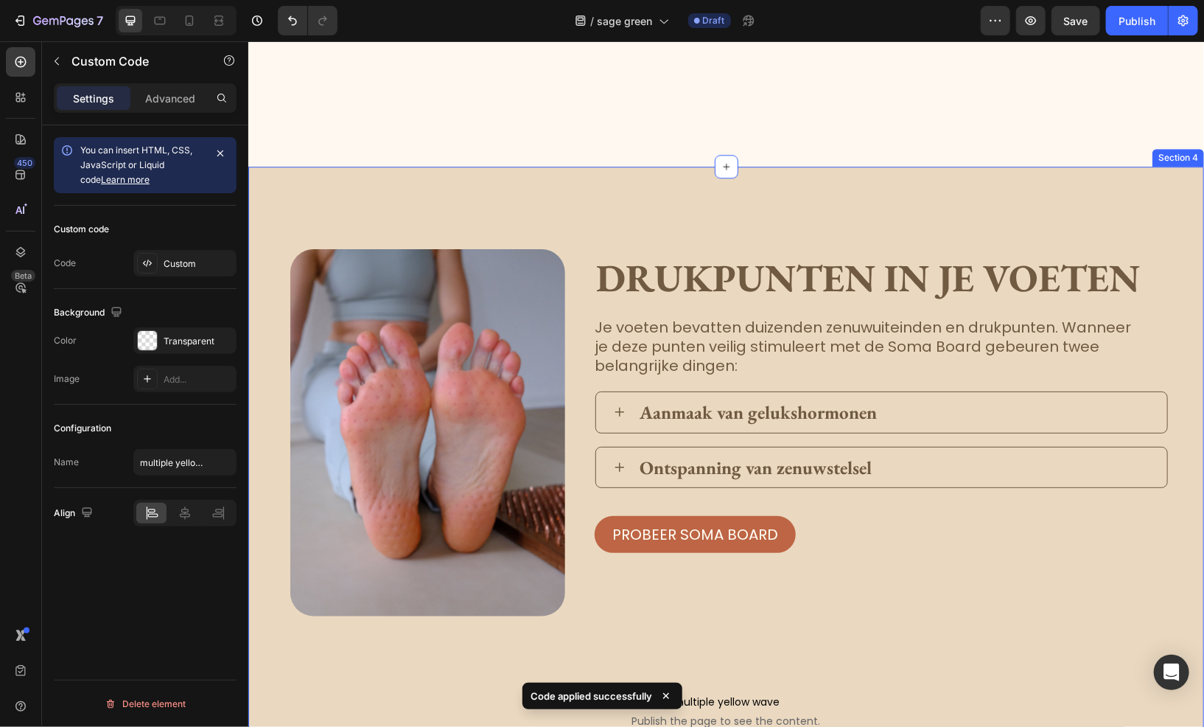
click at [342, 206] on div "Image drukpunten in je voeten Heading Je voeten bevatten duizenden zenuwuiteind…" at bounding box center [726, 452] width 956 height 573
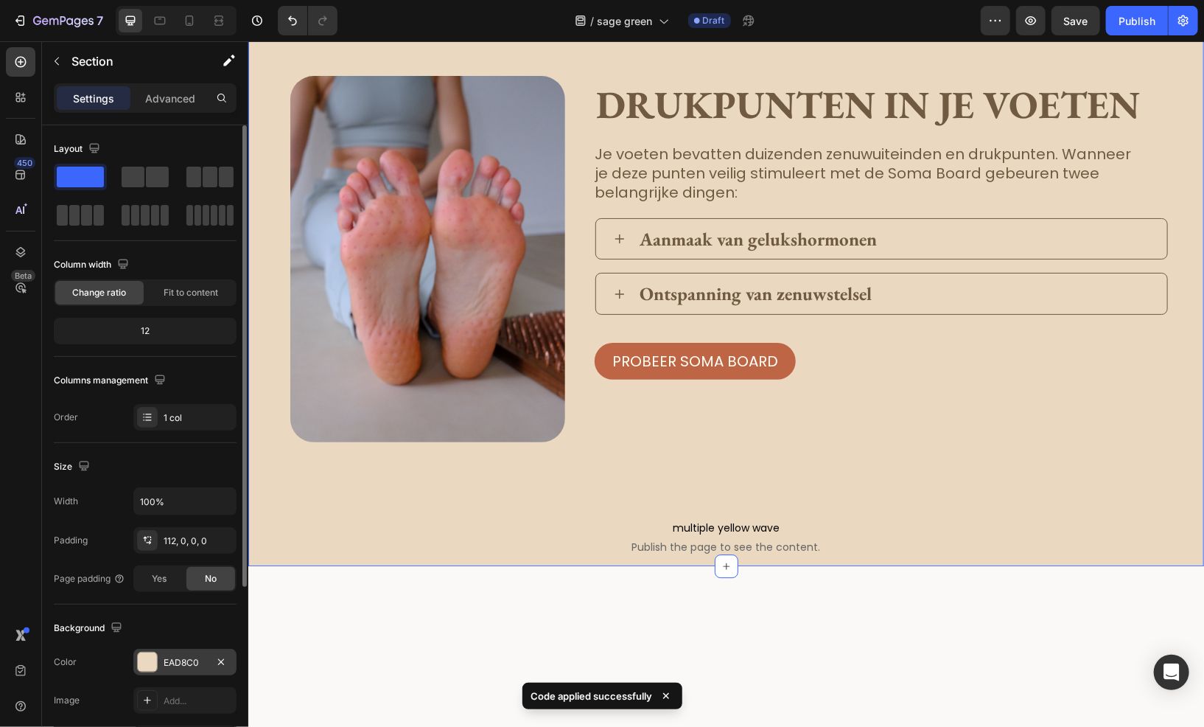
click at [186, 659] on div "EAD8C0" at bounding box center [185, 662] width 43 height 13
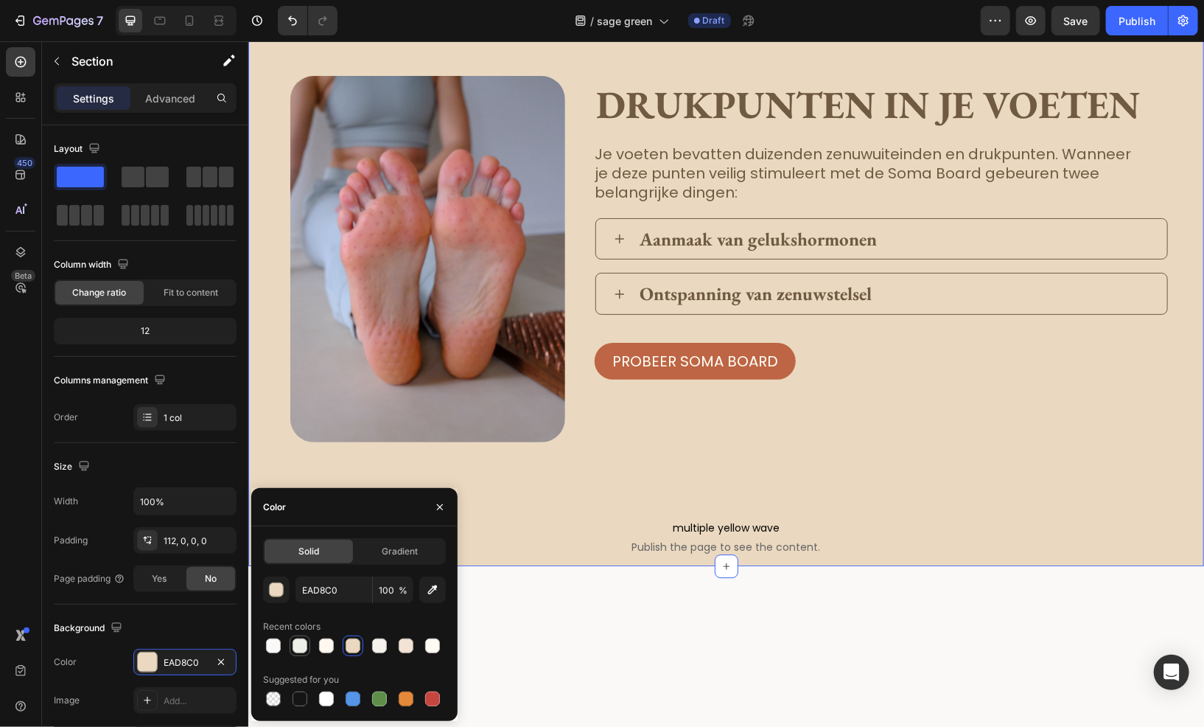
click at [290, 646] on div at bounding box center [300, 645] width 21 height 21
type input "EEF0E7"
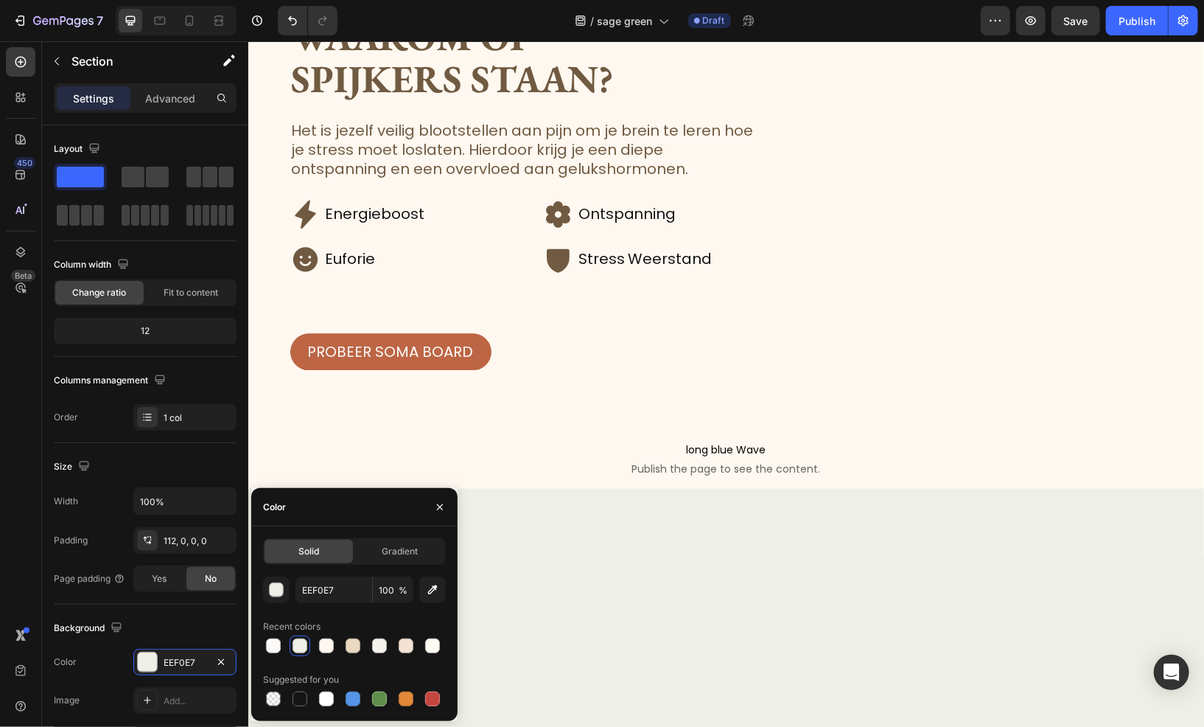
scroll to position [1278, 0]
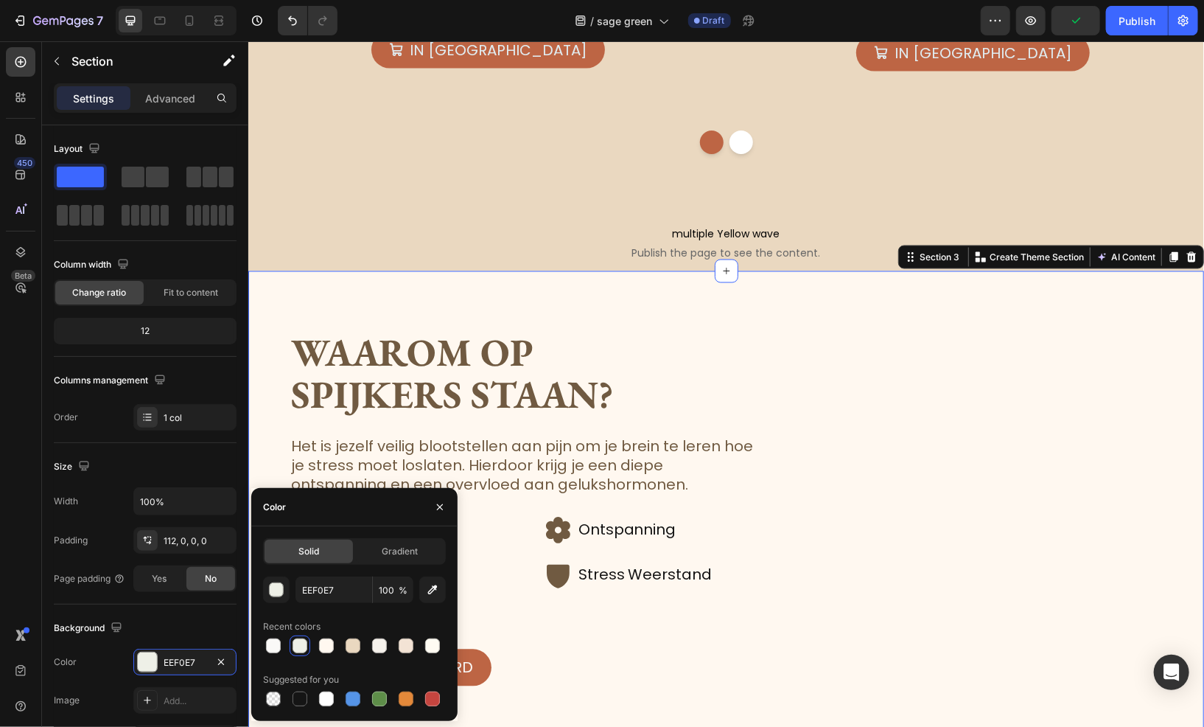
click at [519, 310] on div "Waarom op spijkers staan? Heading Het is jezelf veilig blootstellen aan pijn om…" at bounding box center [726, 623] width 956 height 706
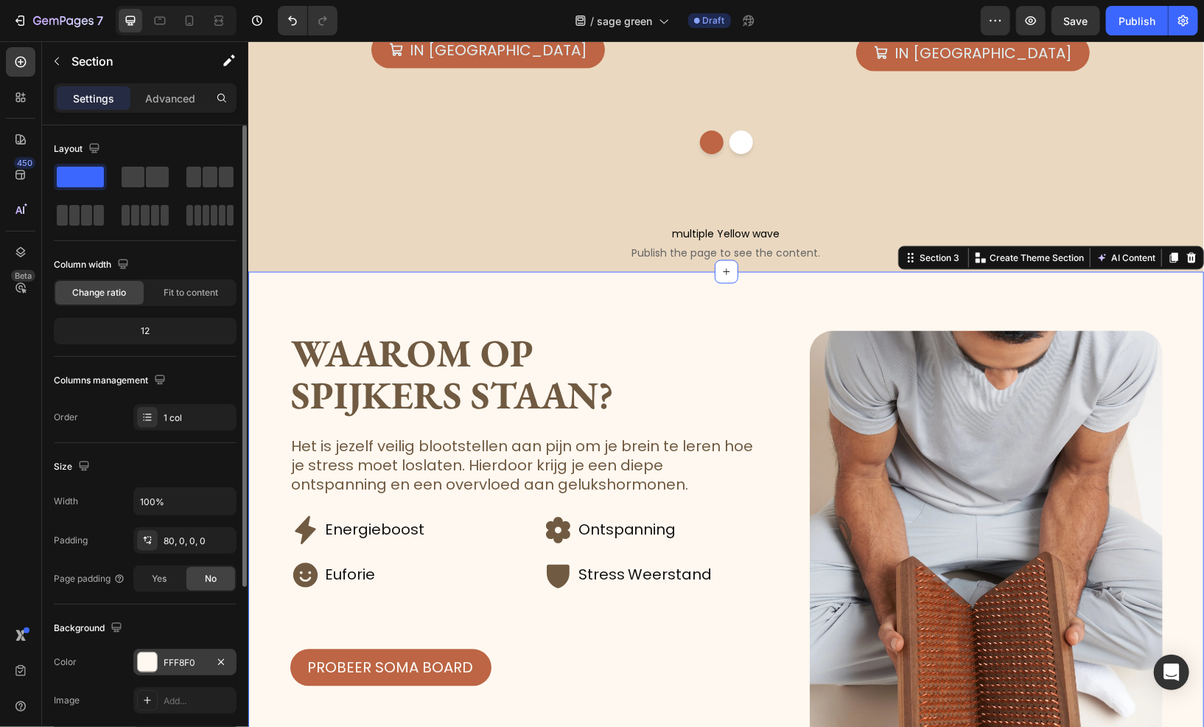
click at [196, 653] on div "FFF8F0" at bounding box center [184, 661] width 103 height 27
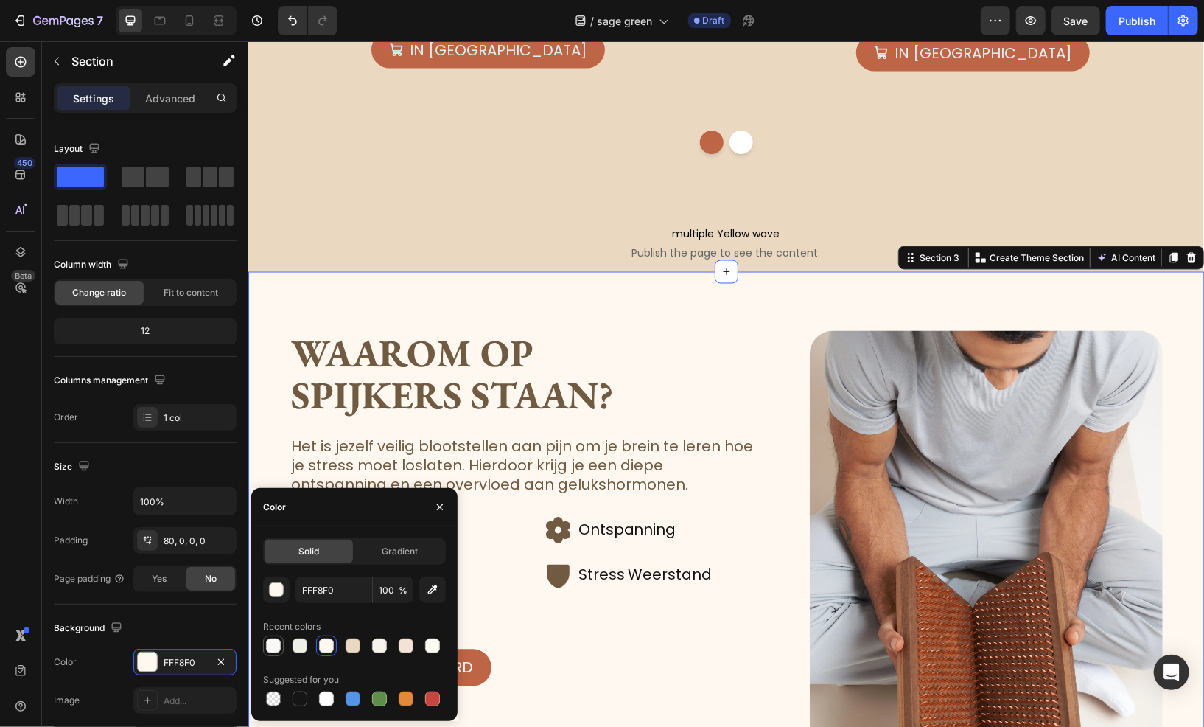
click at [275, 646] on div at bounding box center [273, 645] width 15 height 15
type input "FAF9F7"
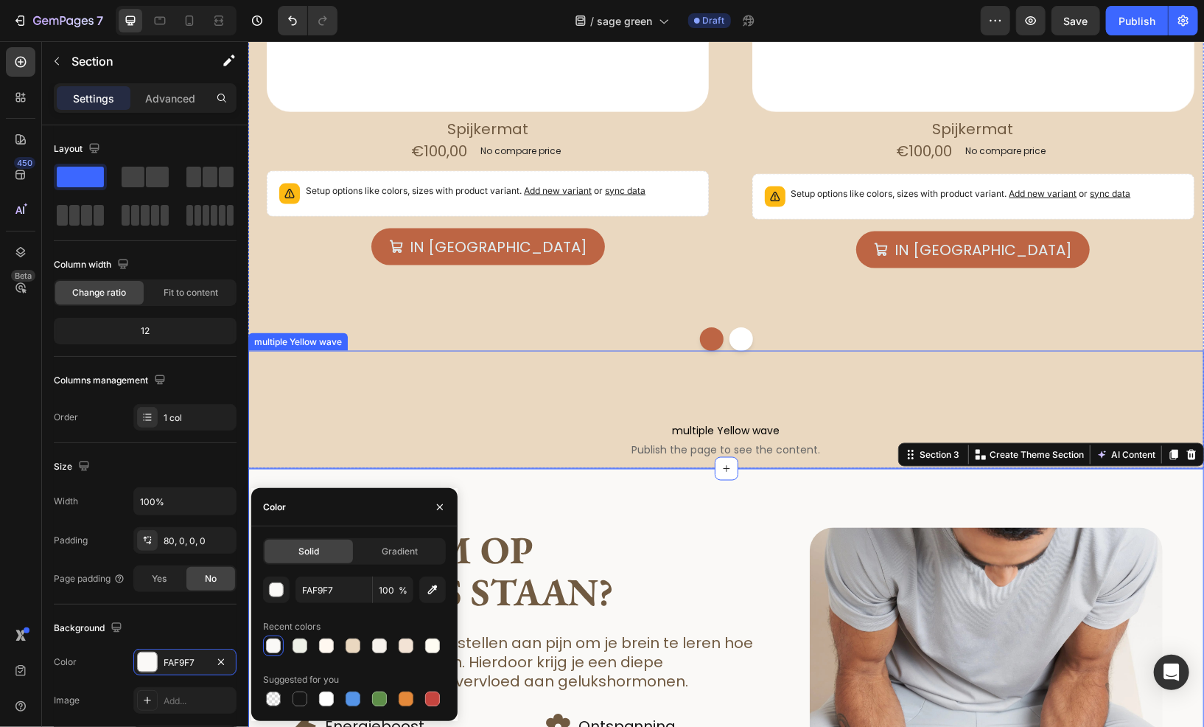
scroll to position [1057, 0]
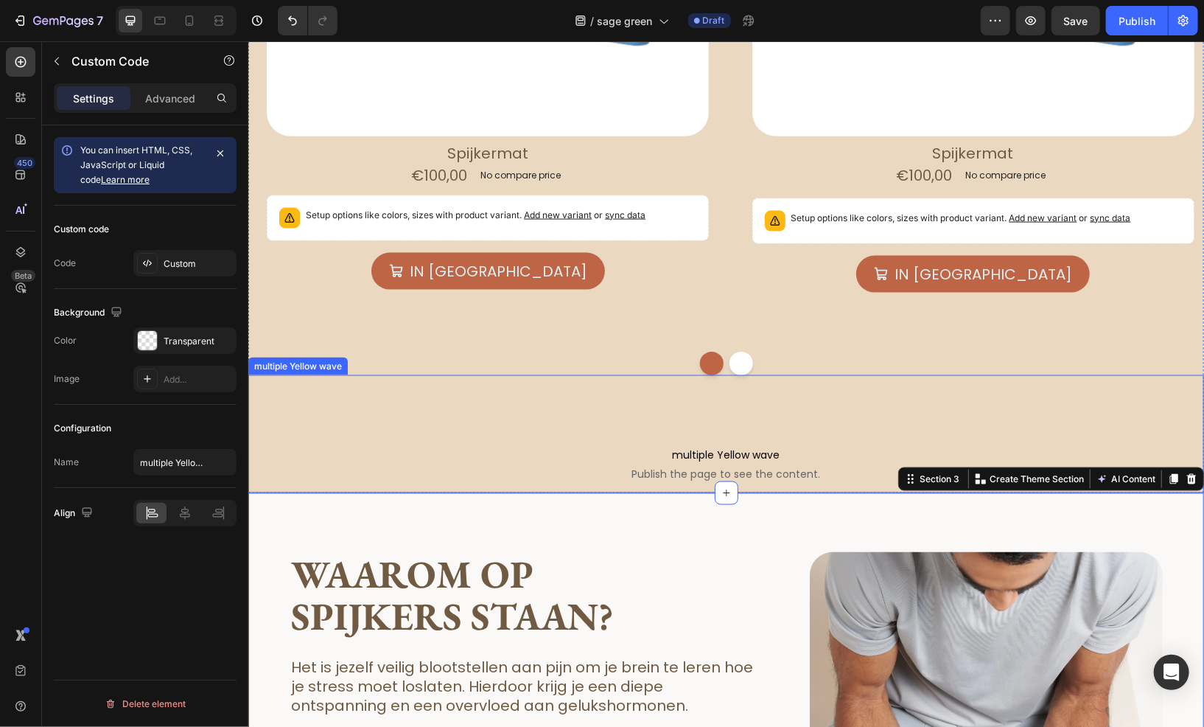
click at [497, 420] on div "multiple Yellow wave Publish the page to see the content. multiple Yellow wave" at bounding box center [726, 433] width 956 height 118
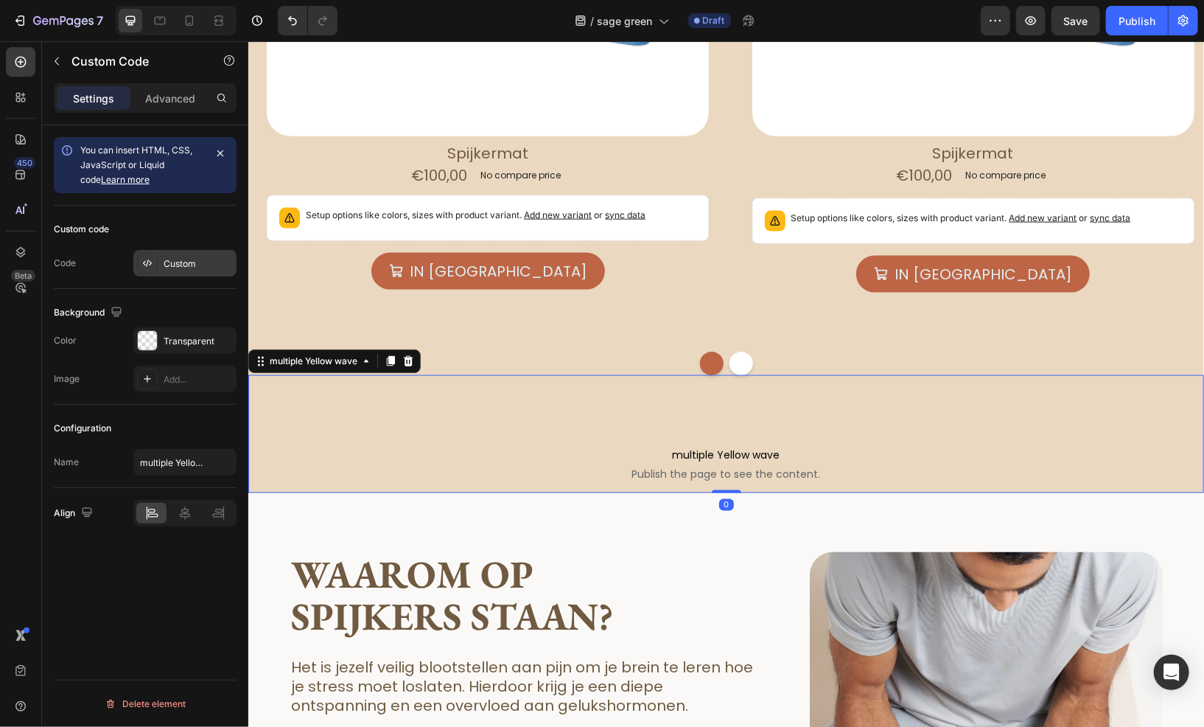
click at [167, 270] on div "Custom" at bounding box center [184, 263] width 103 height 27
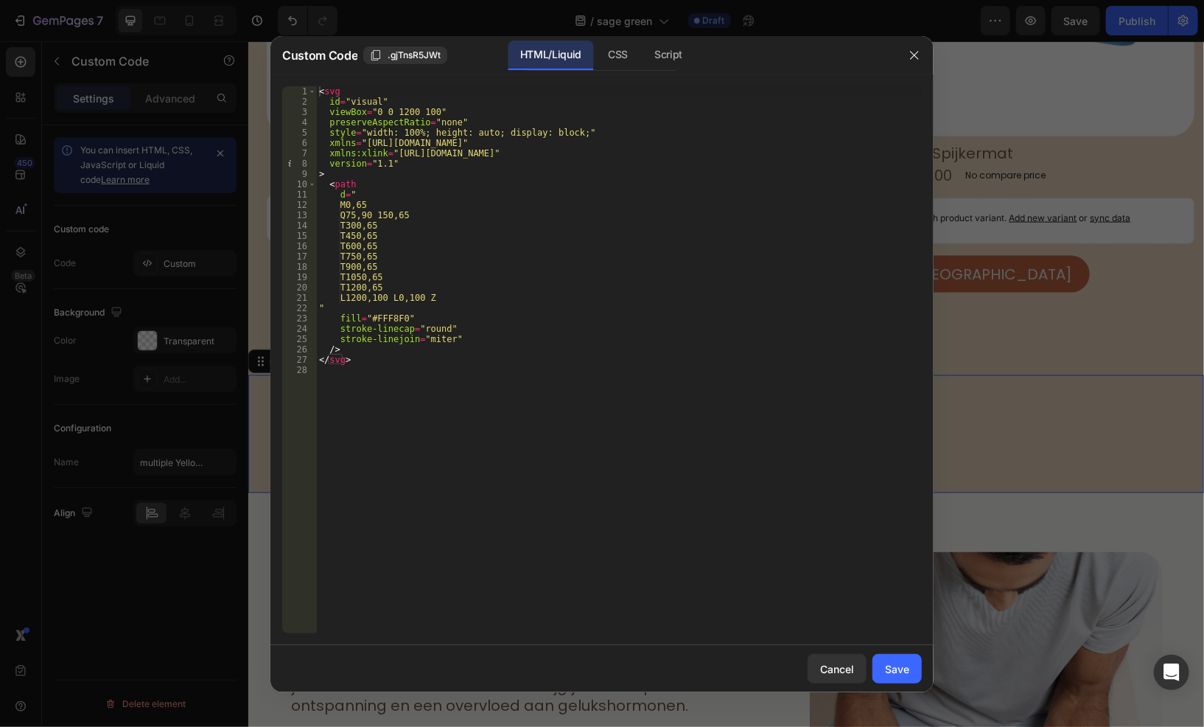
click at [379, 318] on div "< svg id = "visual" viewBox = "0 0 1200 100" preserveAspectRatio = "none" style…" at bounding box center [619, 369] width 606 height 567
paste textarea "faf9f7"
type textarea "fill="#faf9f7""
click at [890, 659] on button "Save" at bounding box center [896, 668] width 49 height 29
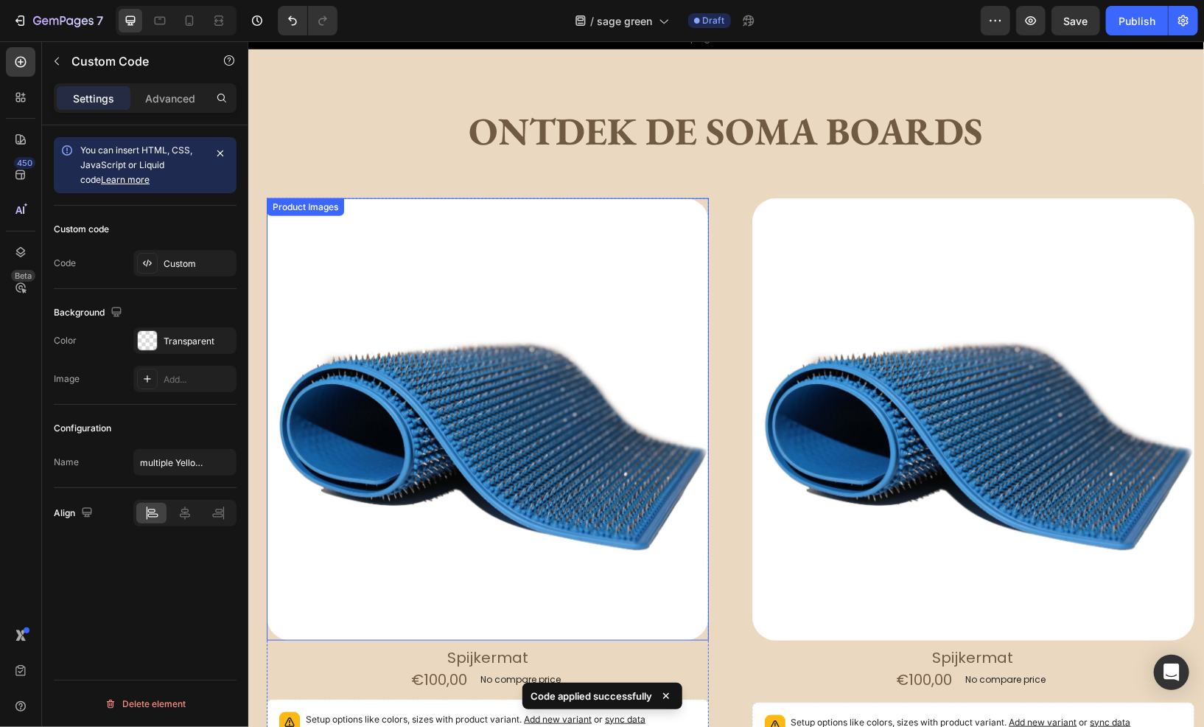
scroll to position [394, 0]
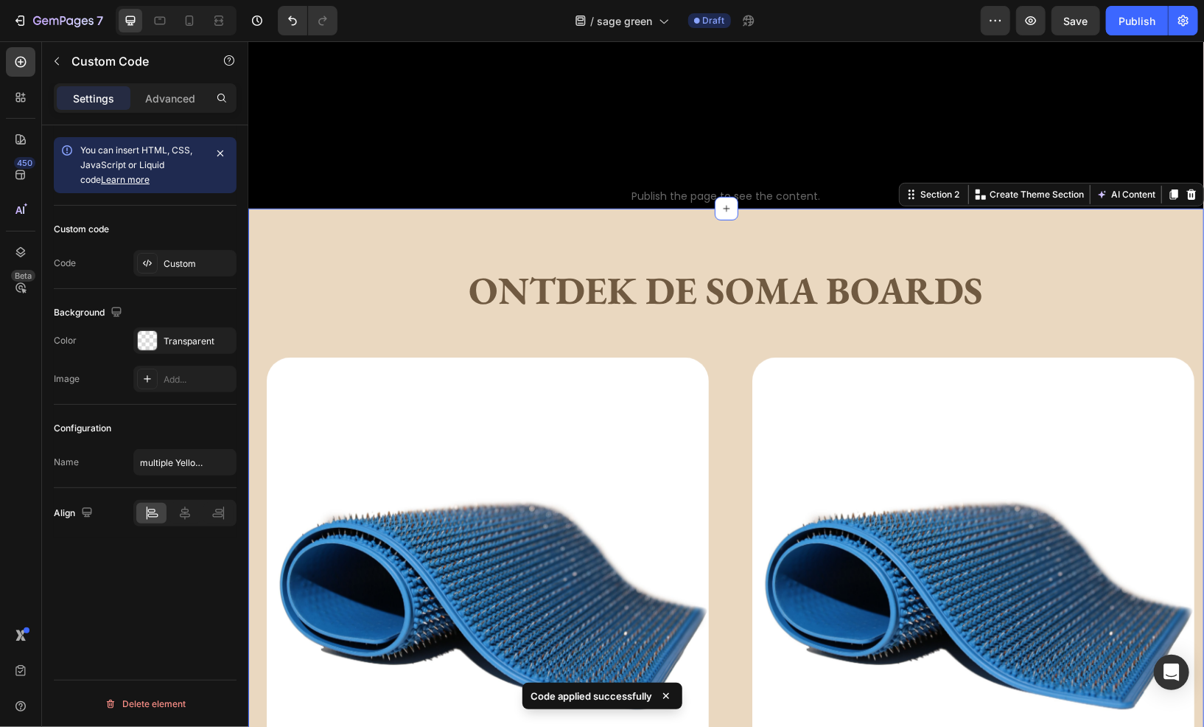
click at [326, 244] on div "Ontdek de Soma boards Heading Text Block Row Product Images Spijkermat Product …" at bounding box center [726, 681] width 956 height 947
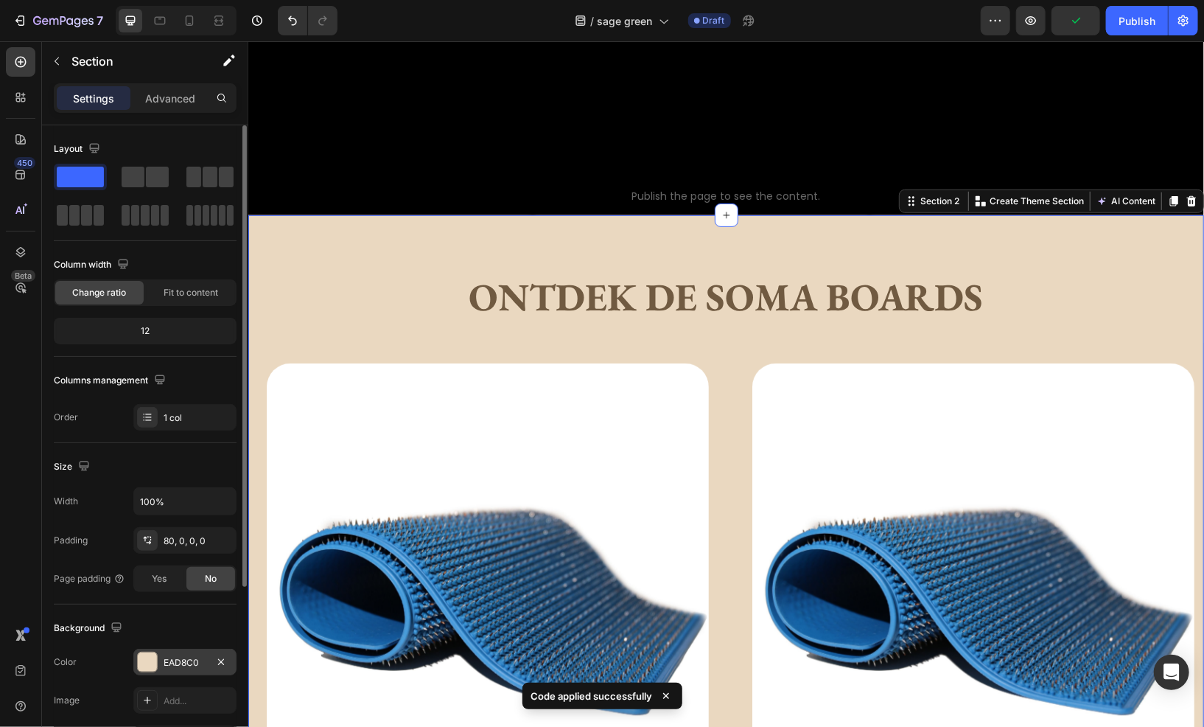
click at [183, 668] on div "EAD8C0" at bounding box center [184, 661] width 103 height 27
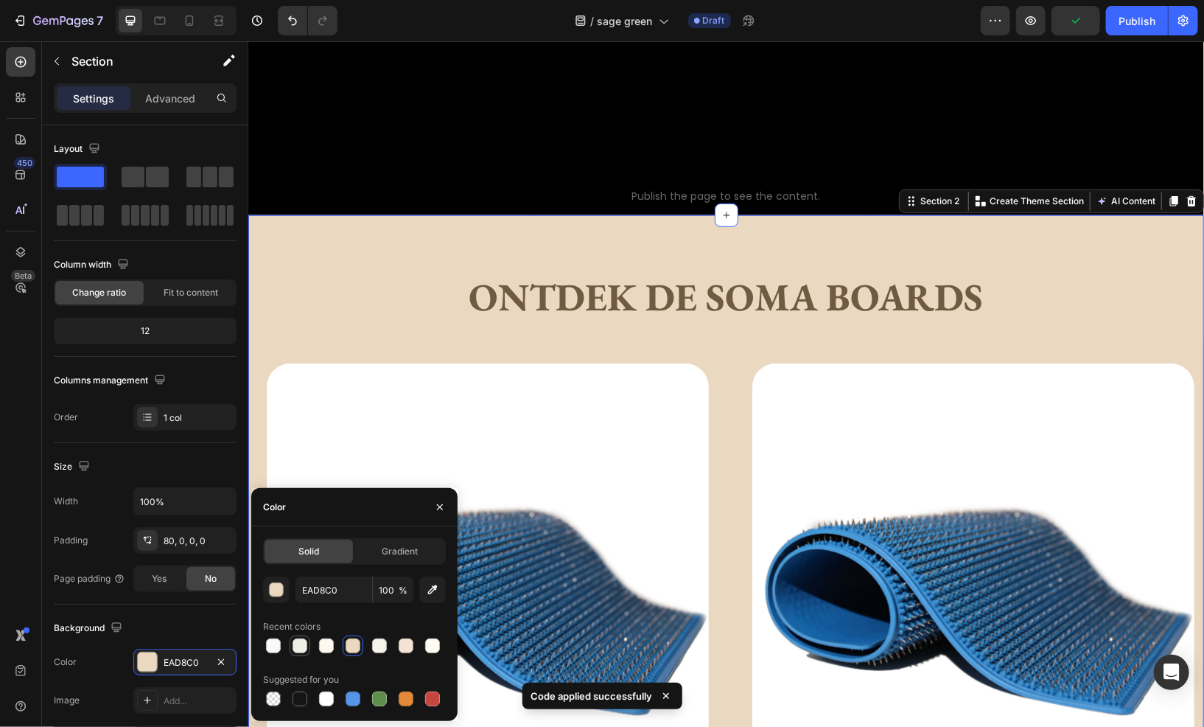
click at [304, 641] on div at bounding box center [300, 645] width 15 height 15
type input "EEF0E7"
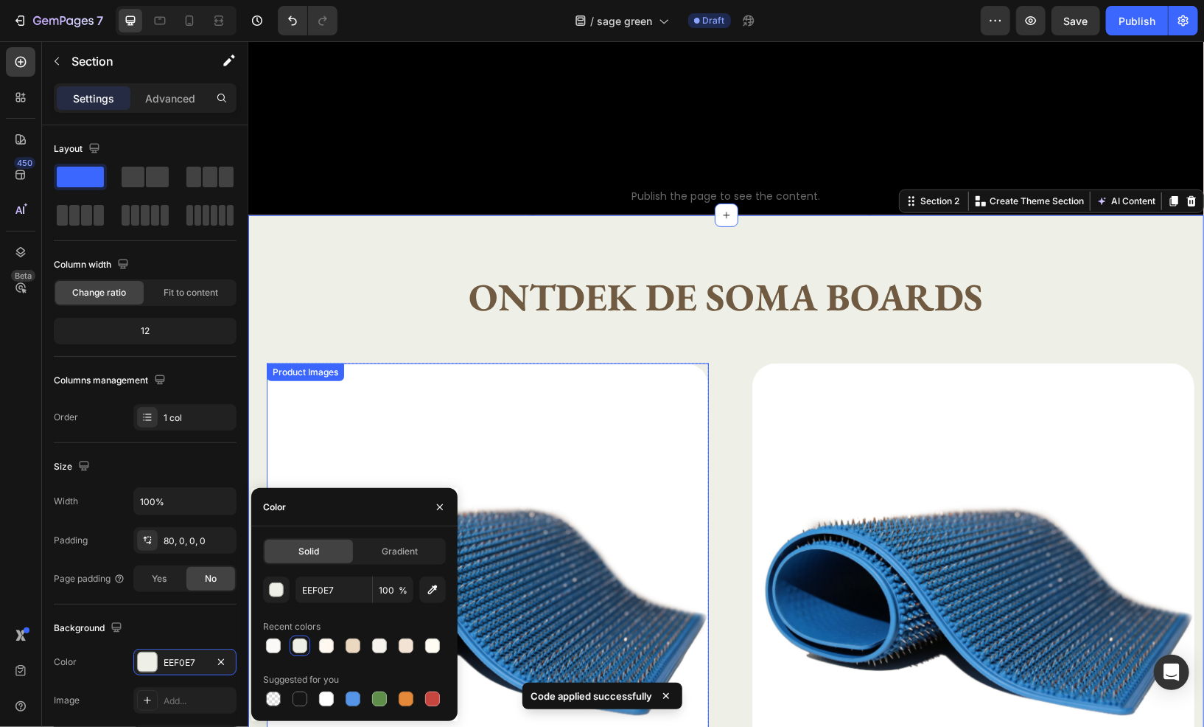
click at [516, 447] on img at bounding box center [487, 584] width 442 height 442
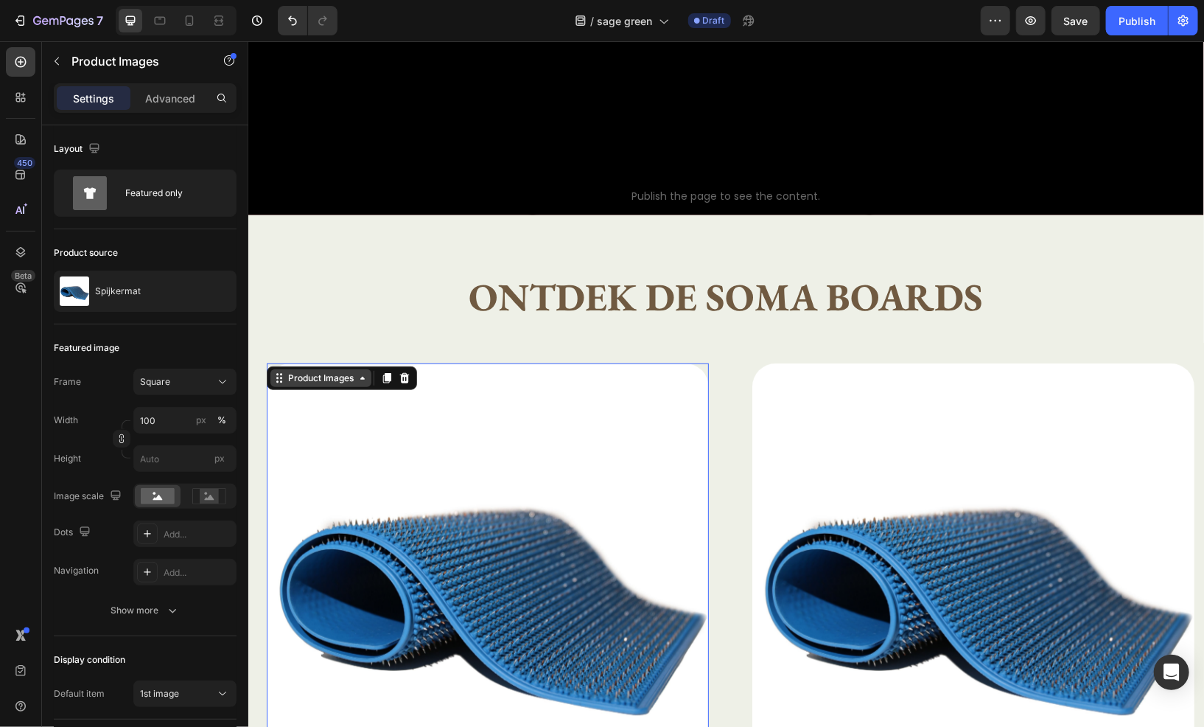
click at [346, 373] on div "Product Images" at bounding box center [319, 377] width 71 height 13
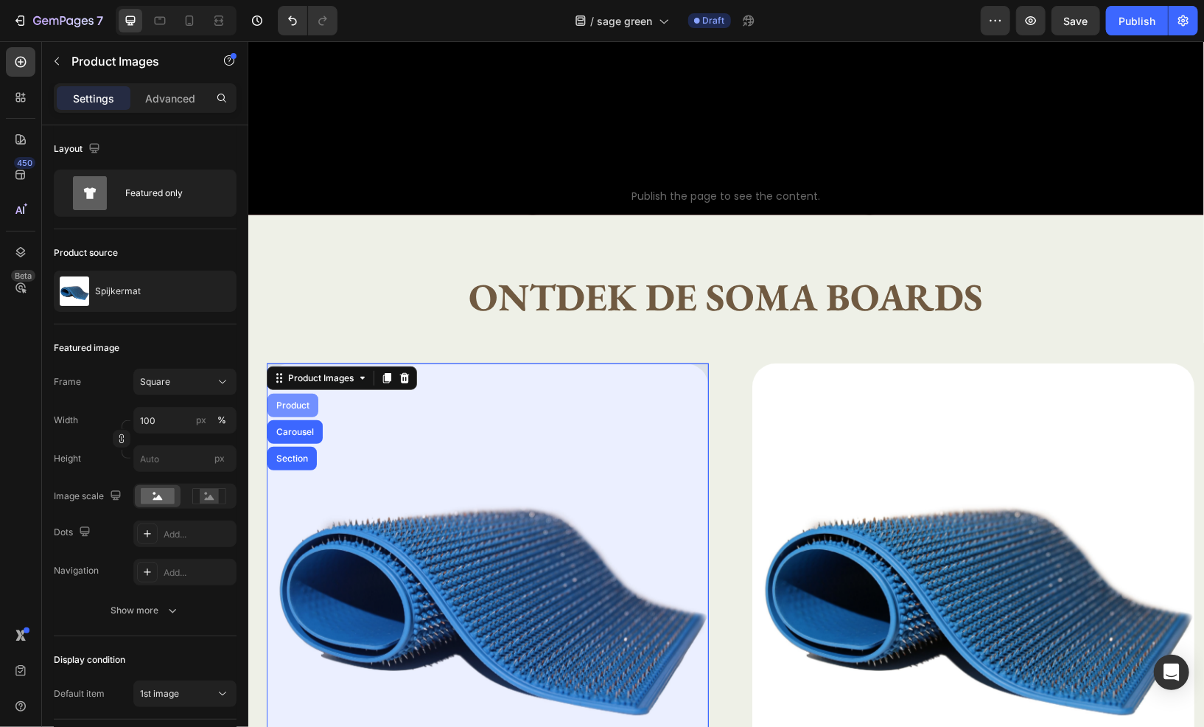
click at [315, 405] on div "Product" at bounding box center [292, 405] width 51 height 24
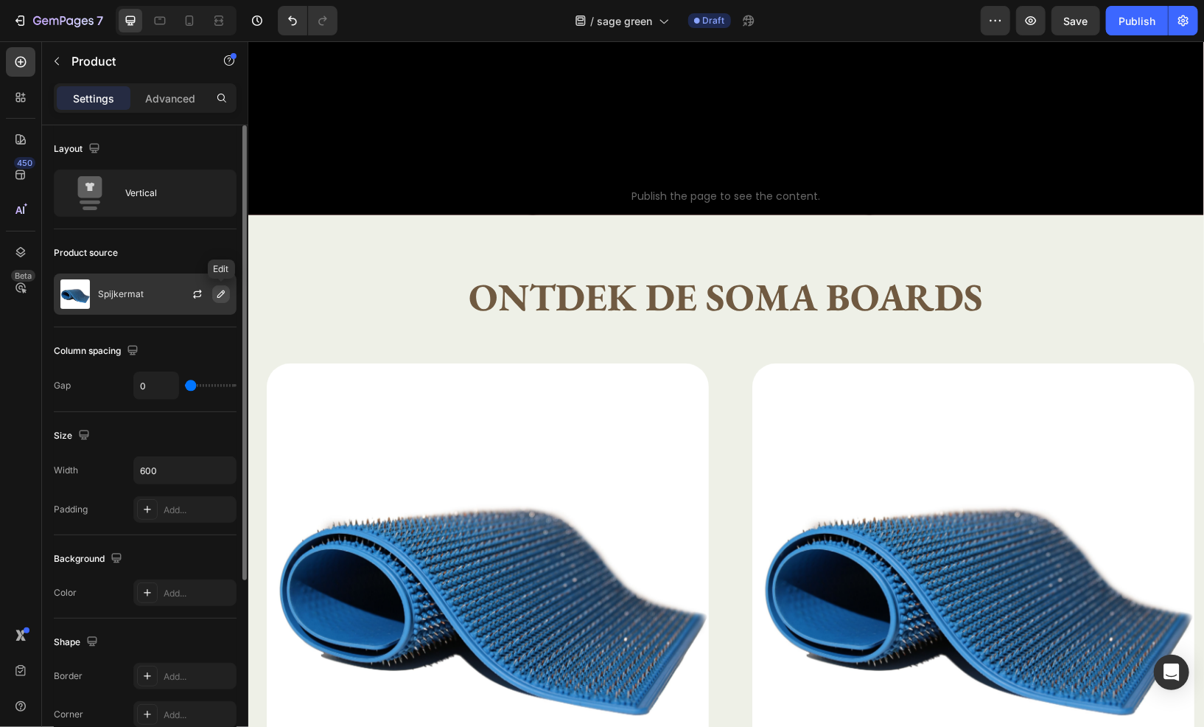
click at [214, 295] on button "button" at bounding box center [221, 294] width 18 height 18
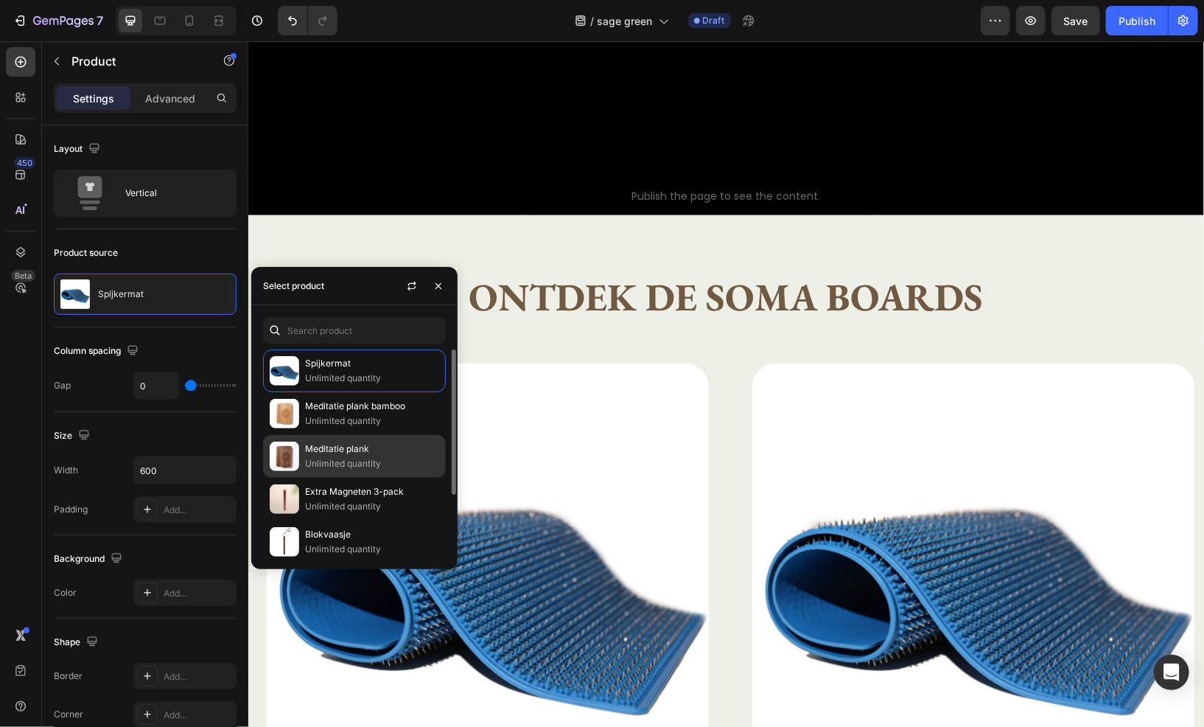
click at [345, 455] on p "Meditatie plank" at bounding box center [372, 448] width 134 height 15
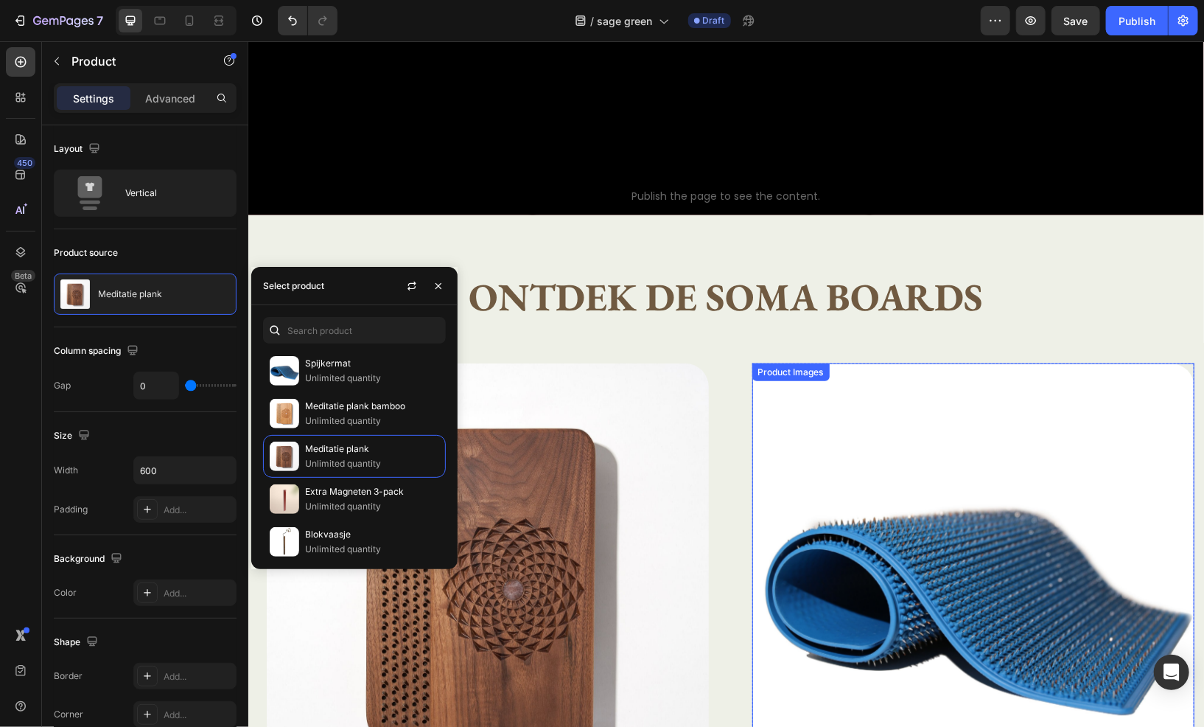
click at [812, 422] on img at bounding box center [973, 584] width 442 height 442
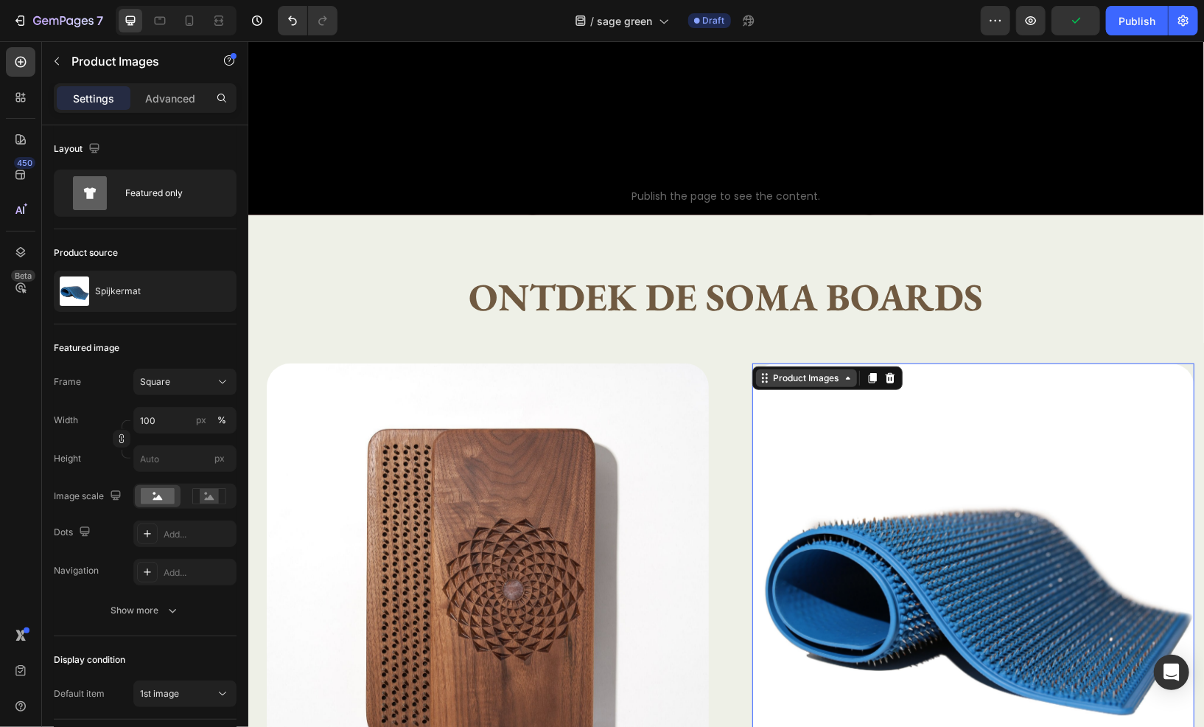
click at [799, 371] on div "Product Images" at bounding box center [805, 377] width 71 height 13
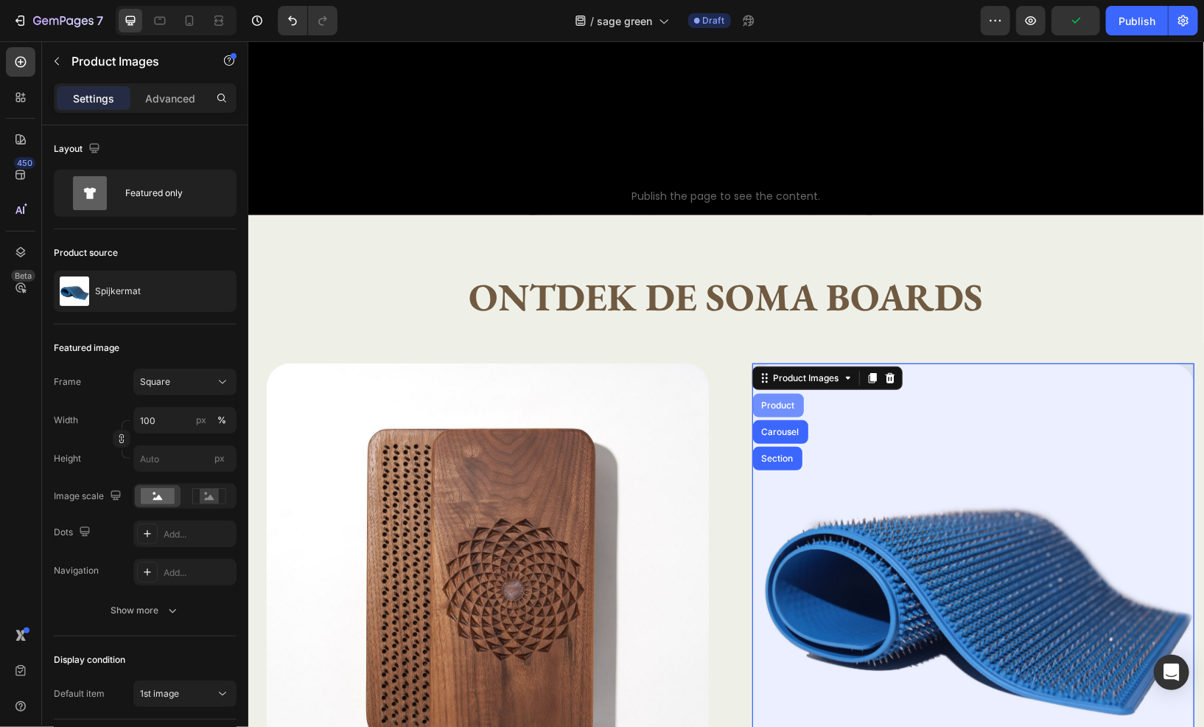
click at [786, 402] on div "Product" at bounding box center [777, 404] width 39 height 9
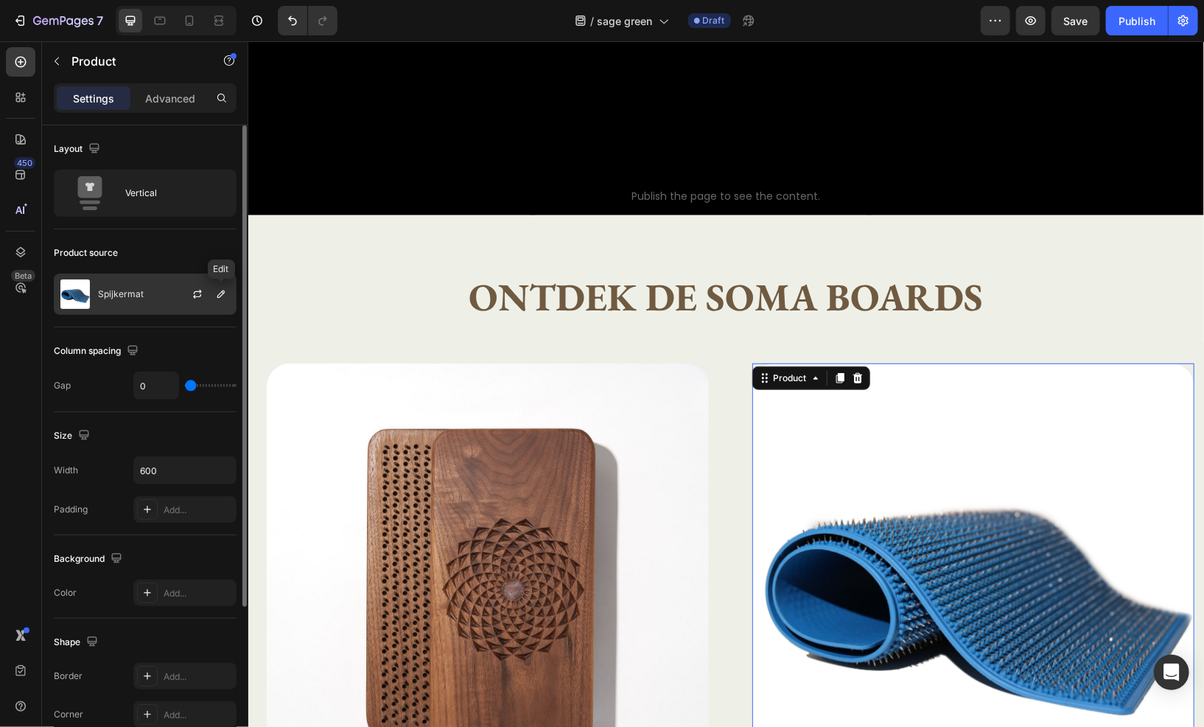
click at [212, 300] on div at bounding box center [221, 294] width 18 height 18
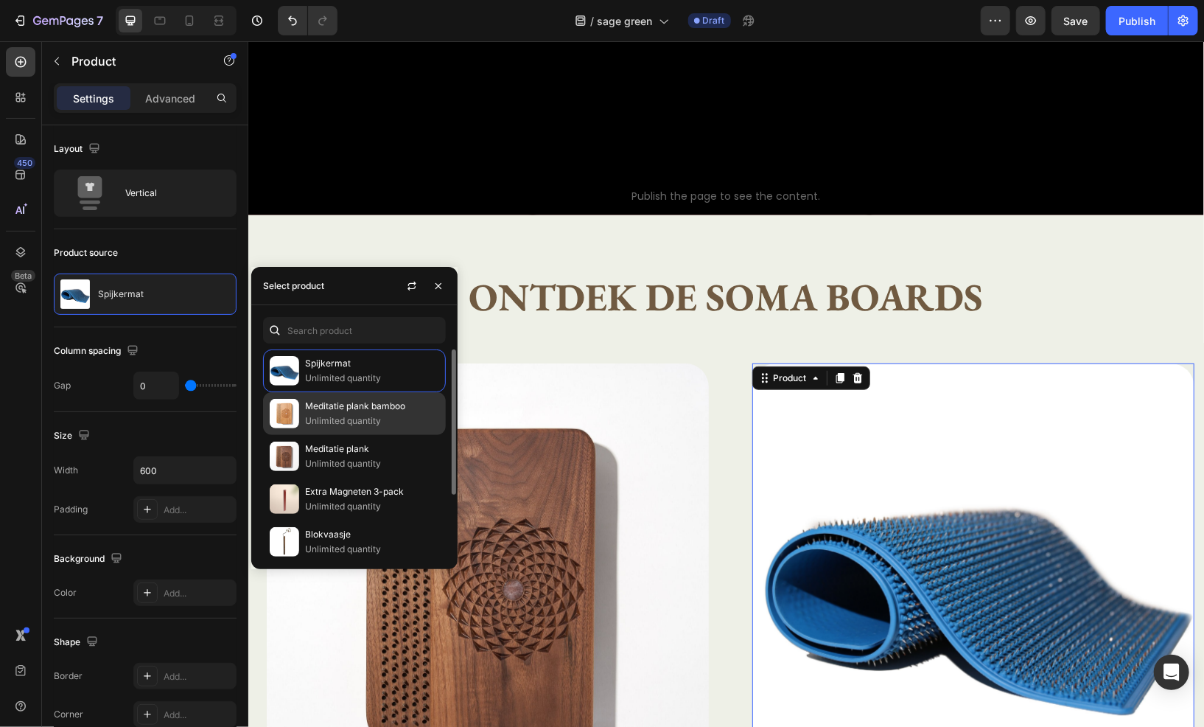
click at [352, 421] on p "Unlimited quantity" at bounding box center [372, 420] width 134 height 15
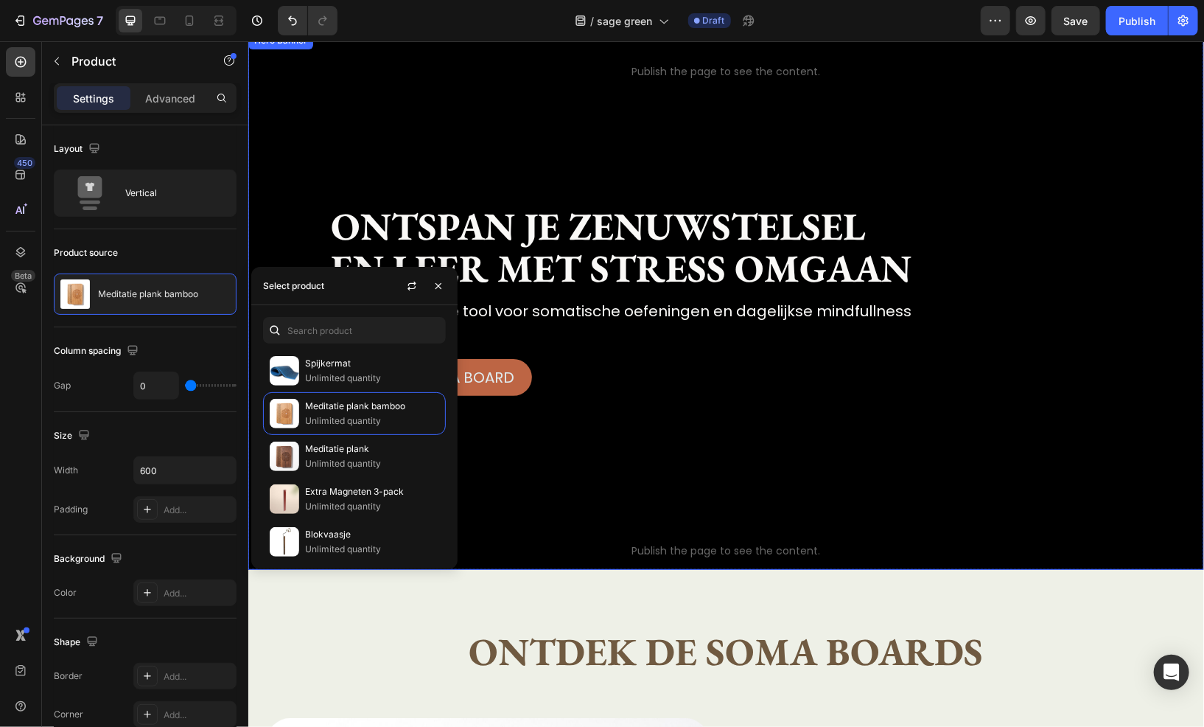
scroll to position [0, 0]
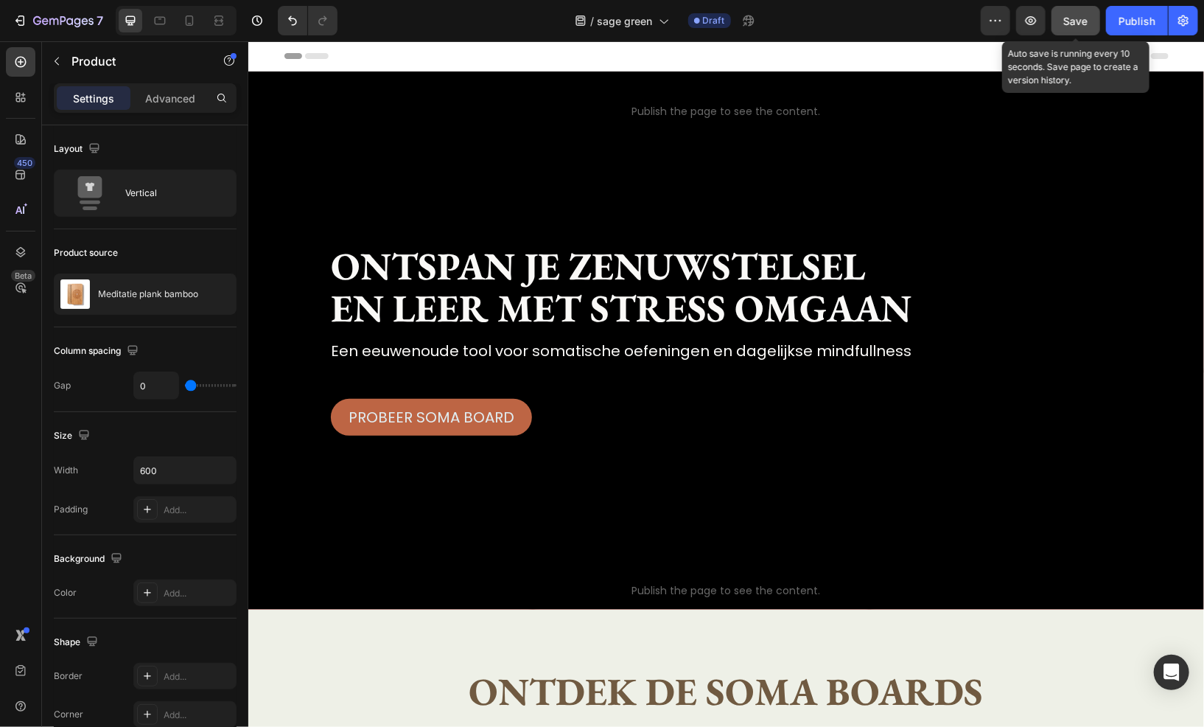
click at [1078, 35] on button "Save" at bounding box center [1075, 20] width 49 height 29
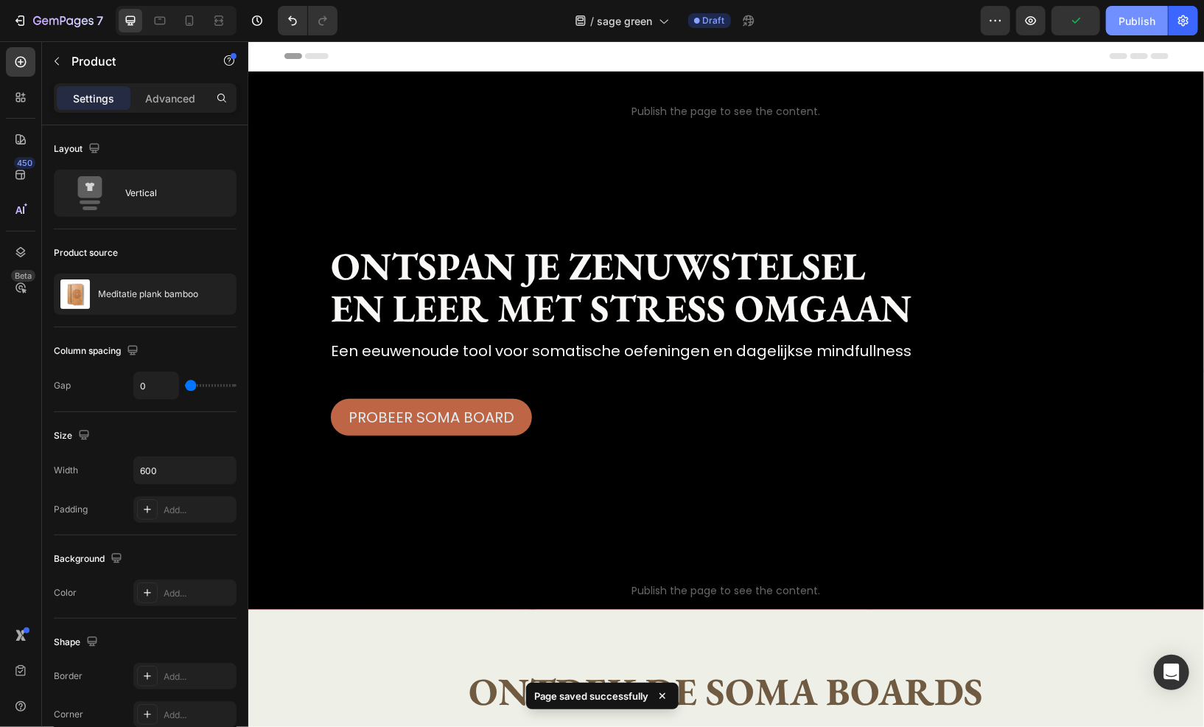
click at [1127, 25] on div "Publish" at bounding box center [1136, 20] width 37 height 15
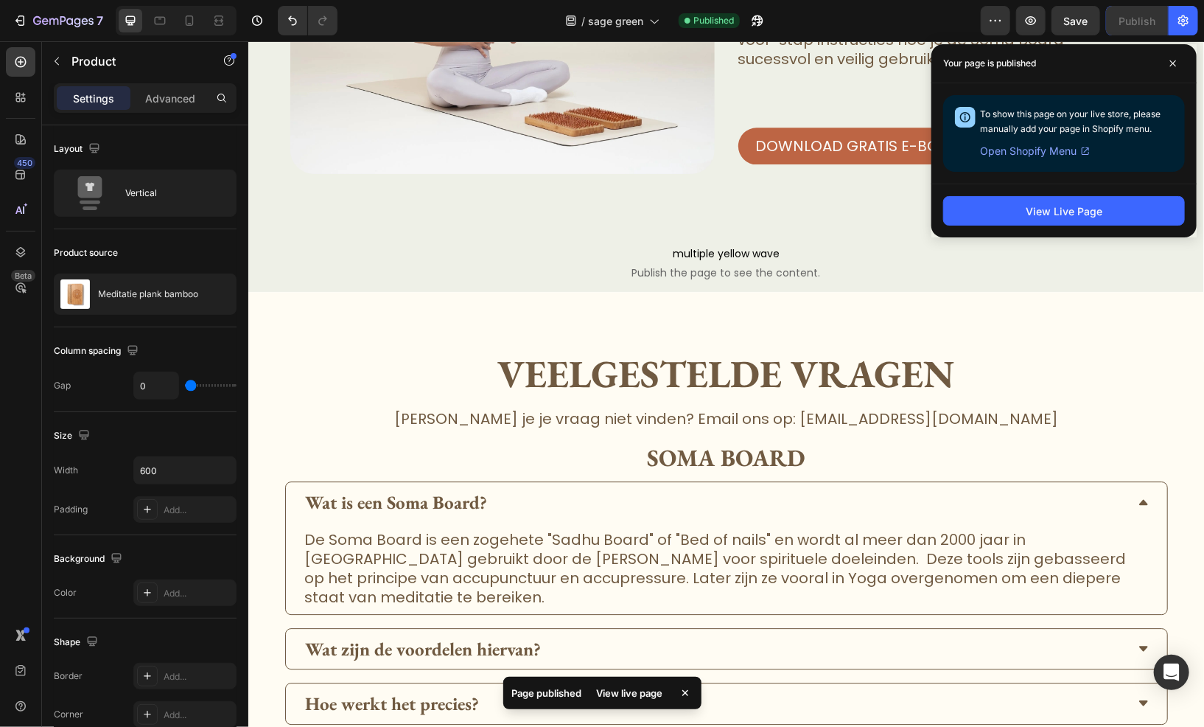
scroll to position [4715, 0]
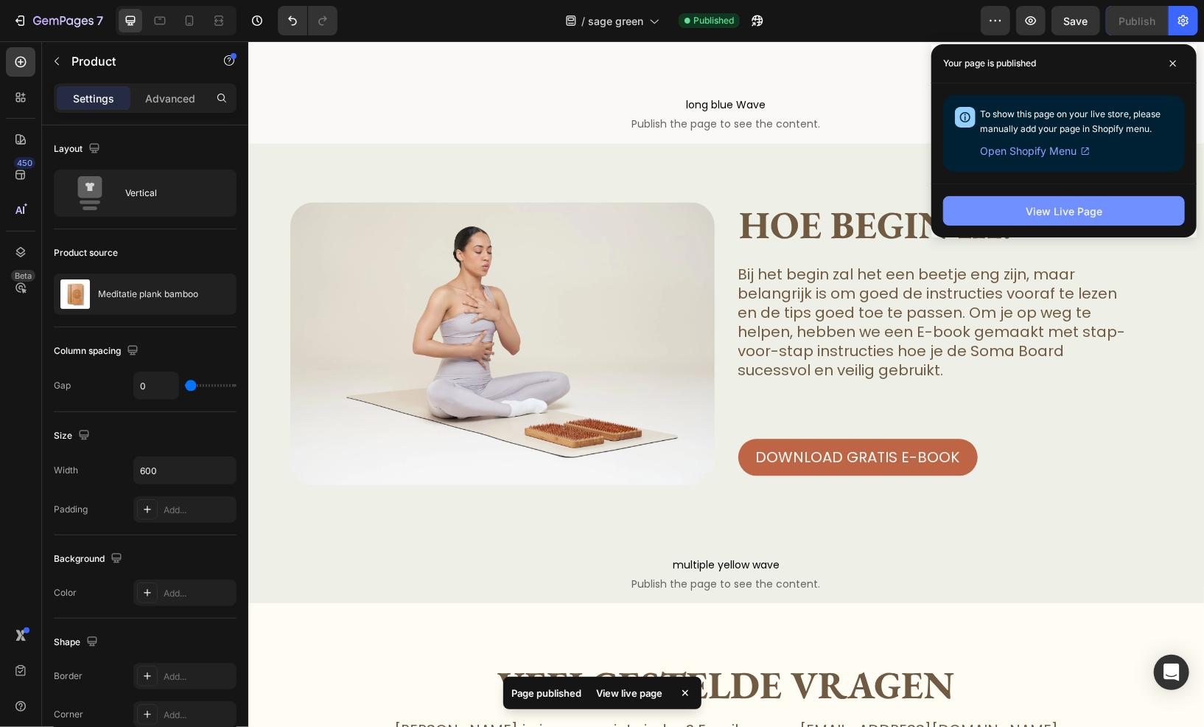
click at [1118, 210] on button "View Live Page" at bounding box center [1064, 210] width 242 height 29
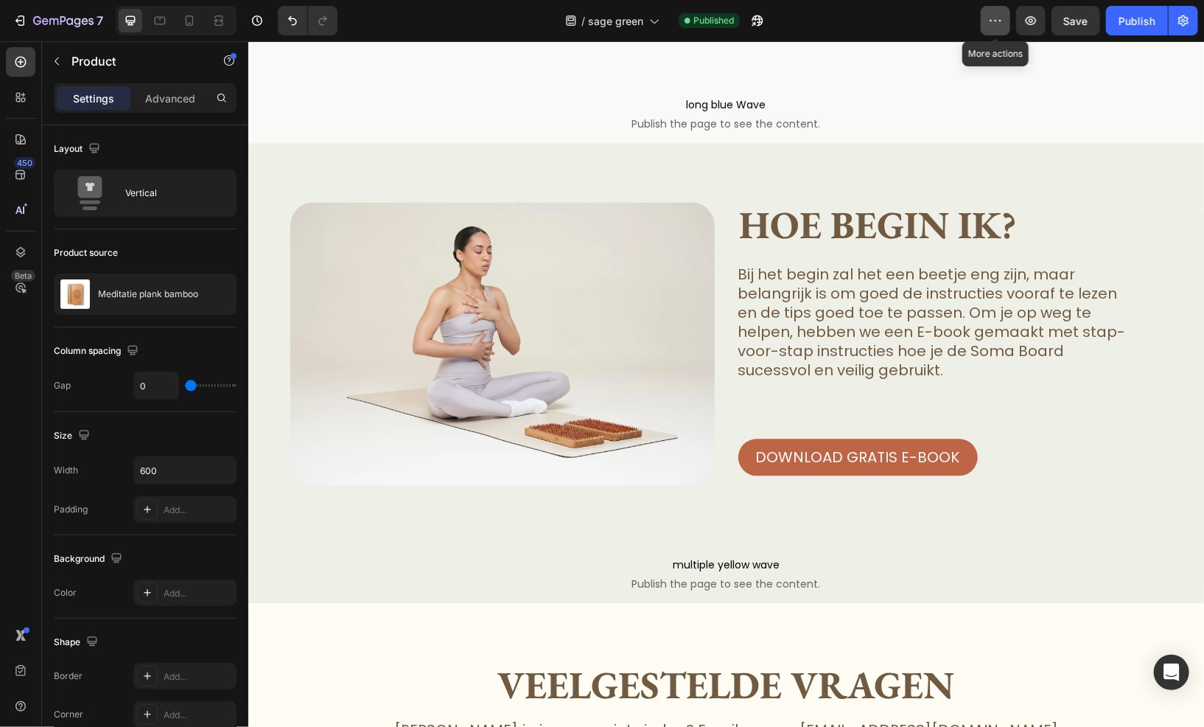
click at [988, 18] on button "button" at bounding box center [995, 20] width 29 height 29
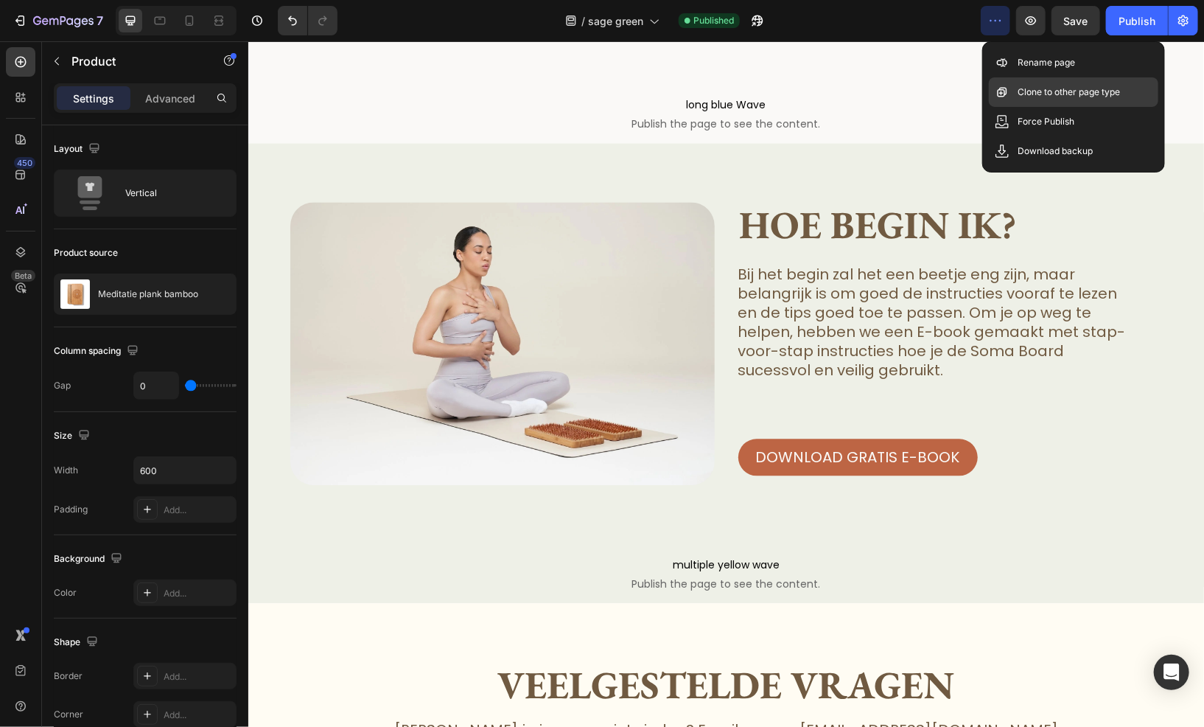
click at [1051, 80] on div "Clone to other page type" at bounding box center [1073, 91] width 169 height 29
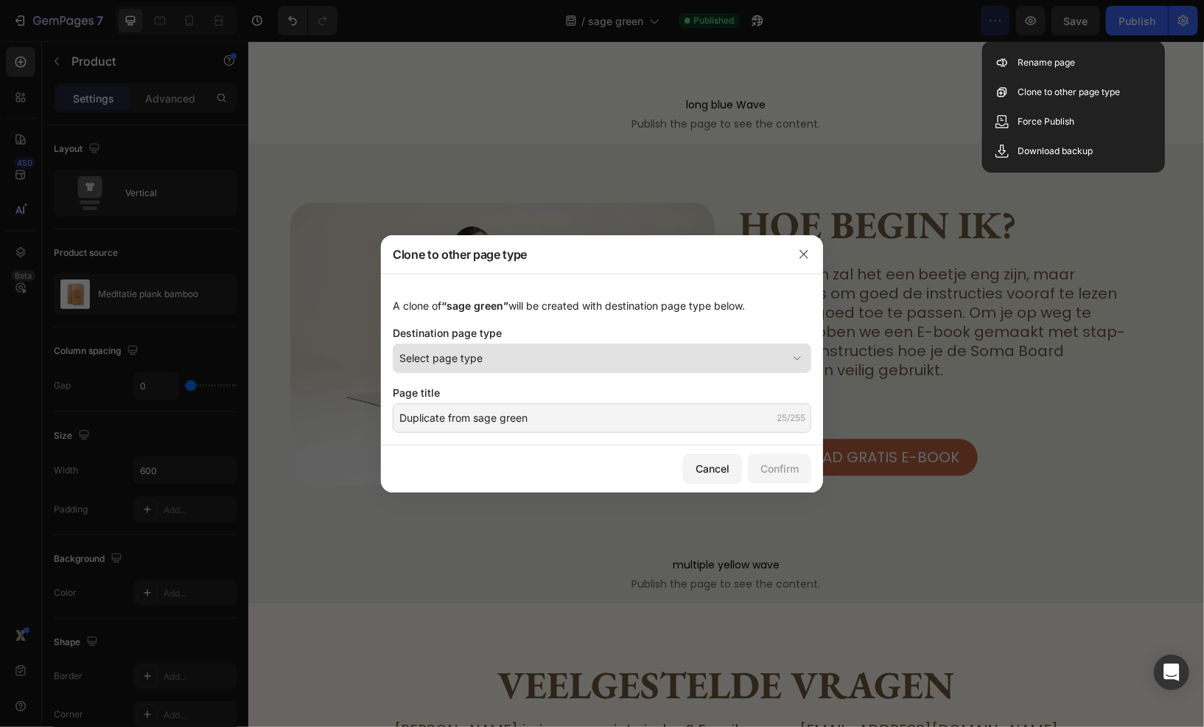
click at [634, 366] on button "Select page type" at bounding box center [602, 357] width 419 height 29
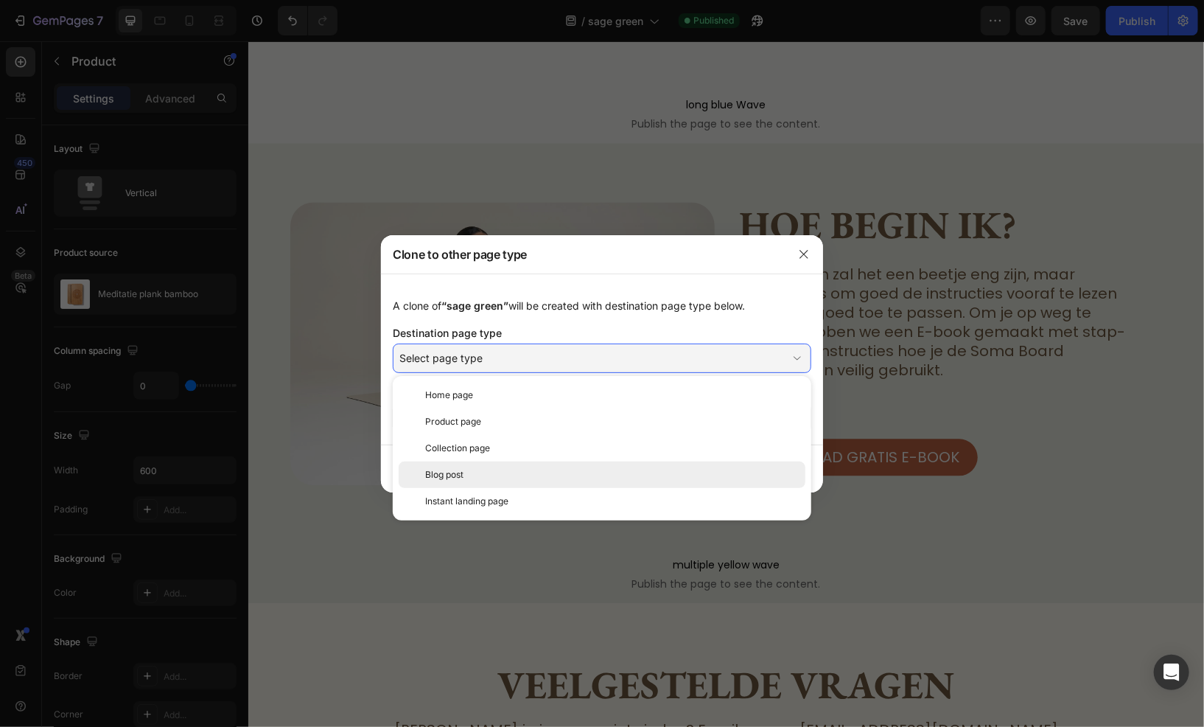
click at [631, 474] on div "Blog post" at bounding box center [612, 474] width 374 height 13
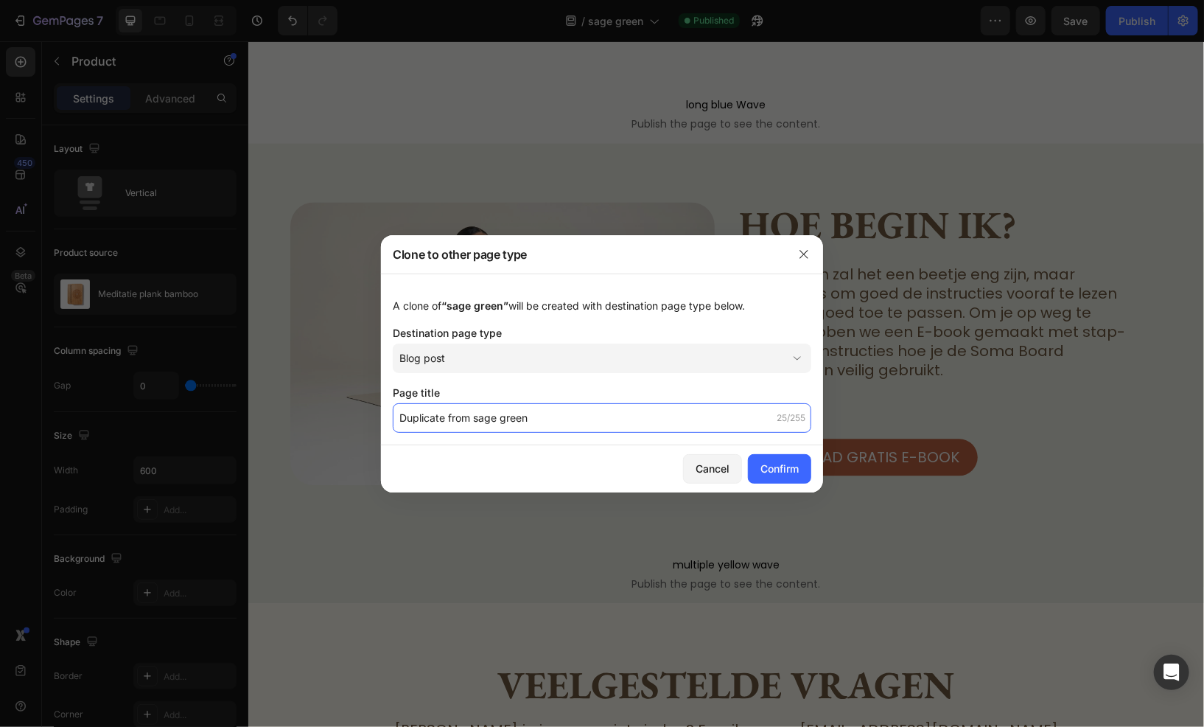
click at [610, 417] on input "Duplicate from sage green" at bounding box center [602, 417] width 419 height 29
type input "grey"
click at [784, 472] on div "Confirm" at bounding box center [779, 468] width 38 height 15
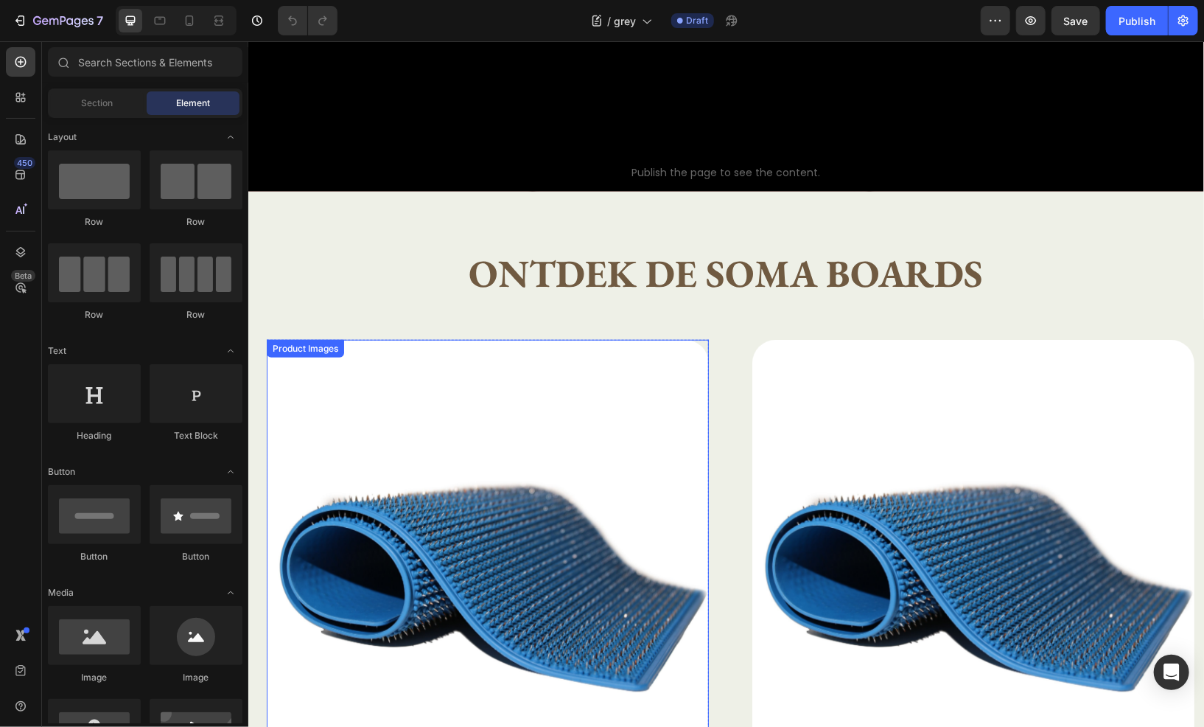
scroll to position [442, 0]
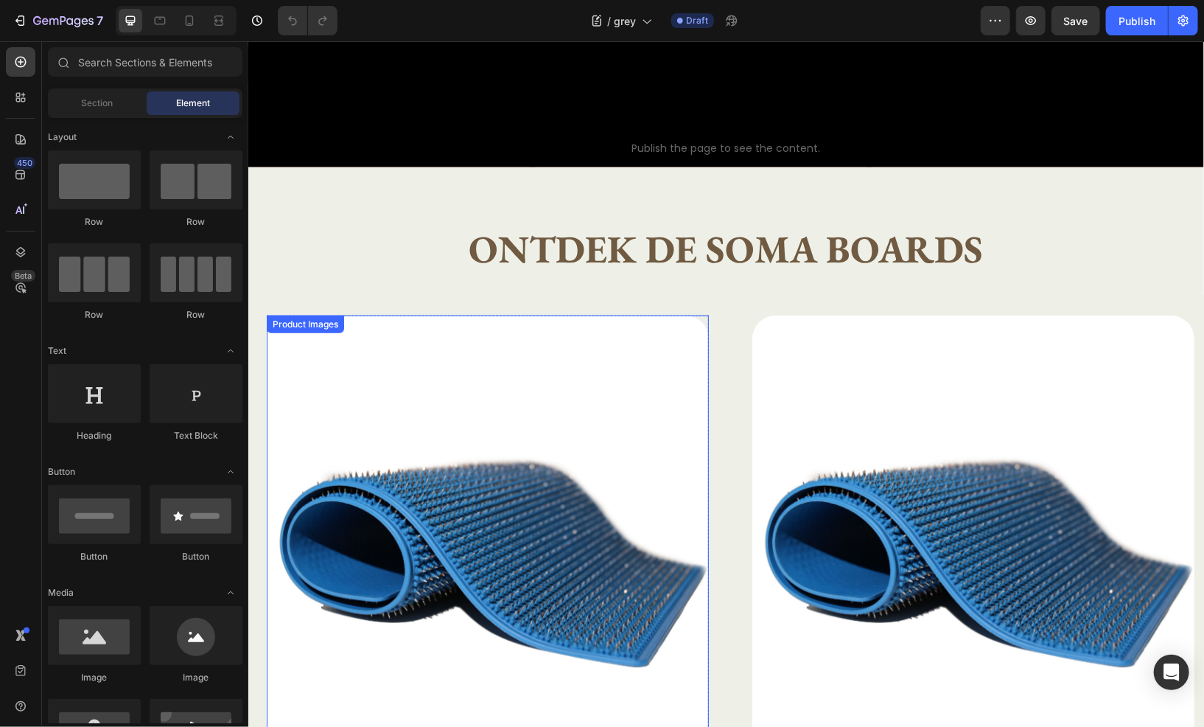
click at [435, 448] on img at bounding box center [487, 536] width 442 height 442
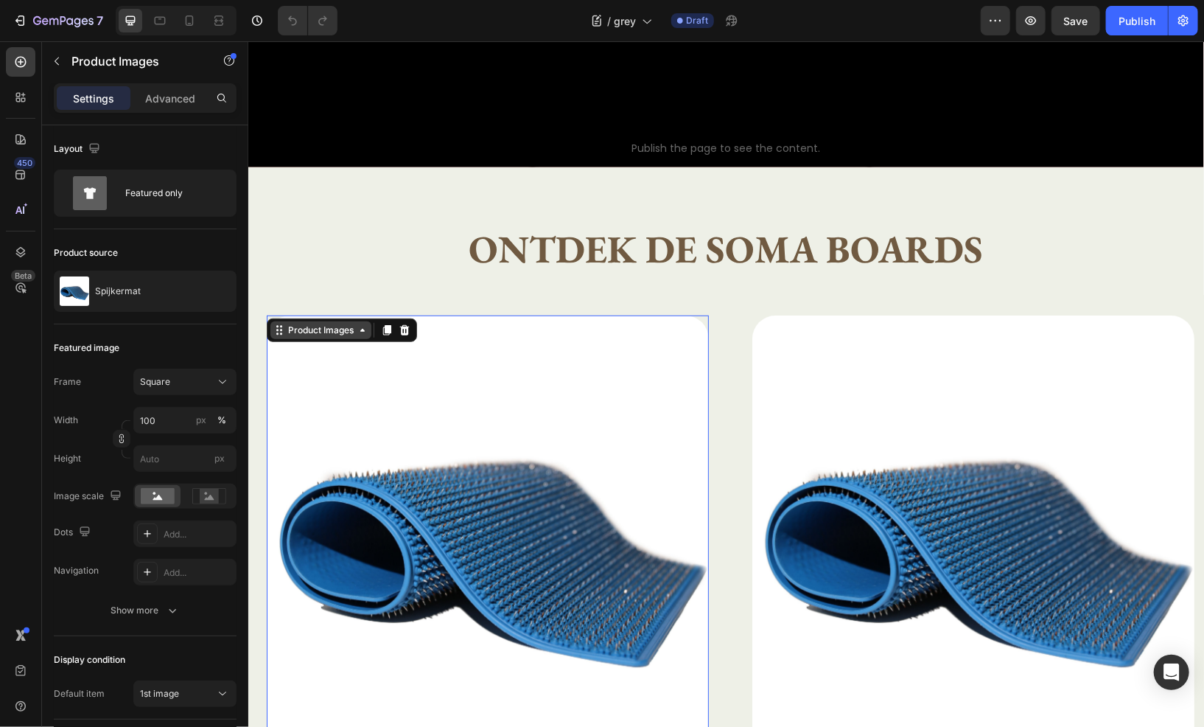
click at [329, 323] on div "Product Images" at bounding box center [319, 329] width 71 height 13
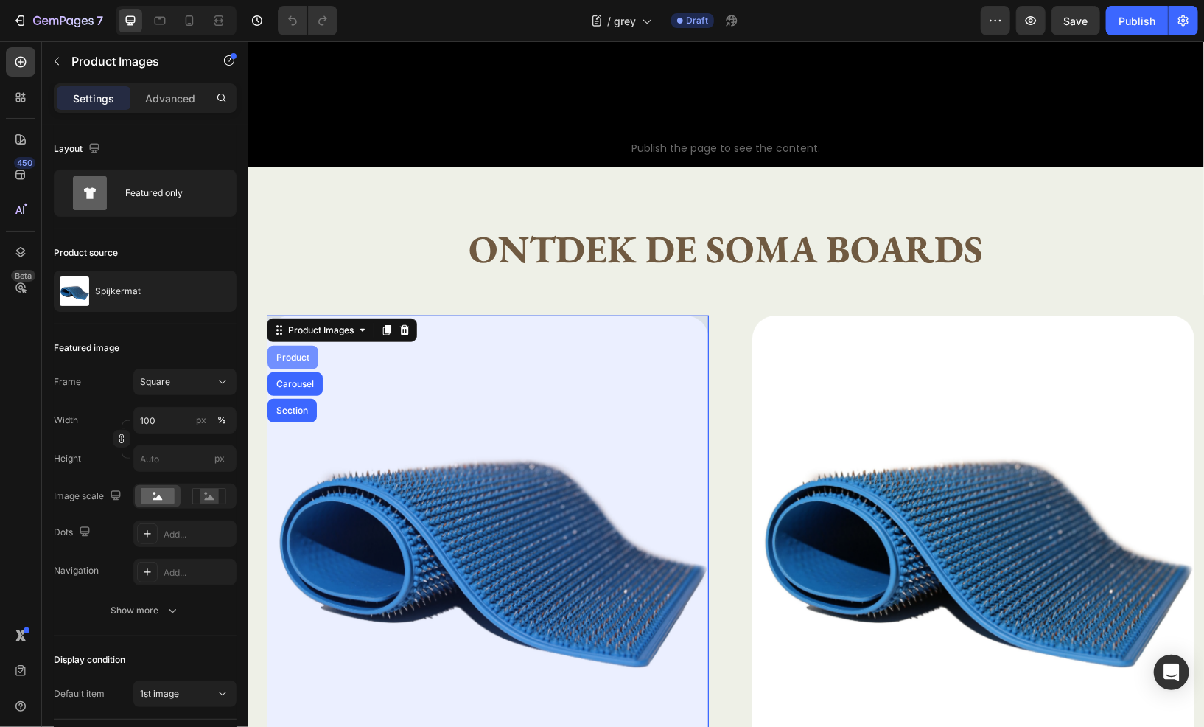
click at [287, 352] on div "Product" at bounding box center [292, 356] width 39 height 9
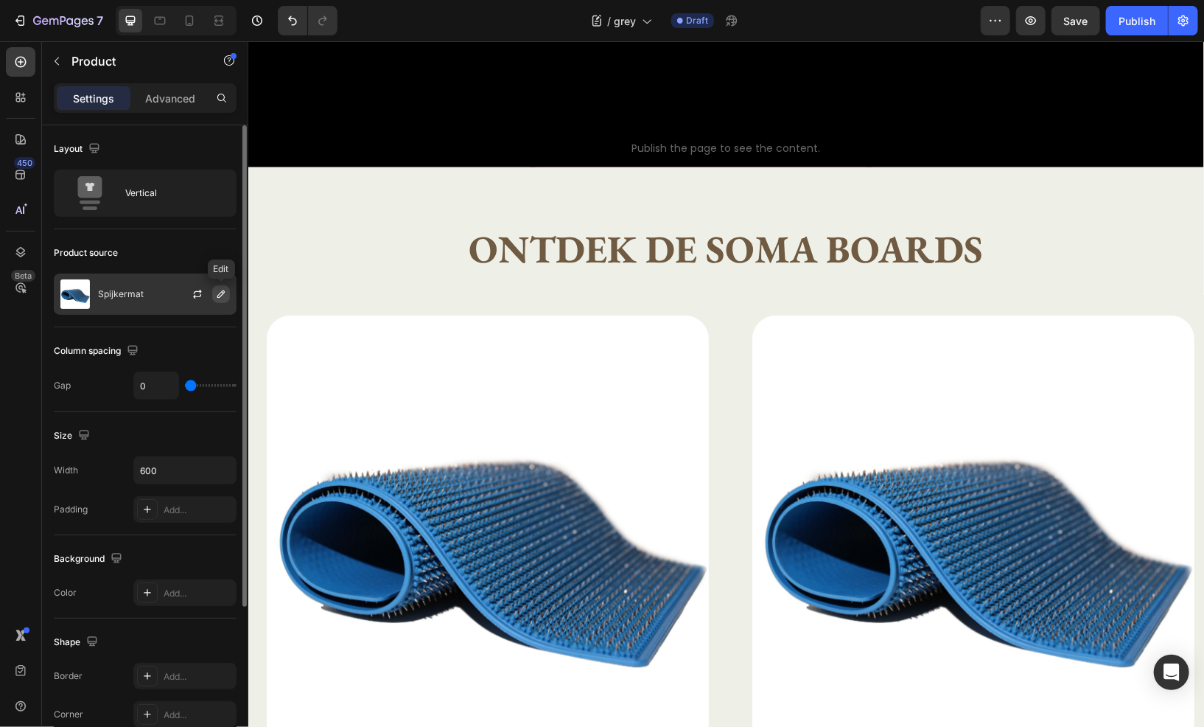
click at [217, 290] on icon "button" at bounding box center [221, 294] width 12 height 12
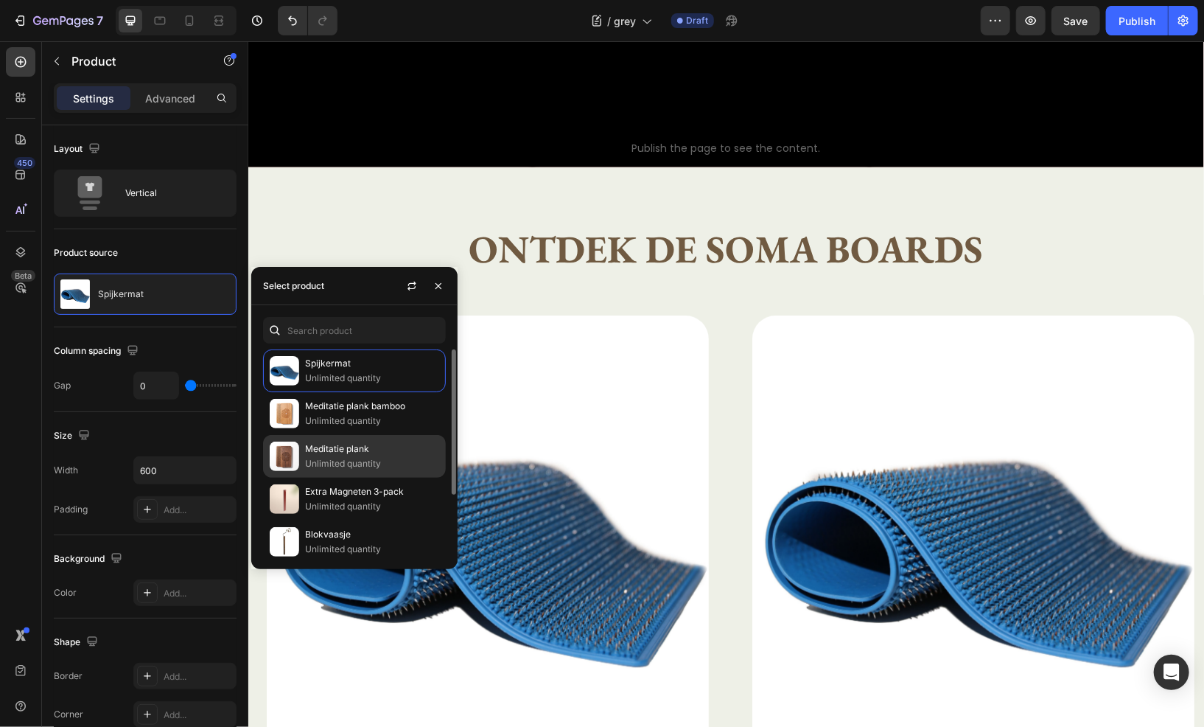
click at [346, 438] on div "Meditatie plank Unlimited quantity" at bounding box center [354, 456] width 183 height 43
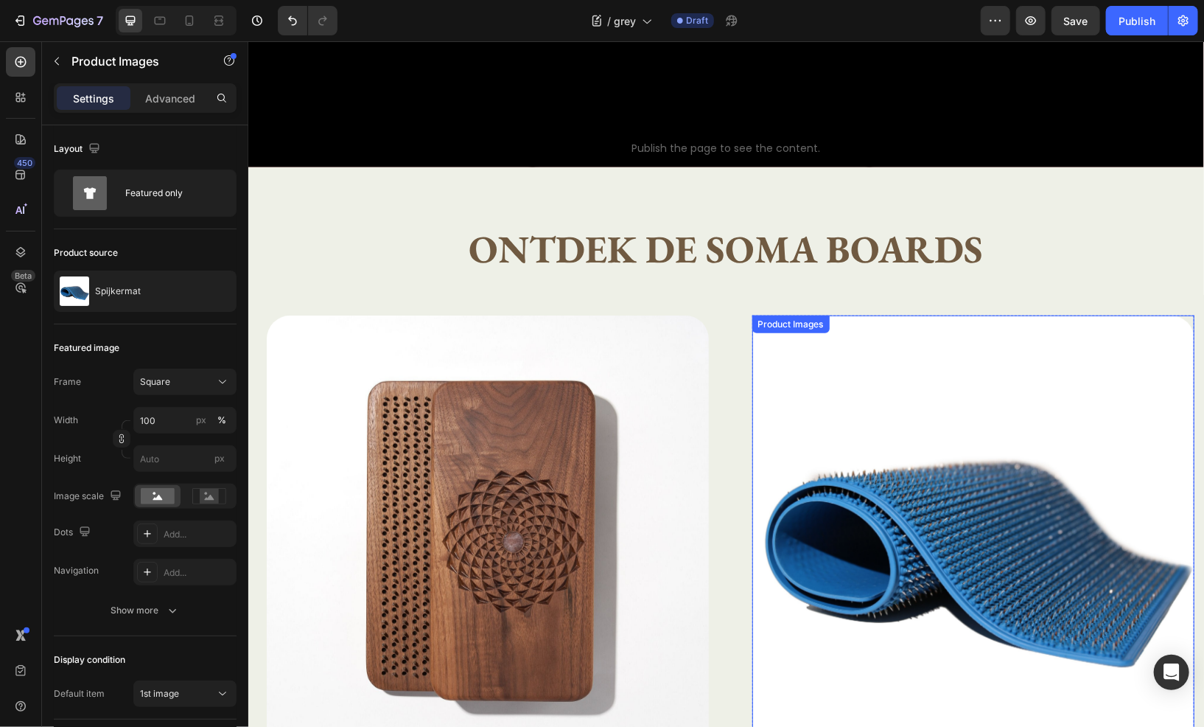
click at [814, 396] on img at bounding box center [973, 536] width 442 height 442
click at [812, 323] on div "Product Images" at bounding box center [805, 329] width 71 height 13
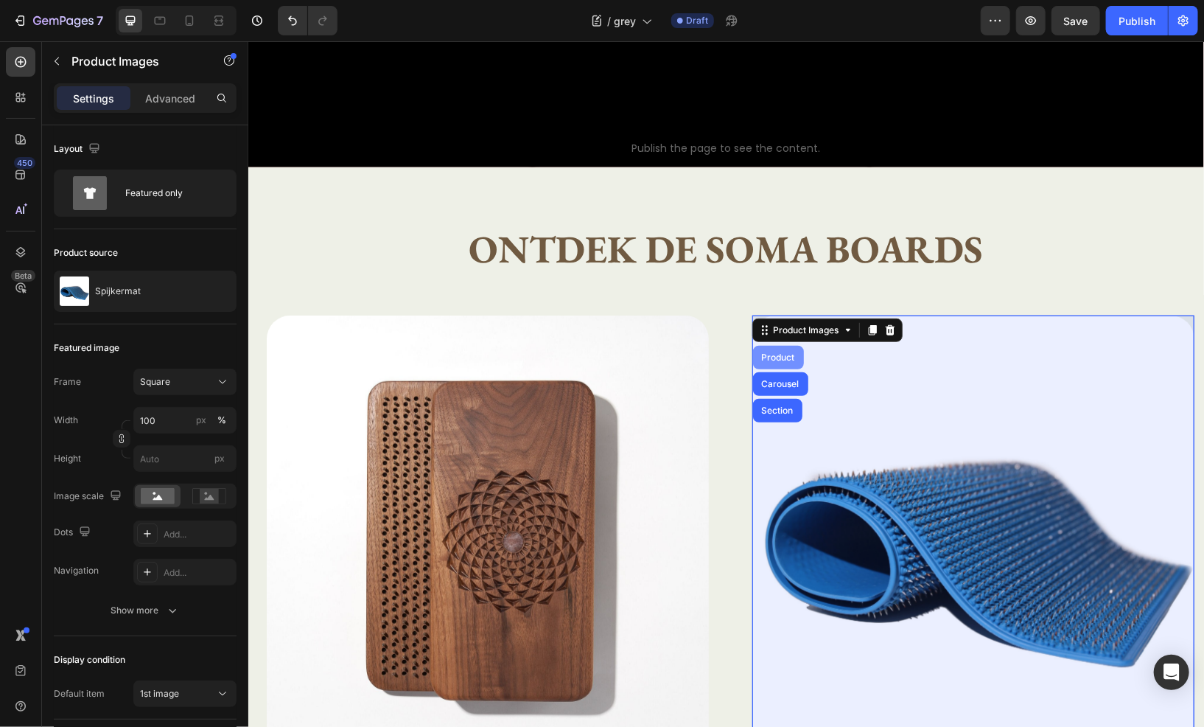
click at [790, 352] on div "Product" at bounding box center [777, 356] width 39 height 9
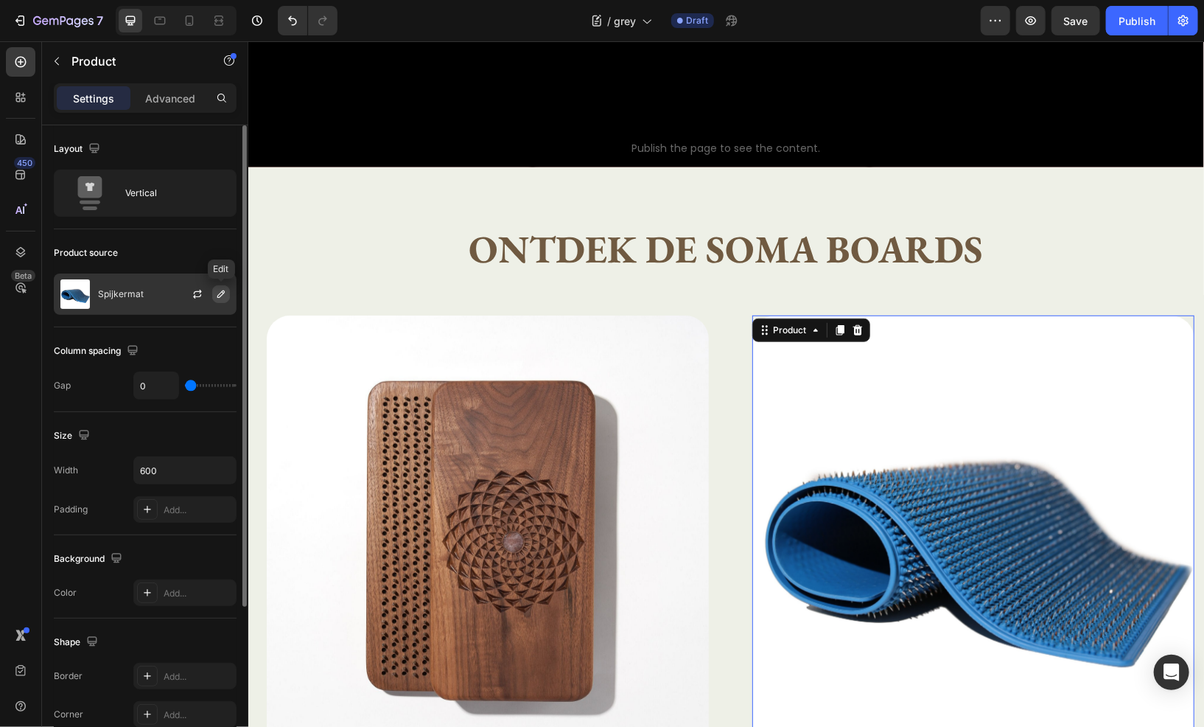
click at [214, 290] on button "button" at bounding box center [221, 294] width 18 height 18
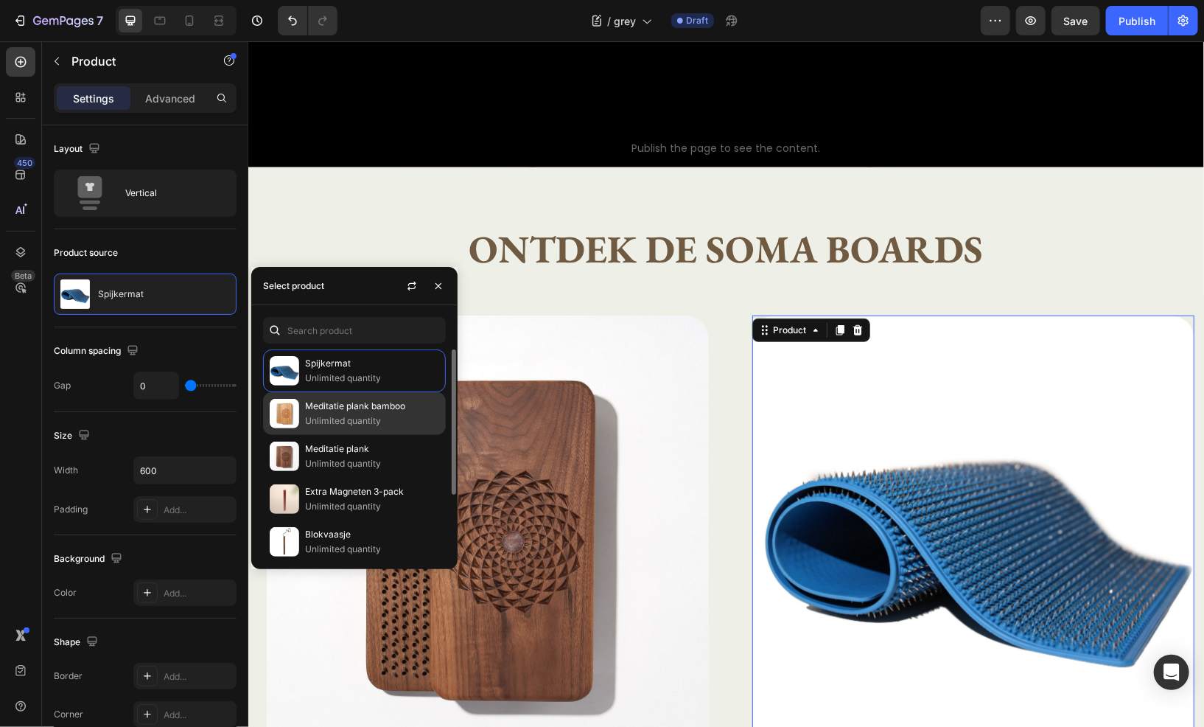
click at [298, 402] on div "Meditatie plank bamboo Unlimited quantity" at bounding box center [354, 413] width 183 height 43
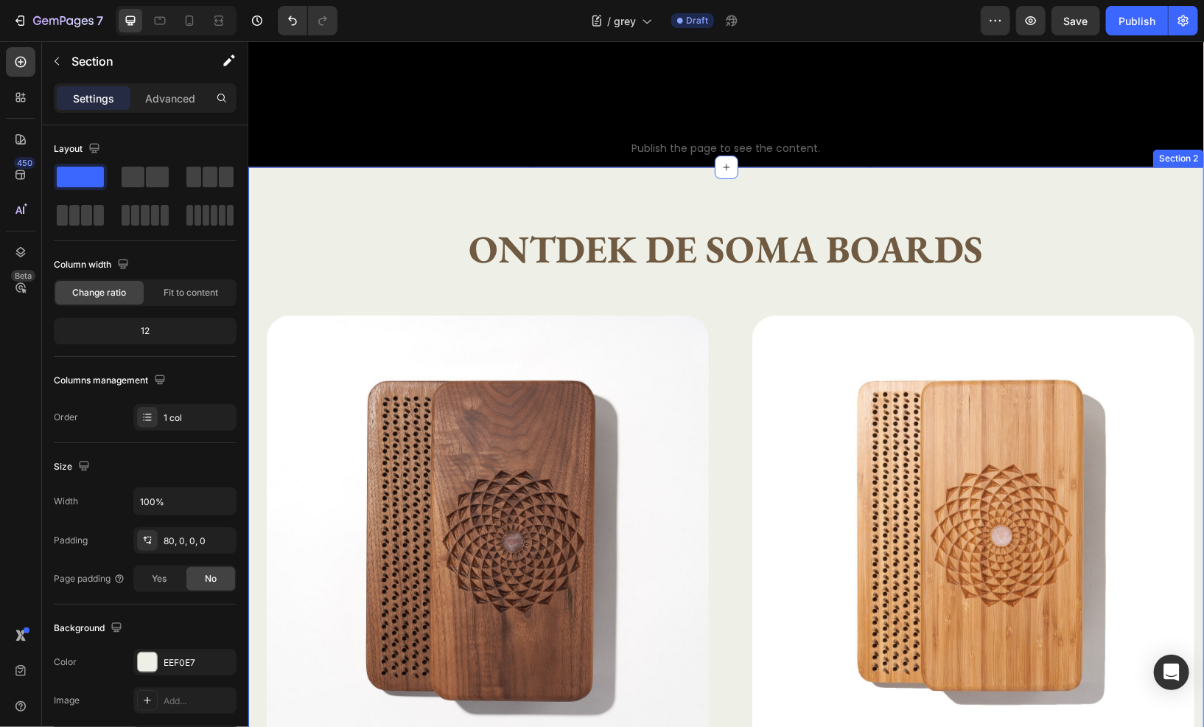
click at [303, 210] on div "Ontdek de Soma boards Heading Text Block Row Product Images Meditatie plank Pro…" at bounding box center [726, 659] width 956 height 984
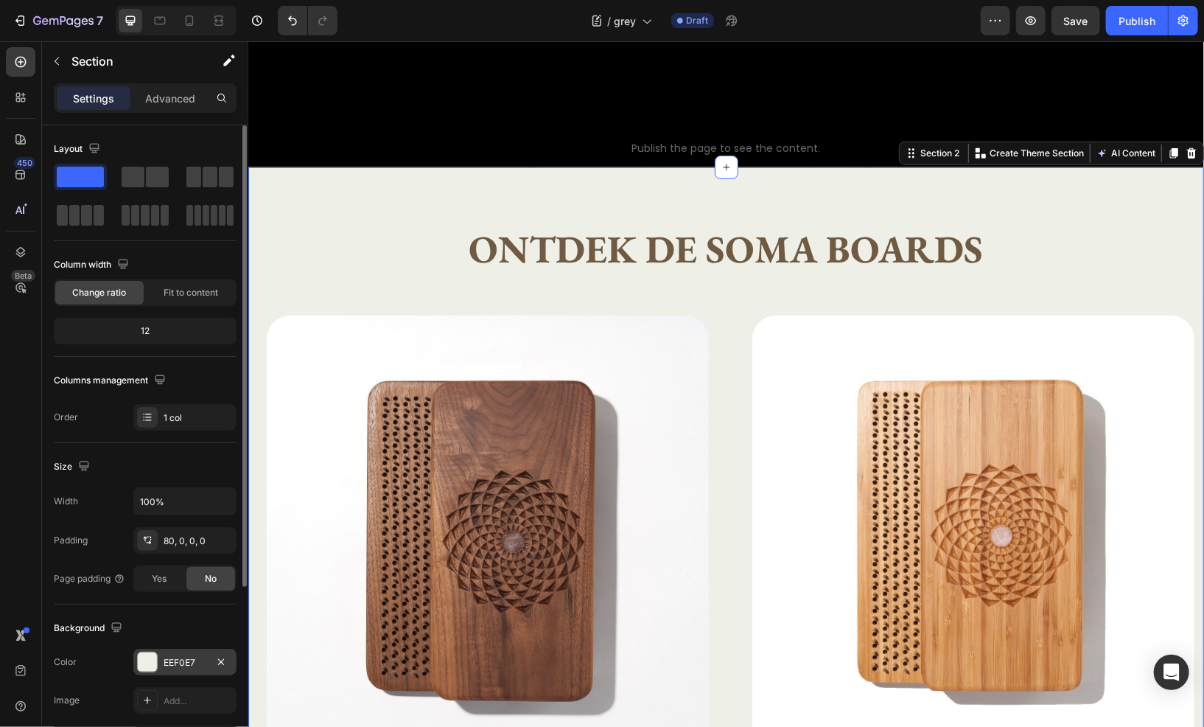
click at [171, 656] on div "EEF0E7" at bounding box center [185, 662] width 43 height 13
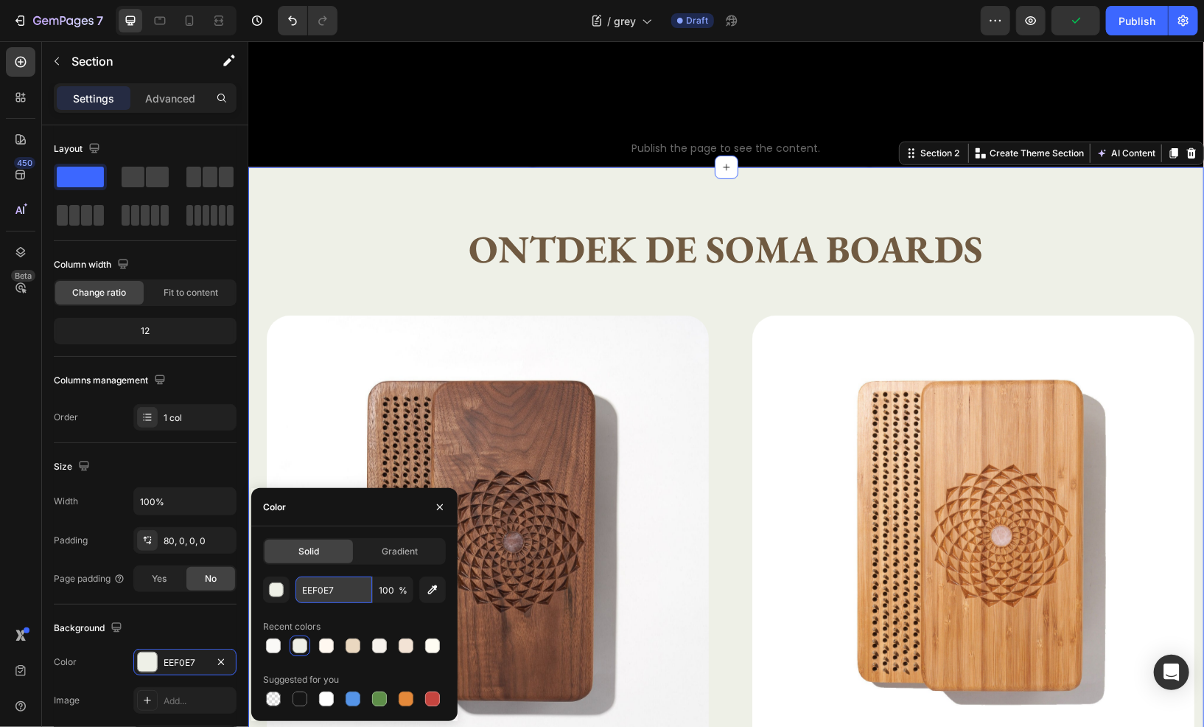
click at [354, 589] on input "EEF0E7" at bounding box center [333, 589] width 77 height 27
paste input "e8e5de"
type input "e8e5de"
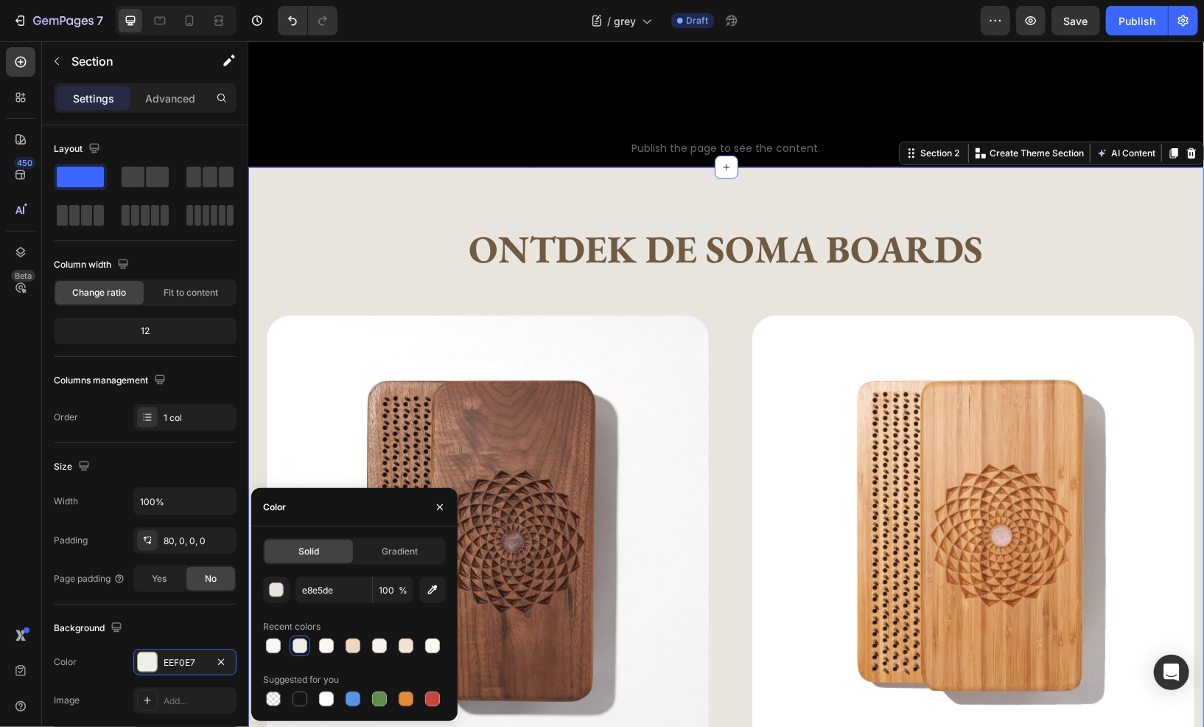
click at [406, 233] on div "Ontdek de Soma boards Heading Text Block Row Product Images Meditatie plank Pro…" at bounding box center [726, 687] width 956 height 925
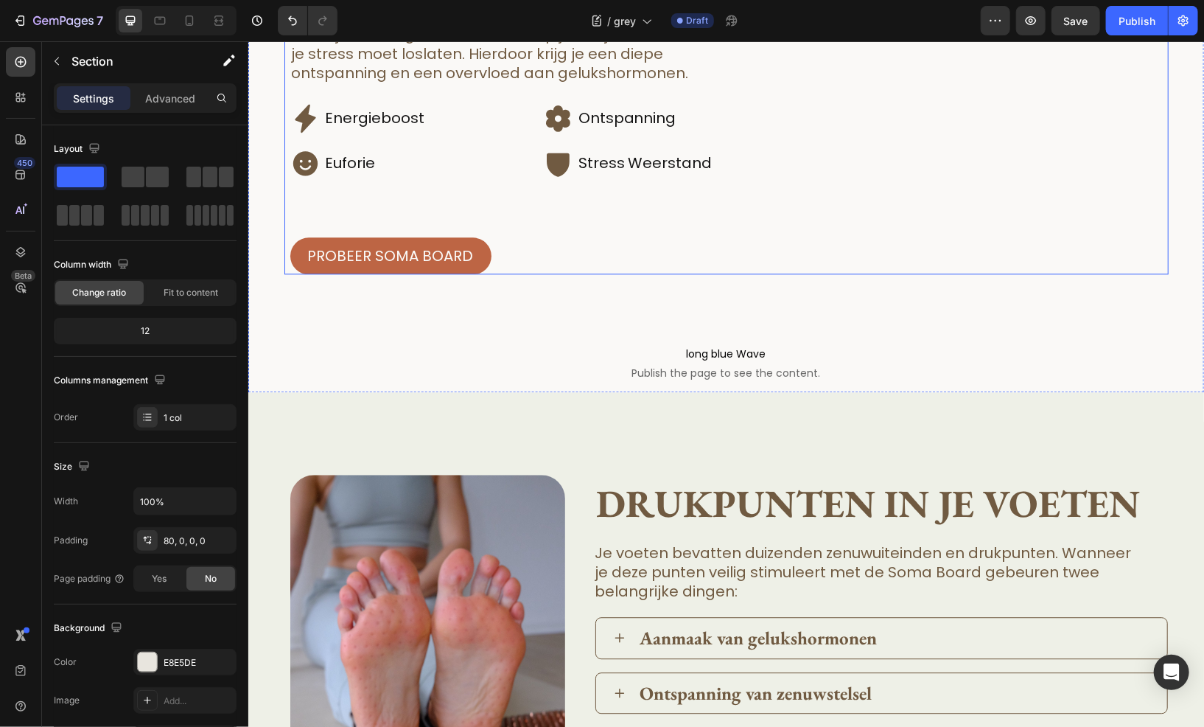
scroll to position [1989, 0]
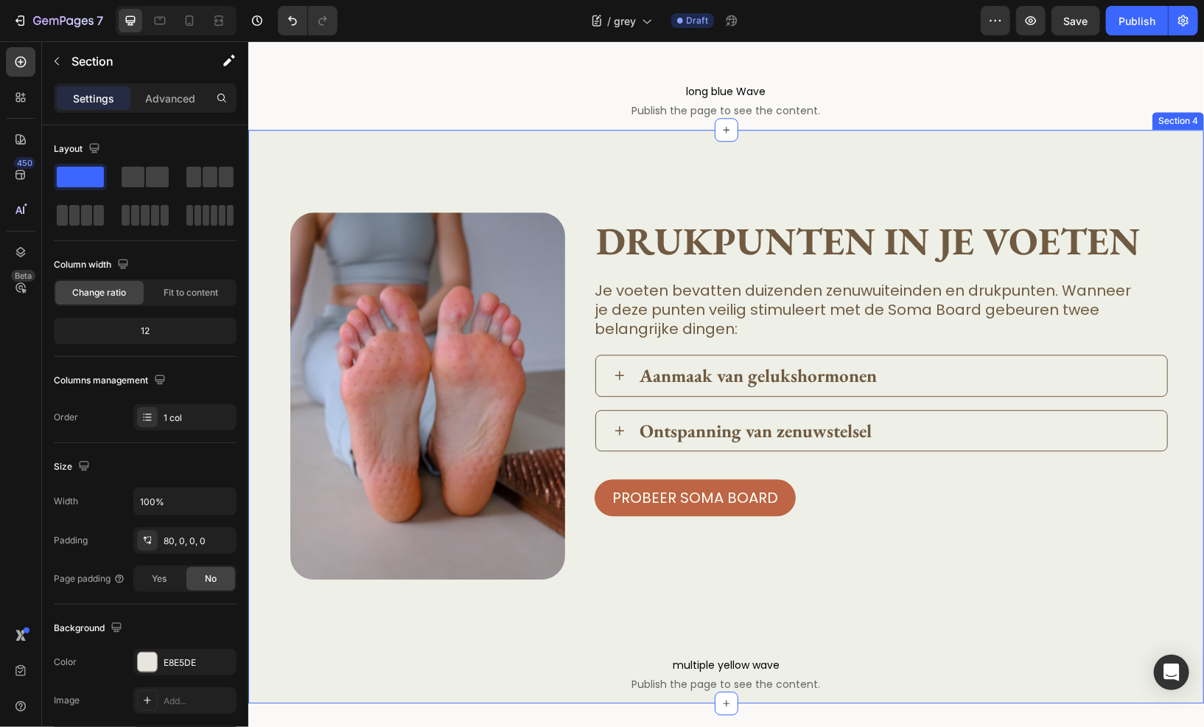
click at [399, 332] on div "Image drukpunten in je voeten Heading Je voeten bevatten duizenden zenuwuiteind…" at bounding box center [726, 415] width 956 height 573
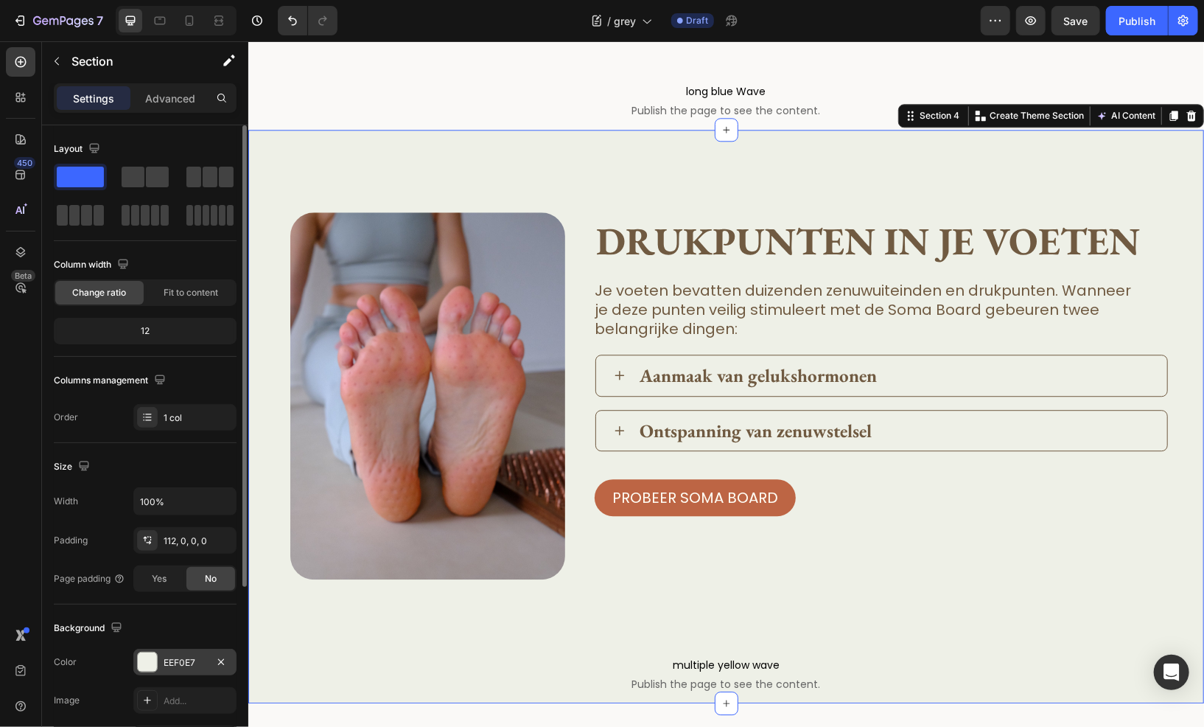
click at [165, 672] on div "EEF0E7" at bounding box center [184, 661] width 103 height 27
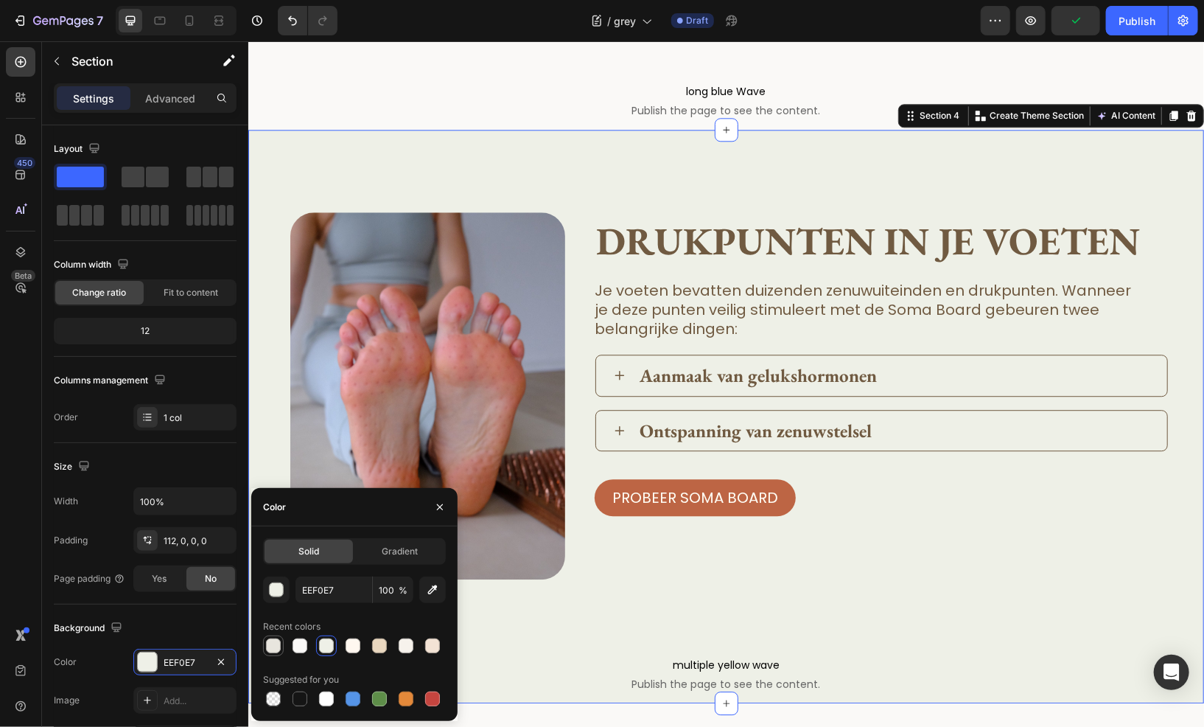
click at [271, 648] on div at bounding box center [273, 645] width 15 height 15
type input "E8E5DE"
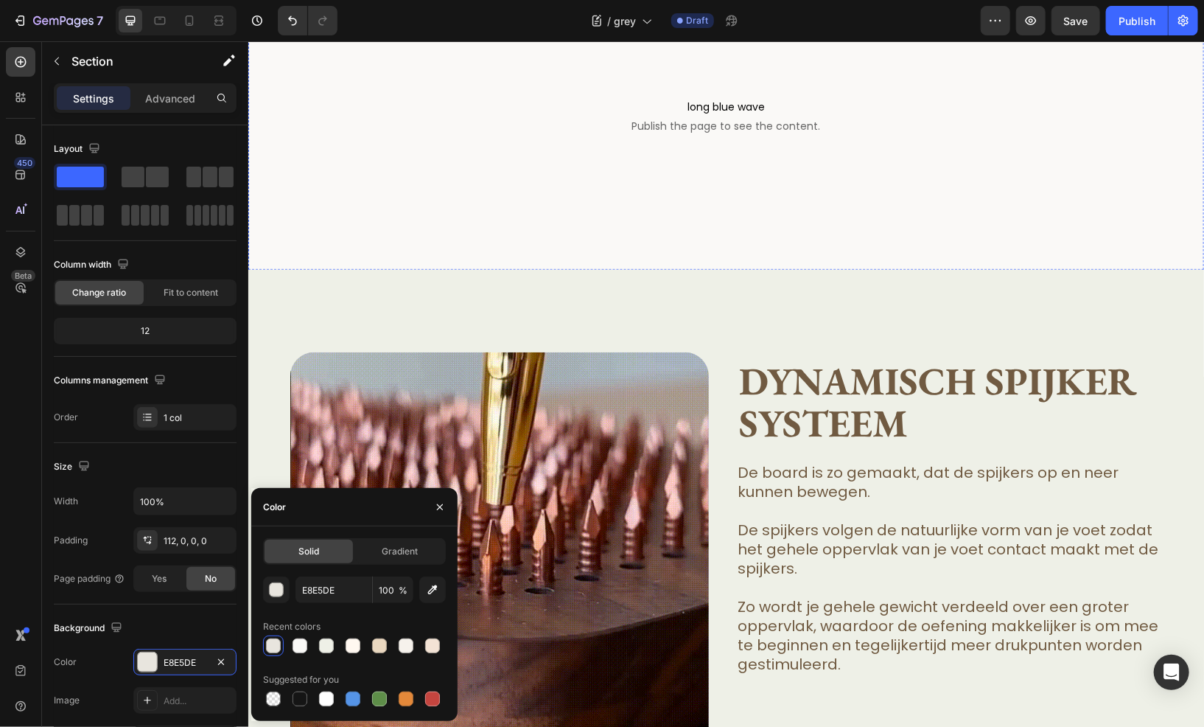
scroll to position [3242, 0]
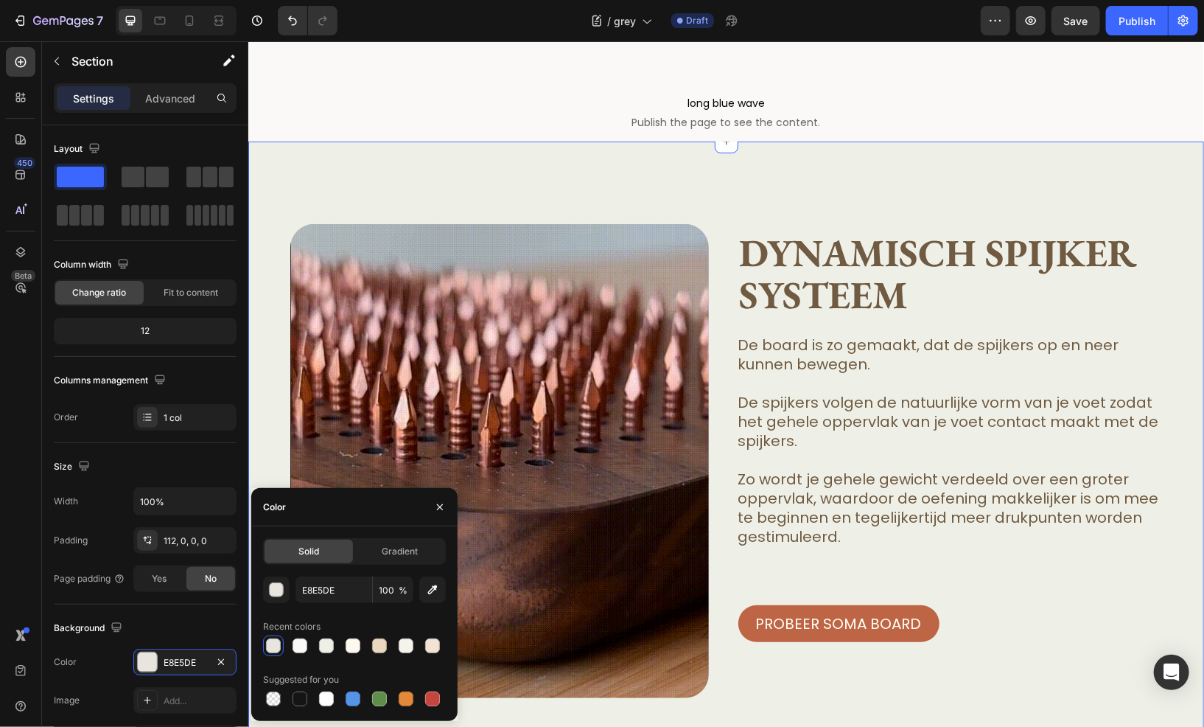
click at [501, 272] on div "Image Dynamisch spijker systeem Heading De board is zo gemaakt, dat de spijkers…" at bounding box center [726, 481] width 956 height 680
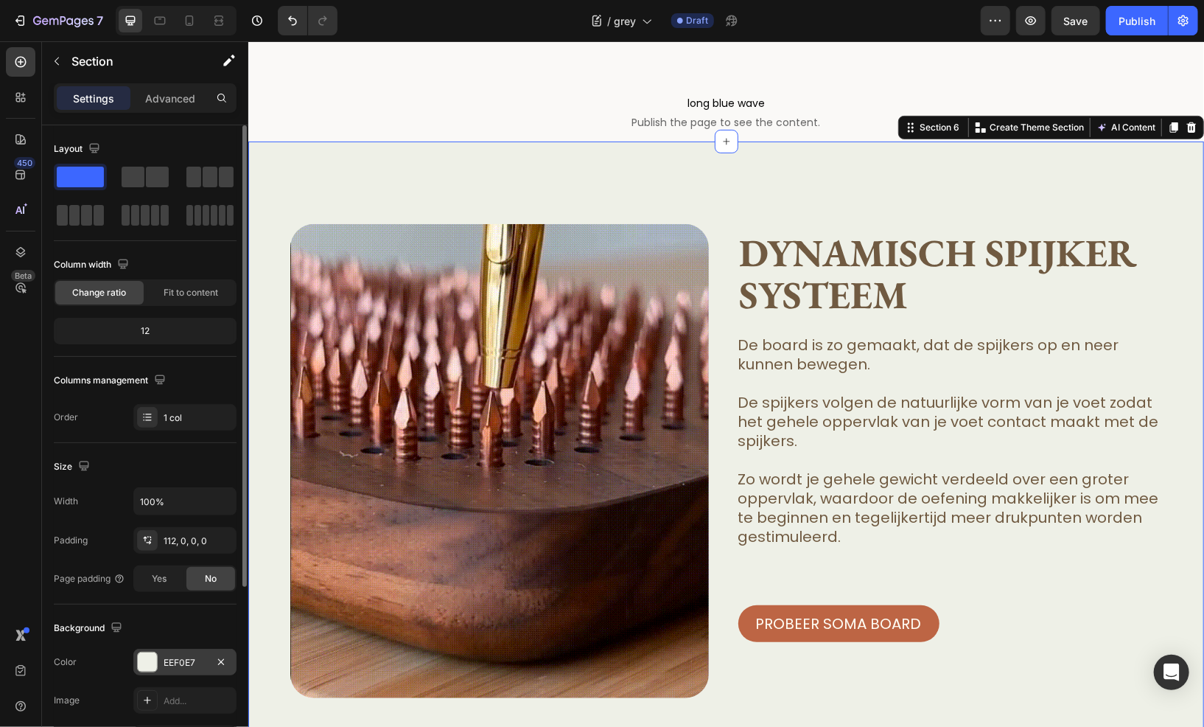
click at [158, 653] on div "EEF0E7" at bounding box center [184, 661] width 103 height 27
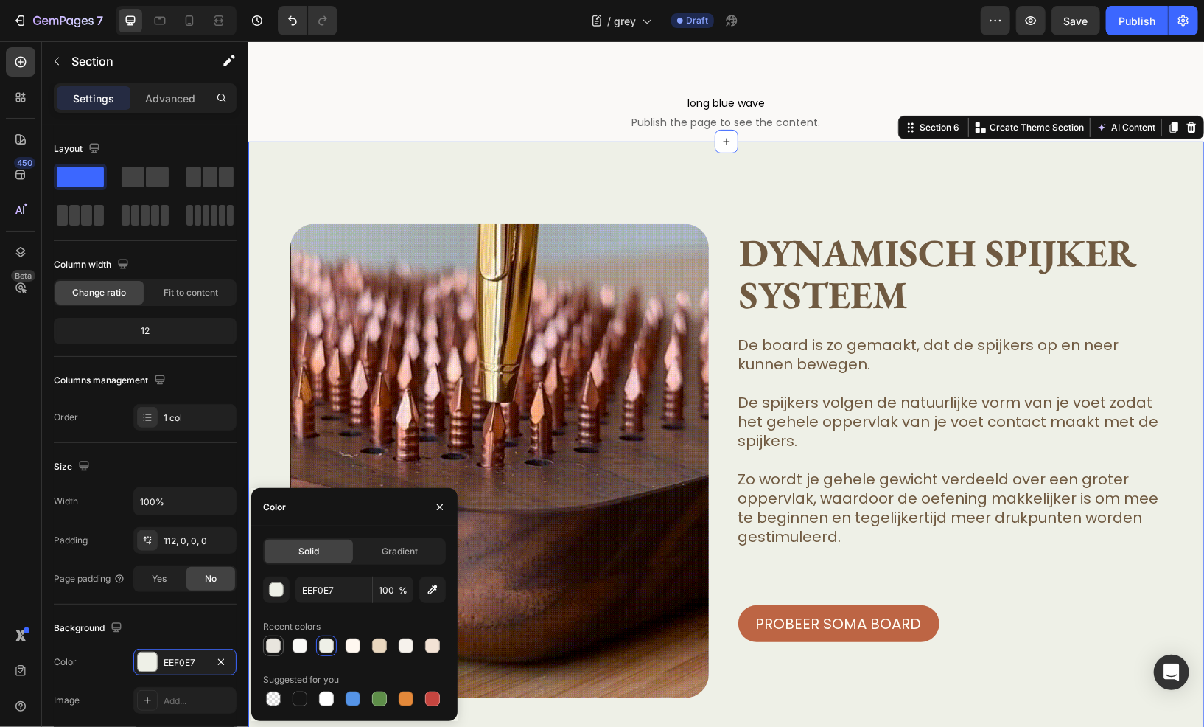
click at [269, 643] on div at bounding box center [273, 645] width 15 height 15
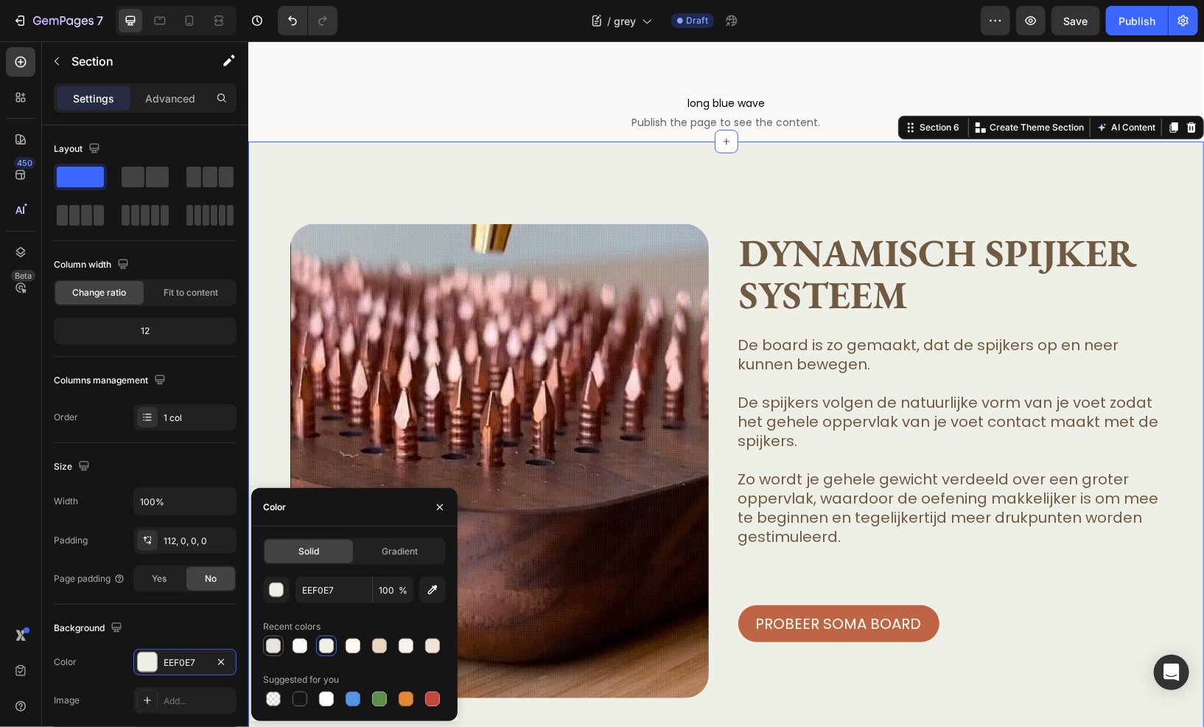
type input "E8E5DE"
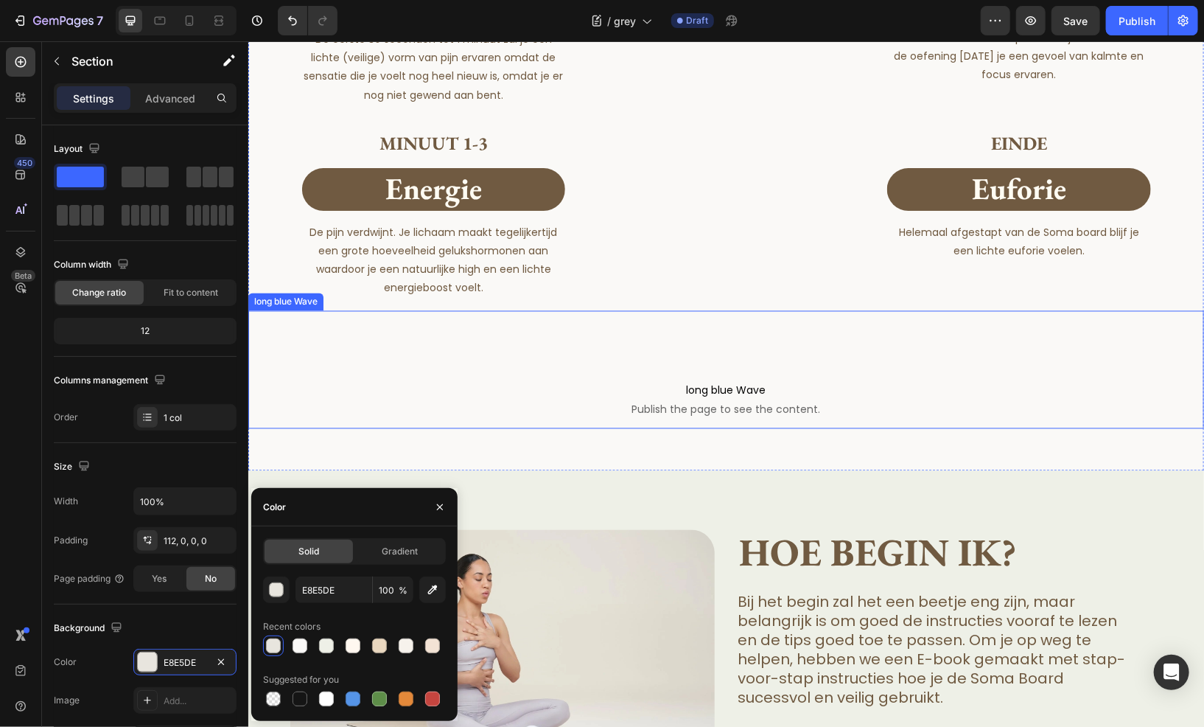
scroll to position [4568, 0]
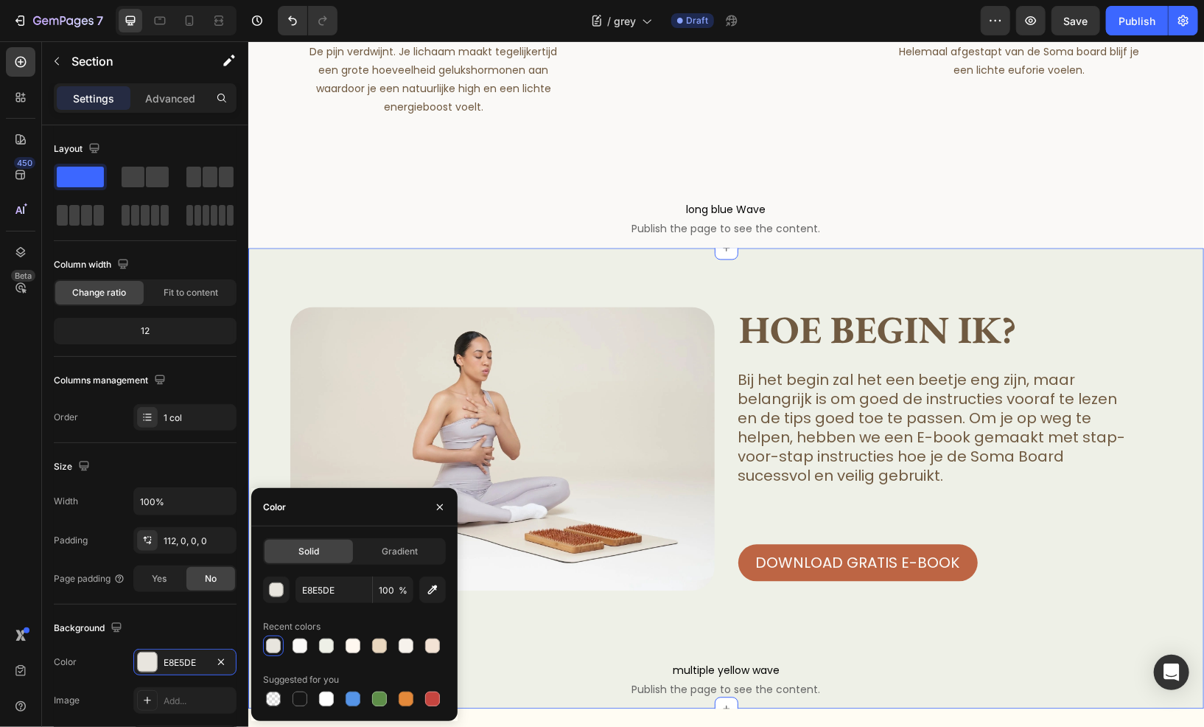
click at [510, 327] on div "Image Hoe begin ik? Heading Bij het begin zal het een beetje eng zijn, maar bel…" at bounding box center [726, 477] width 956 height 460
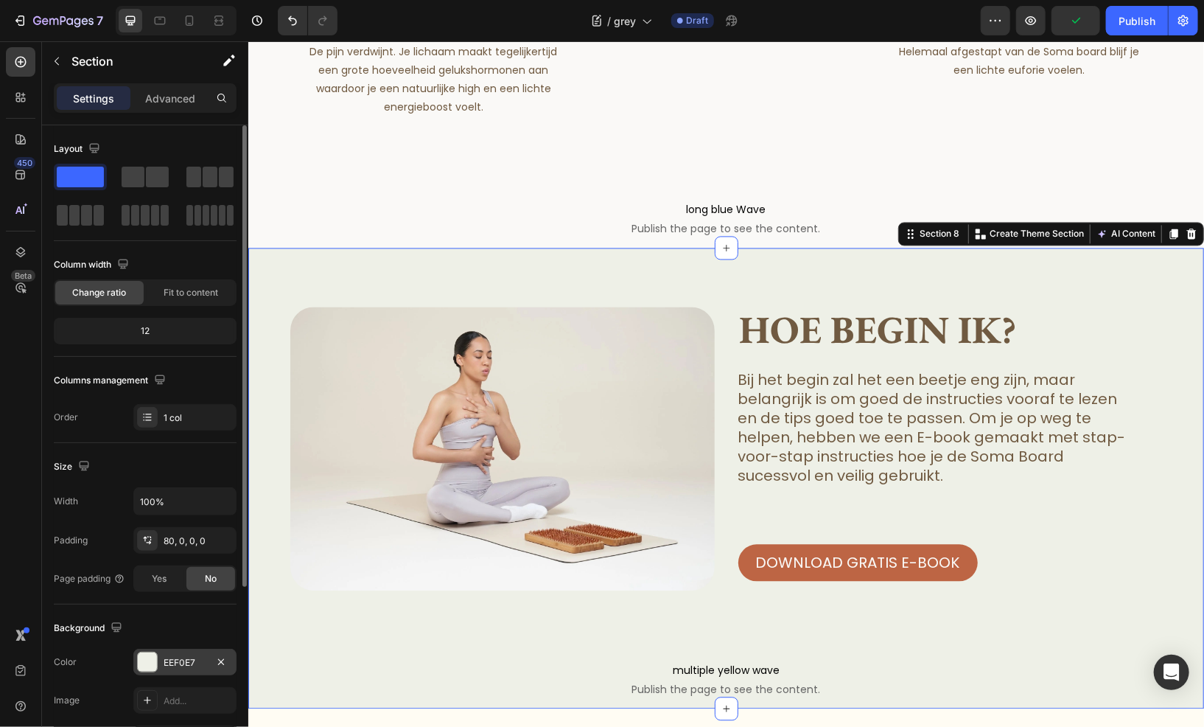
click at [159, 659] on div "EEF0E7" at bounding box center [184, 661] width 103 height 27
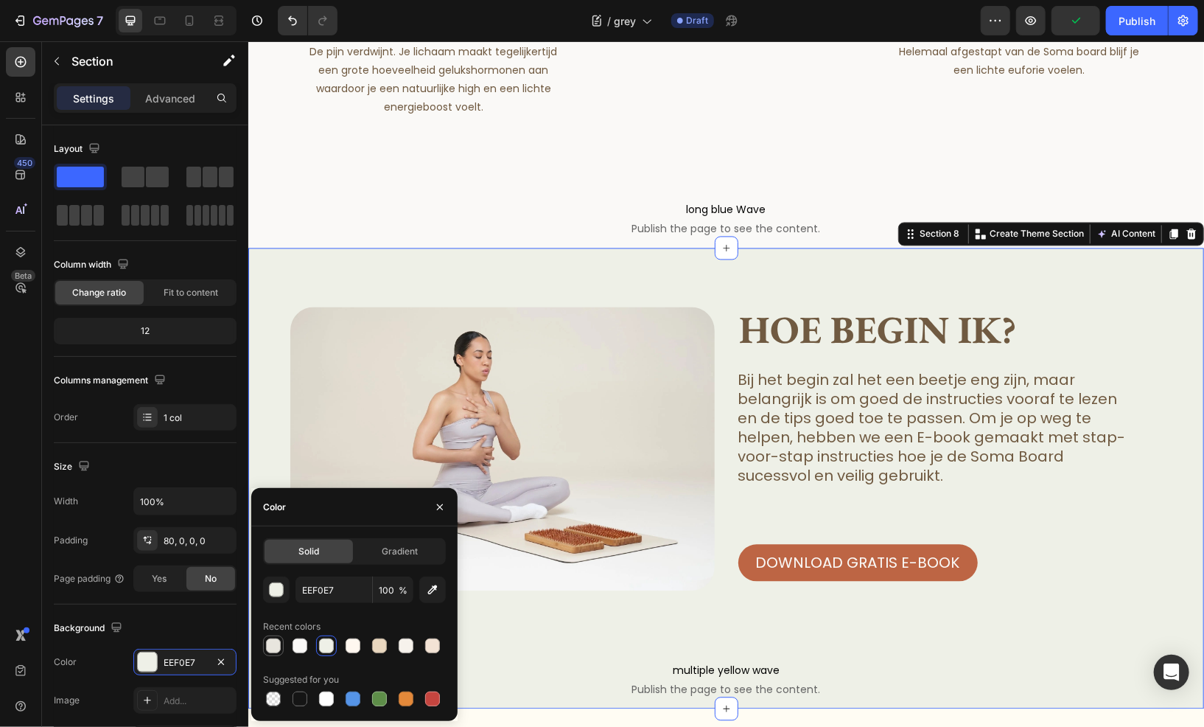
click at [273, 639] on div at bounding box center [273, 645] width 15 height 15
type input "E8E5DE"
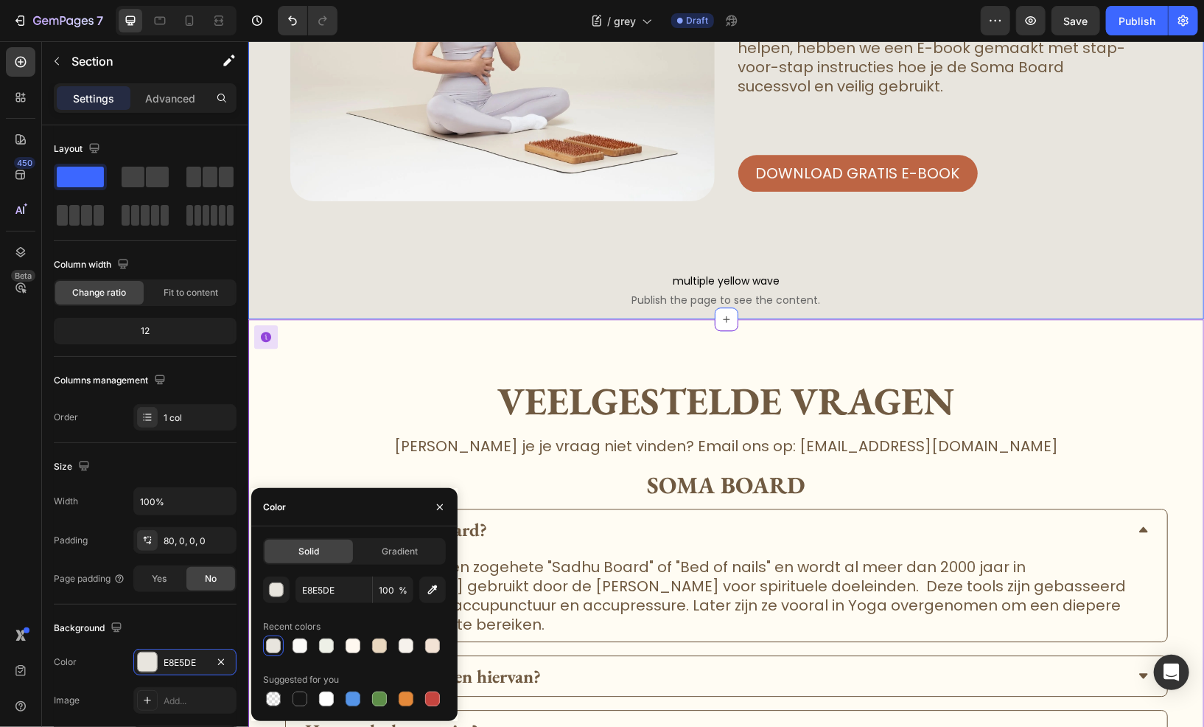
scroll to position [5010, 0]
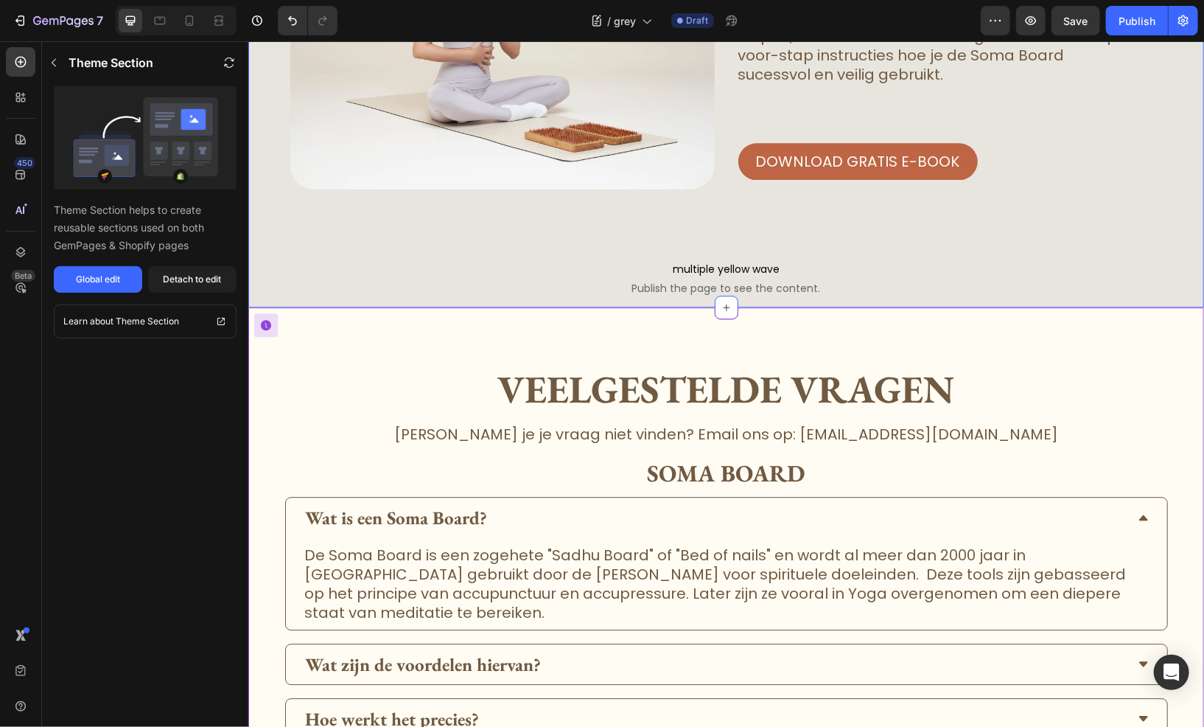
click at [740, 424] on p "[PERSON_NAME] je je vraag niet vinden? Email ons op: [EMAIL_ADDRESS][DOMAIN_NAM…" at bounding box center [725, 433] width 881 height 19
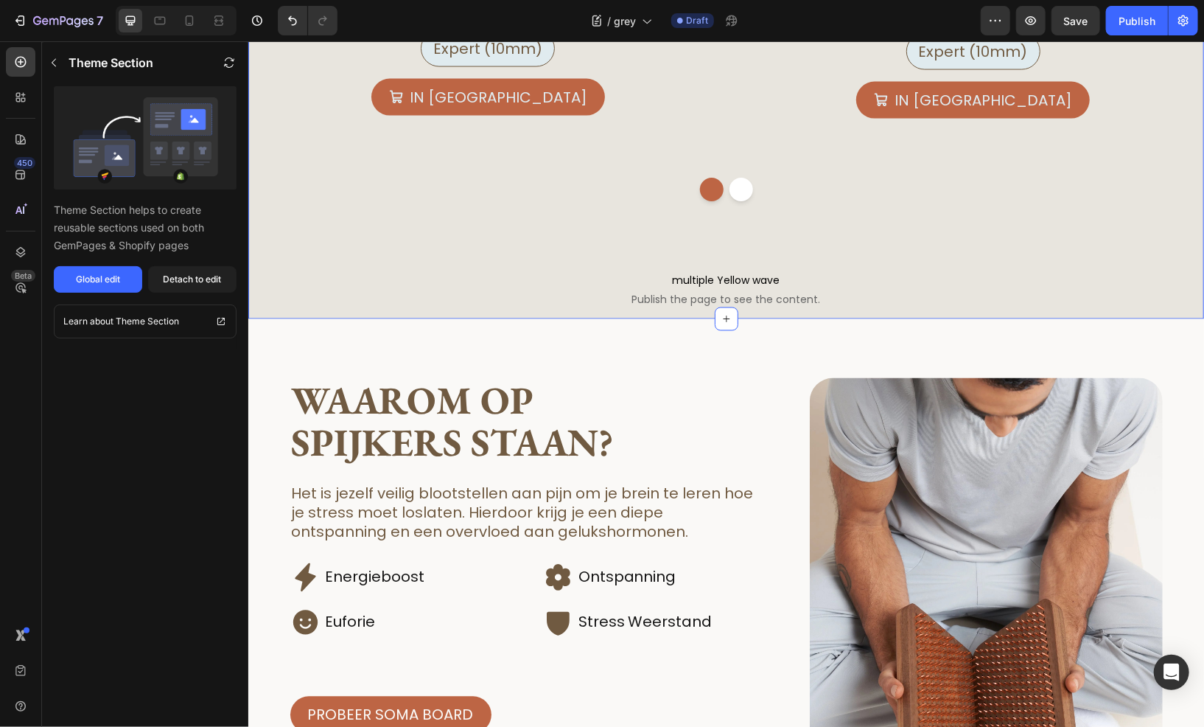
scroll to position [1326, 0]
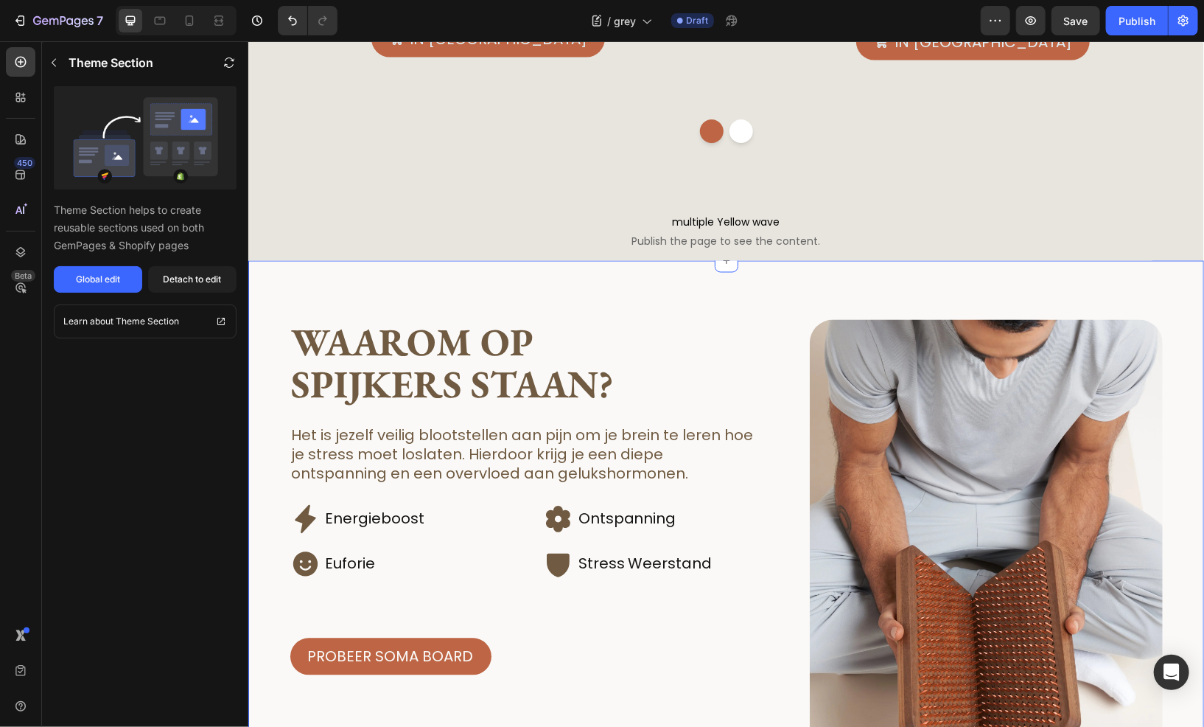
click at [372, 281] on div "Waarom op spijkers staan? Heading Het is jezelf veilig blootstellen aan pijn om…" at bounding box center [726, 613] width 956 height 706
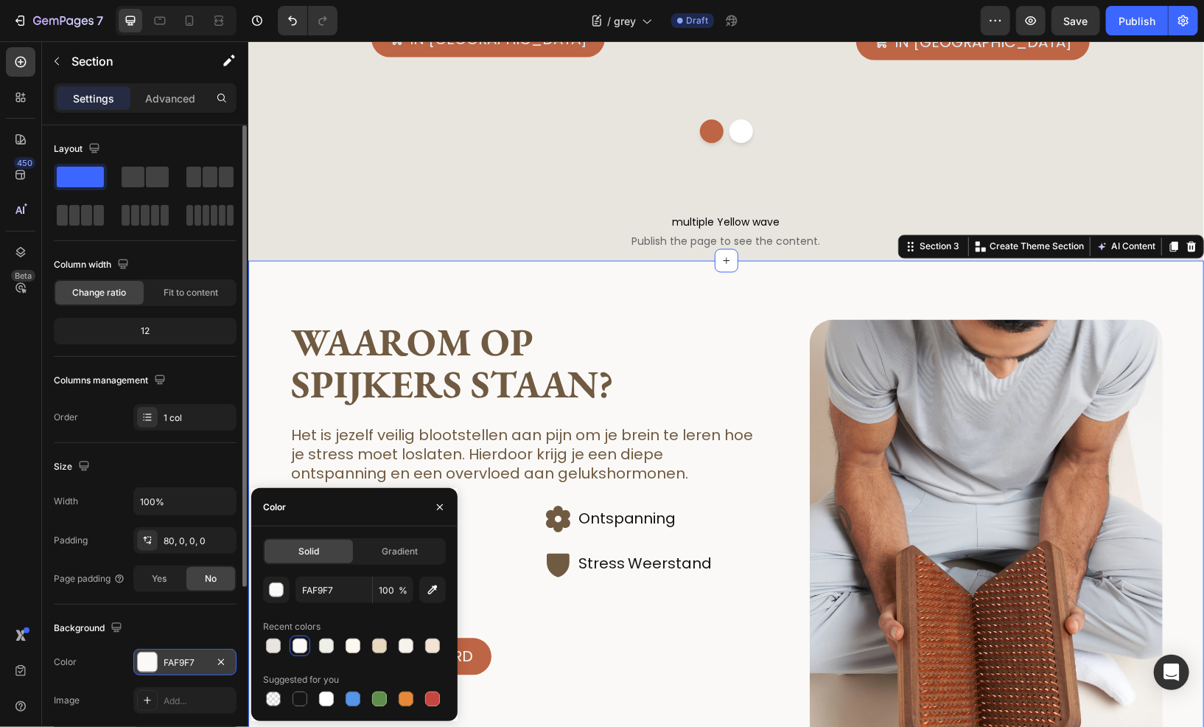
click at [162, 656] on div "FAF9F7" at bounding box center [184, 661] width 103 height 27
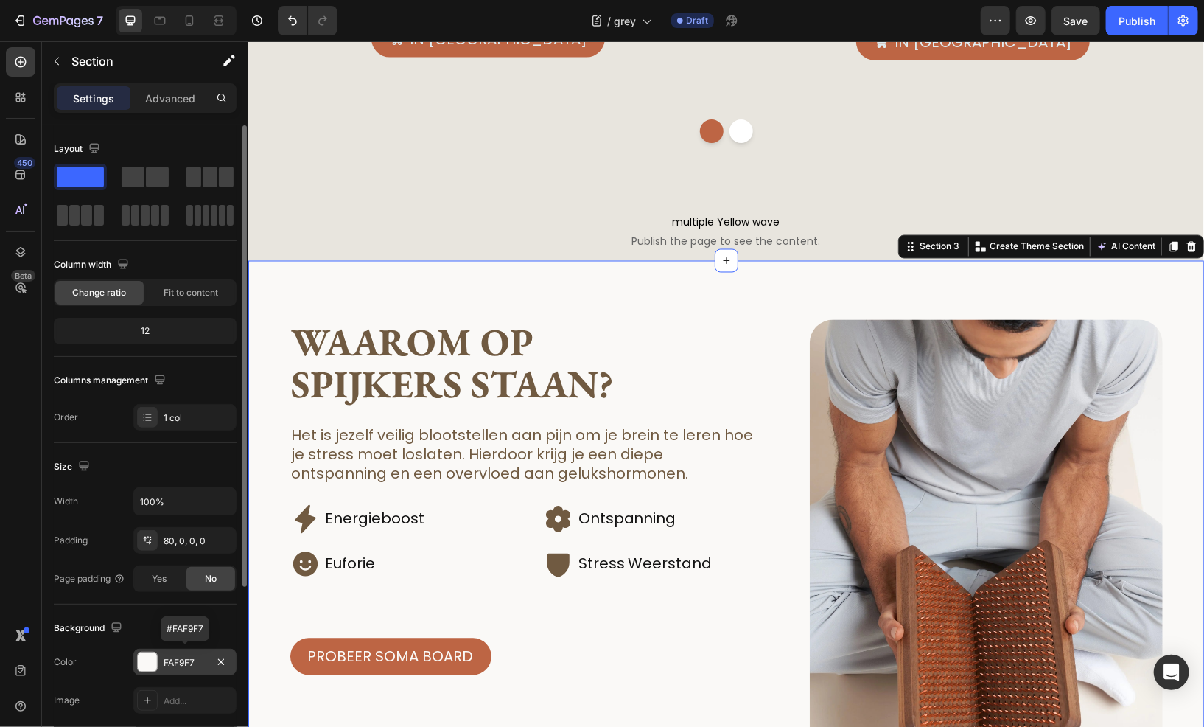
click at [189, 648] on div "FAF9F7" at bounding box center [184, 661] width 103 height 27
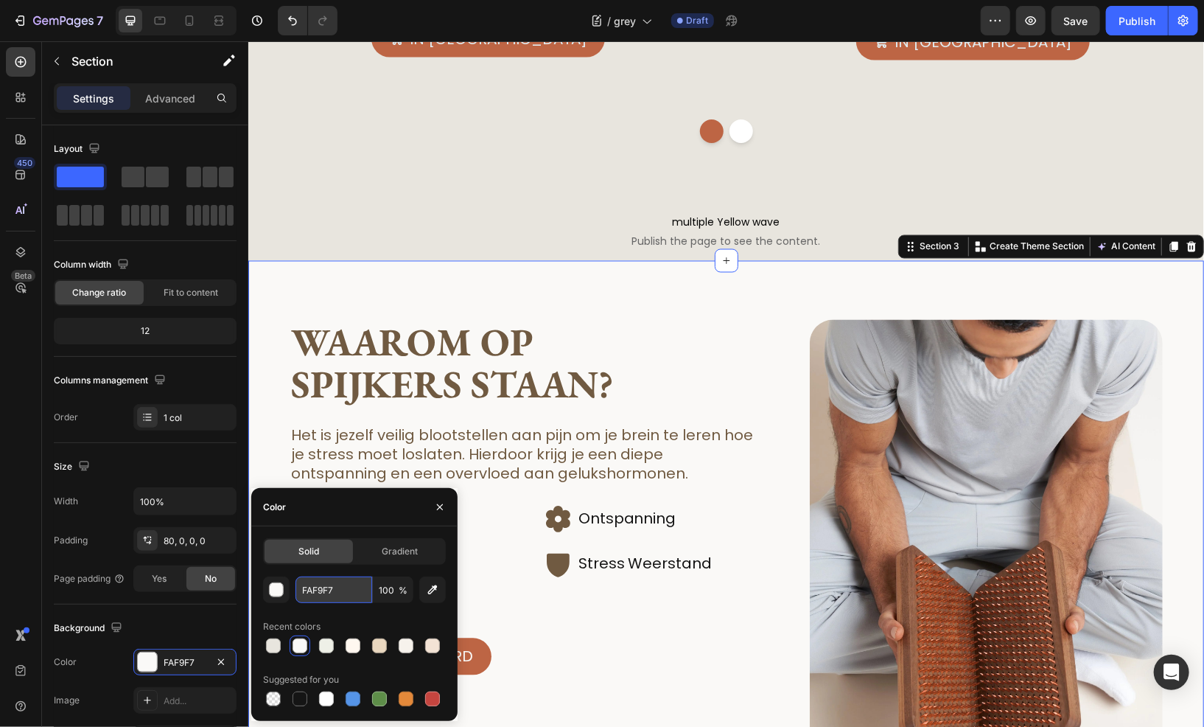
click at [361, 580] on input "FAF9F7" at bounding box center [333, 589] width 77 height 27
paste input "f8f4e8"
type input "f8f4e8"
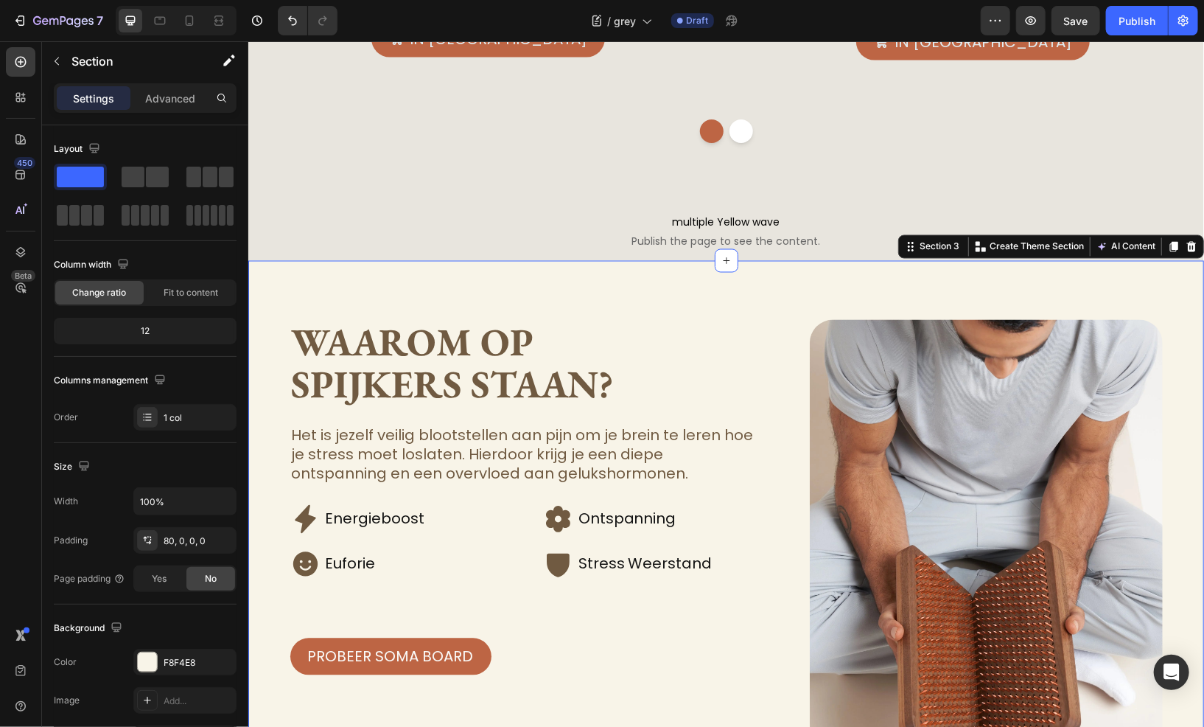
click at [628, 304] on div "Waarom op spijkers staan? Heading Het is jezelf veilig blootstellen aan pijn om…" at bounding box center [726, 613] width 956 height 706
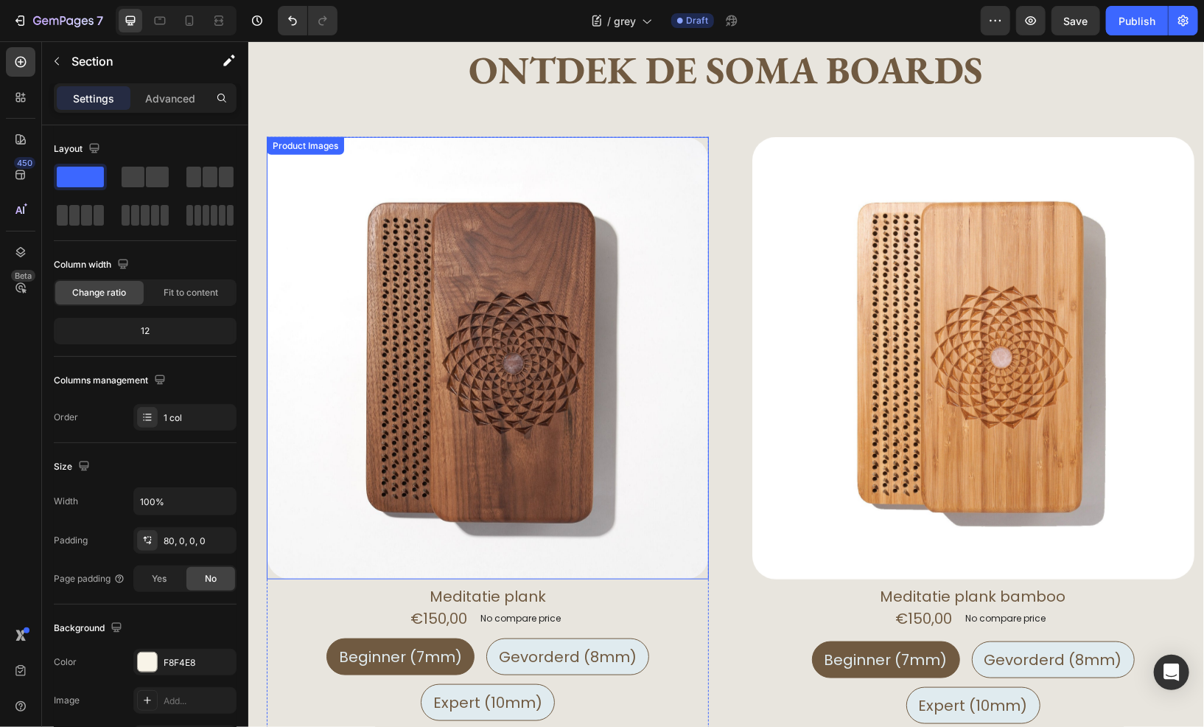
scroll to position [442, 0]
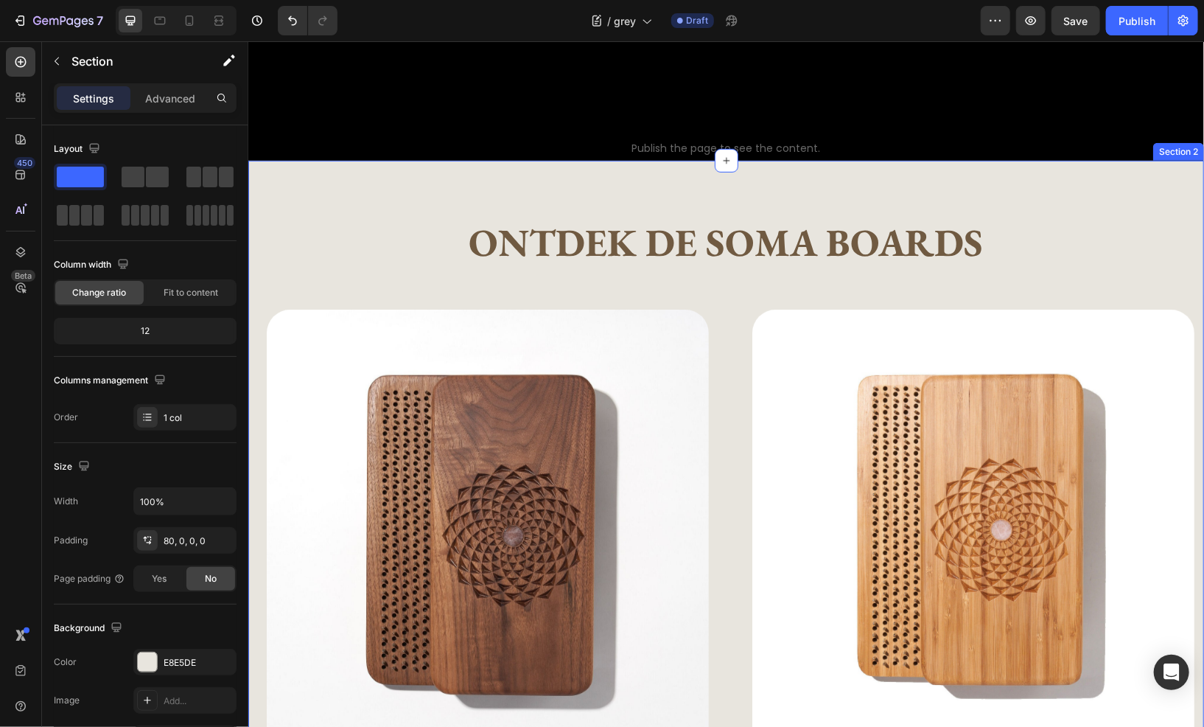
click at [316, 181] on div "Ontdek de Soma boards Heading Text Block Row Product Images Meditatie plank Pro…" at bounding box center [726, 652] width 956 height 984
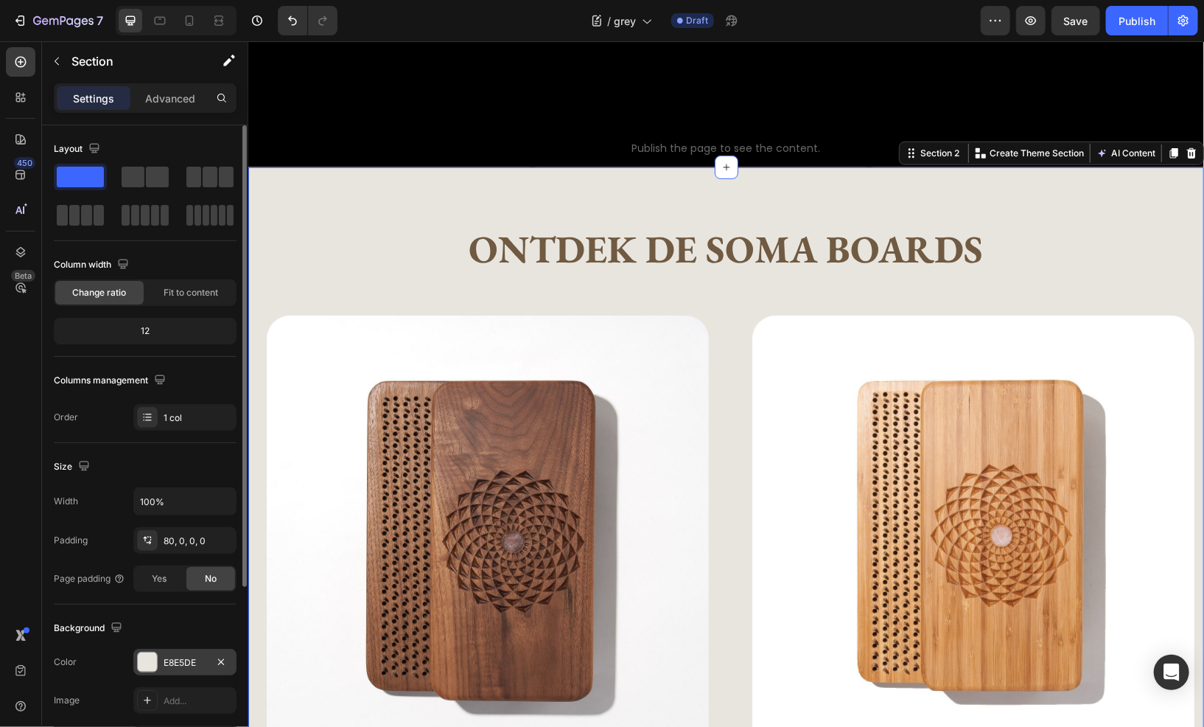
click at [188, 650] on div "E8E5DE" at bounding box center [184, 661] width 103 height 27
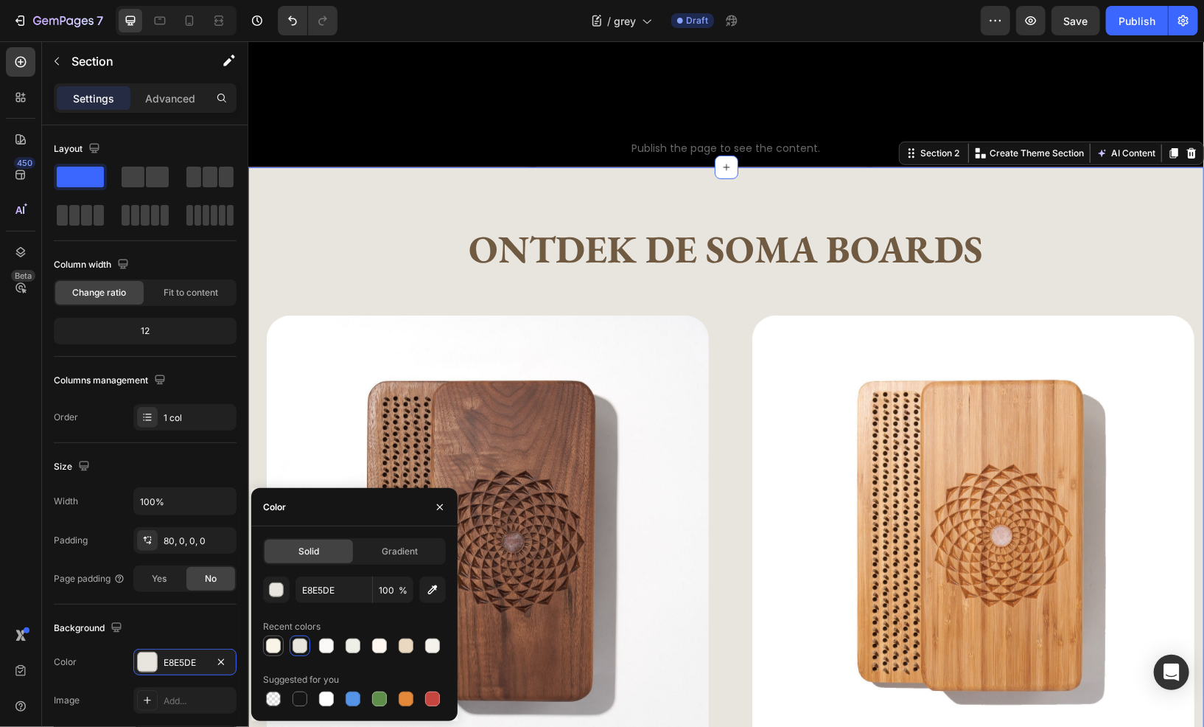
click at [269, 647] on div at bounding box center [273, 645] width 15 height 15
type input "F8F4E8"
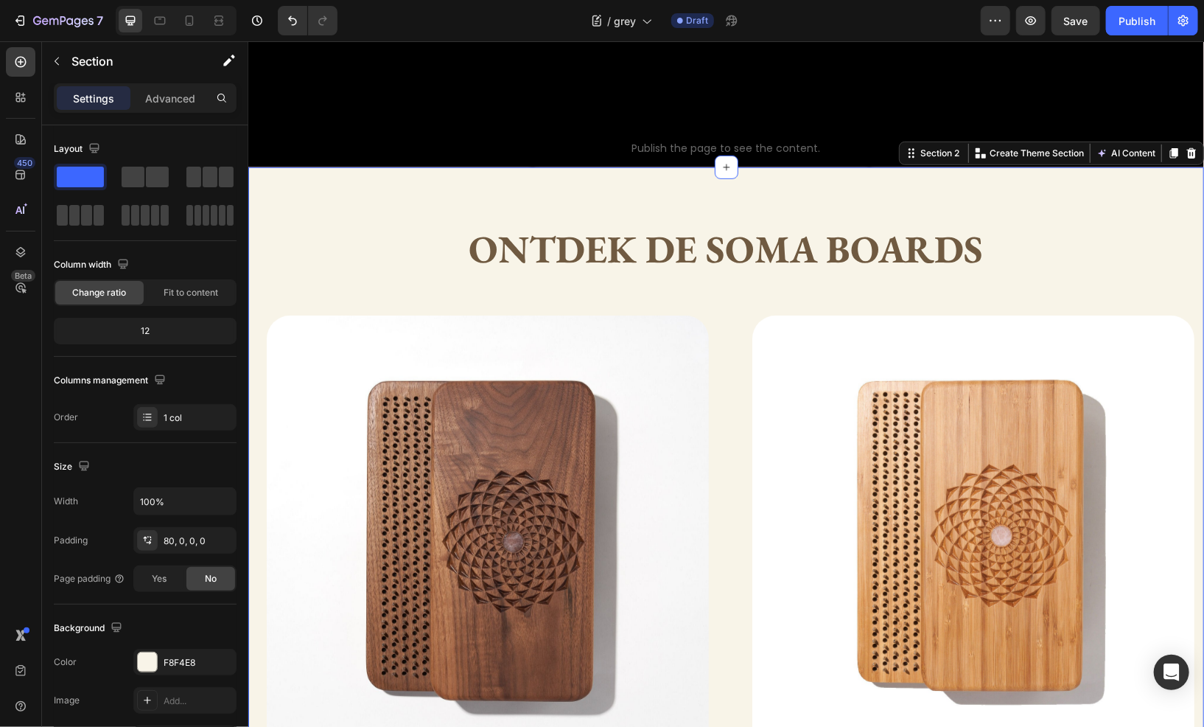
click at [391, 261] on div "Ontdek de Soma boards Heading Text Block Row Product Images Meditatie plank Pro…" at bounding box center [726, 687] width 956 height 925
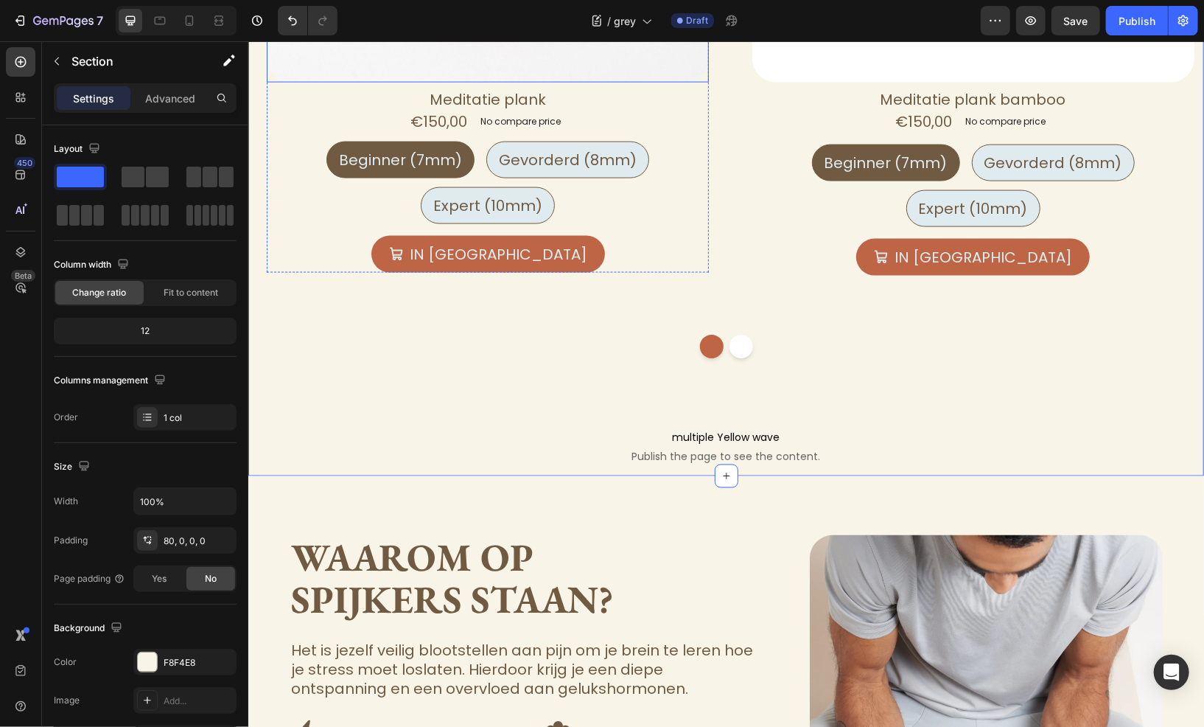
scroll to position [1253, 0]
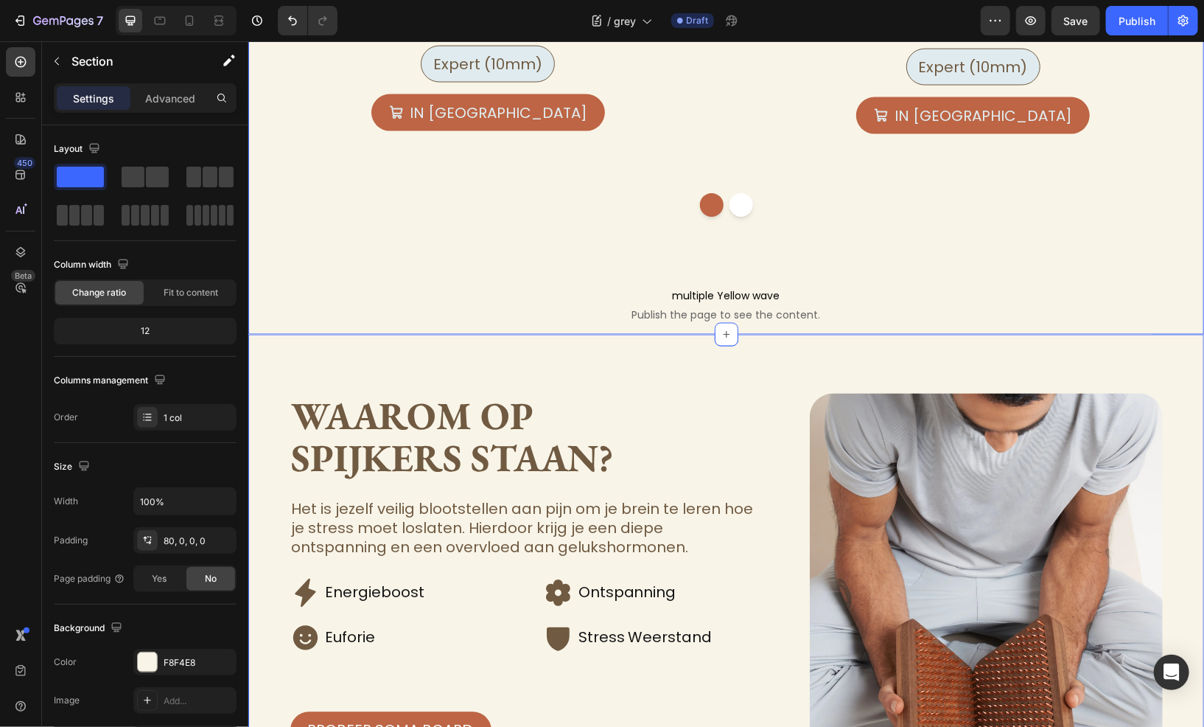
click at [374, 371] on div "Waarom op spijkers staan? Heading Het is jezelf veilig blootstellen aan pijn om…" at bounding box center [726, 687] width 956 height 706
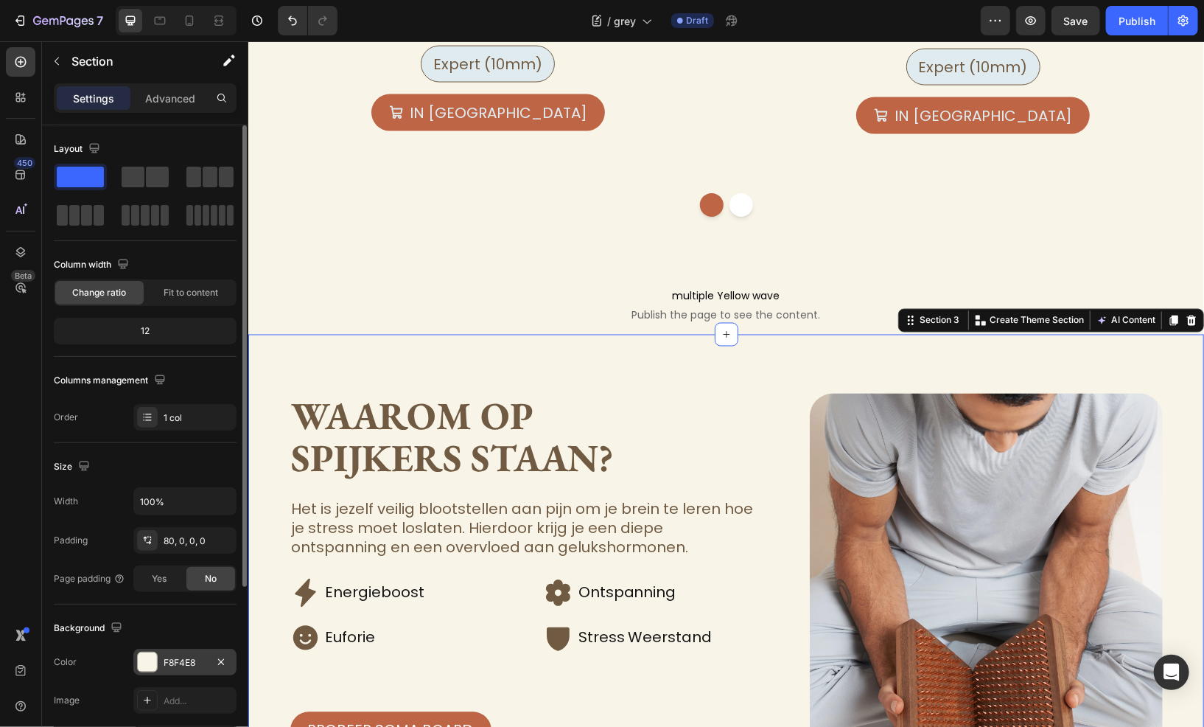
click at [180, 656] on div "F8F4E8" at bounding box center [185, 662] width 43 height 13
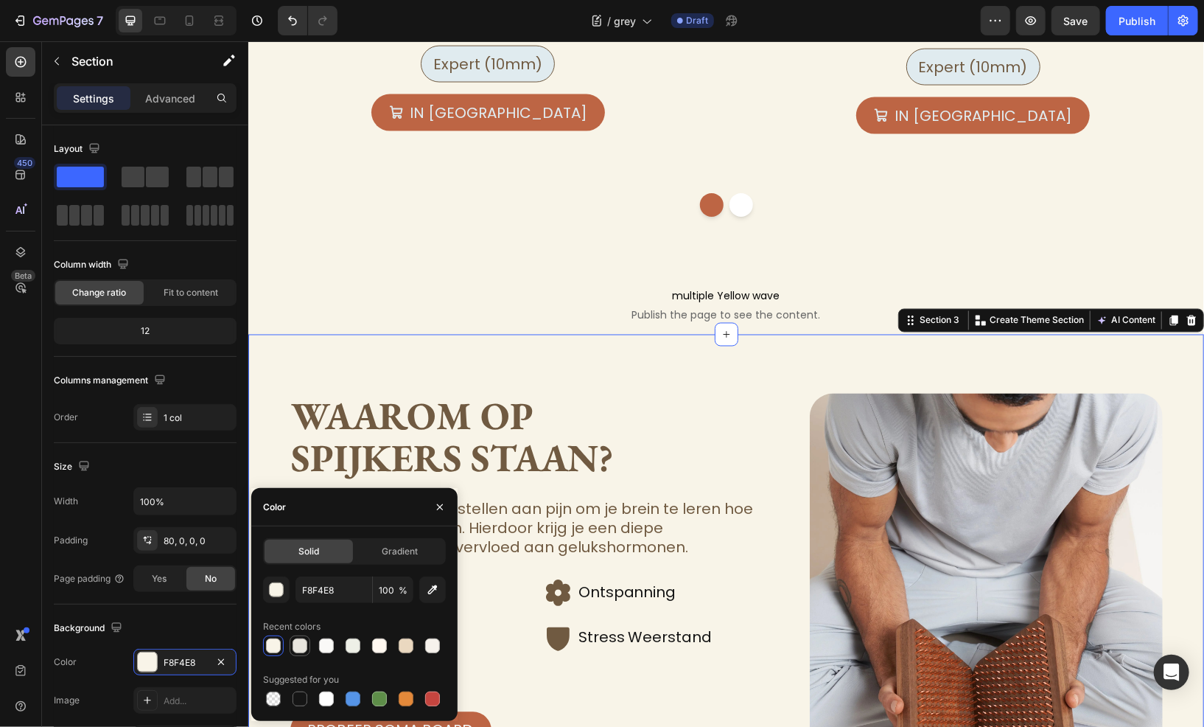
click at [302, 648] on div at bounding box center [300, 645] width 15 height 15
type input "E8E5DE"
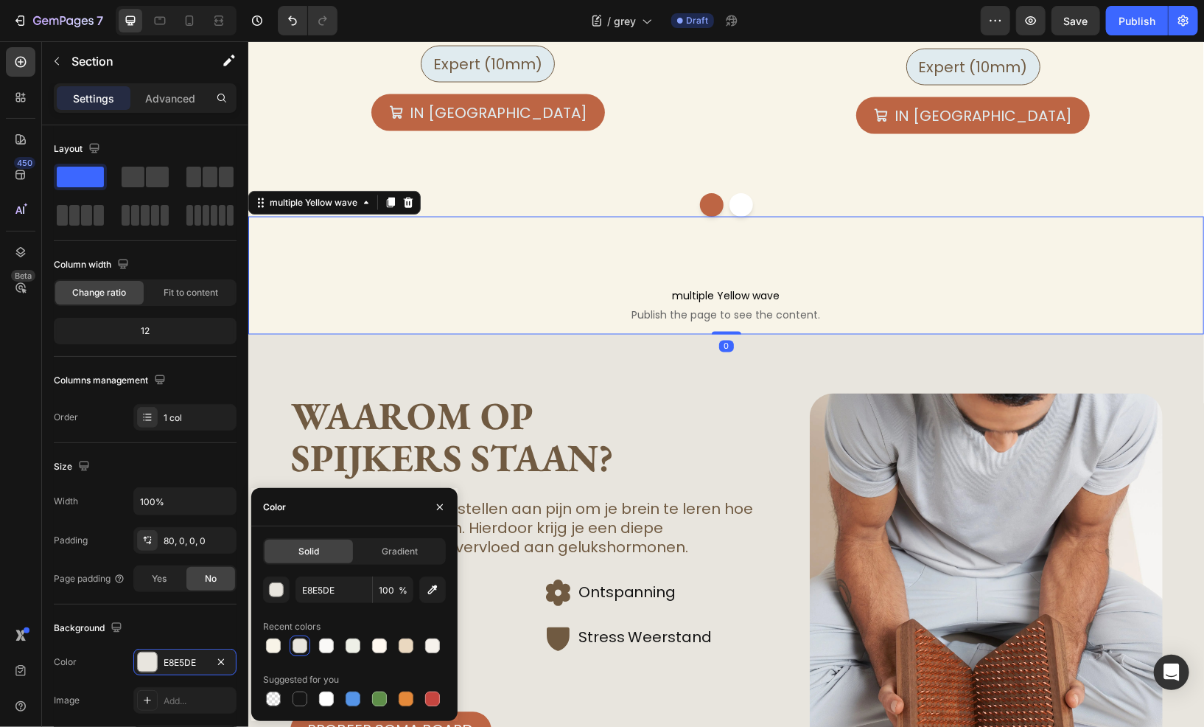
click at [433, 309] on span "Publish the page to see the content." at bounding box center [726, 314] width 956 height 15
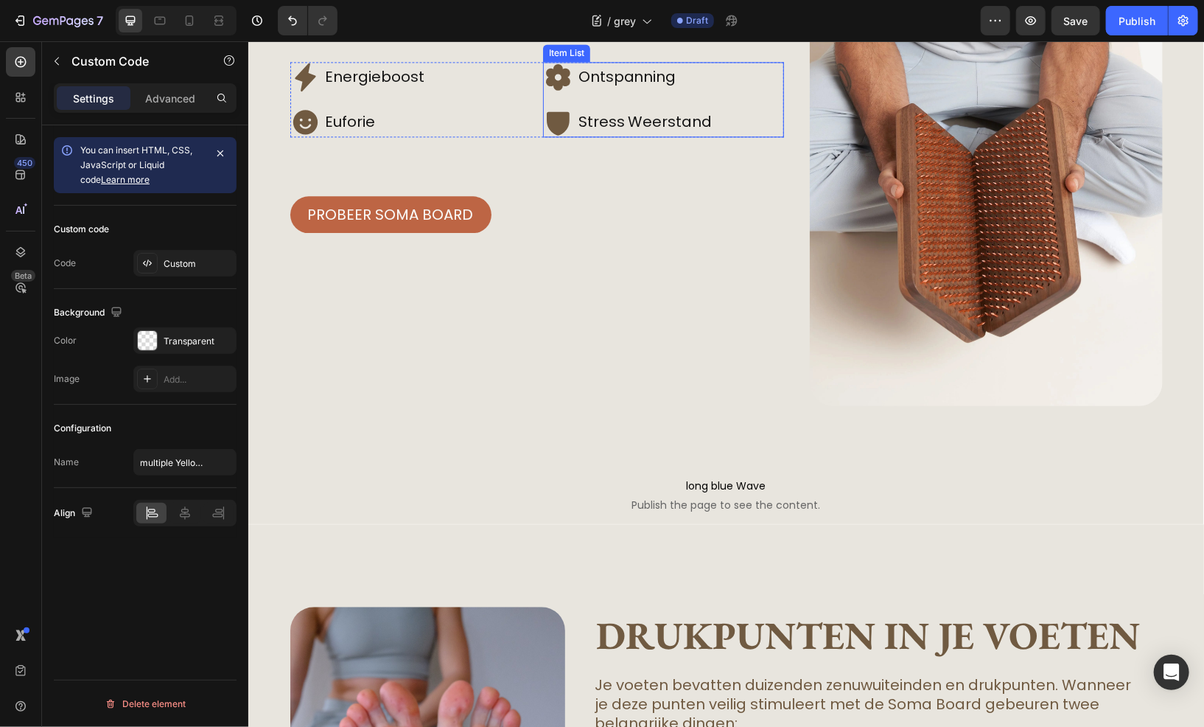
scroll to position [2063, 0]
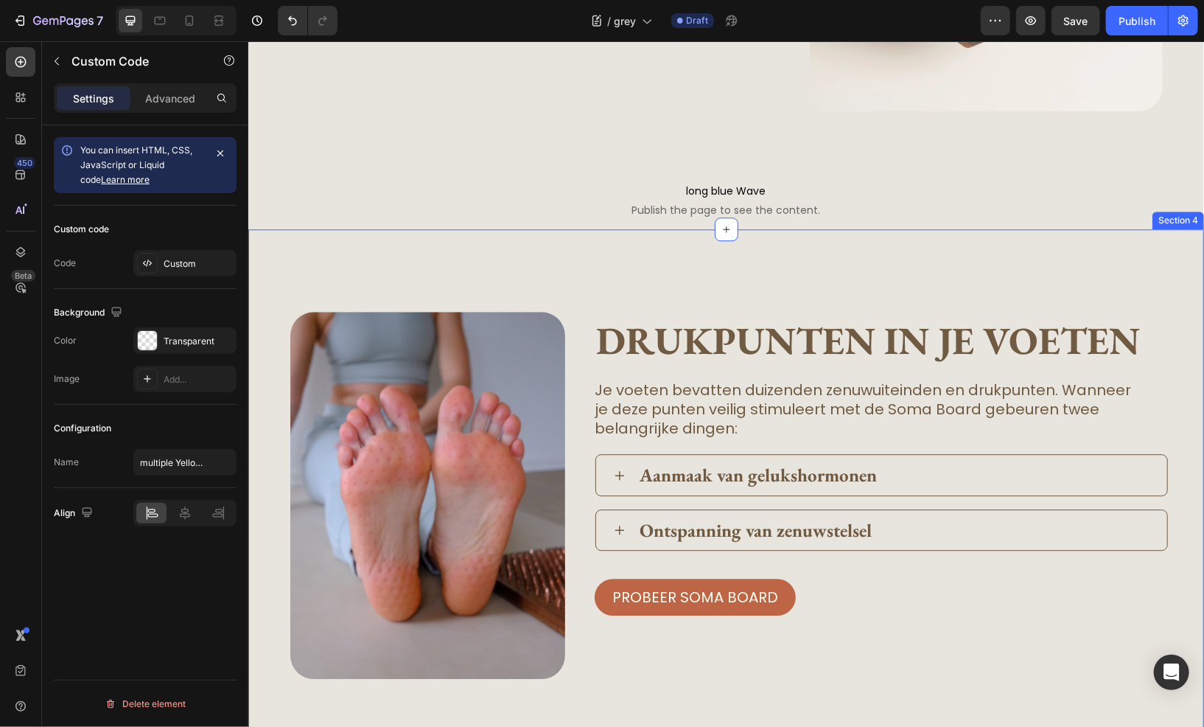
click at [368, 284] on div "Image drukpunten in je voeten Heading Je voeten bevatten duizenden zenuwuiteind…" at bounding box center [726, 514] width 956 height 573
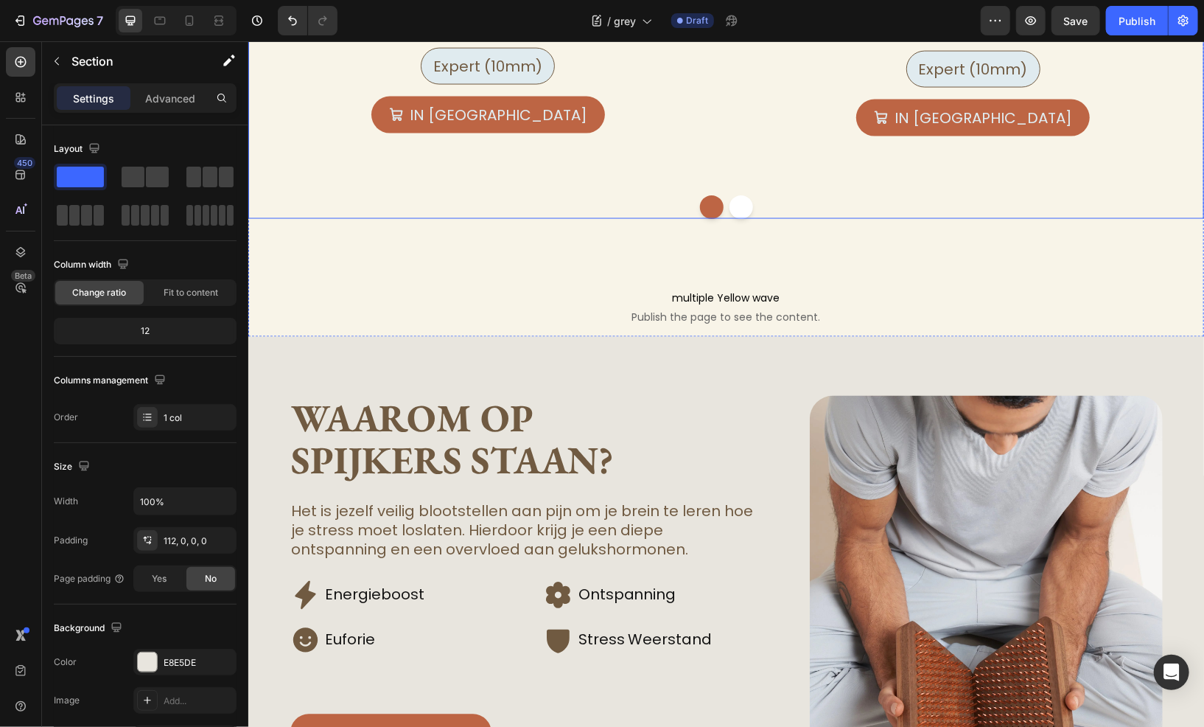
scroll to position [1253, 0]
